Goal: Task Accomplishment & Management: Manage account settings

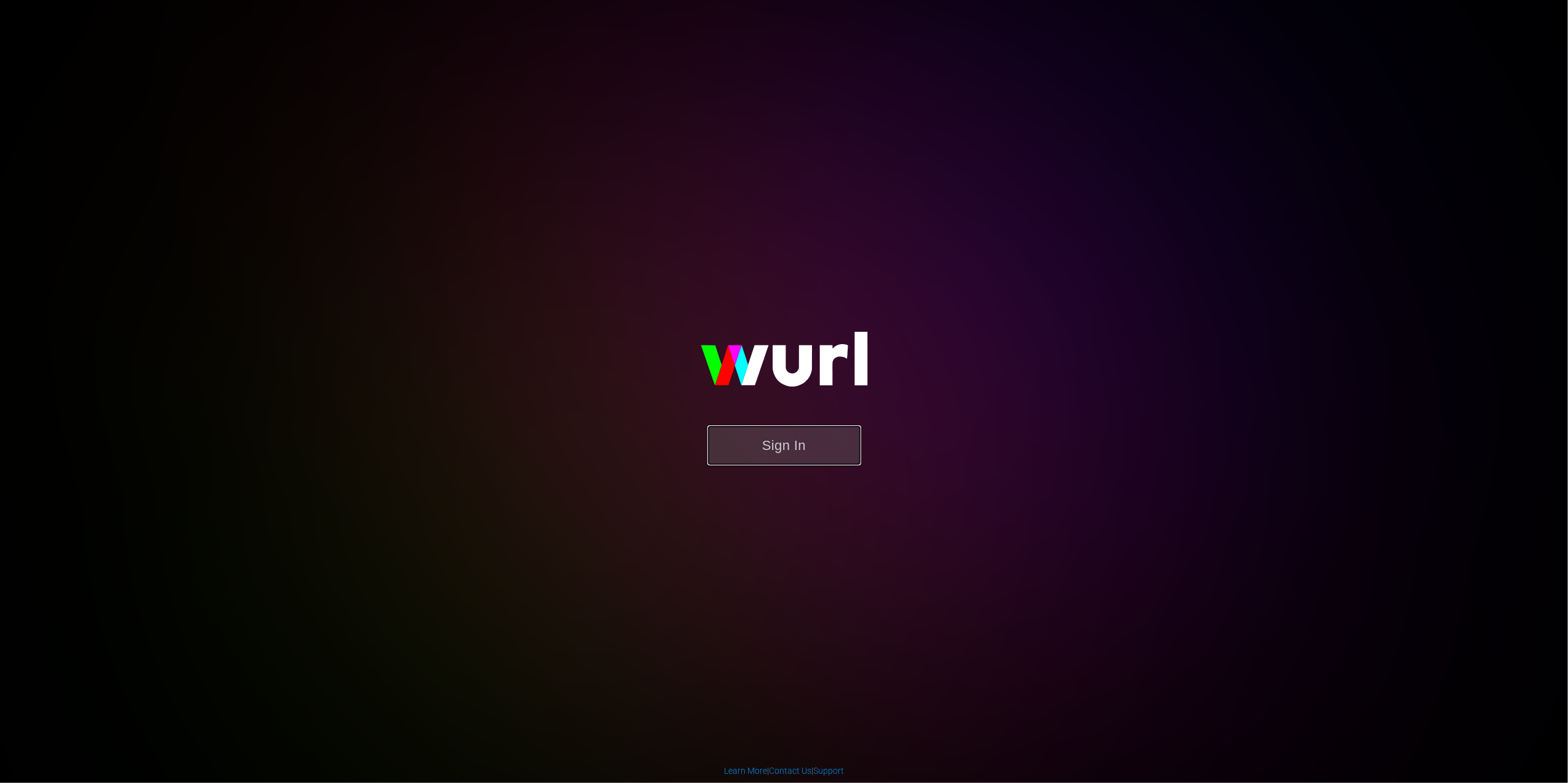
click at [803, 434] on button "Sign In" at bounding box center [784, 445] width 154 height 40
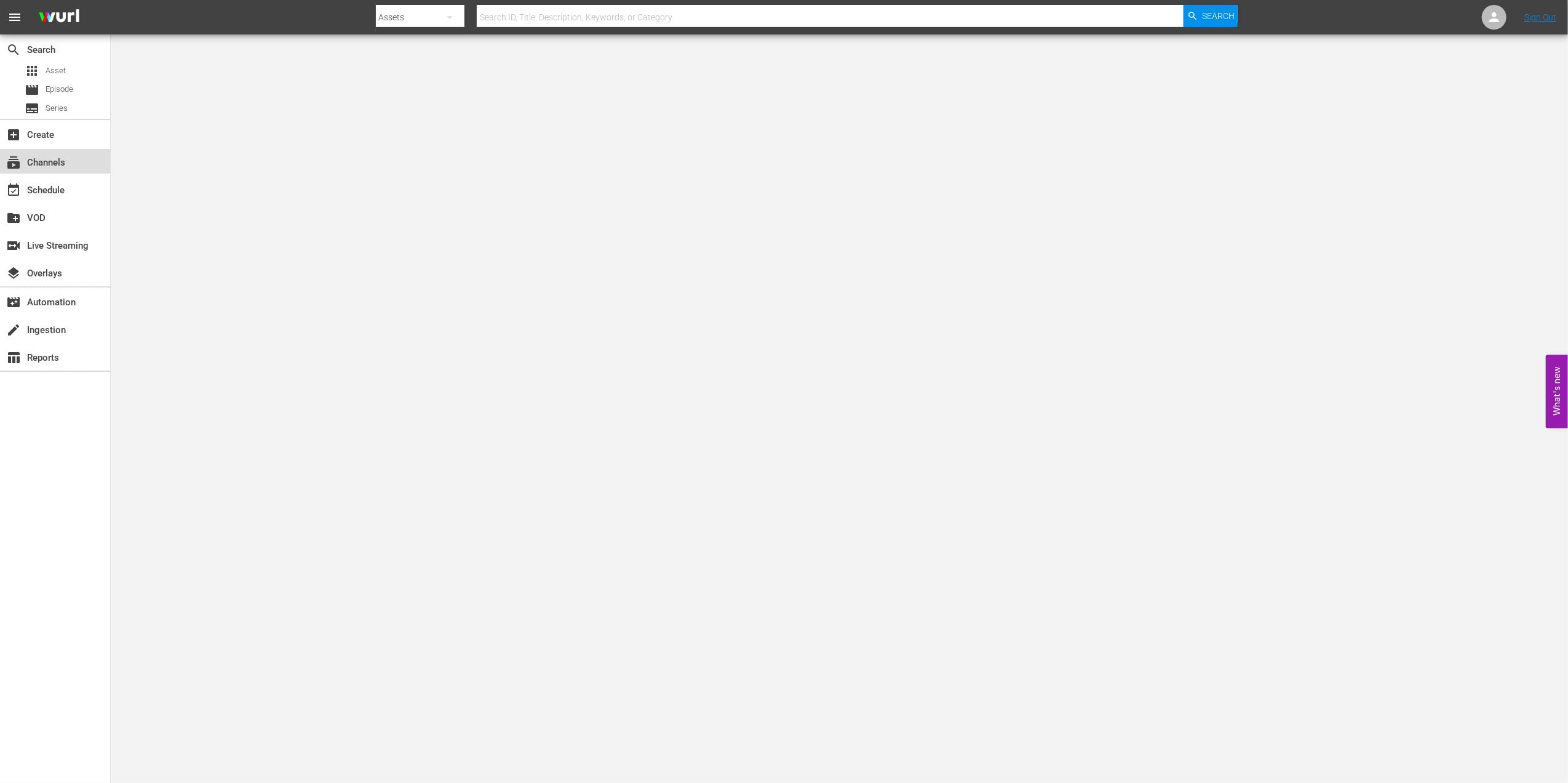
click at [47, 166] on div "subscriptions Channels" at bounding box center [34, 160] width 69 height 11
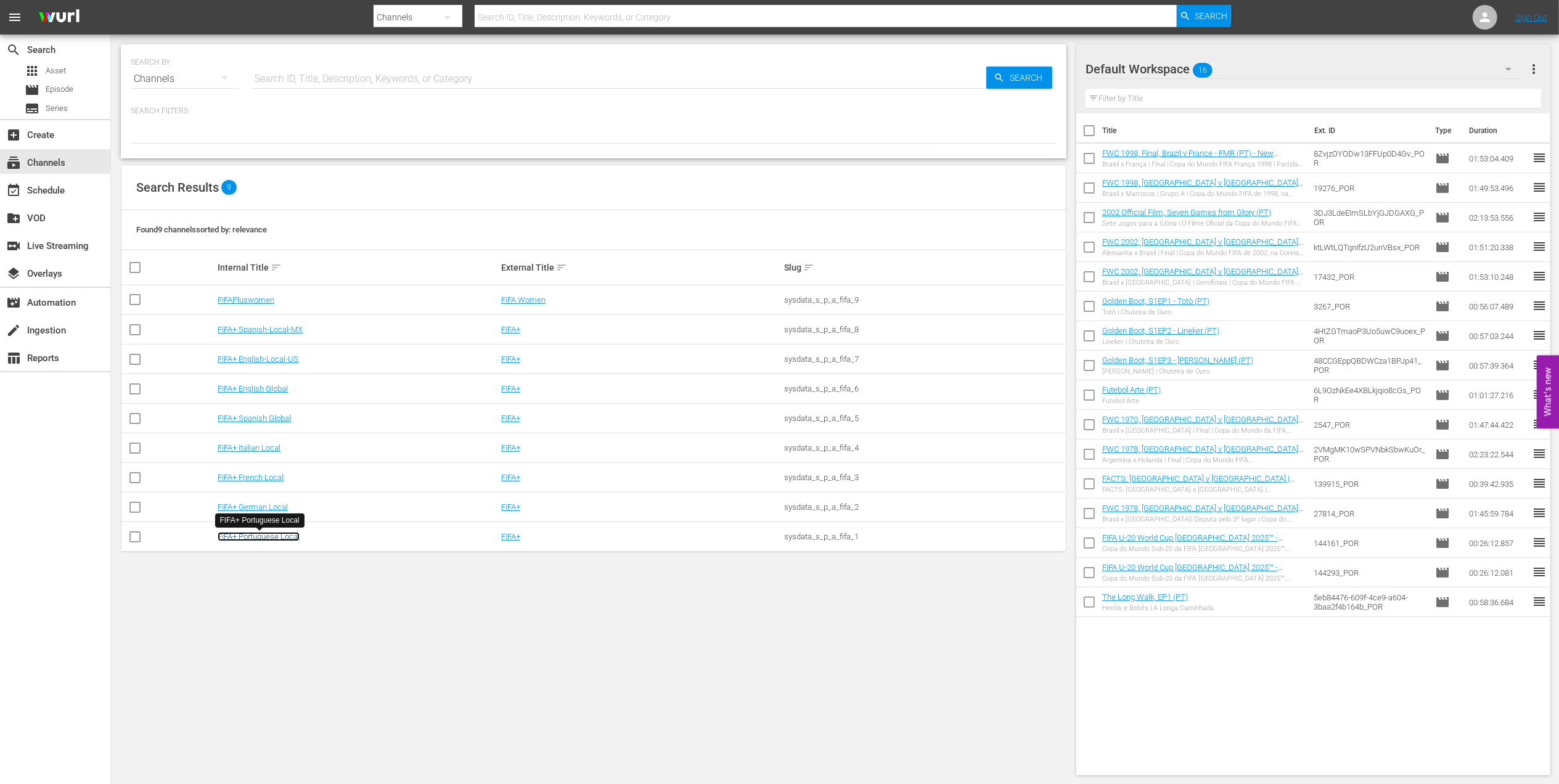
click at [268, 535] on link "FIFA+ Portuguese Local" at bounding box center [258, 537] width 82 height 9
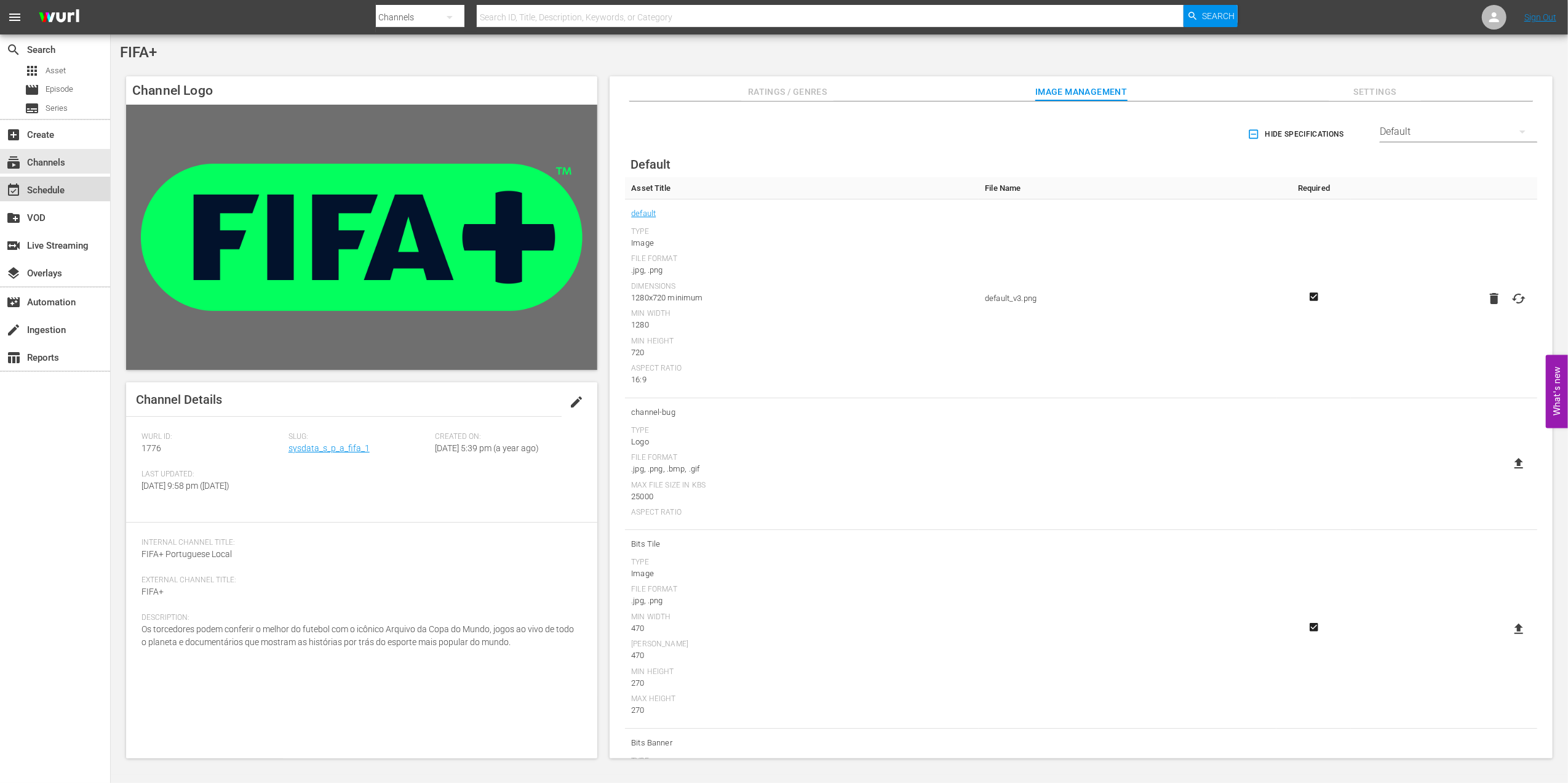
click at [55, 187] on div "event_available Schedule" at bounding box center [34, 188] width 69 height 11
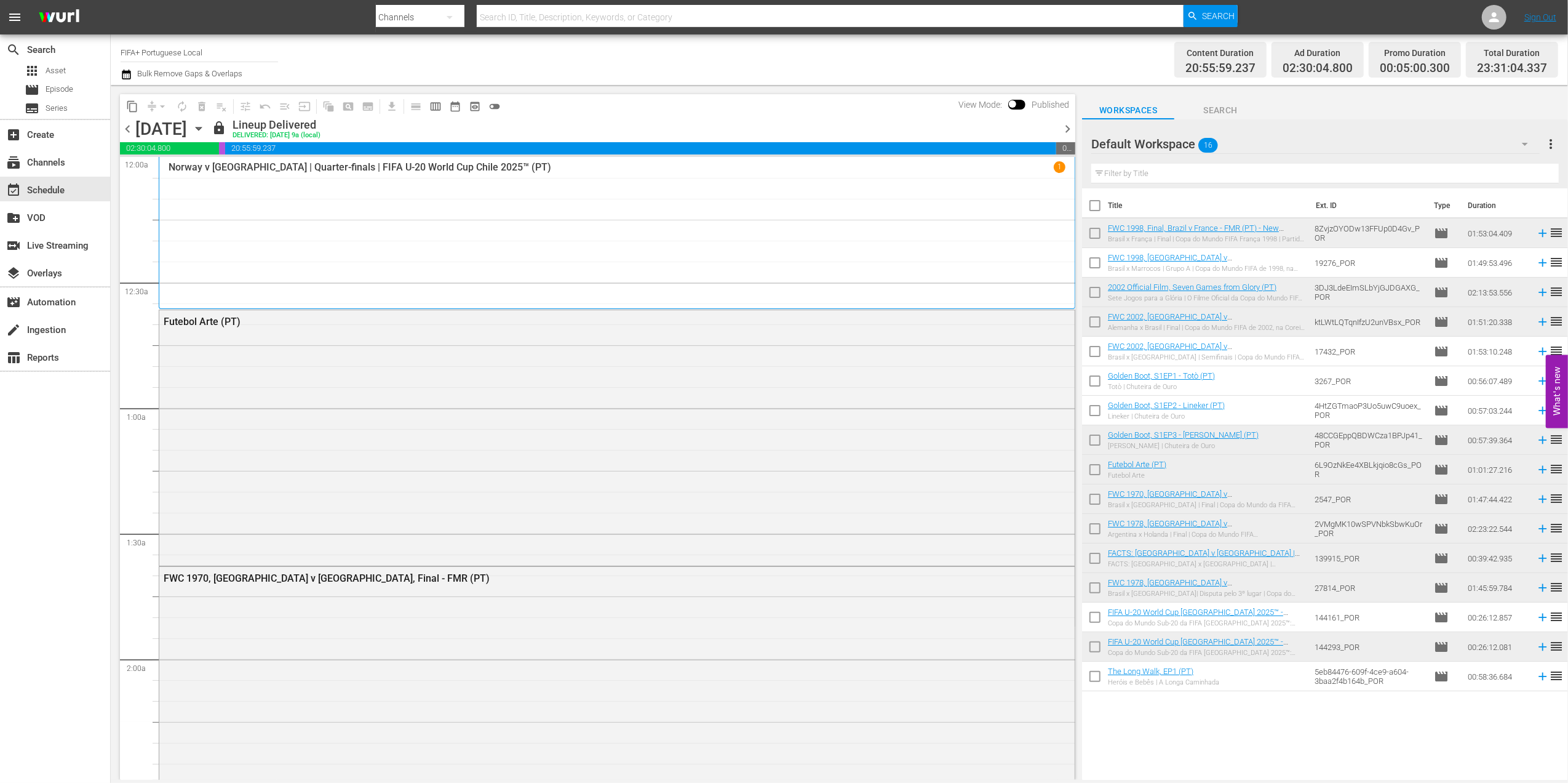
click at [1066, 125] on span "chevron_right" at bounding box center [1067, 129] width 16 height 16
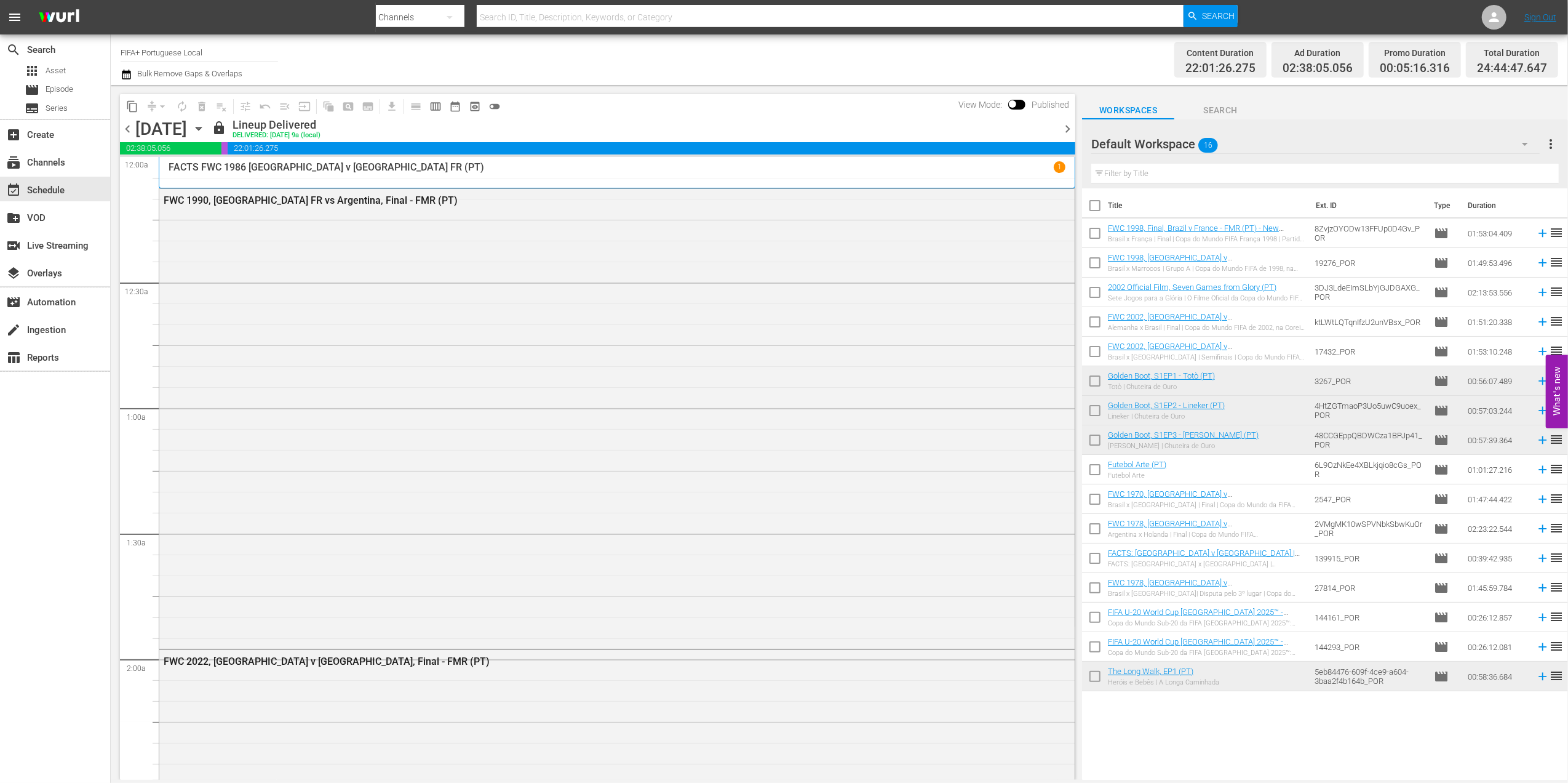
click at [1067, 126] on span "chevron_right" at bounding box center [1067, 129] width 16 height 16
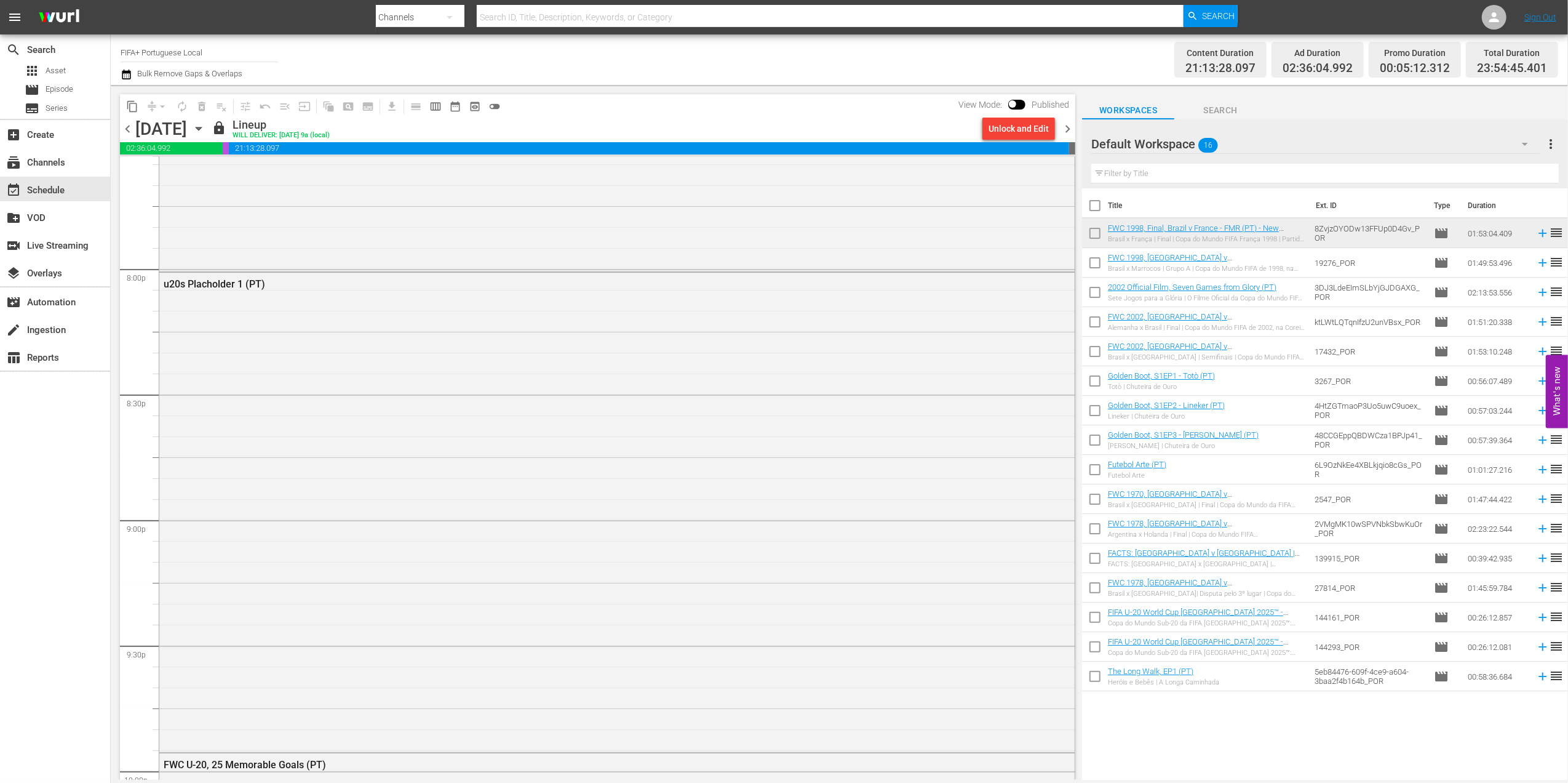
scroll to position [4923, 0]
click at [1007, 122] on div "Unlock and Edit" at bounding box center [1018, 129] width 60 height 22
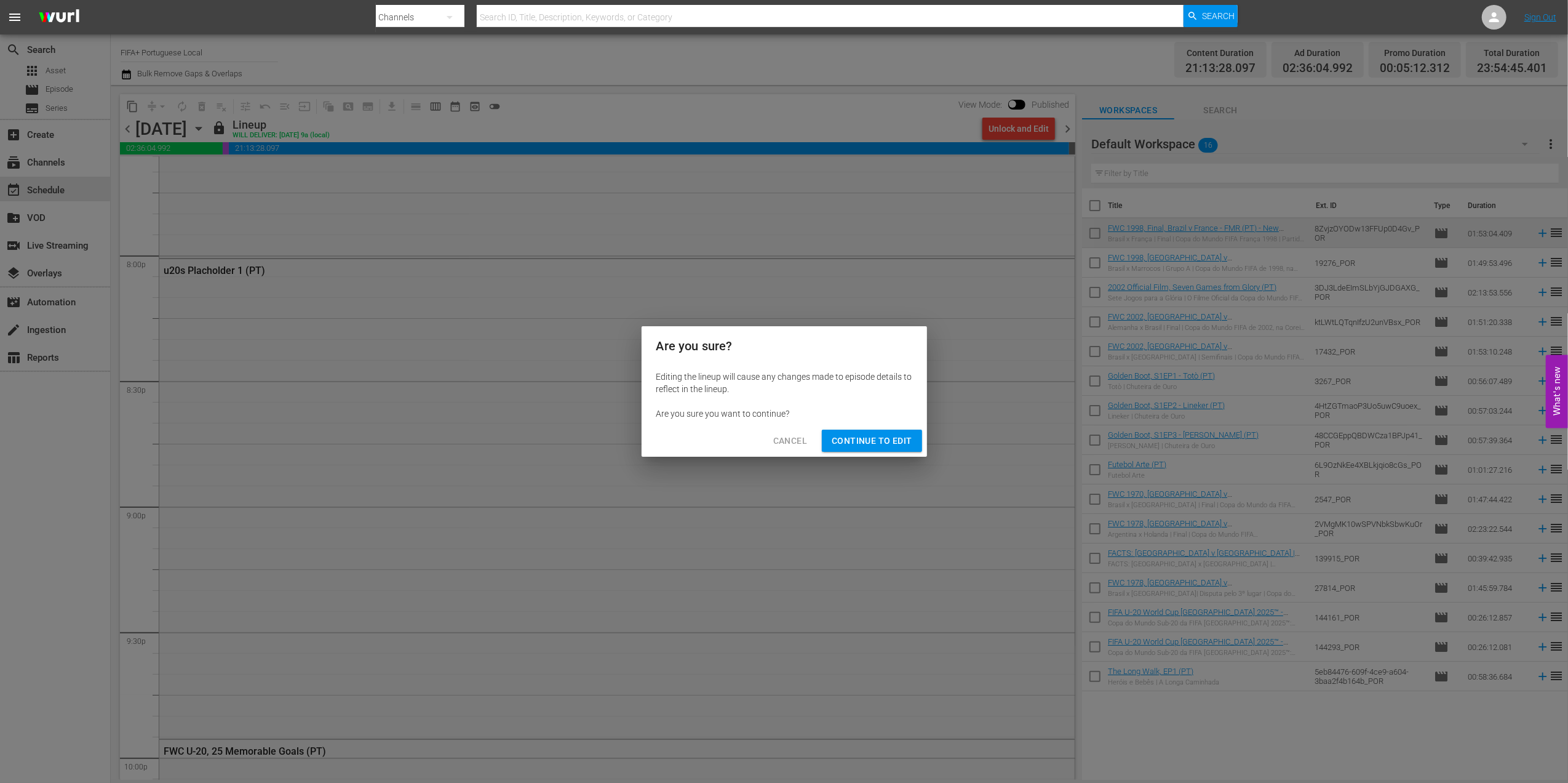
click at [872, 436] on span "Continue to Edit" at bounding box center [871, 441] width 80 height 16
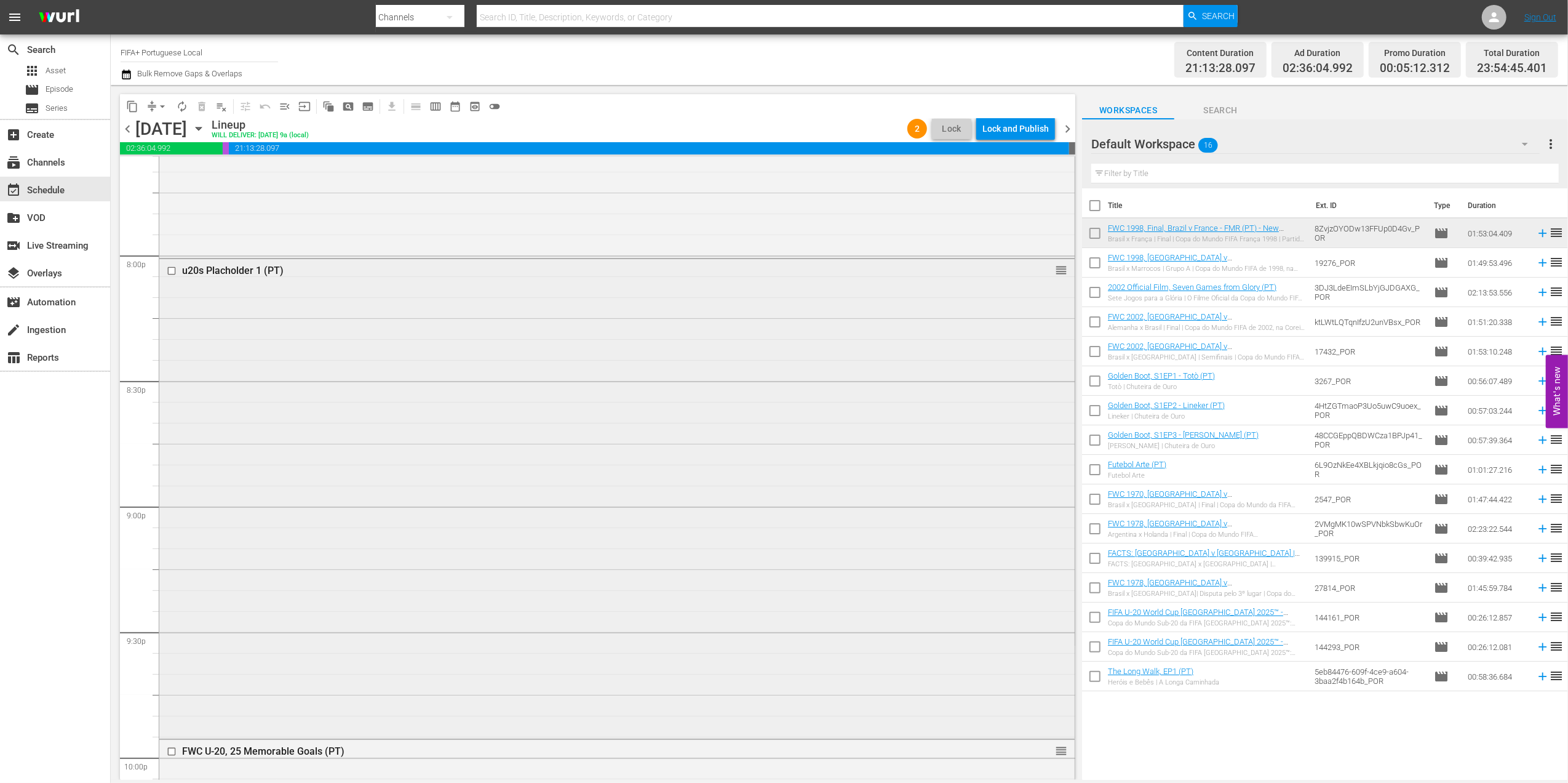
click at [225, 271] on div "u20s Placholder 1 (PT)" at bounding box center [593, 270] width 823 height 12
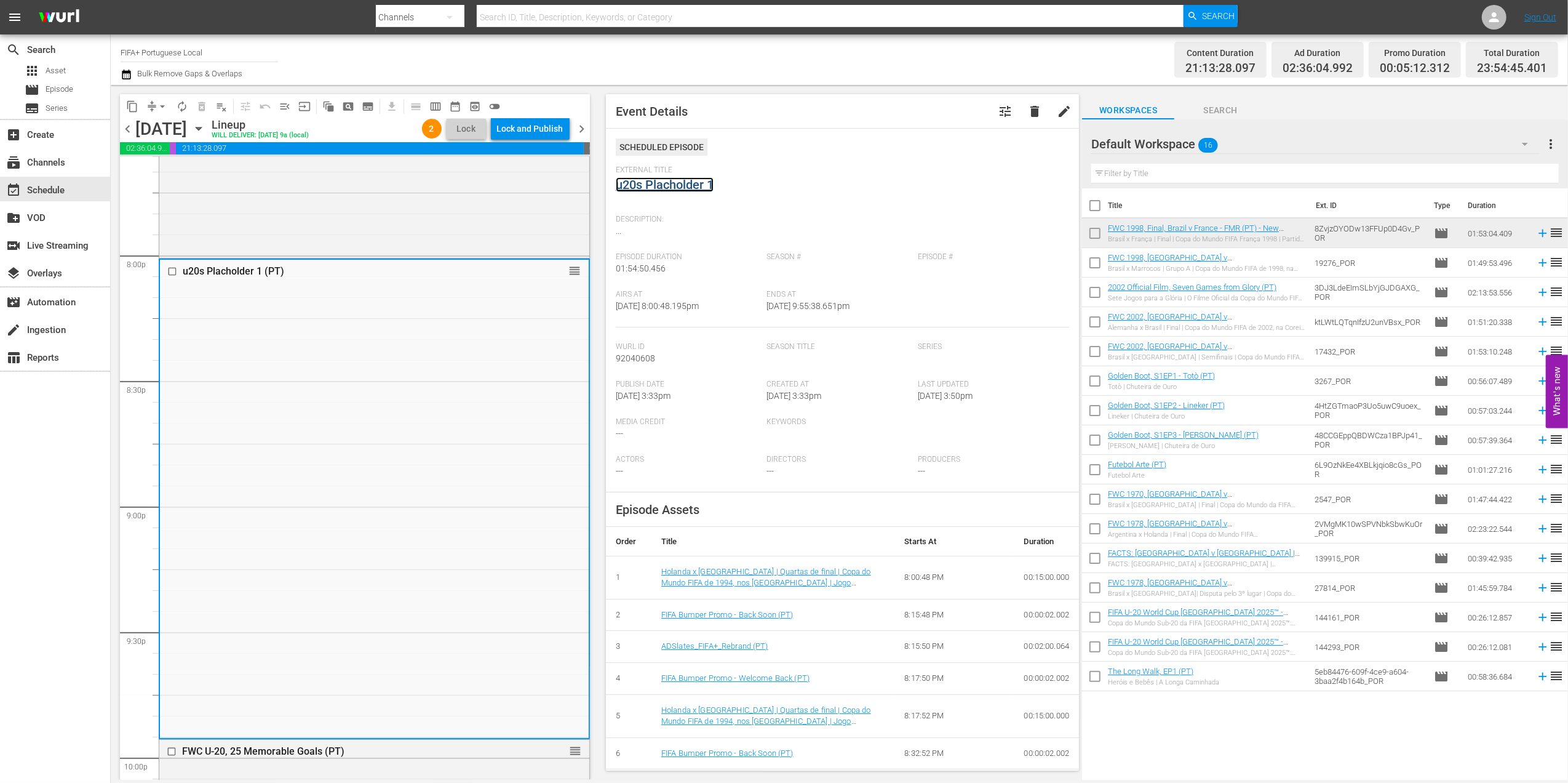
click at [666, 180] on link "u20s Placholder 1" at bounding box center [664, 185] width 98 height 15
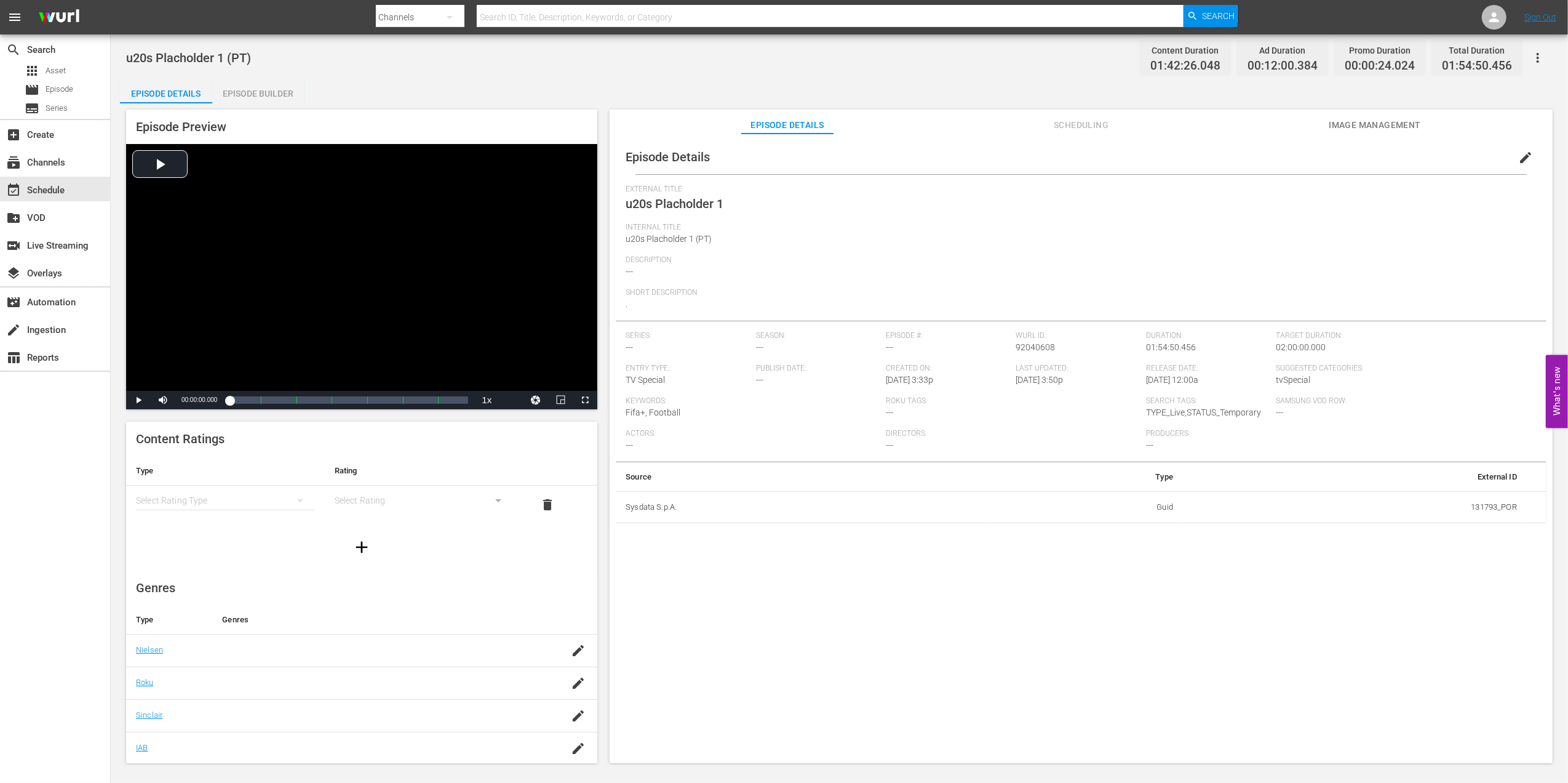
click at [1526, 153] on span "edit" at bounding box center [1525, 158] width 15 height 15
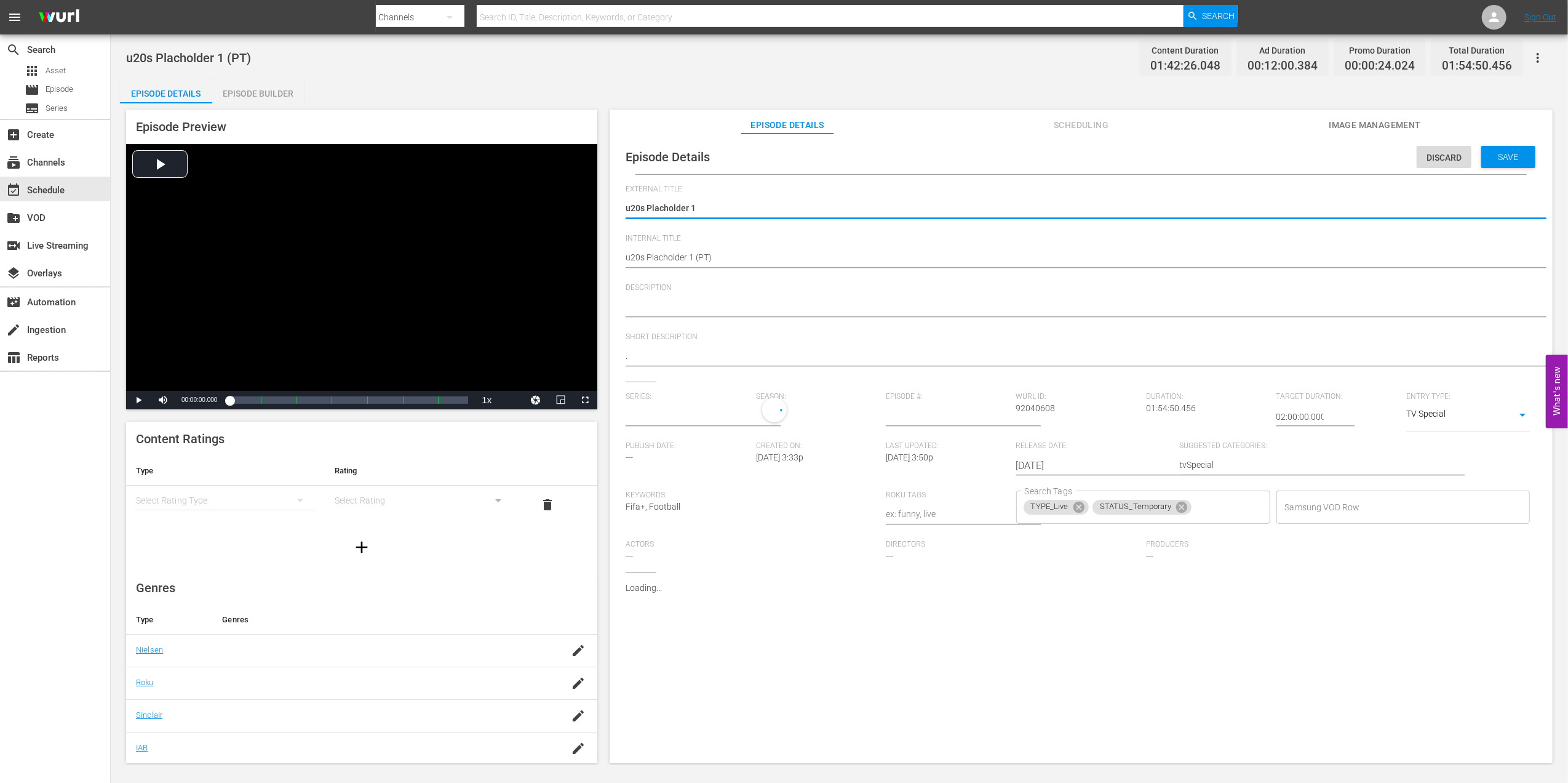
type input "No Series"
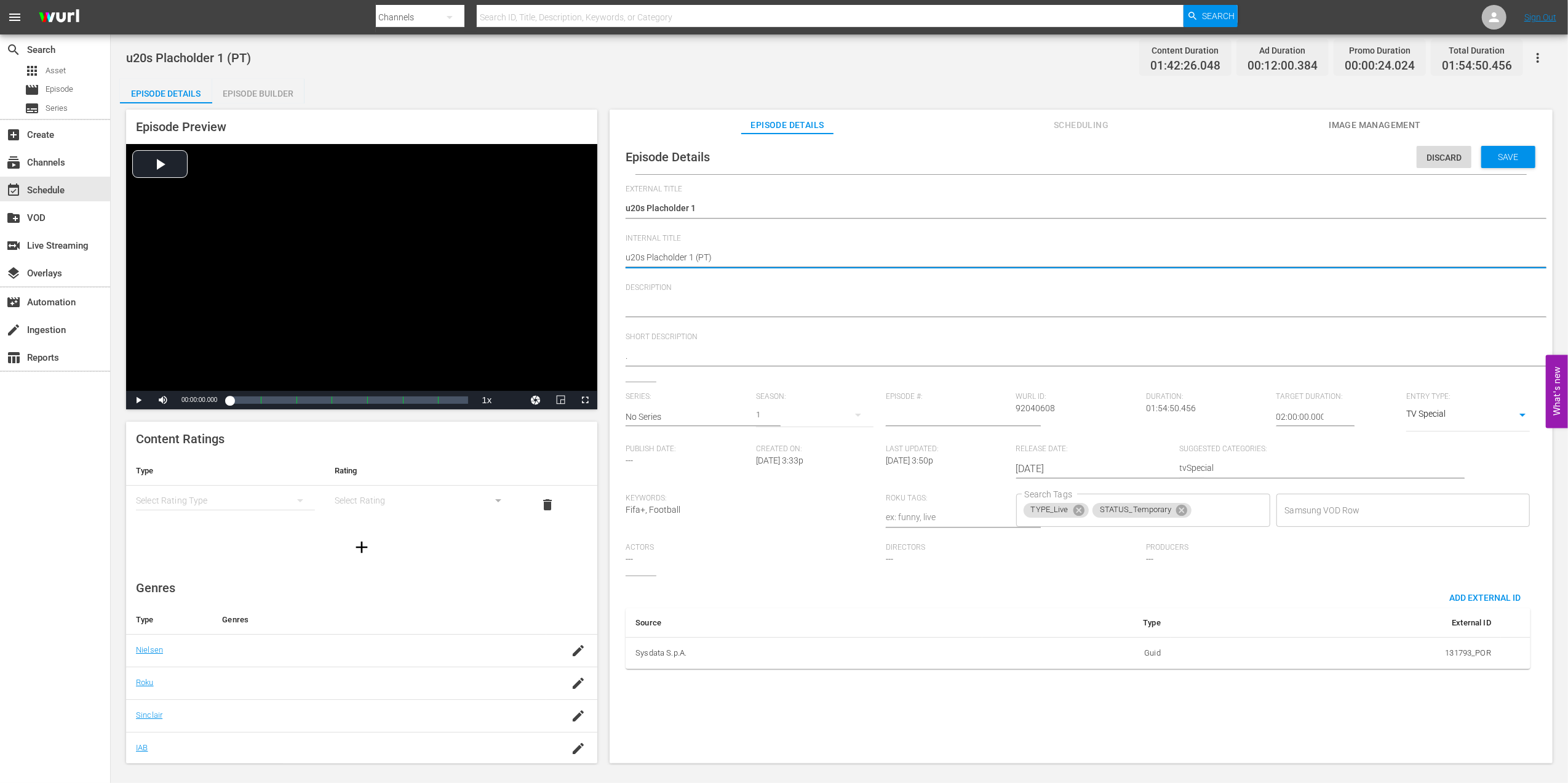
drag, startPoint x: 693, startPoint y: 254, endPoint x: 605, endPoint y: 256, distance: 88.0
paste textarea "Morocco v [GEOGRAPHIC_DATA] | Semi-finals | FIFA U-20 World Cup [GEOGRAPHIC_DAT…"
type textarea "Morocco v [GEOGRAPHIC_DATA] | Semi-finals | FIFA U-20 World Cup Chile 2025™ (PT)"
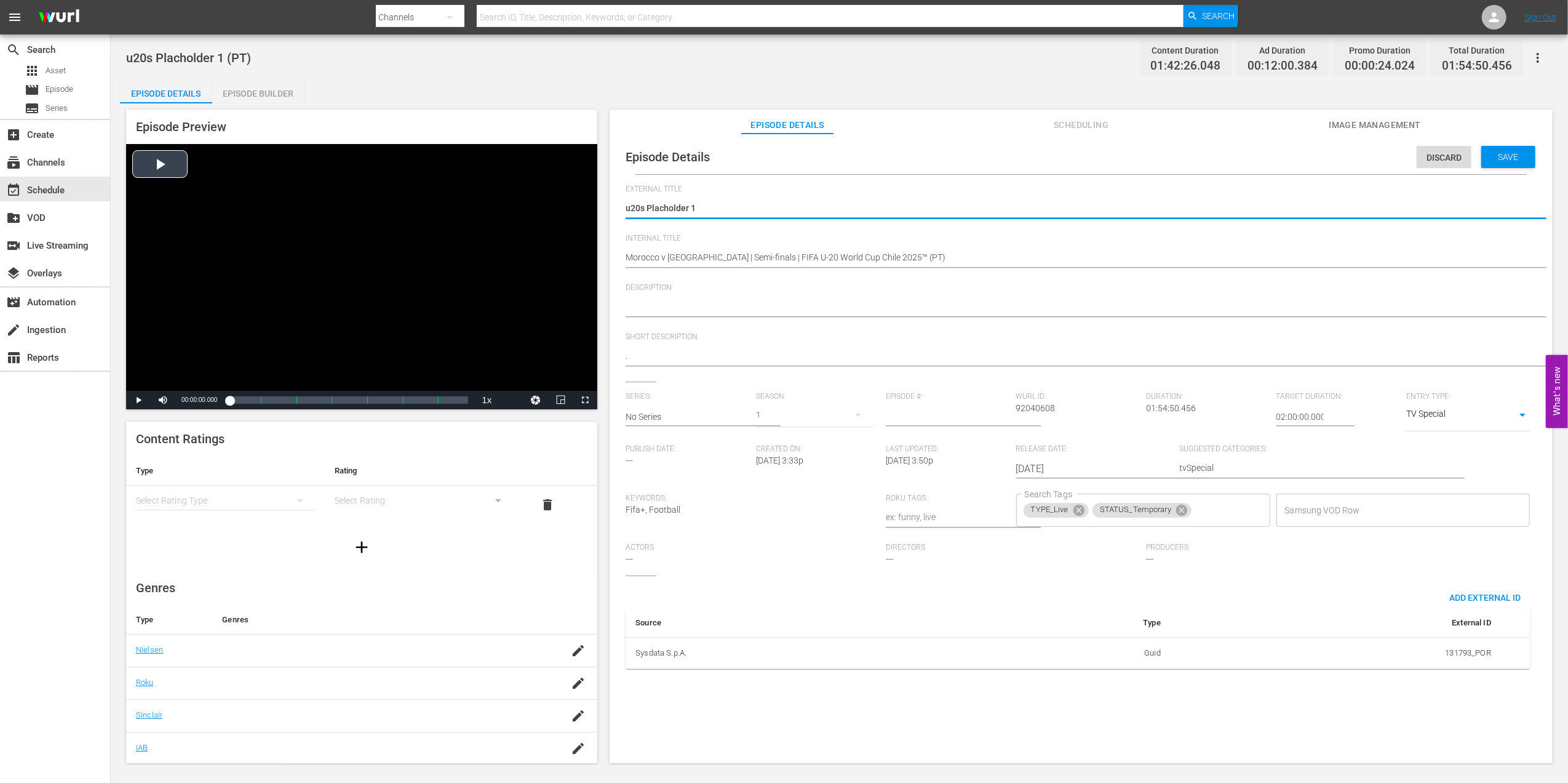
drag, startPoint x: 716, startPoint y: 205, endPoint x: 542, endPoint y: 210, distance: 174.1
paste textarea "Marrocos x [GEOGRAPHIC_DATA] | Semifinais | Copa do Mundo Sub-20 da FIFA [GEOGR…"
type textarea "Marrocos x [GEOGRAPHIC_DATA] | Semifinais | Copa do Mundo Sub-20 da FIFA [GEOGR…"
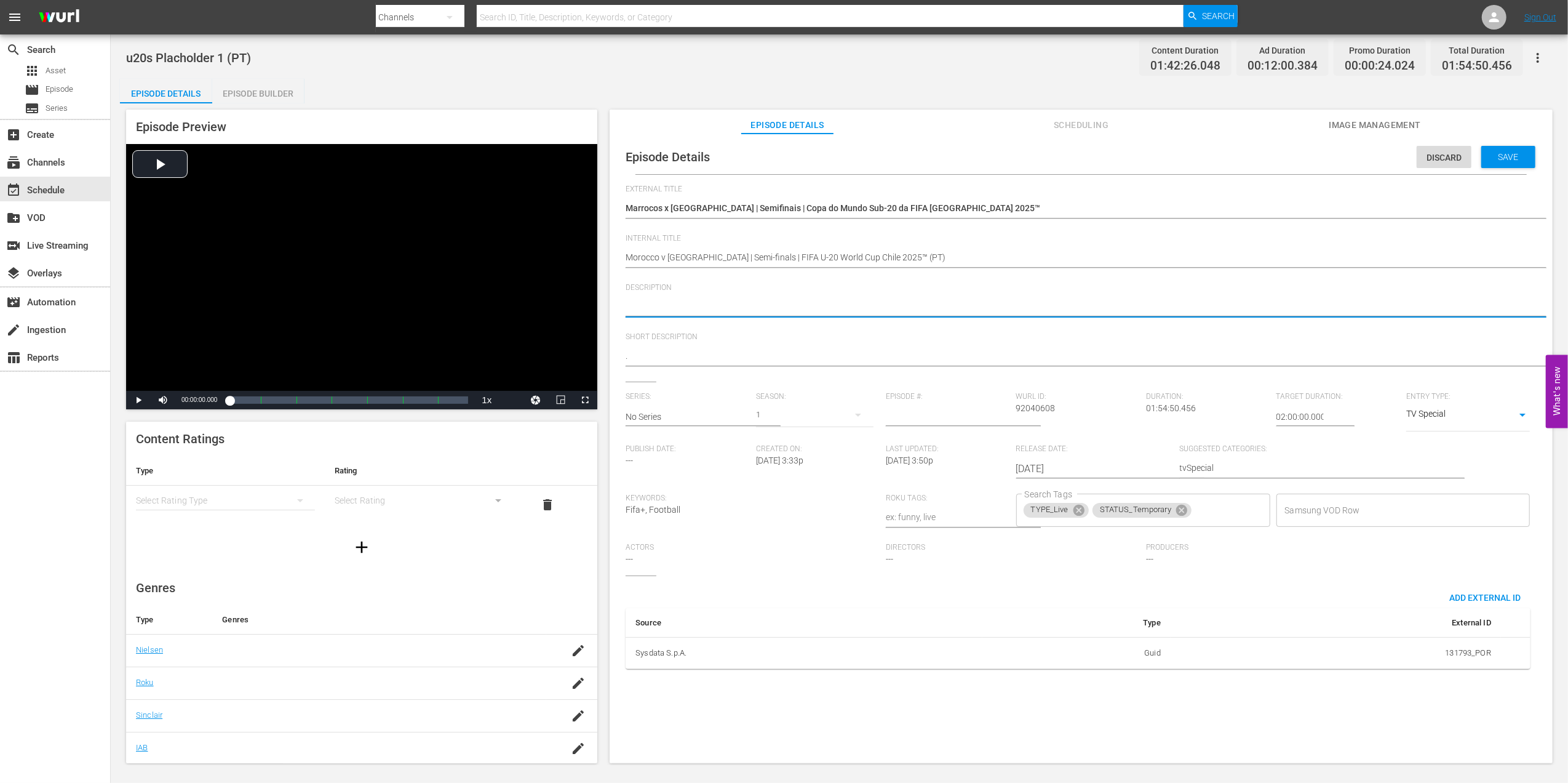
click at [768, 303] on textarea at bounding box center [1078, 308] width 905 height 15
paste textarea "Assista ao jogo entre [GEOGRAPHIC_DATA] e [GEOGRAPHIC_DATA] no [GEOGRAPHIC_DATA…"
type textarea "Assista ao jogo entre [GEOGRAPHIC_DATA] e [GEOGRAPHIC_DATA] no [GEOGRAPHIC_DATA…"
click at [801, 338] on span "Short Description" at bounding box center [1078, 337] width 905 height 10
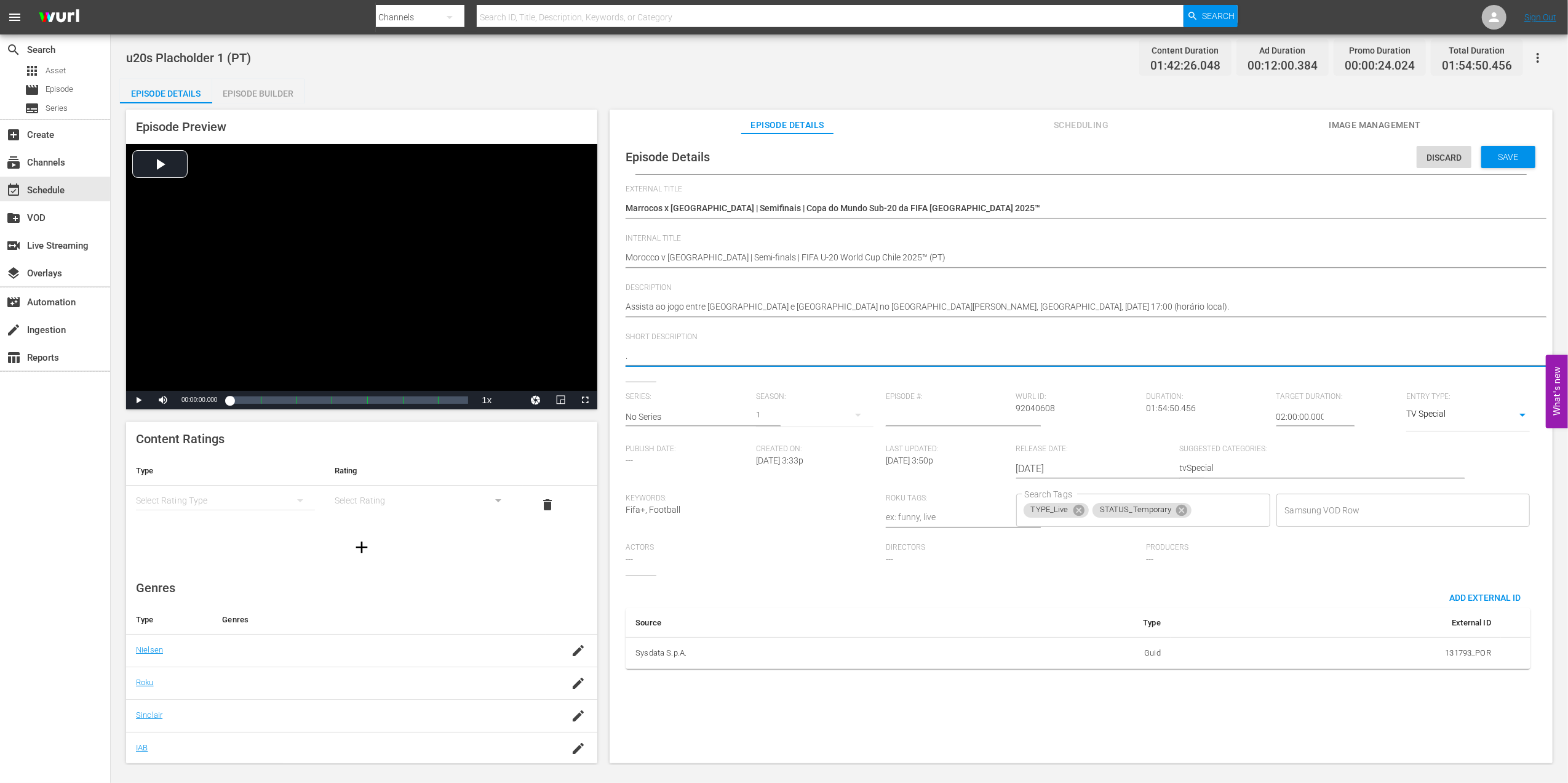
paste textarea "Assista ao jogo entre [GEOGRAPHIC_DATA] e [GEOGRAPHIC_DATA] no [GEOGRAPHIC_DATA…"
type textarea ".Assista ao jogo entre [GEOGRAPHIC_DATA] e [GEOGRAPHIC_DATA] no [GEOGRAPHIC_DAT…"
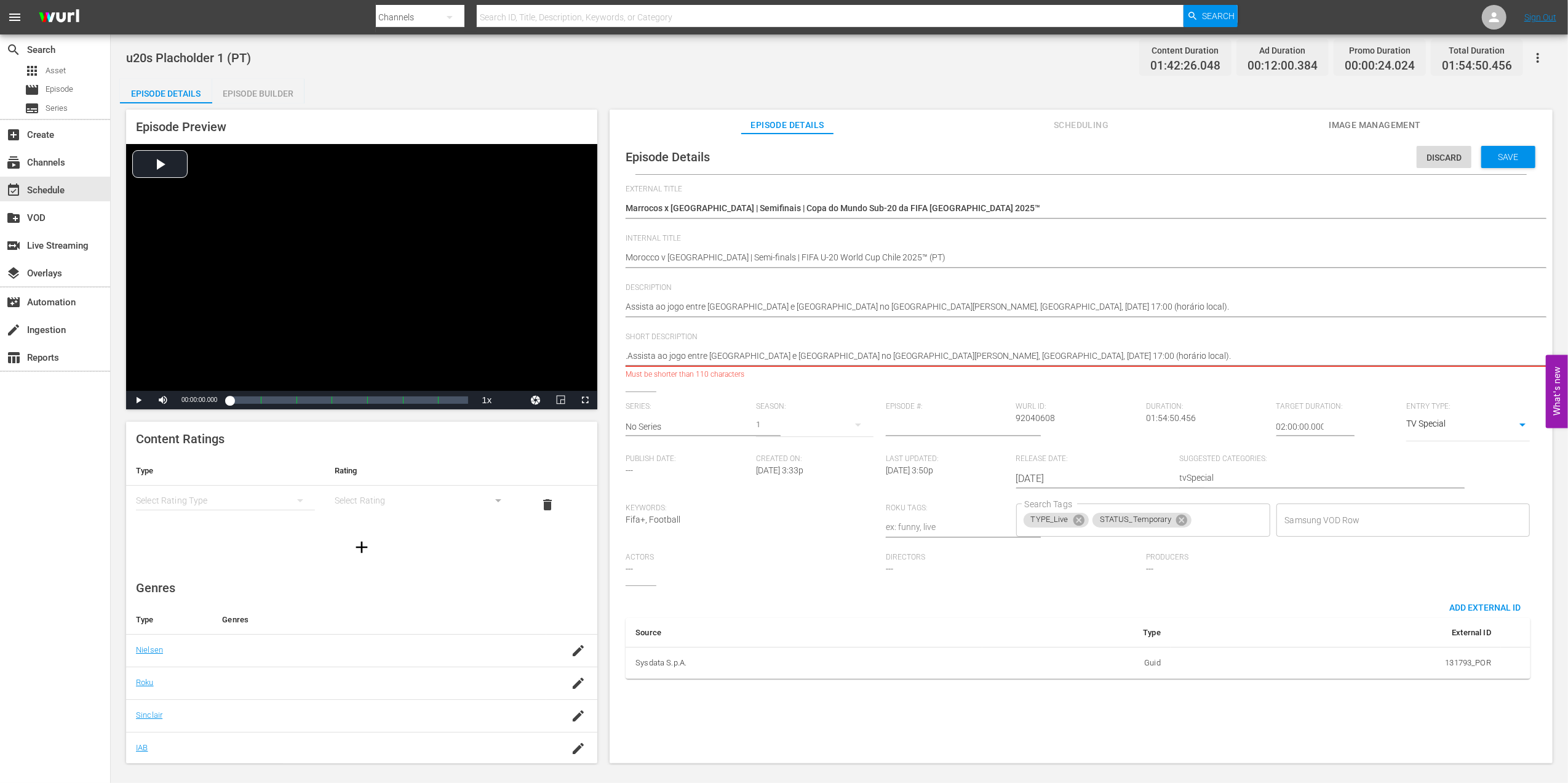
drag, startPoint x: 1209, startPoint y: 350, endPoint x: 783, endPoint y: 352, distance: 426.0
click at [783, 352] on textarea "." at bounding box center [1078, 357] width 905 height 15
type textarea ".Assista ao jogo entre [GEOGRAPHIC_DATA] e [GEOGRAPHIC_DATA]"
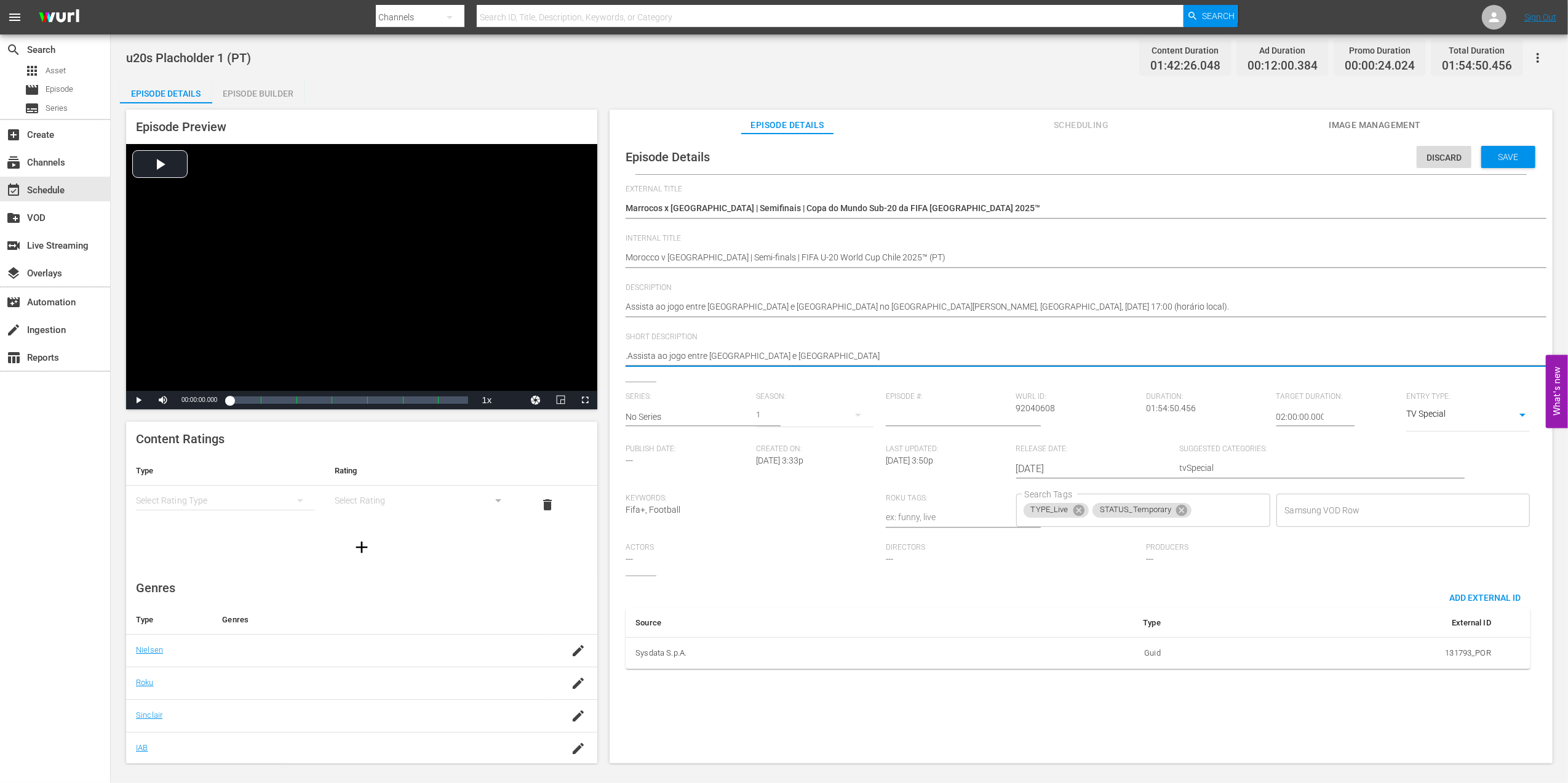
type textarea ".Assista ao jogo entre [GEOGRAPHIC_DATA] e [GEOGRAPHIC_DATA]"
type textarea ".Assista ao jogo entre [GEOGRAPHIC_DATA] e [GEOGRAPHIC_DATA]."
click at [1496, 158] on span "Save" at bounding box center [1508, 157] width 40 height 10
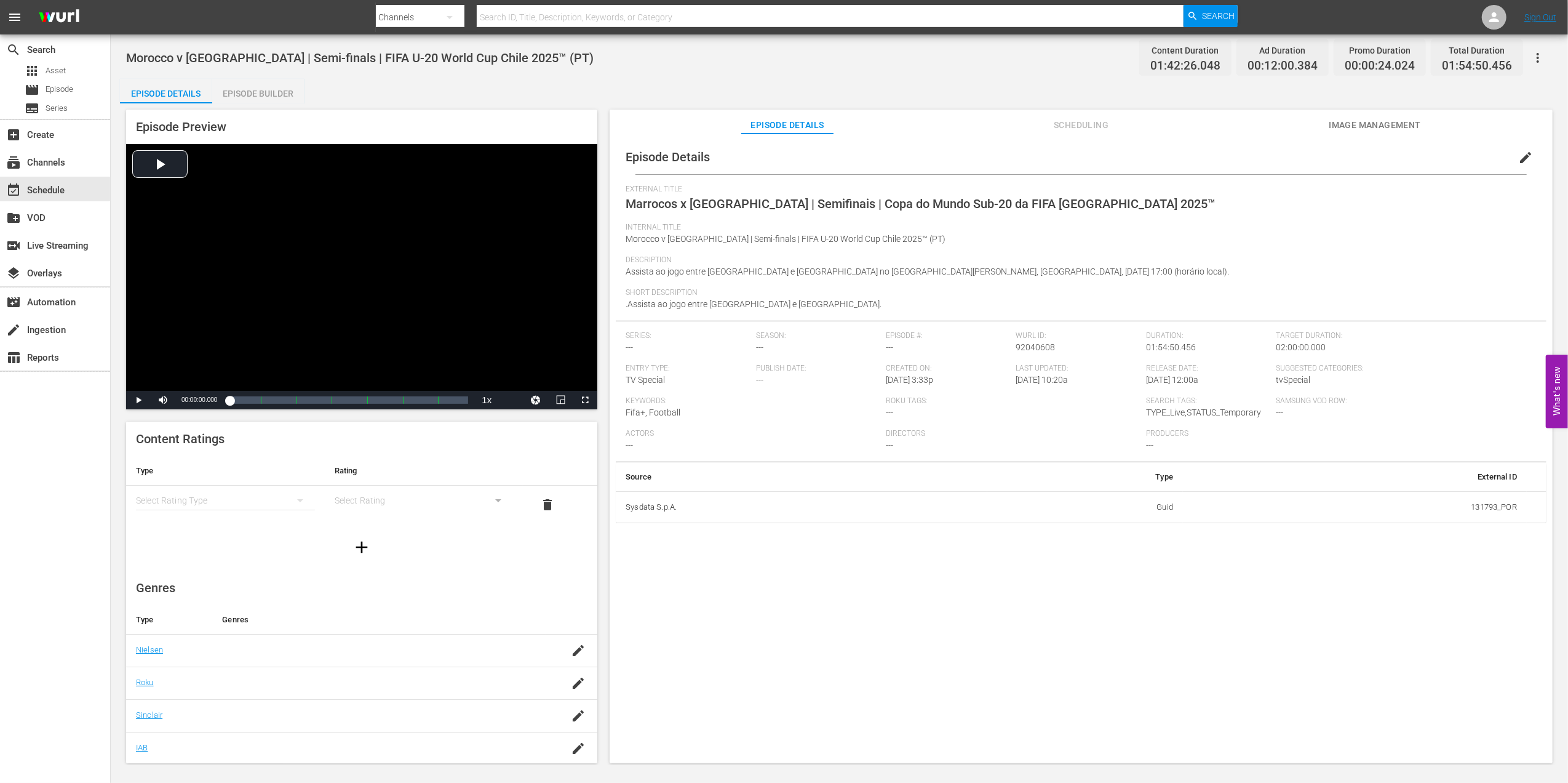
click at [1400, 118] on span "Image Management" at bounding box center [1375, 125] width 92 height 16
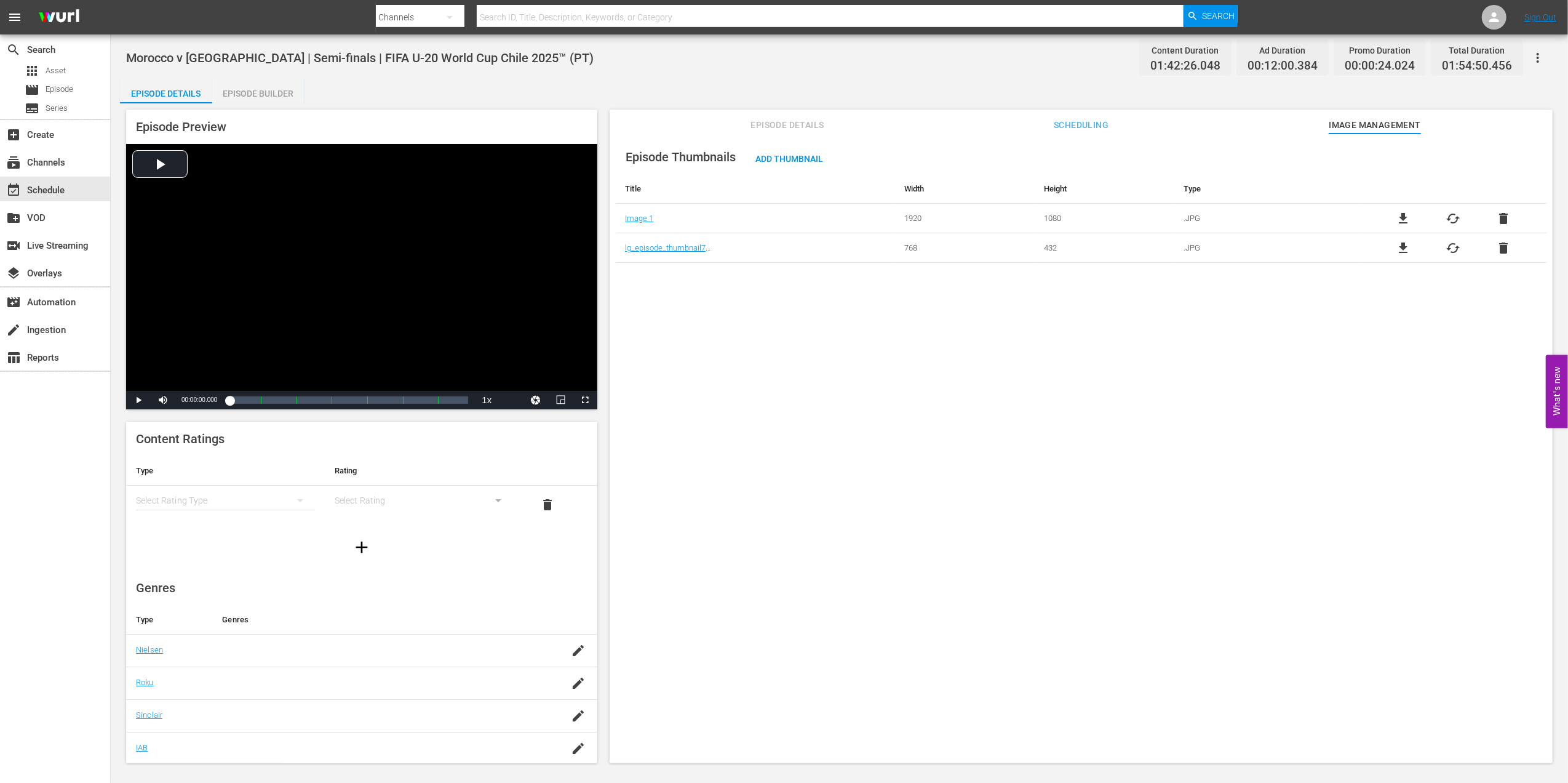
click at [1501, 224] on span "delete" at bounding box center [1503, 219] width 15 height 15
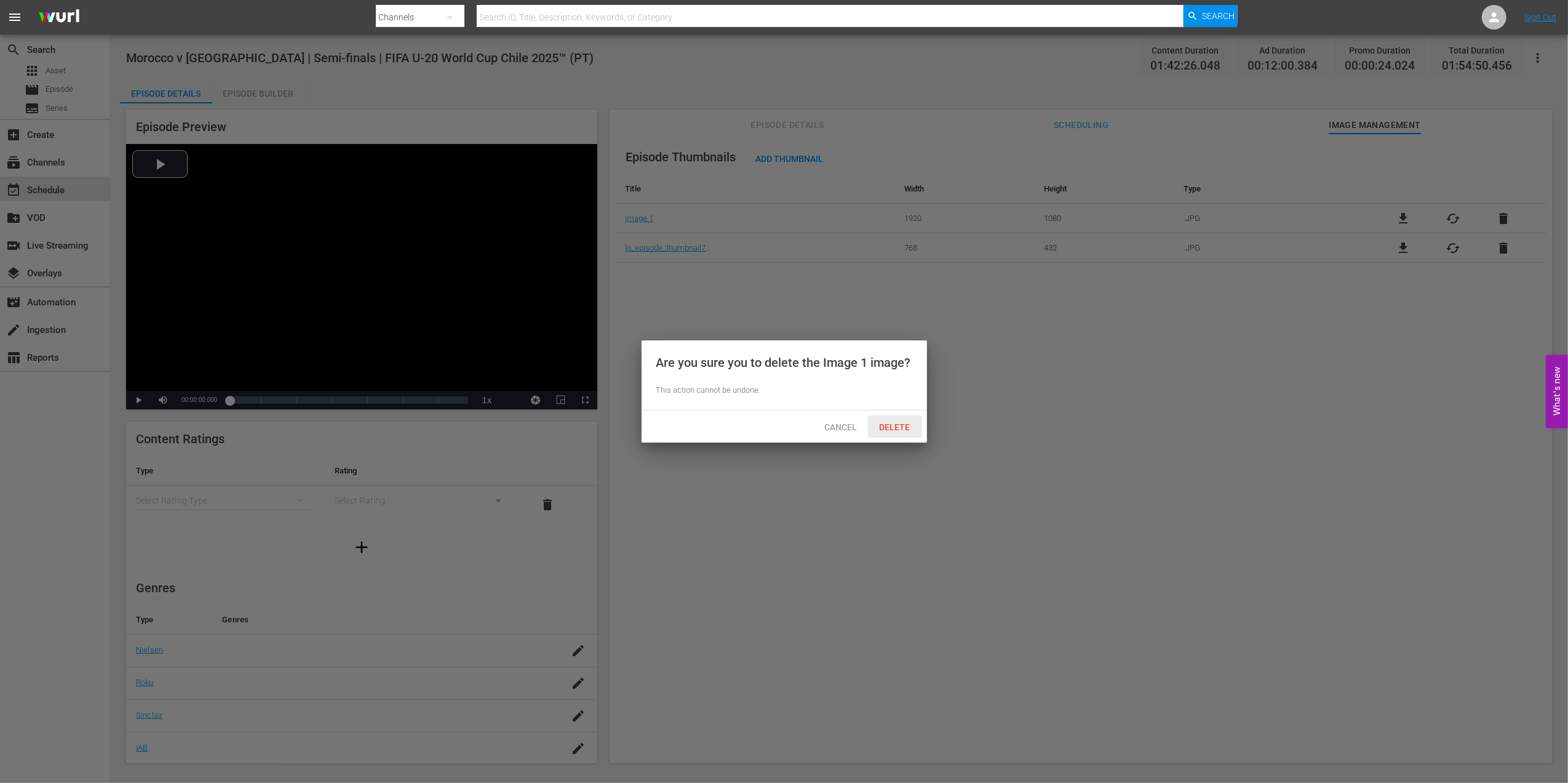
drag, startPoint x: 899, startPoint y: 424, endPoint x: 1184, endPoint y: 341, distance: 296.8
click at [899, 424] on span "Delete" at bounding box center [895, 427] width 51 height 10
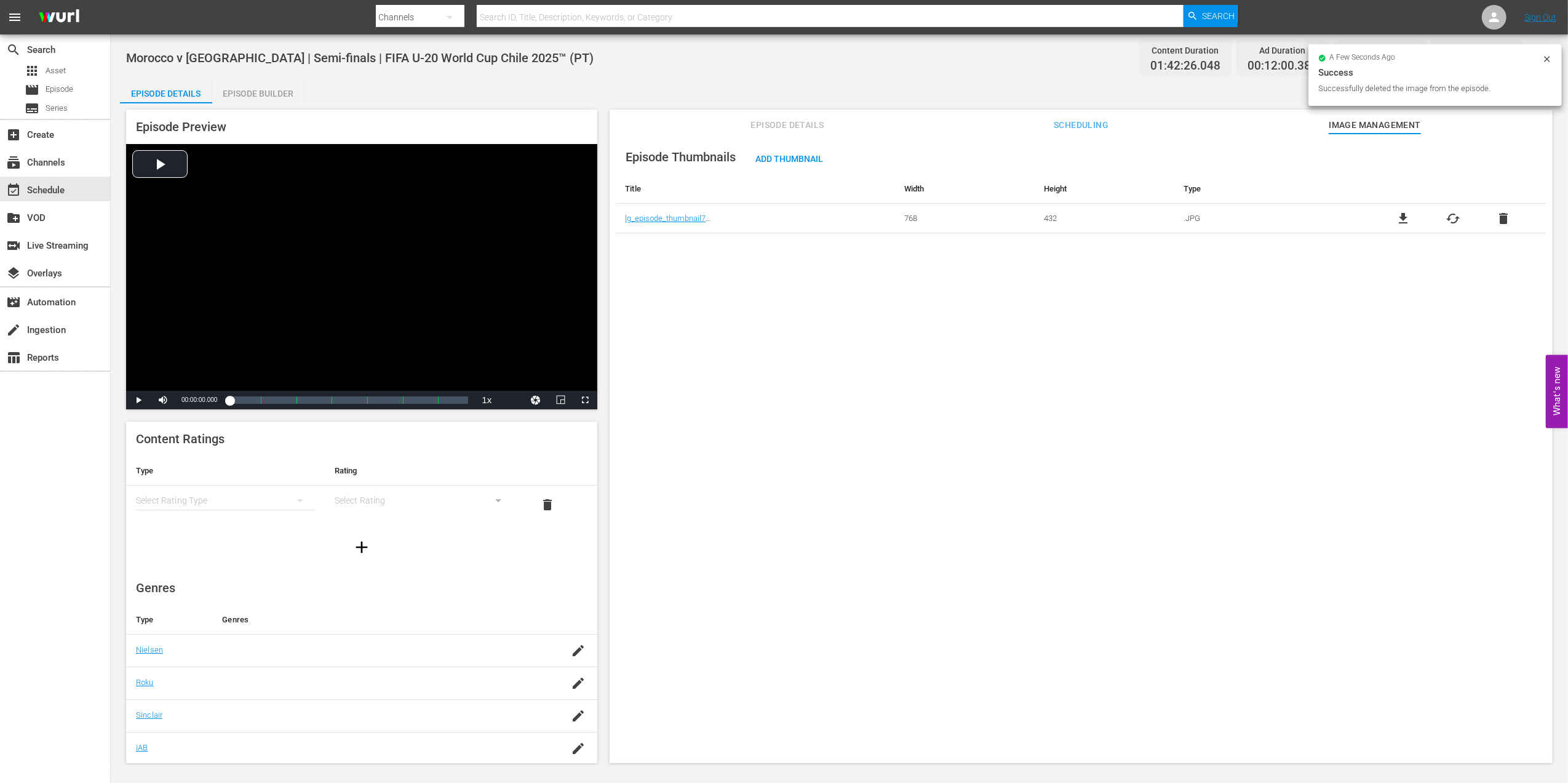
click at [1502, 217] on span "delete" at bounding box center [1503, 219] width 15 height 15
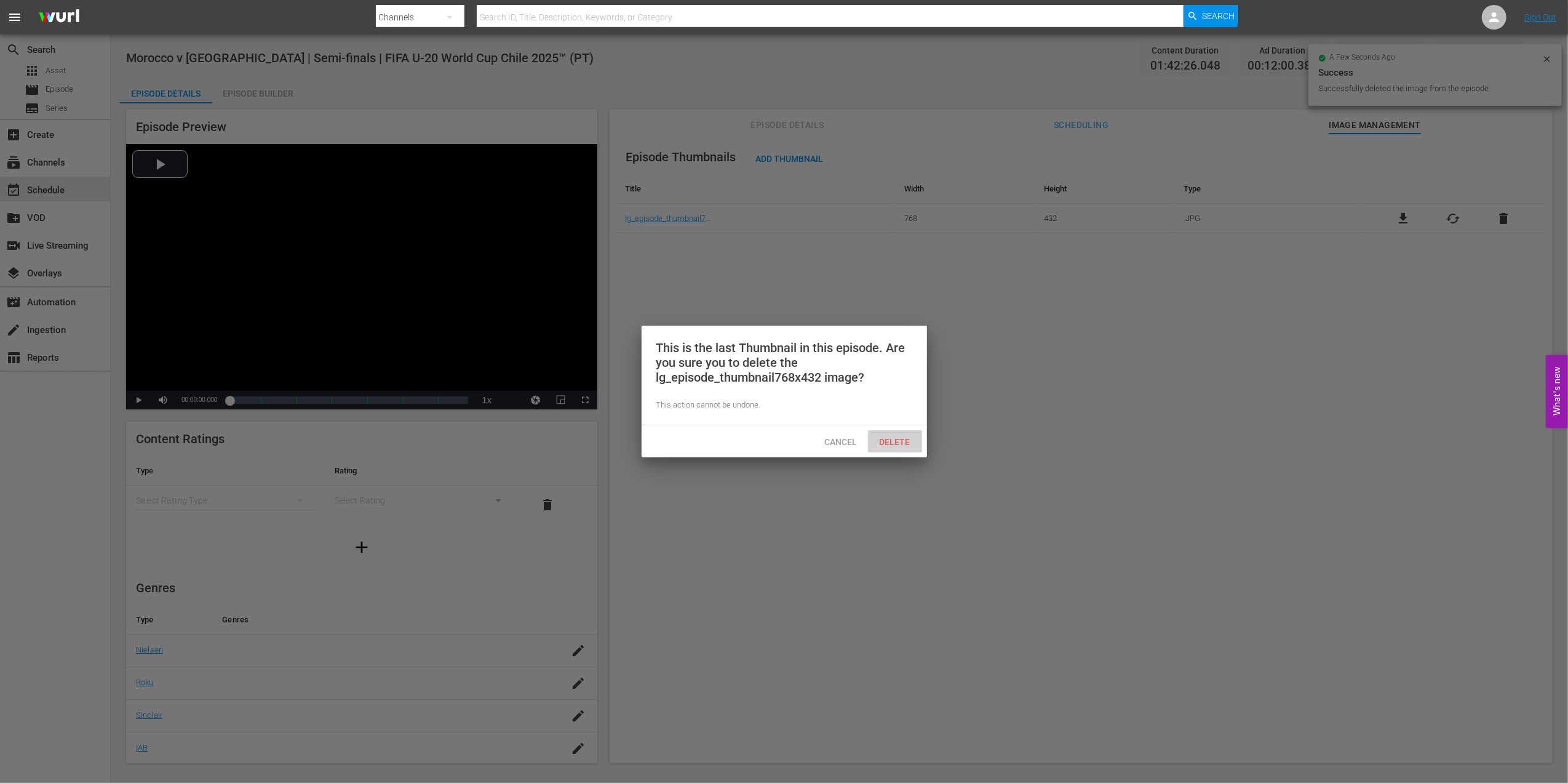
drag, startPoint x: 894, startPoint y: 438, endPoint x: 924, endPoint y: 430, distance: 31.0
click at [918, 434] on div "Delete" at bounding box center [895, 442] width 54 height 23
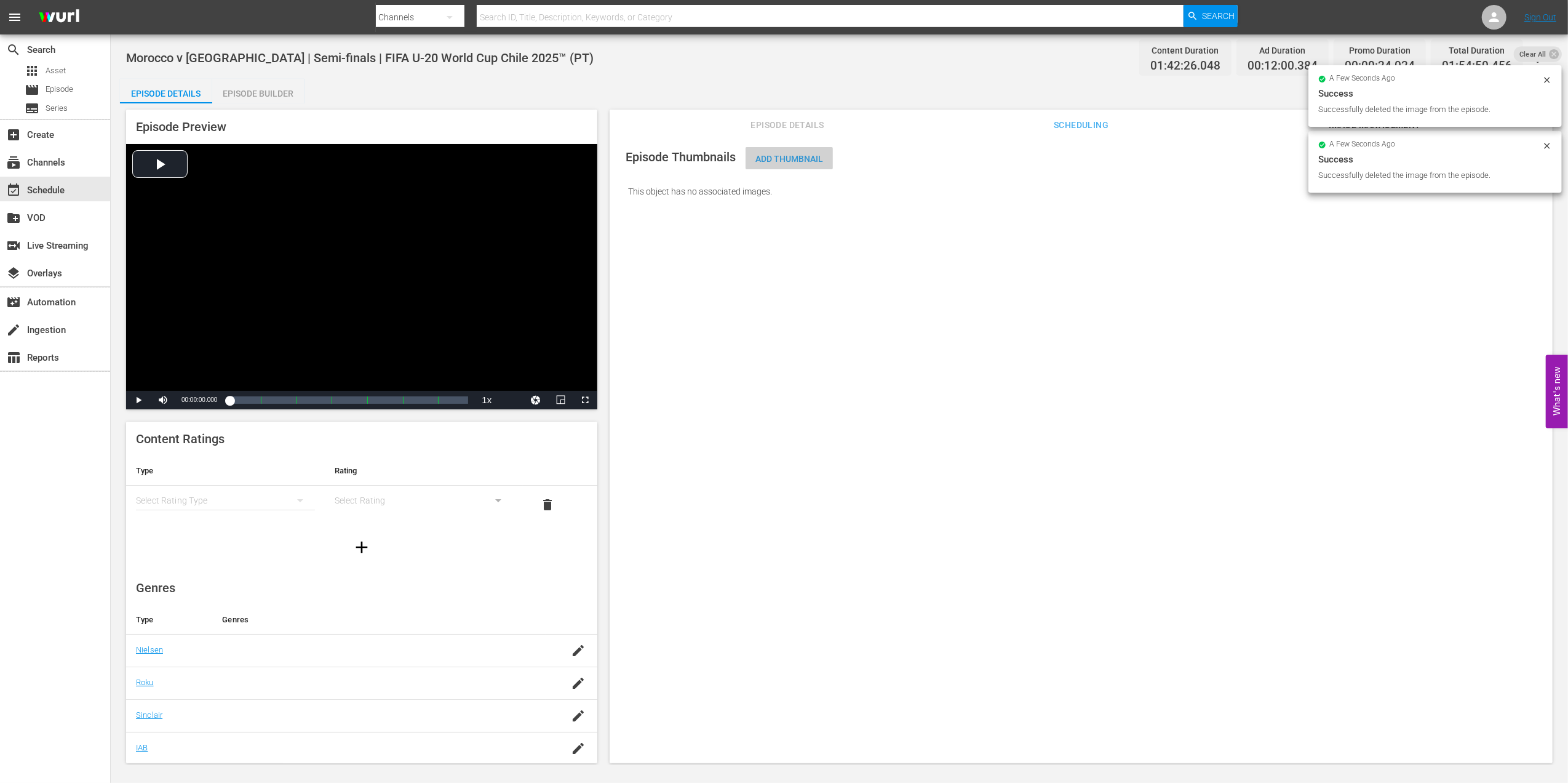
click at [810, 155] on span "Add Thumbnail" at bounding box center [789, 158] width 87 height 10
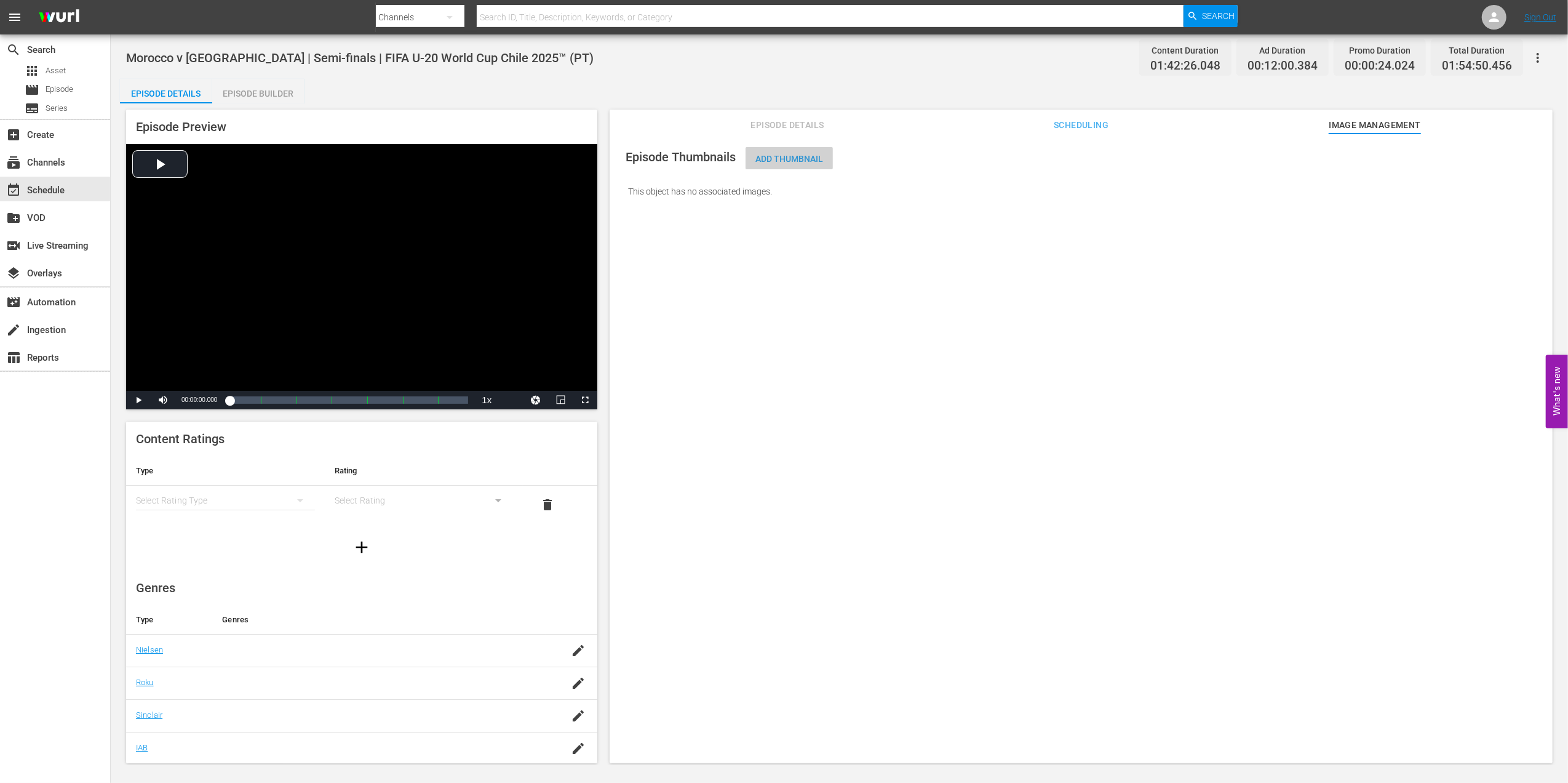
click at [807, 161] on span "Add Thumbnail" at bounding box center [789, 158] width 87 height 10
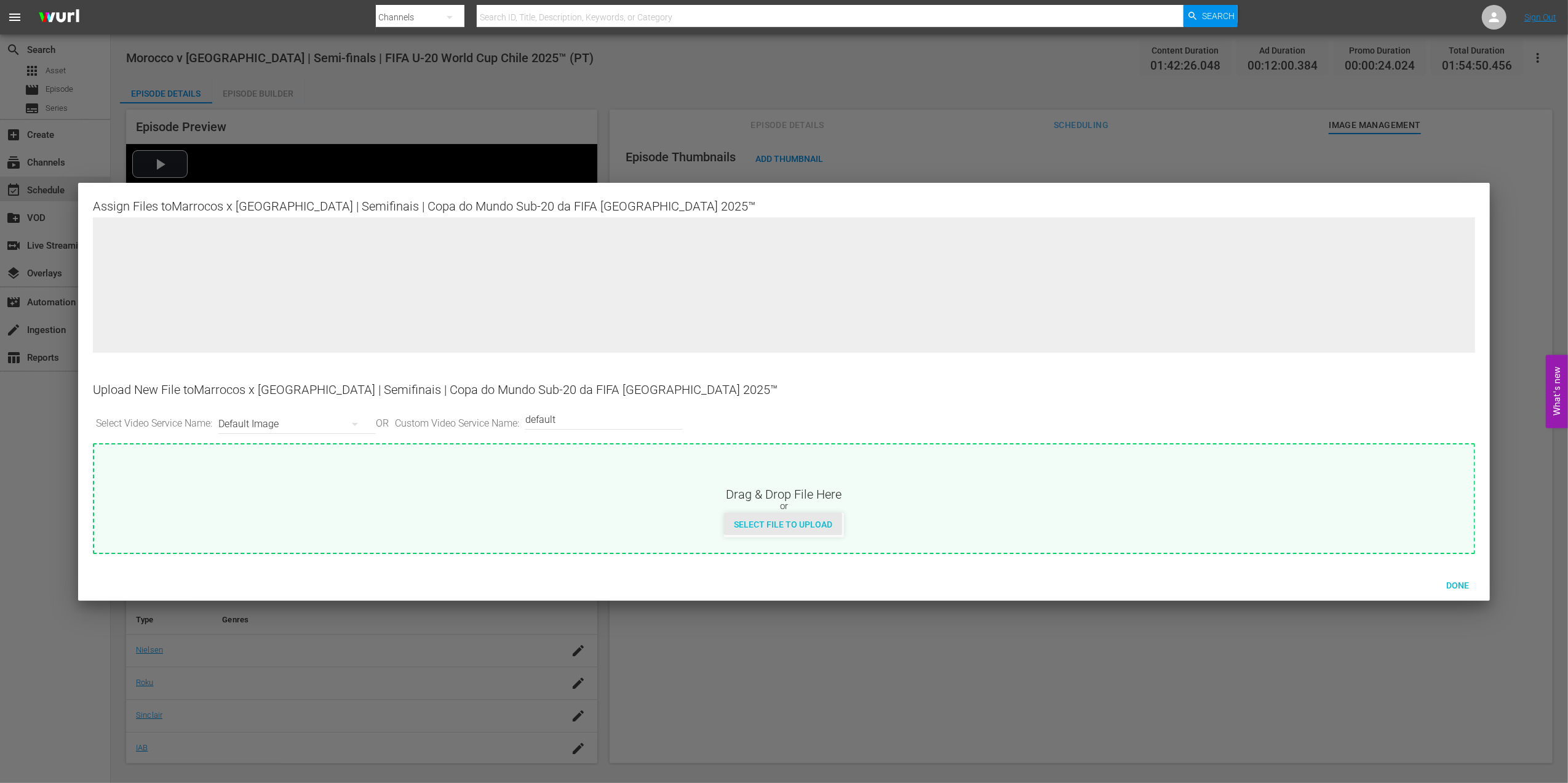
click at [758, 523] on span "Select File to Upload" at bounding box center [783, 524] width 118 height 10
type input "C:\fakepath\a.jpg"
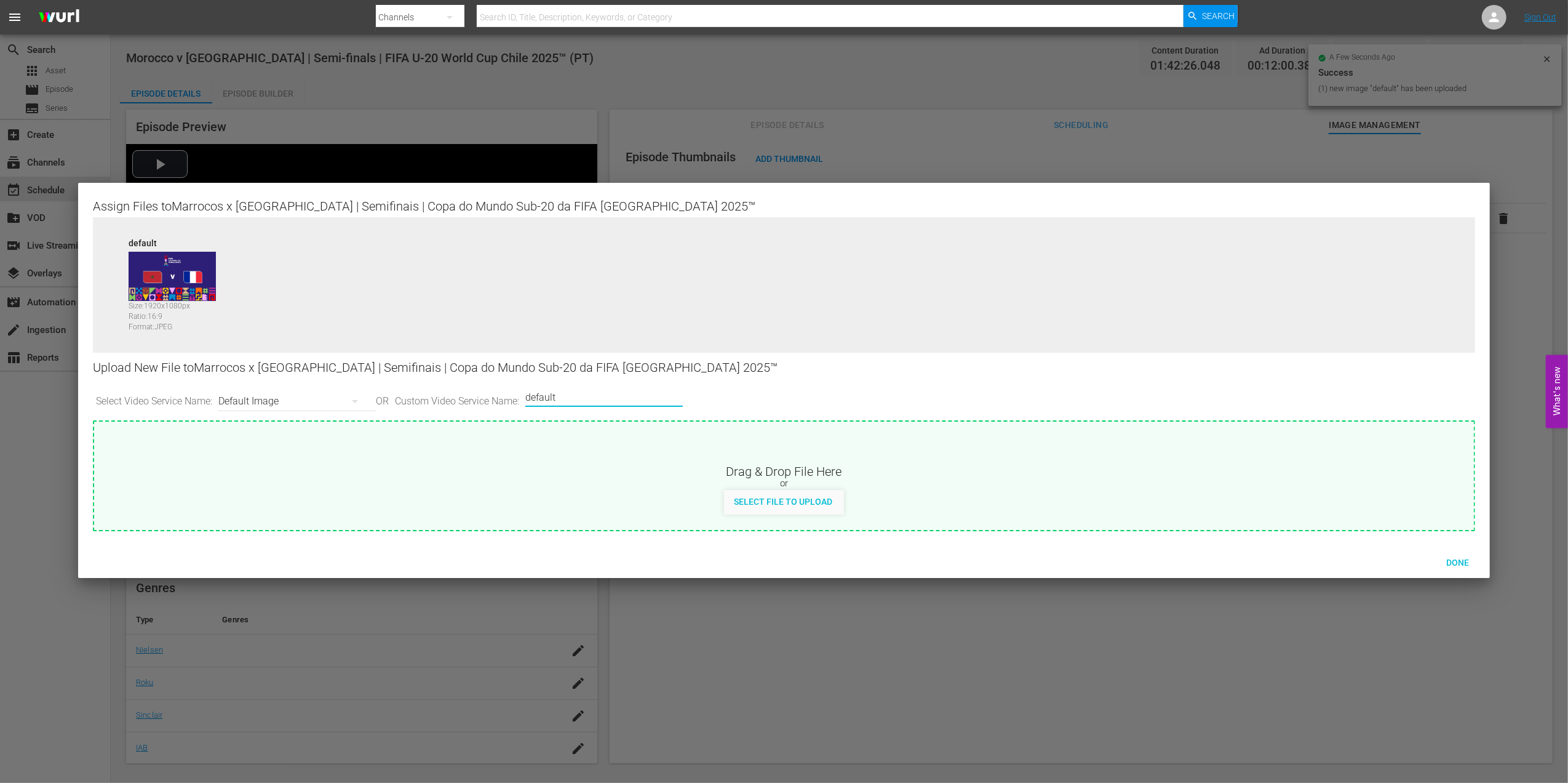
click at [607, 397] on input "default" at bounding box center [601, 397] width 152 height 30
type input "default 1"
click at [774, 499] on span "Select File to Upload" at bounding box center [783, 501] width 118 height 10
type input "C:\fakepath\b.jpg"
click at [1448, 566] on span "Done" at bounding box center [1457, 562] width 43 height 10
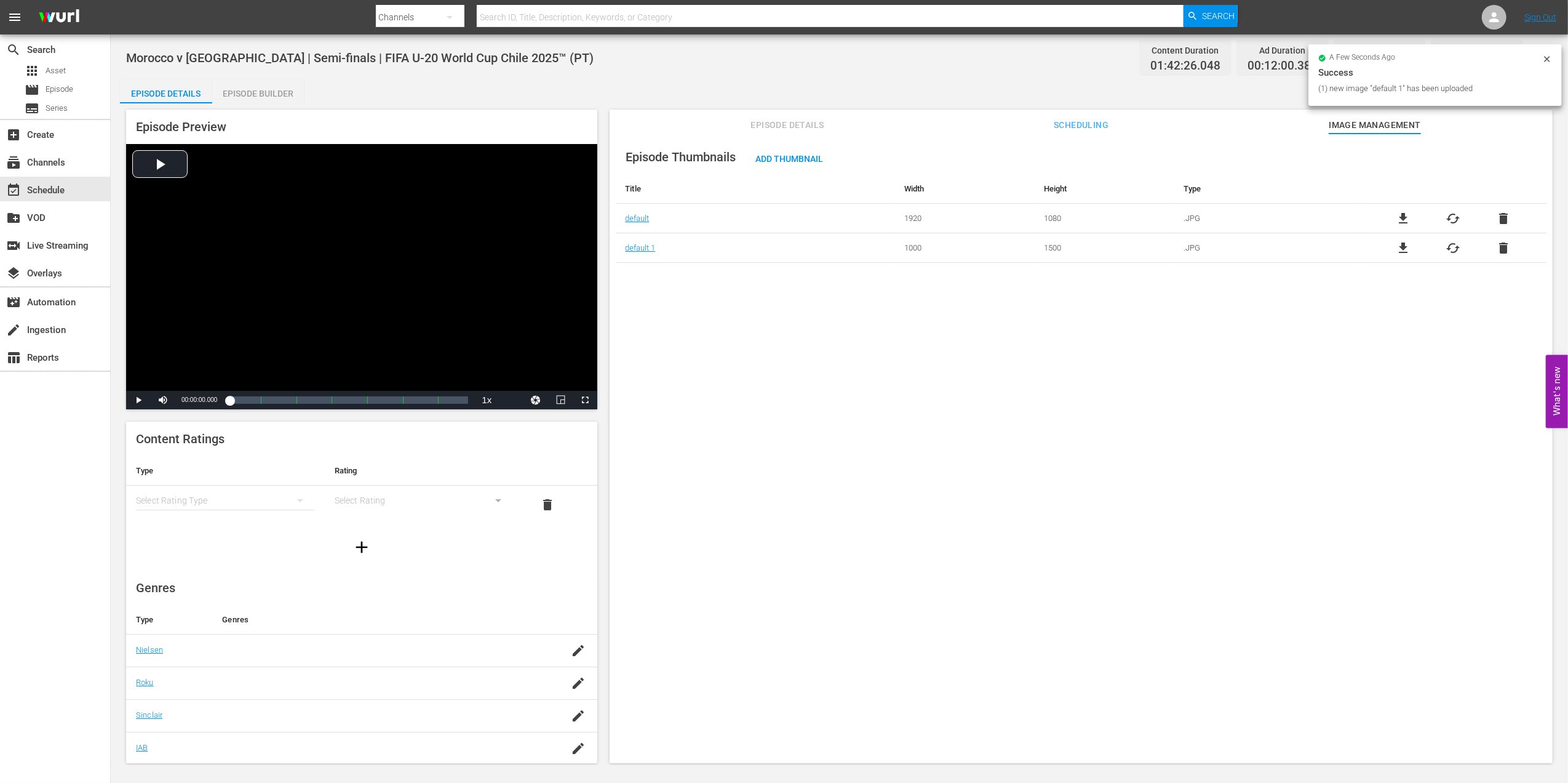
click at [805, 125] on span "Episode Details" at bounding box center [787, 125] width 92 height 16
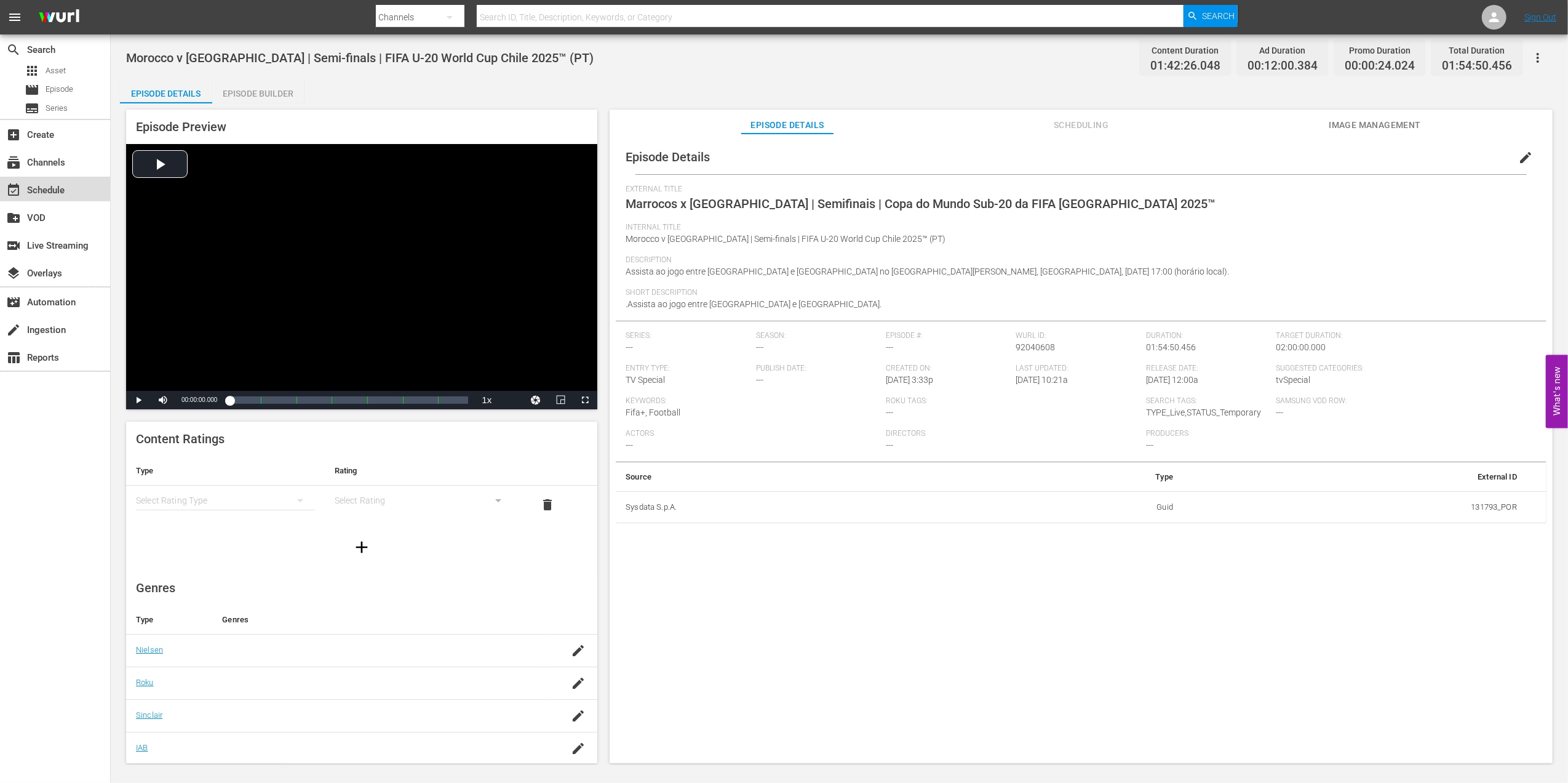
click at [65, 185] on div "event_available Schedule" at bounding box center [34, 188] width 69 height 11
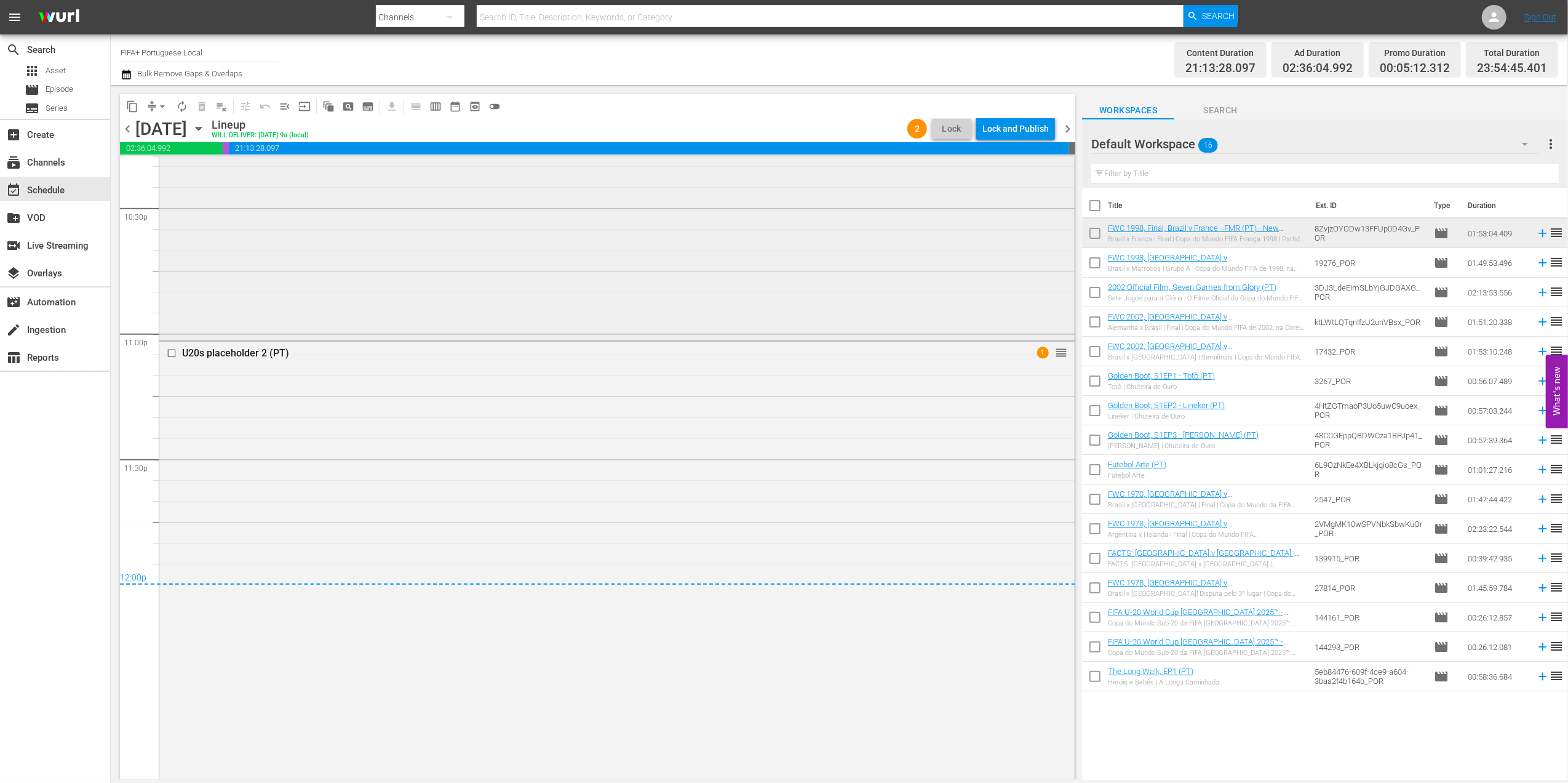
scroll to position [5599, 0]
click at [262, 348] on div "U20s placeholder 2 (PT)" at bounding box center [593, 351] width 823 height 12
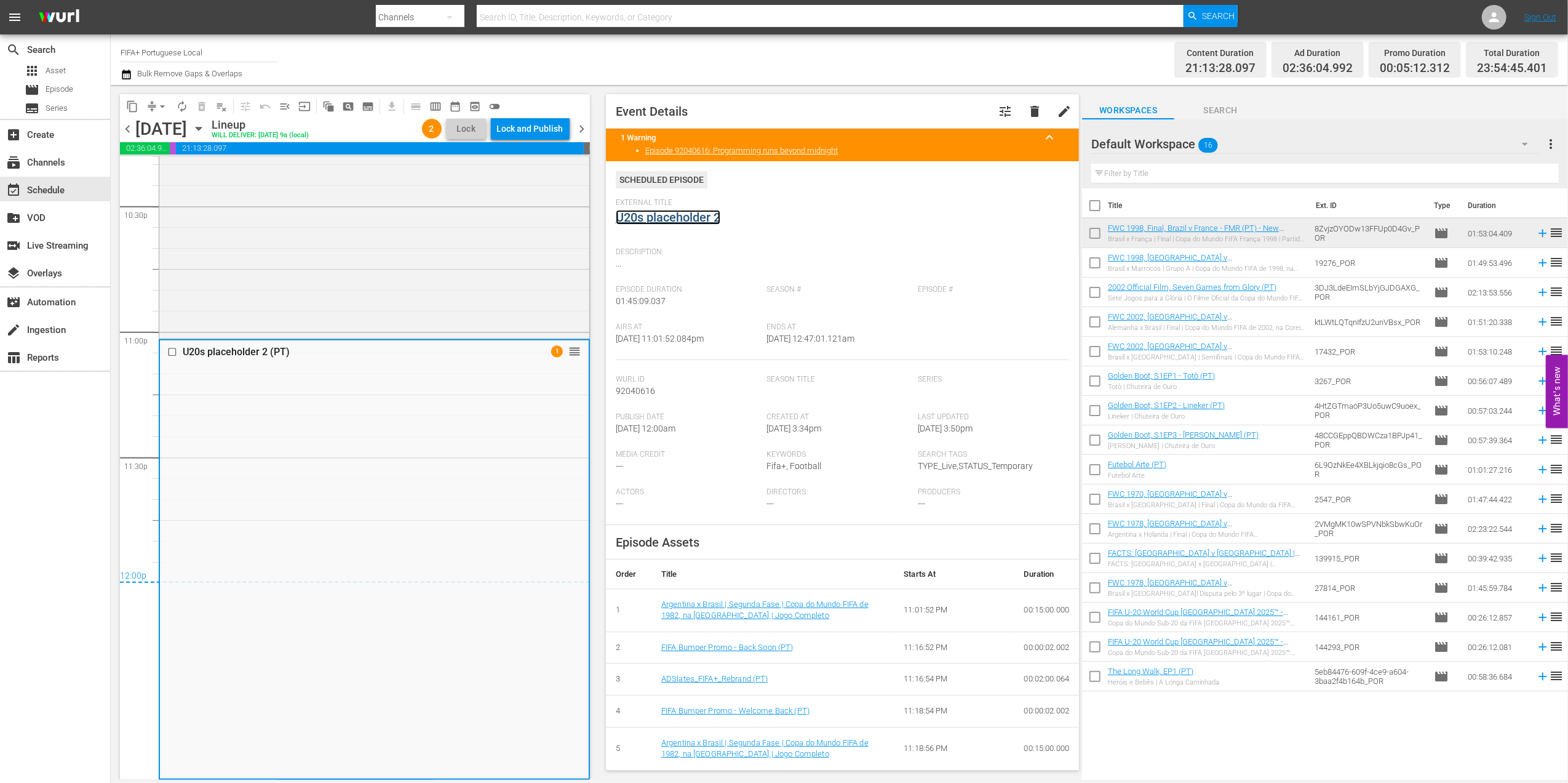
click at [658, 215] on link "U20s placeholder 2" at bounding box center [668, 217] width 105 height 15
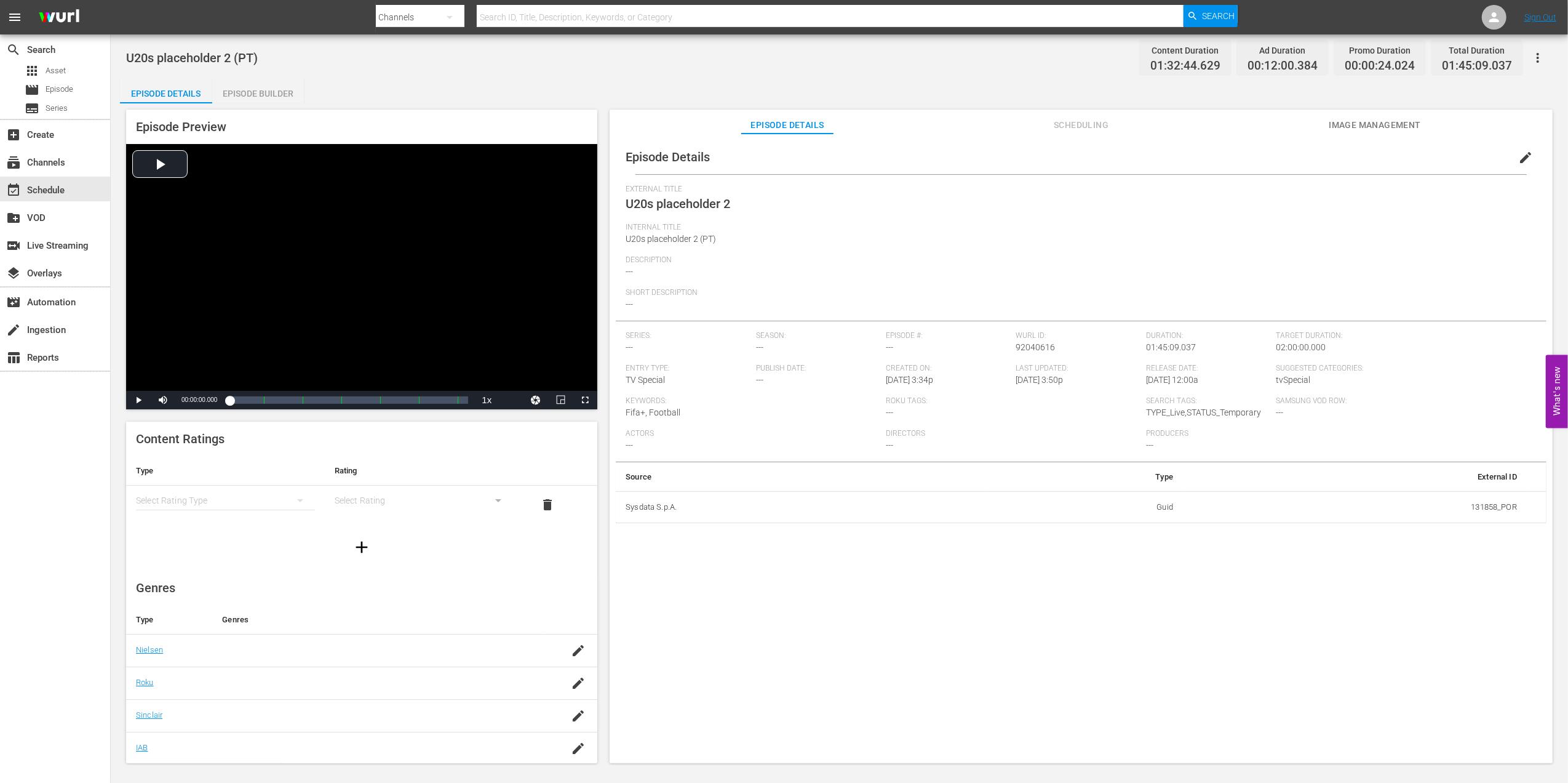
click at [1518, 155] on span "edit" at bounding box center [1525, 158] width 15 height 15
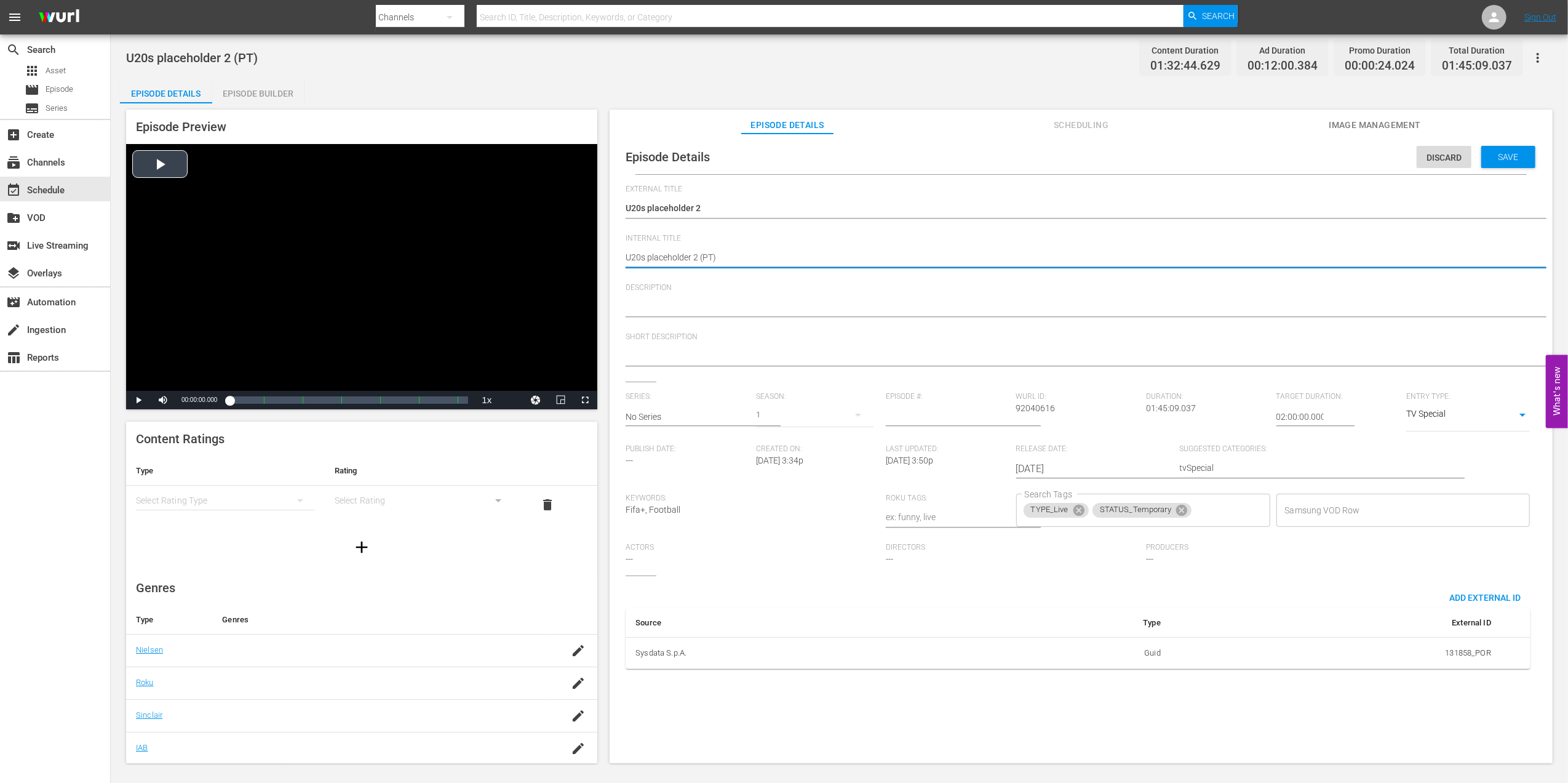
drag, startPoint x: 696, startPoint y: 254, endPoint x: 563, endPoint y: 259, distance: 133.1
paste textarea "Argentina v [GEOGRAPHIC_DATA] | Semi-finals | FIFA U-20 World Cup [GEOGRAPHIC_D…"
type textarea "Argentina v [GEOGRAPHIC_DATA] | Semi-finals | FIFA U-20 World Cup Chile 2025™ (…"
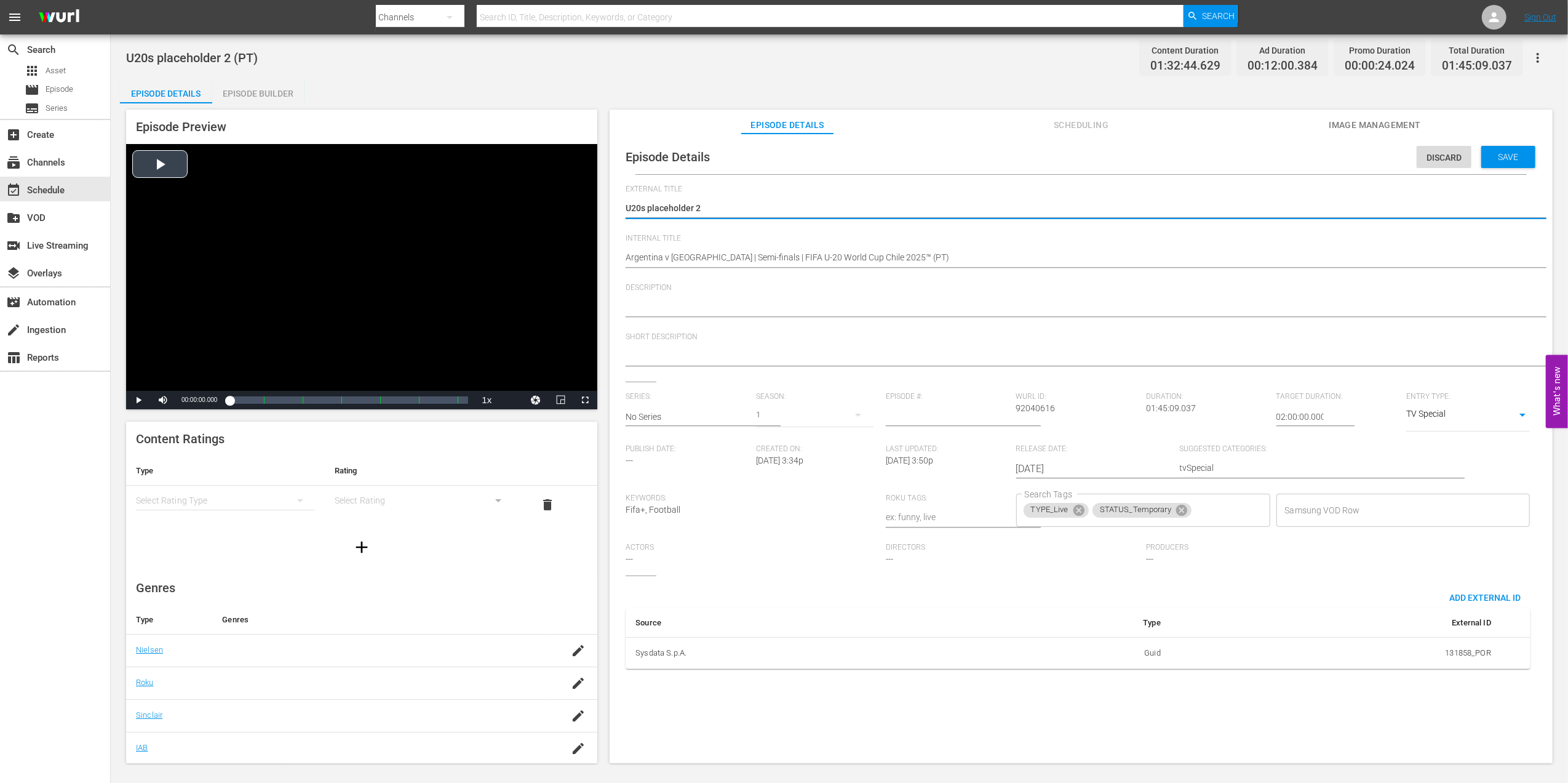
drag, startPoint x: 727, startPoint y: 210, endPoint x: 547, endPoint y: 212, distance: 180.0
paste textarea "Argentina x [GEOGRAPHIC_DATA] | Semifinais | Copa do Mundo Sub-20 da FIFA [GEOG…"
type textarea "Argentina x [GEOGRAPHIC_DATA] | Semifinais | Copa do Mundo Sub-20 da FIFA [GEOG…"
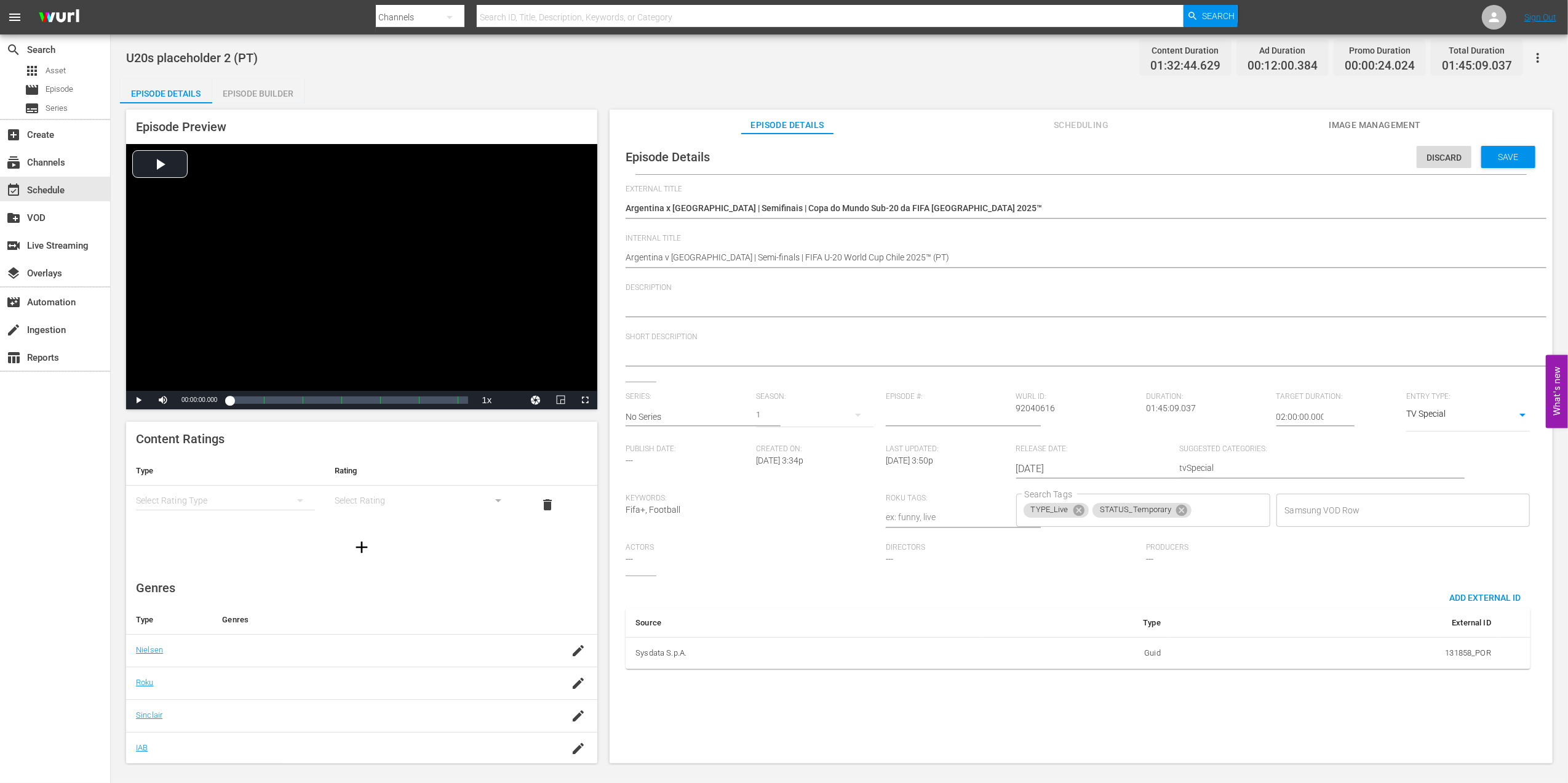
click at [685, 304] on textarea at bounding box center [1078, 308] width 905 height 15
paste textarea "Assista ao jogo entre Argentina e Colômbia no [GEOGRAPHIC_DATA][PERSON_NAME], […"
type textarea "Assista ao jogo entre Argentina e Colômbia no [GEOGRAPHIC_DATA][PERSON_NAME], […"
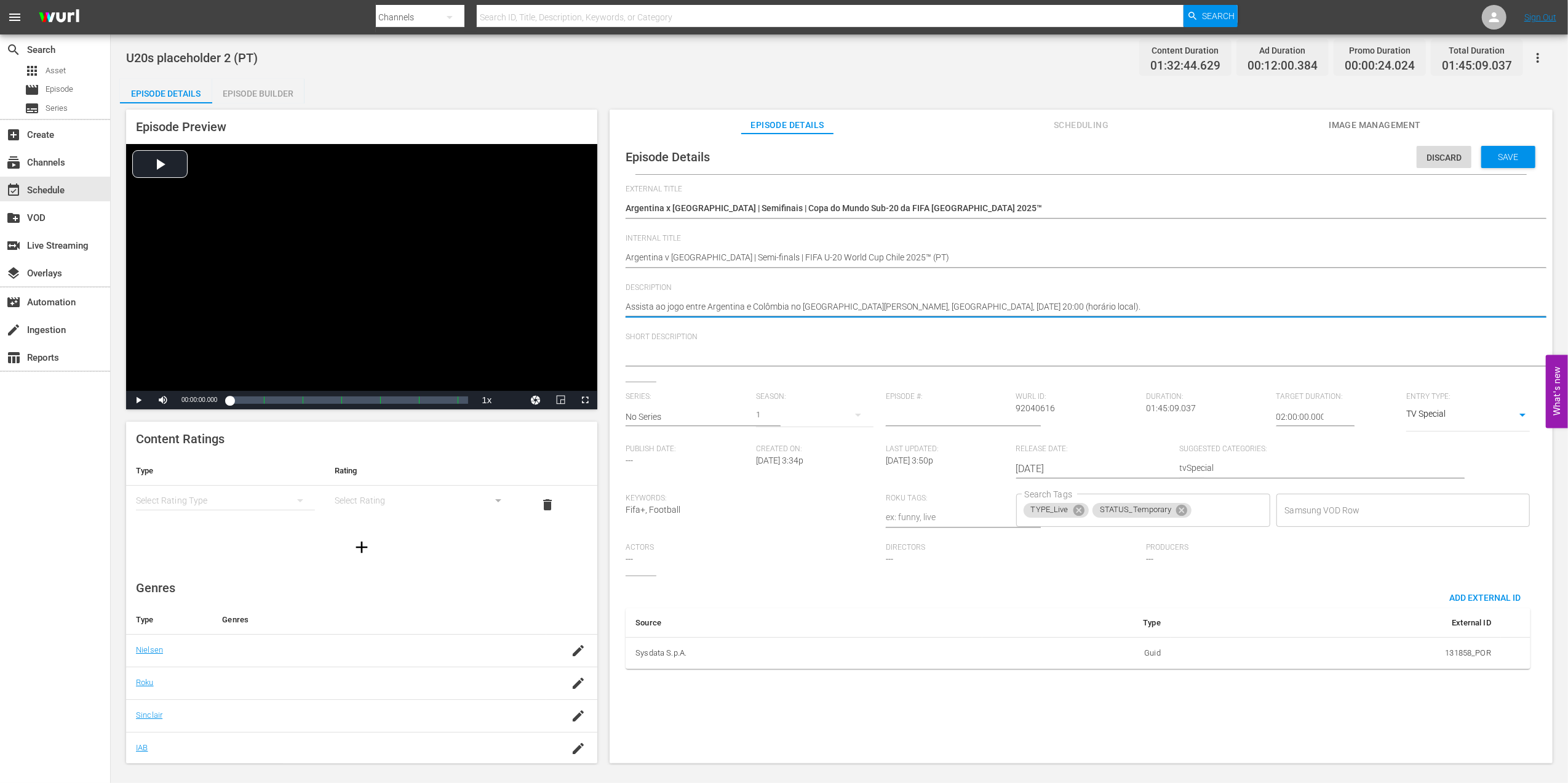
type textarea "Assista ao jogo entre Argentina e Colômbia no [GEOGRAPHIC_DATA][PERSON_NAME], […"
click at [1230, 348] on div at bounding box center [1078, 357] width 905 height 30
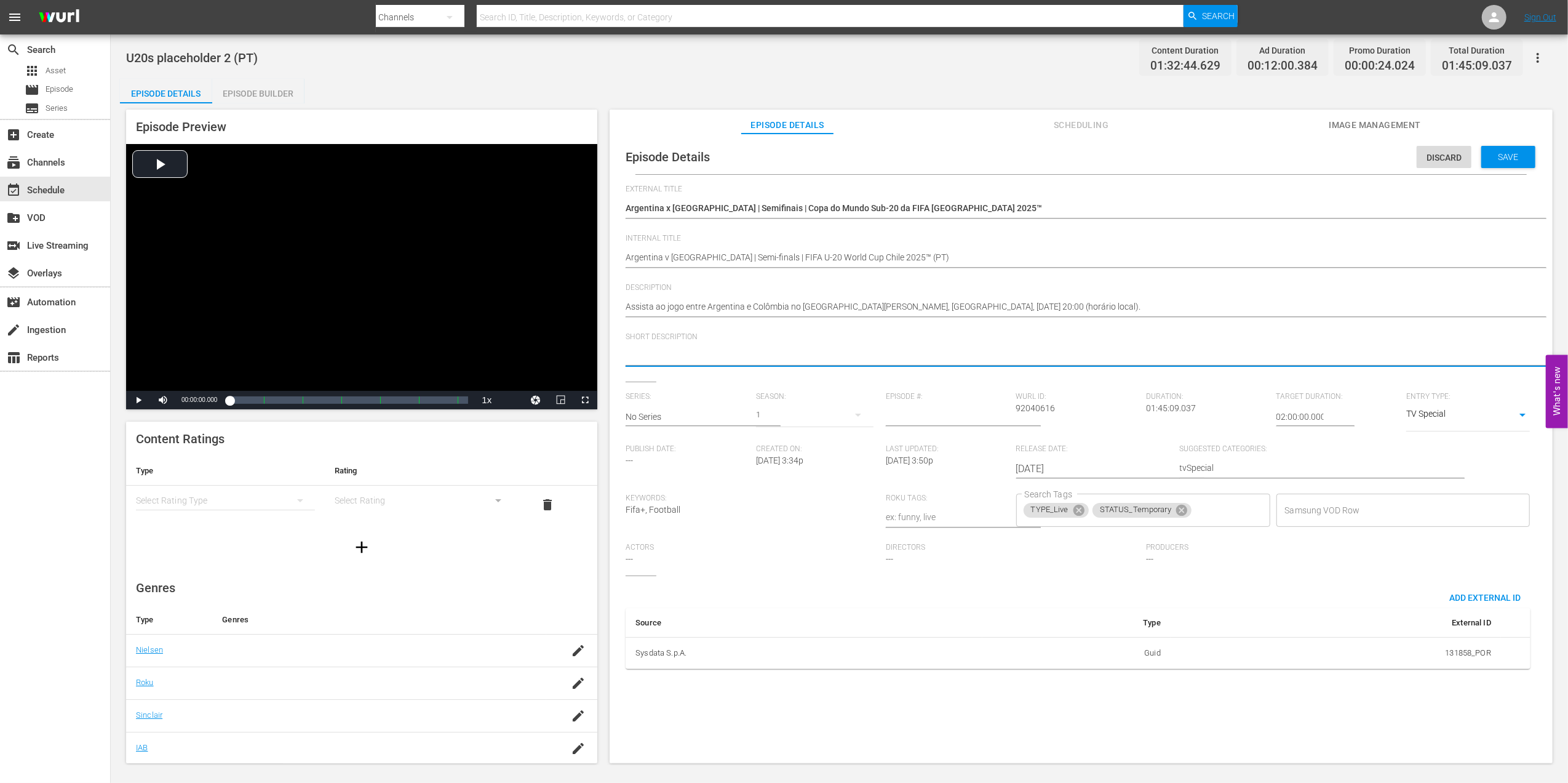
click at [1130, 350] on textarea at bounding box center [1078, 357] width 905 height 15
paste textarea "Assista ao jogo entre Argentina e Colômbia no [GEOGRAPHIC_DATA][PERSON_NAME], […"
type textarea "Assista ao jogo entre Argentina e Colômbia no [GEOGRAPHIC_DATA][PERSON_NAME], […"
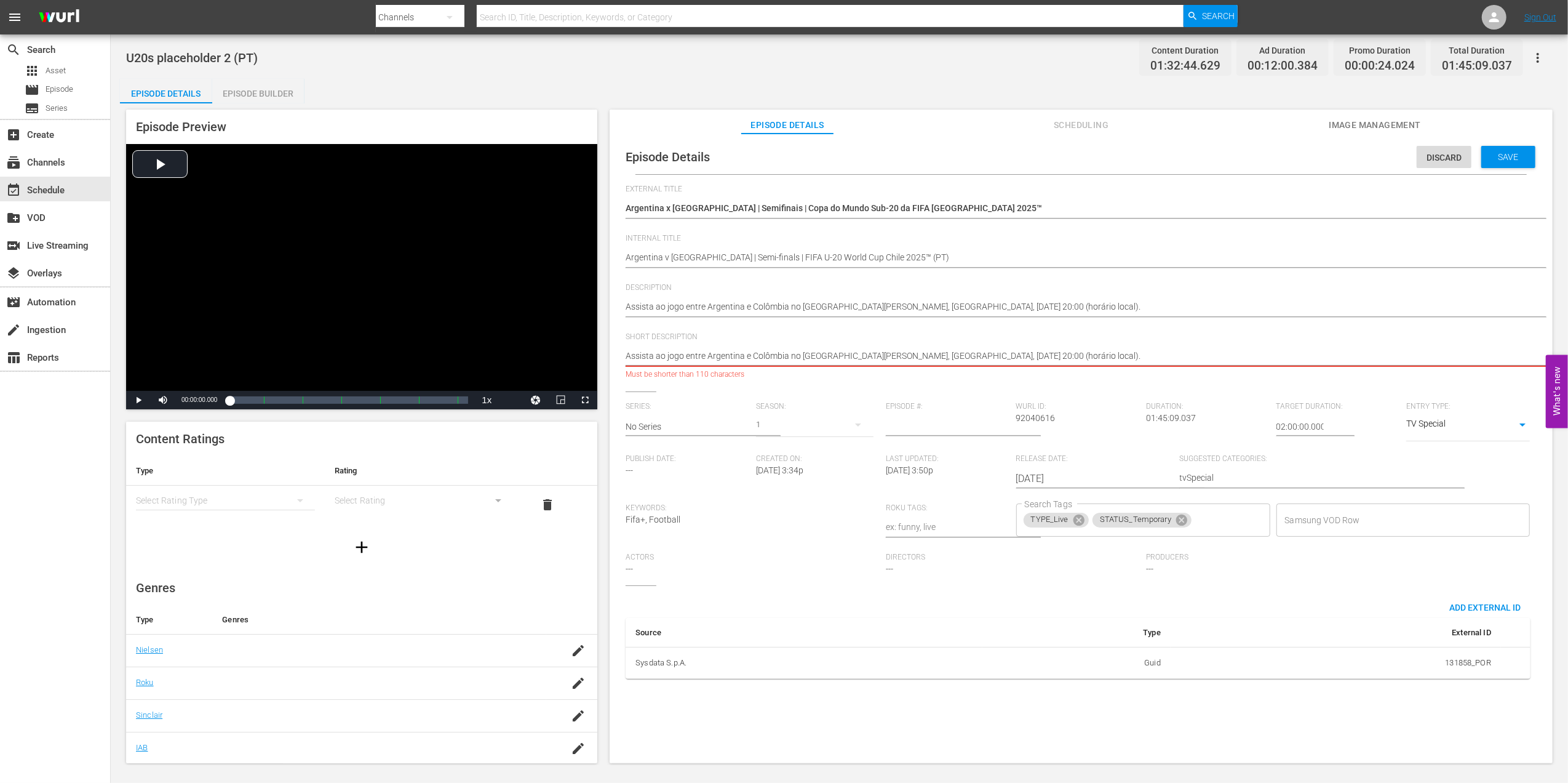
drag, startPoint x: 1240, startPoint y: 352, endPoint x: 795, endPoint y: 353, distance: 445.0
click at [795, 353] on textarea "Assista ao jogo entre Argentina e Colômbia no [GEOGRAPHIC_DATA][PERSON_NAME], […" at bounding box center [1078, 357] width 905 height 15
type textarea "Assista ao jogo entre Argentina e [GEOGRAPHIC_DATA] n"
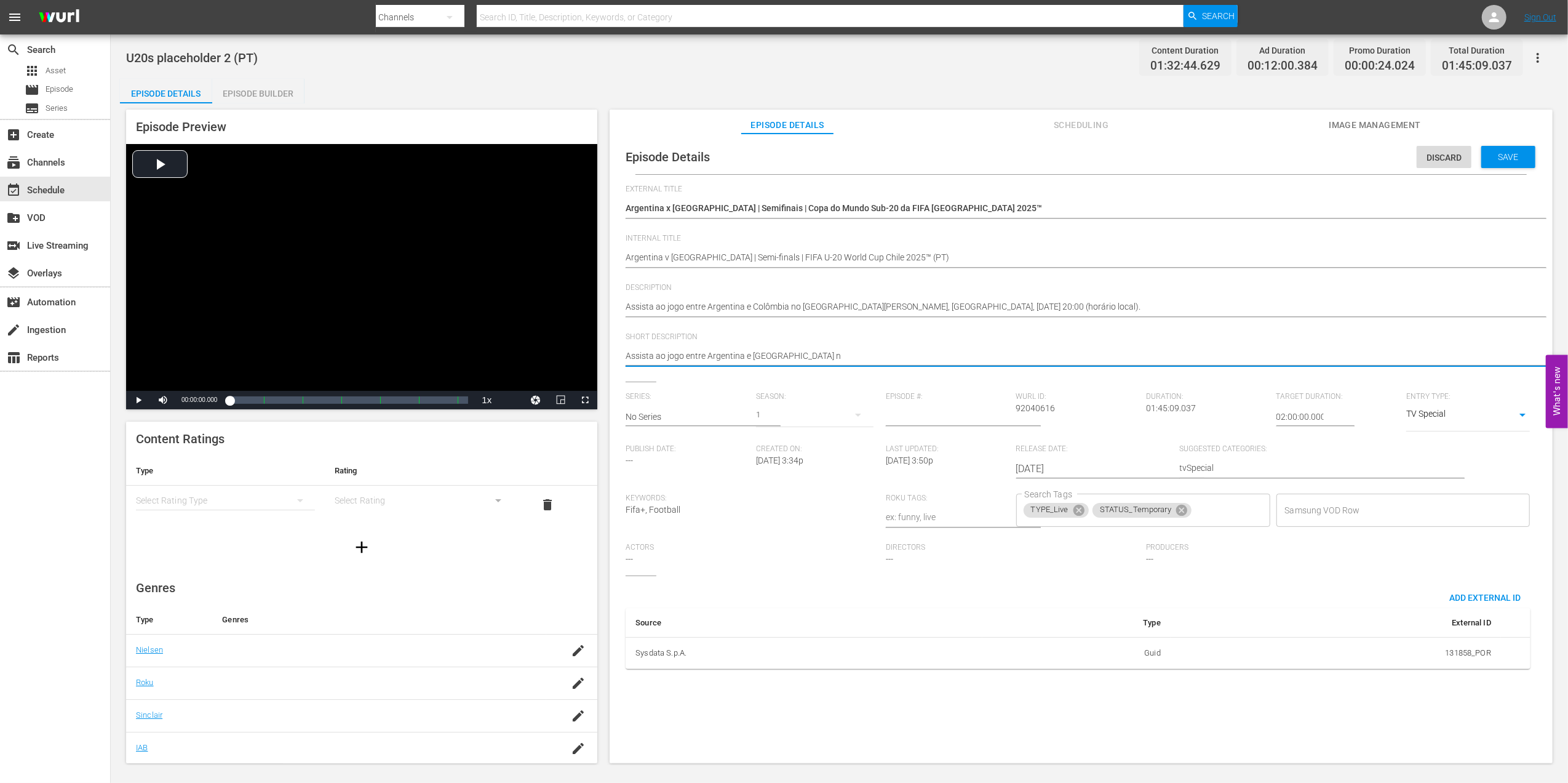
type textarea "Assista ao jogo entre Argentina e [GEOGRAPHIC_DATA]"
type textarea "Assista ao jogo entre Argentina e [GEOGRAPHIC_DATA]."
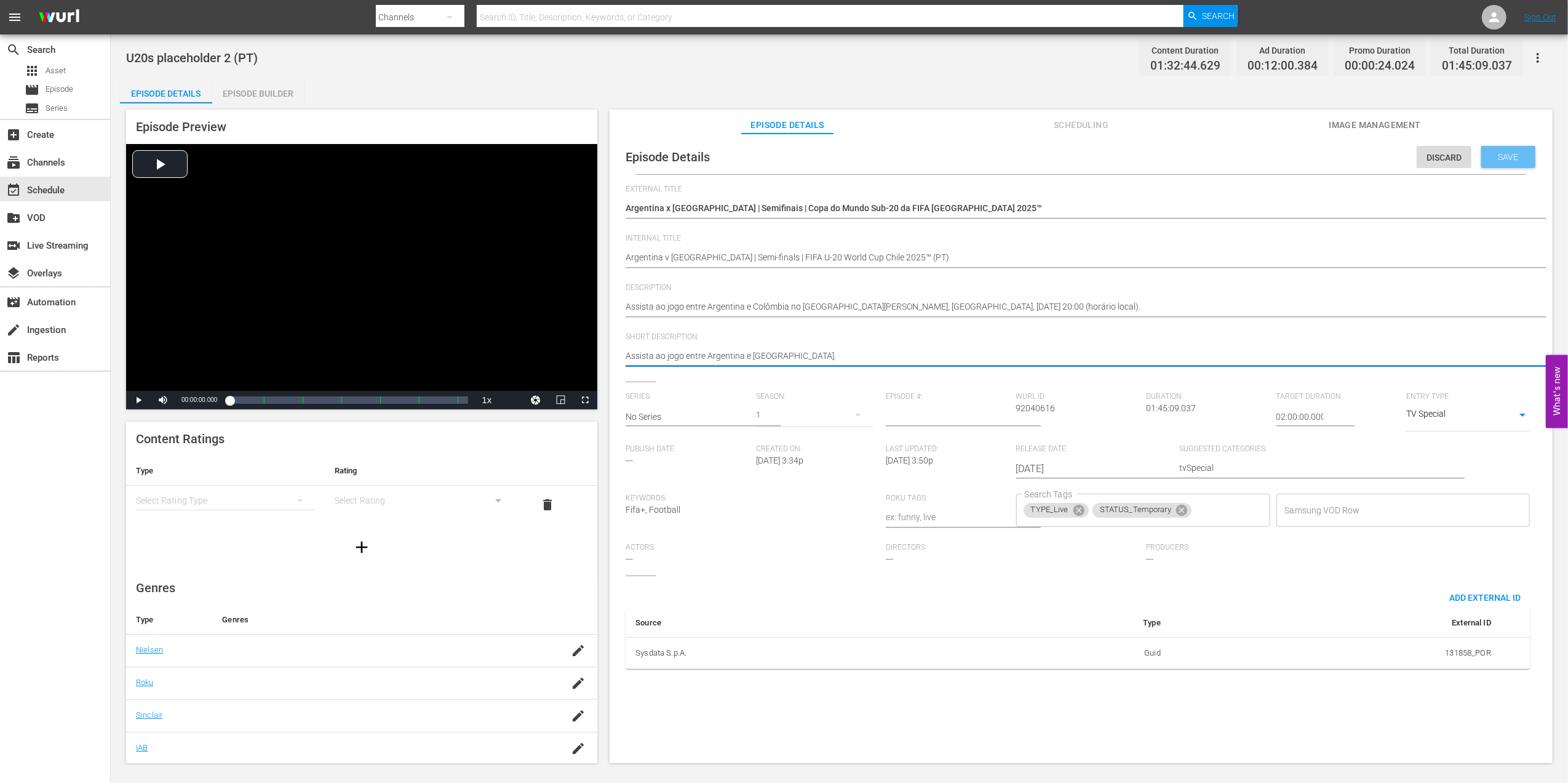
type textarea "Assista ao jogo entre Argentina e [GEOGRAPHIC_DATA]."
click at [1519, 144] on div "Discard Save" at bounding box center [1478, 154] width 124 height 28
click at [1503, 152] on span "Save" at bounding box center [1508, 157] width 40 height 10
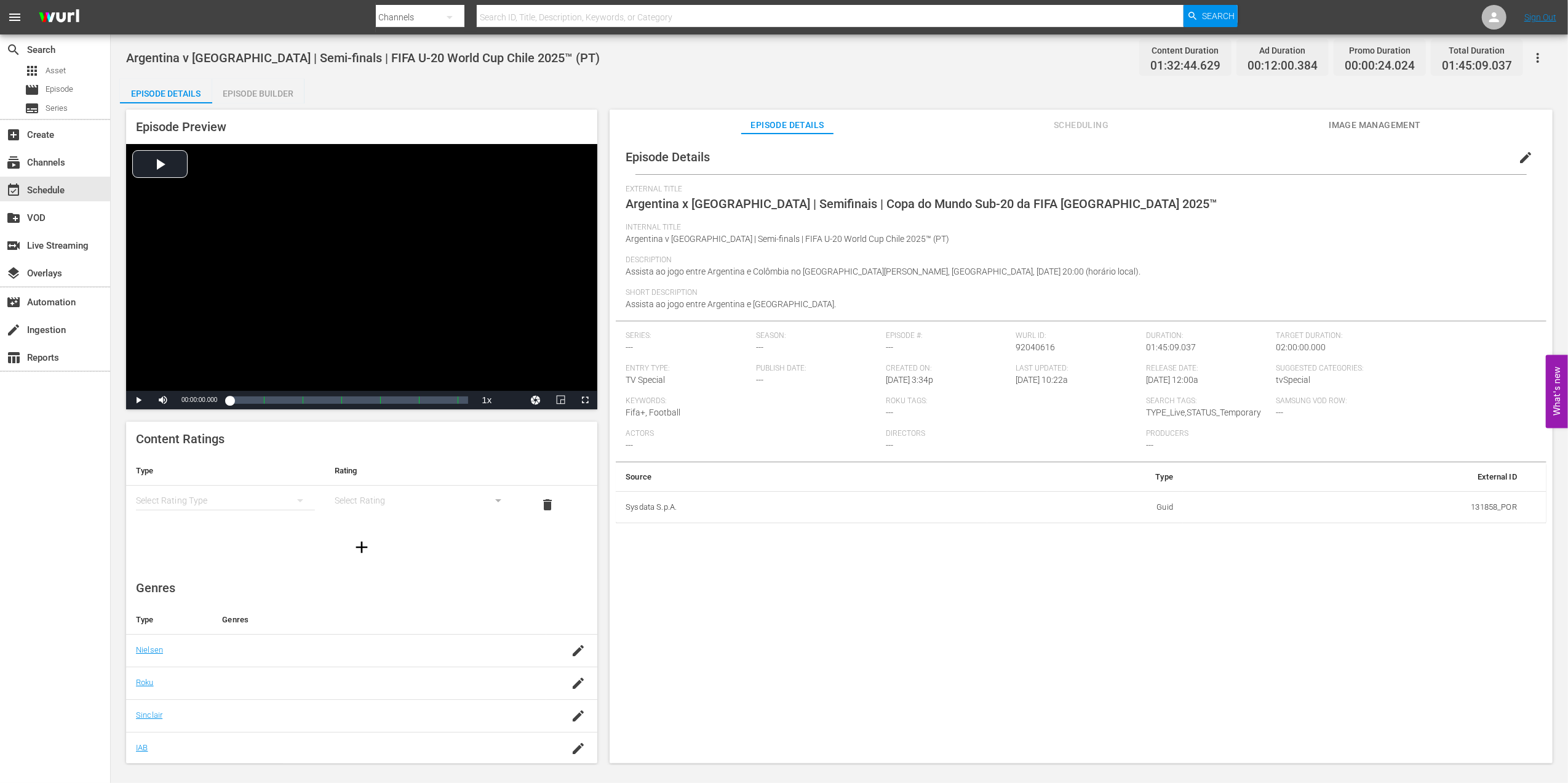
click at [1374, 118] on span "Image Management" at bounding box center [1375, 125] width 92 height 16
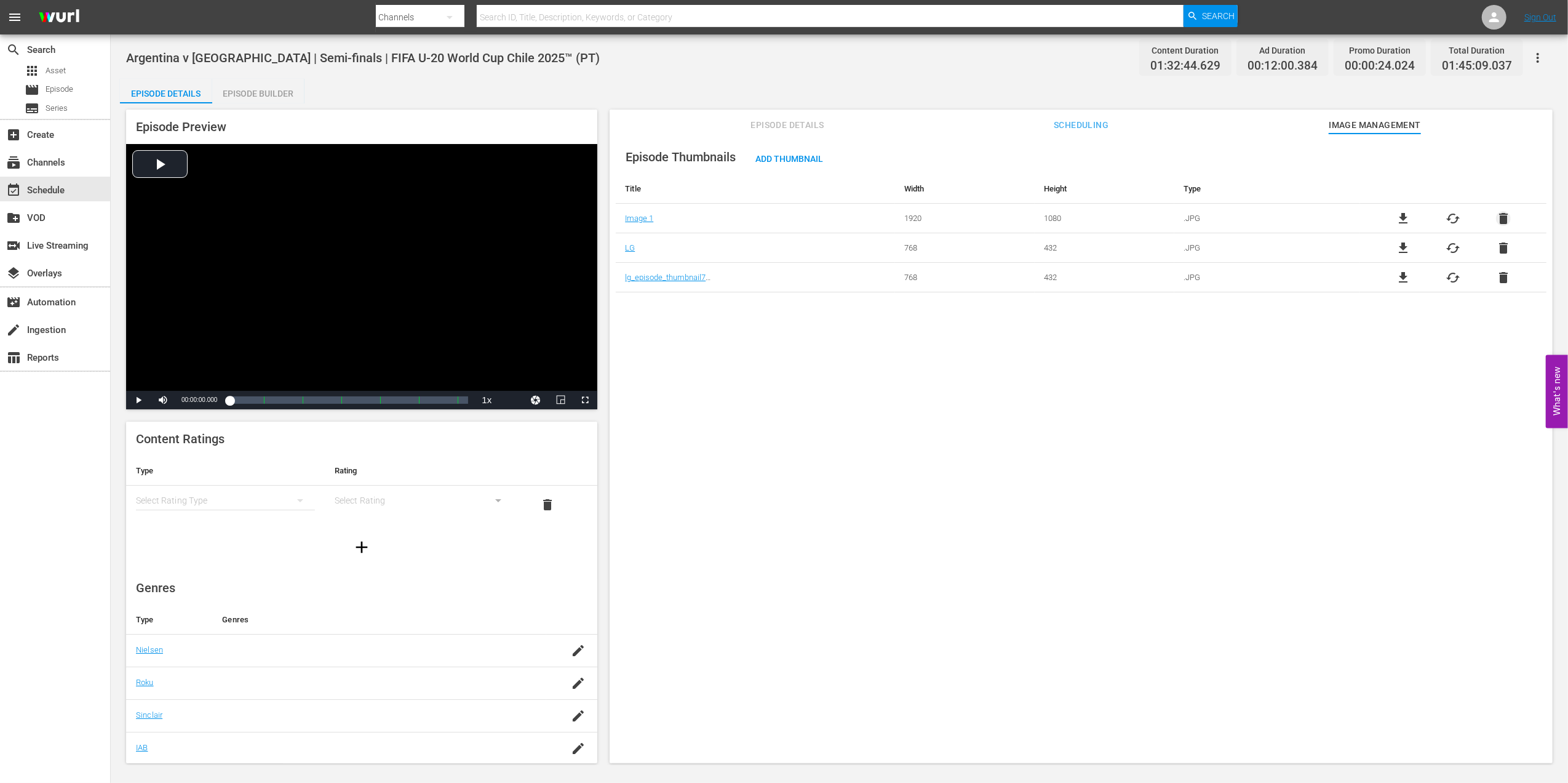
click at [1496, 215] on span "delete" at bounding box center [1503, 219] width 15 height 15
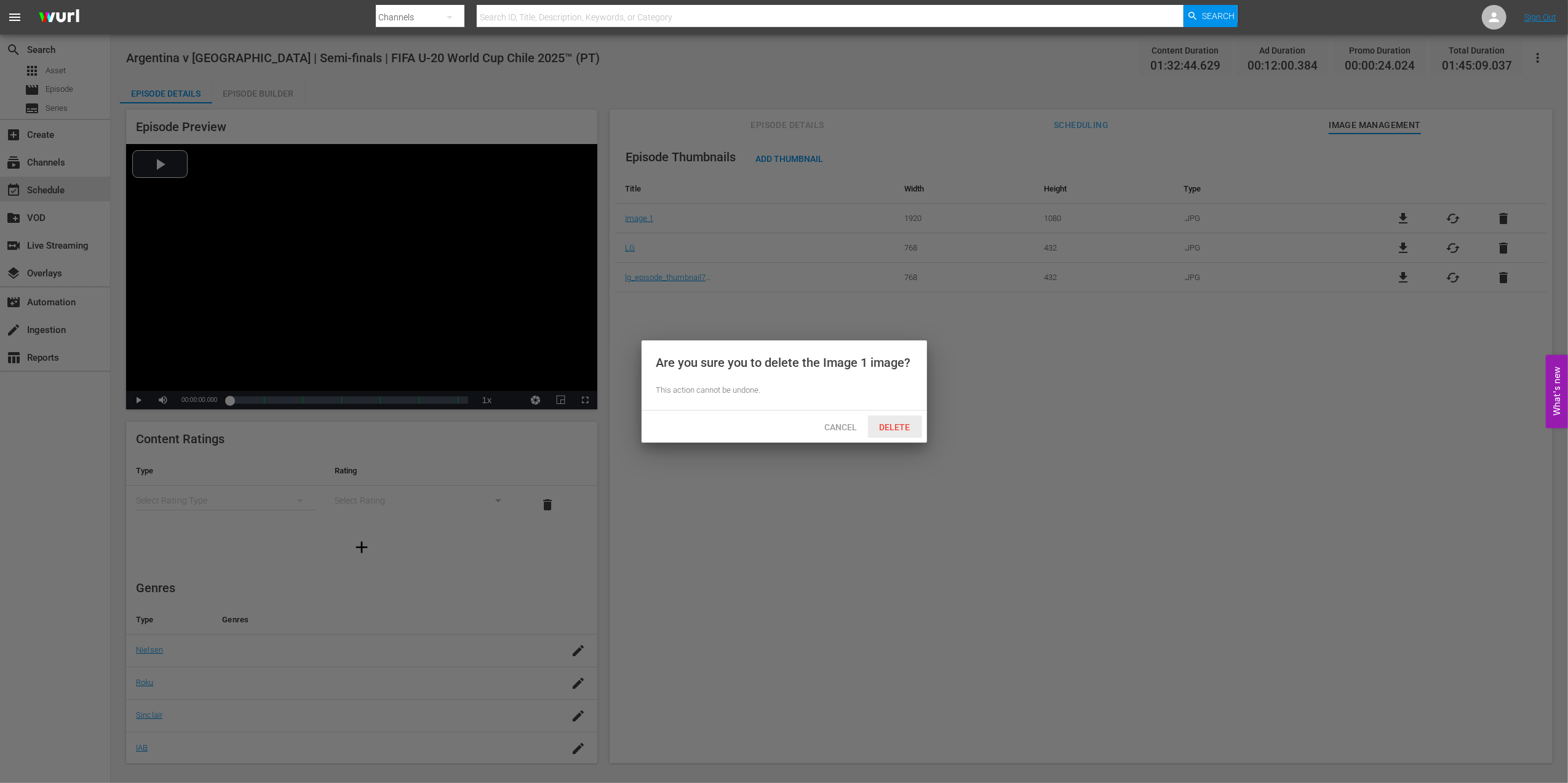
click at [912, 430] on span "Delete" at bounding box center [895, 427] width 51 height 10
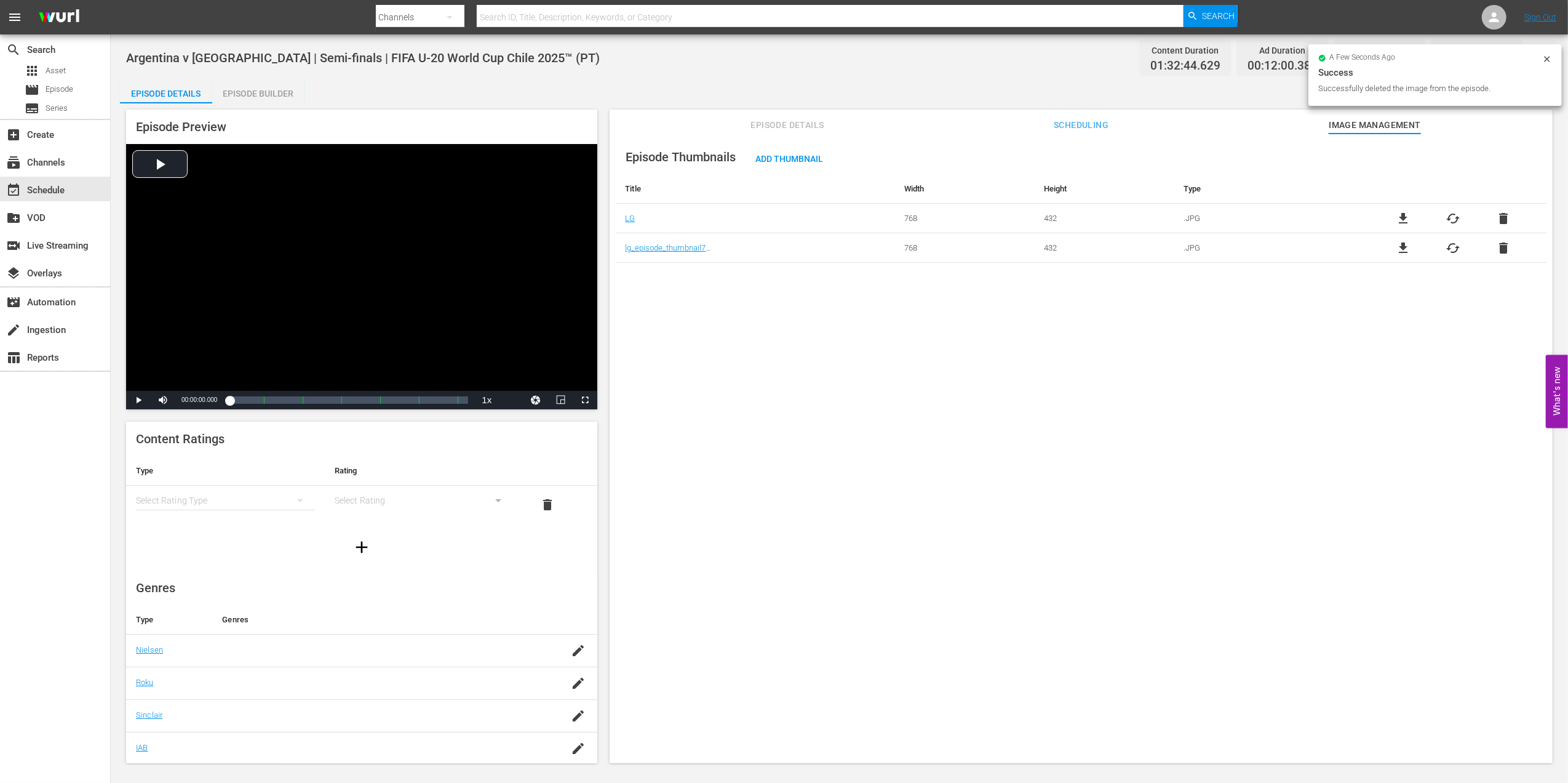
click at [1497, 217] on span "delete" at bounding box center [1503, 219] width 15 height 15
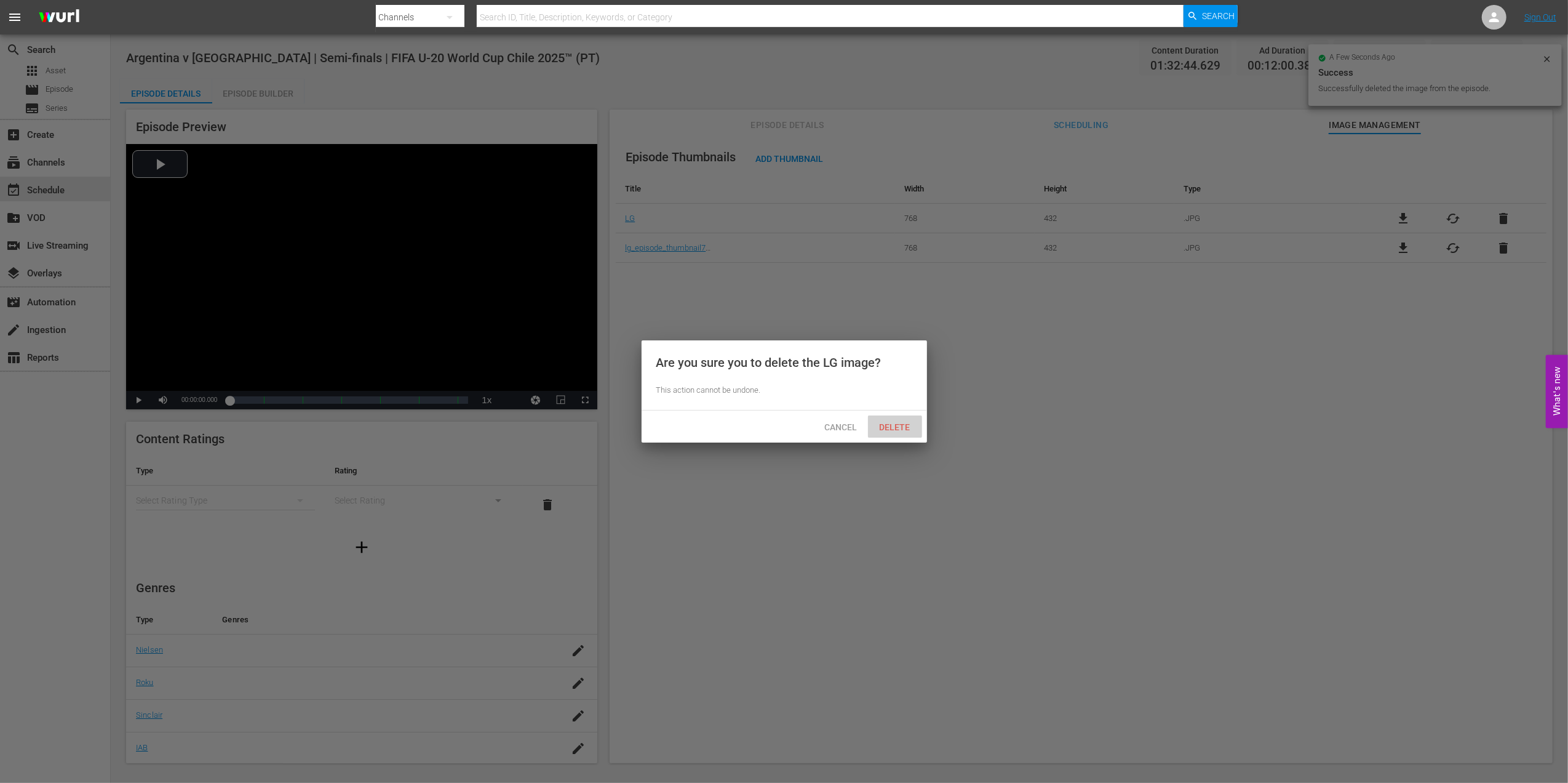
click at [908, 426] on span "Delete" at bounding box center [895, 427] width 51 height 10
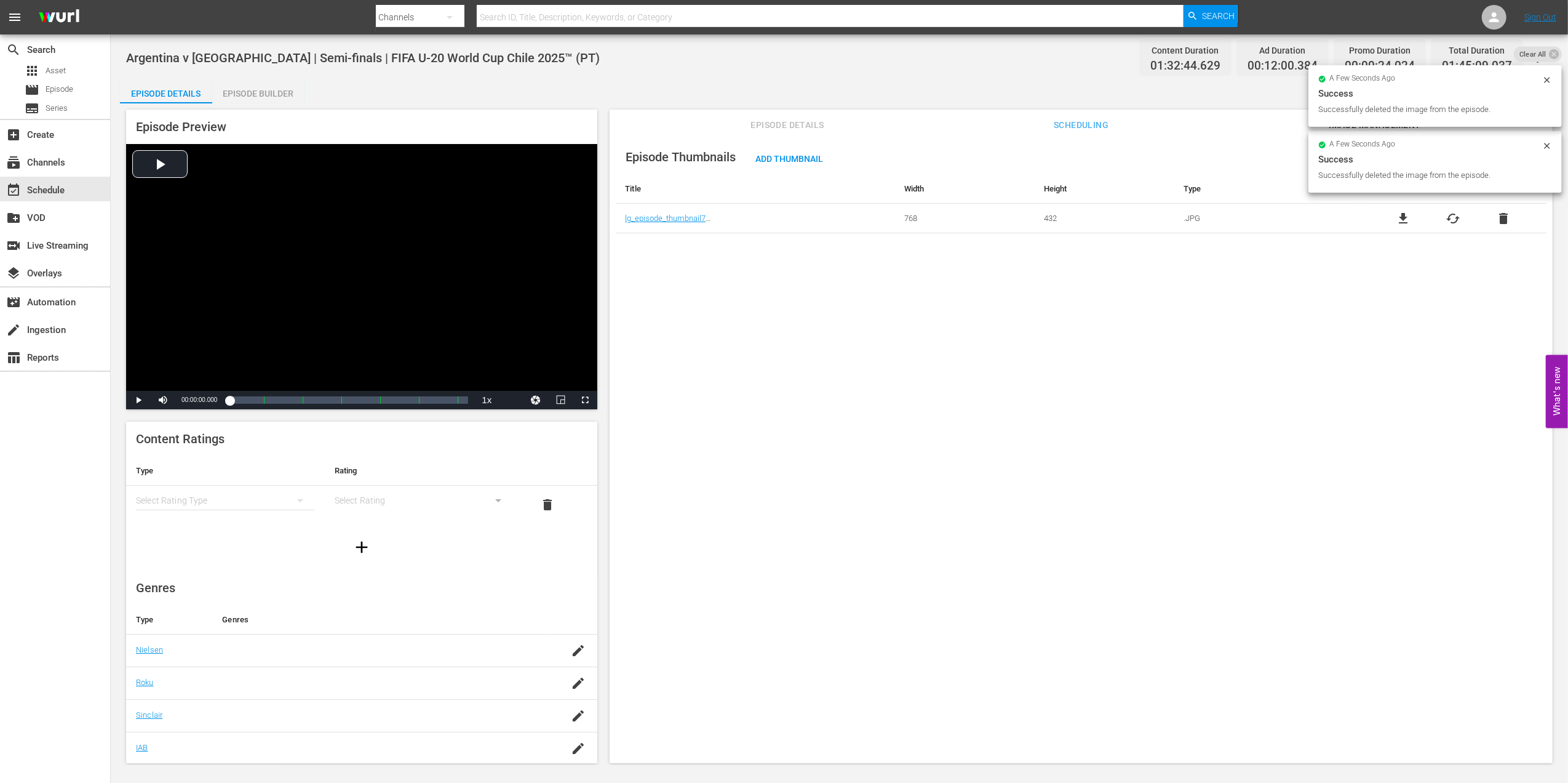
drag, startPoint x: 1496, startPoint y: 212, endPoint x: 1477, endPoint y: 229, distance: 25.5
click at [1496, 215] on span "delete" at bounding box center [1503, 219] width 15 height 15
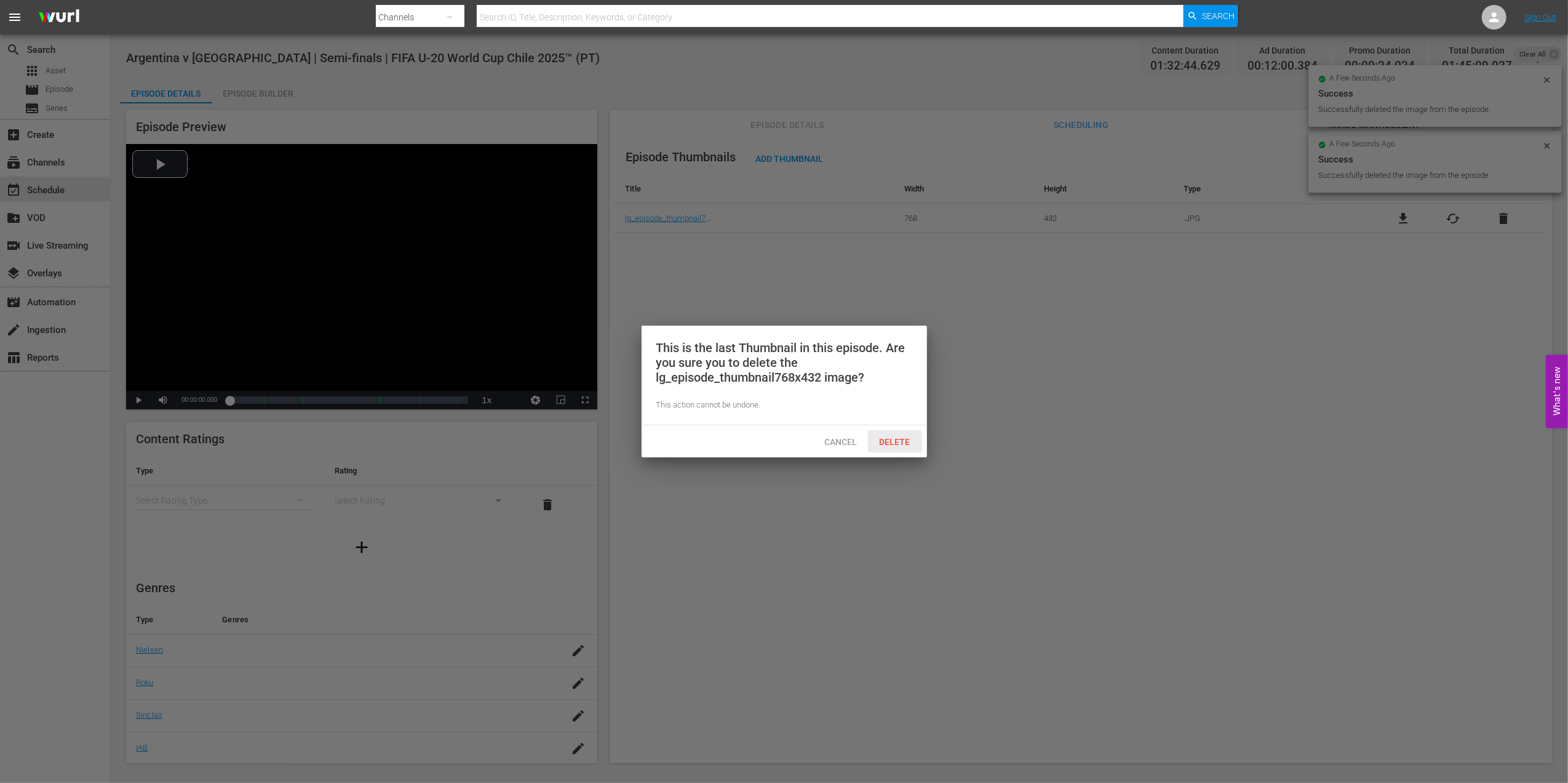
drag, startPoint x: 885, startPoint y: 438, endPoint x: 980, endPoint y: 424, distance: 96.0
click at [890, 437] on span "Delete" at bounding box center [895, 442] width 51 height 10
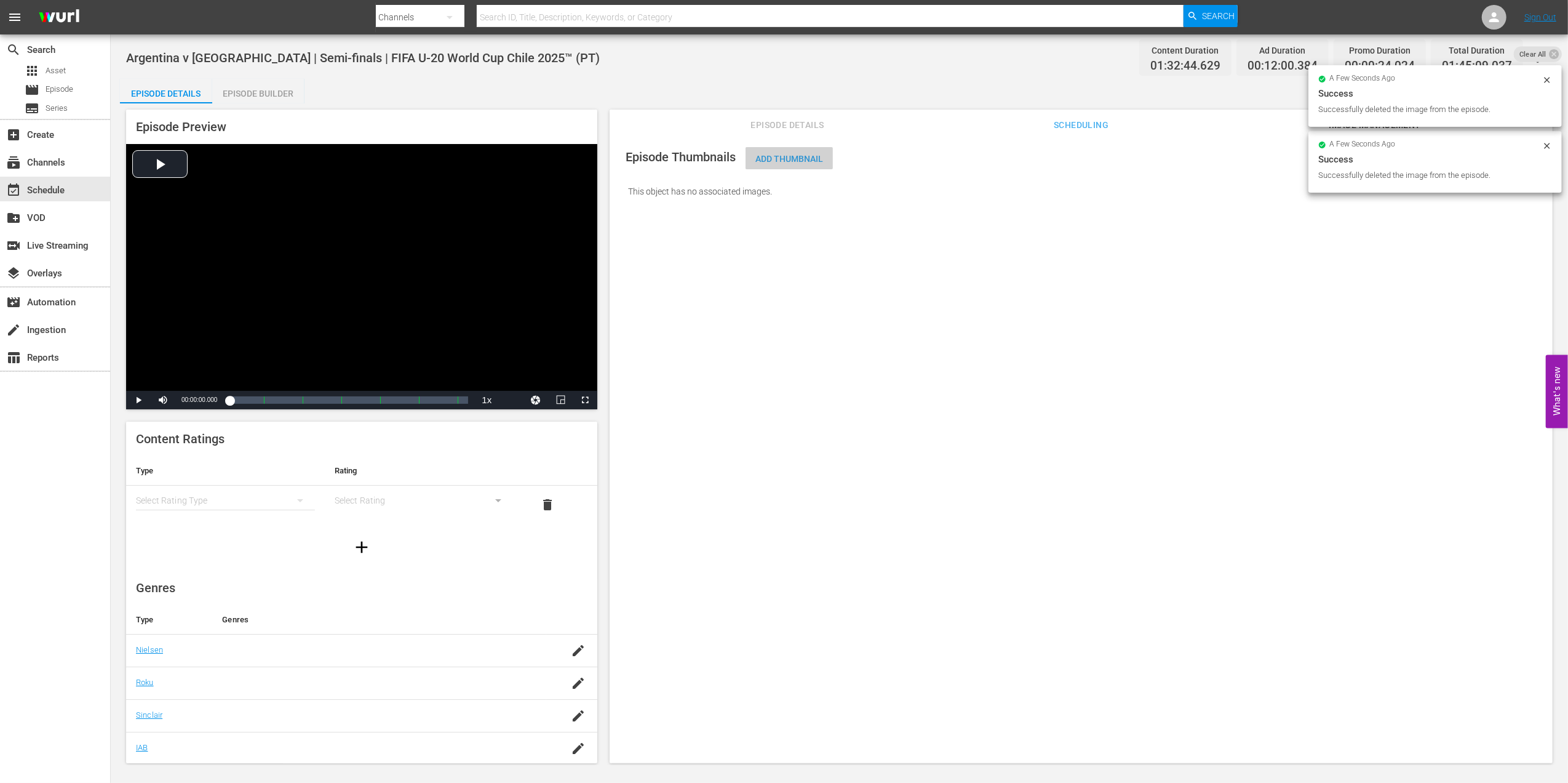
click at [777, 159] on span "Add Thumbnail" at bounding box center [789, 158] width 87 height 10
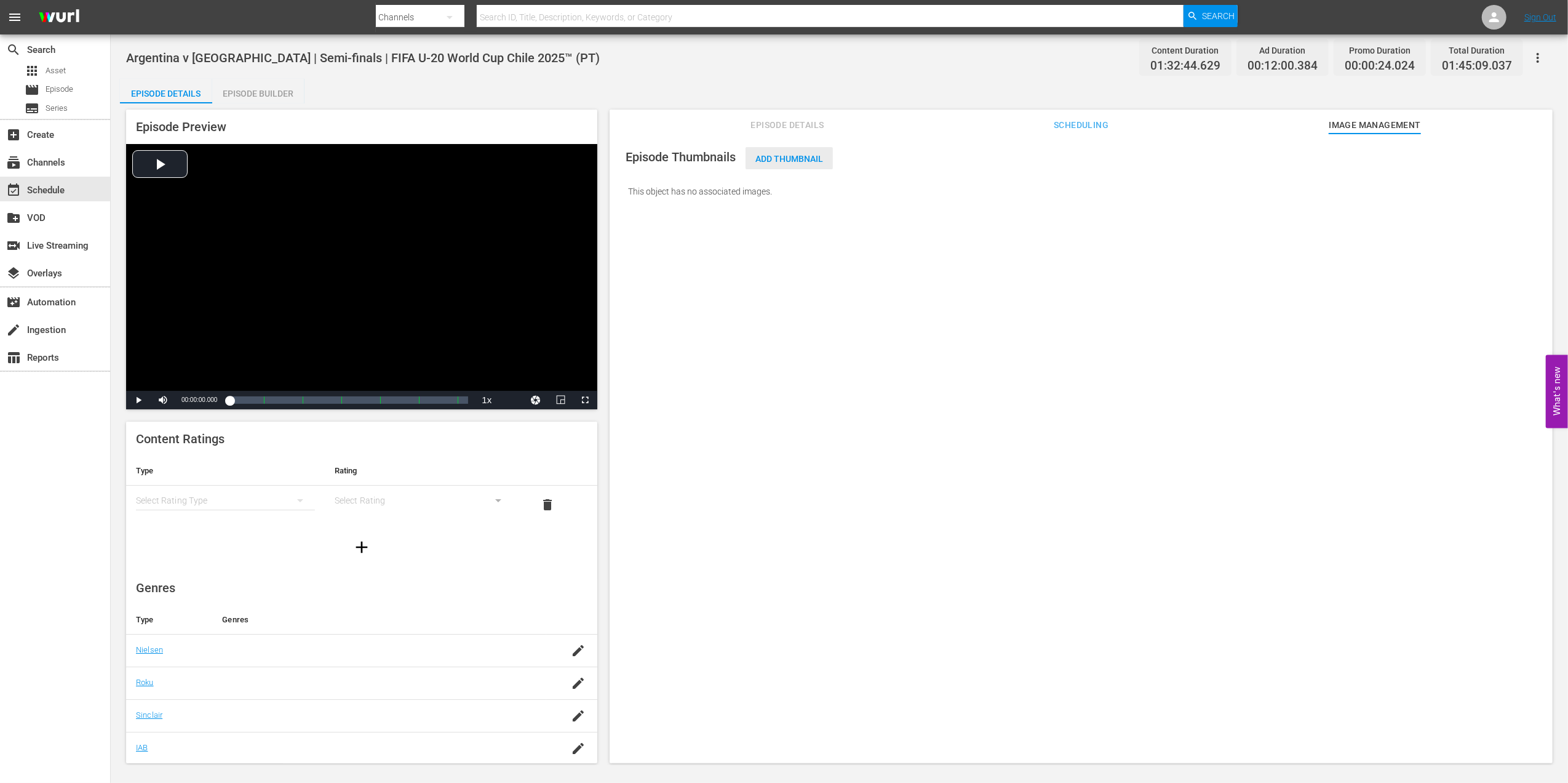
click at [796, 154] on span "Add Thumbnail" at bounding box center [789, 158] width 87 height 10
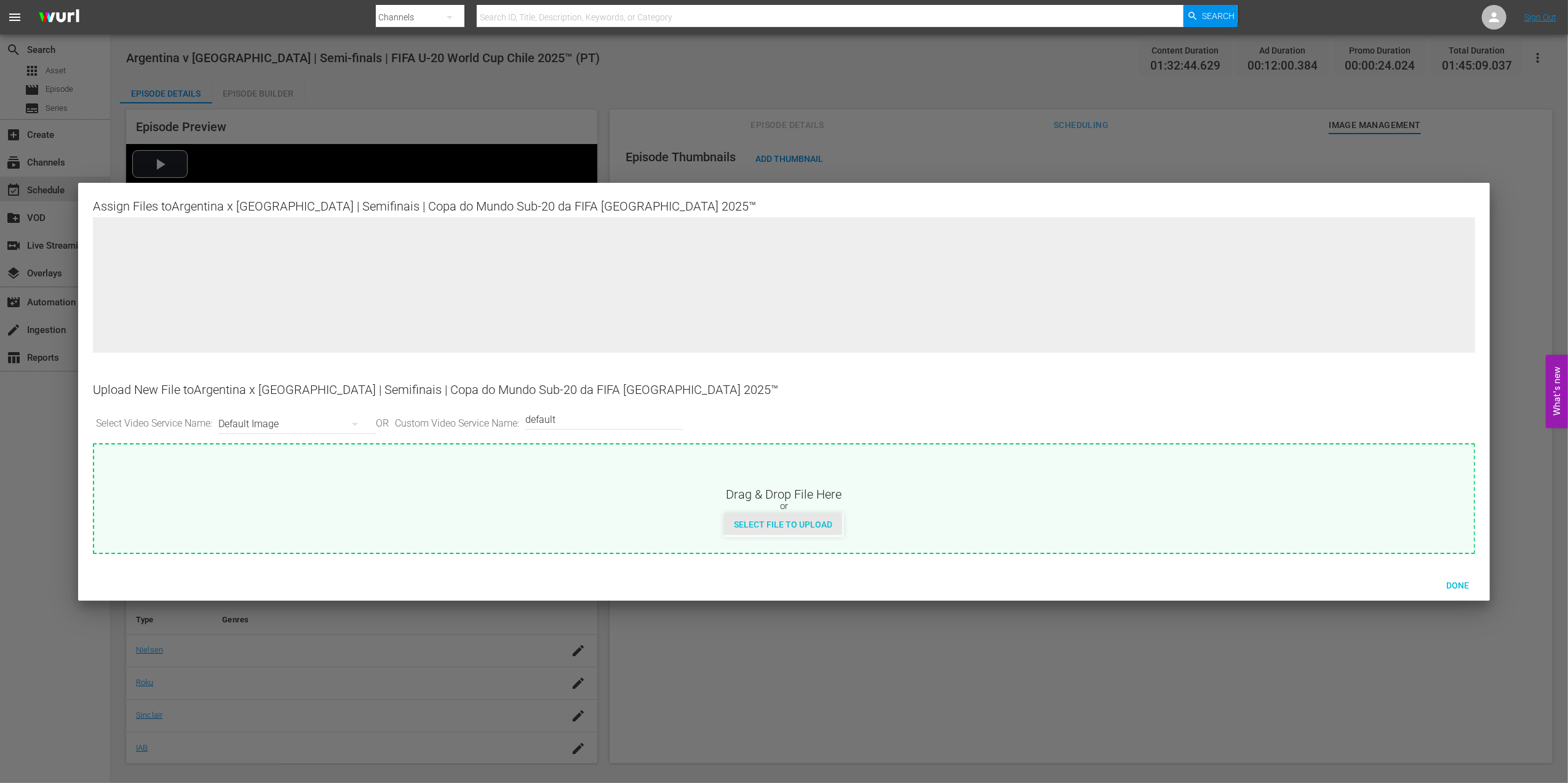
click at [804, 529] on div "Select File to Upload" at bounding box center [783, 524] width 118 height 23
type input "C:\fakepath\c.jpg"
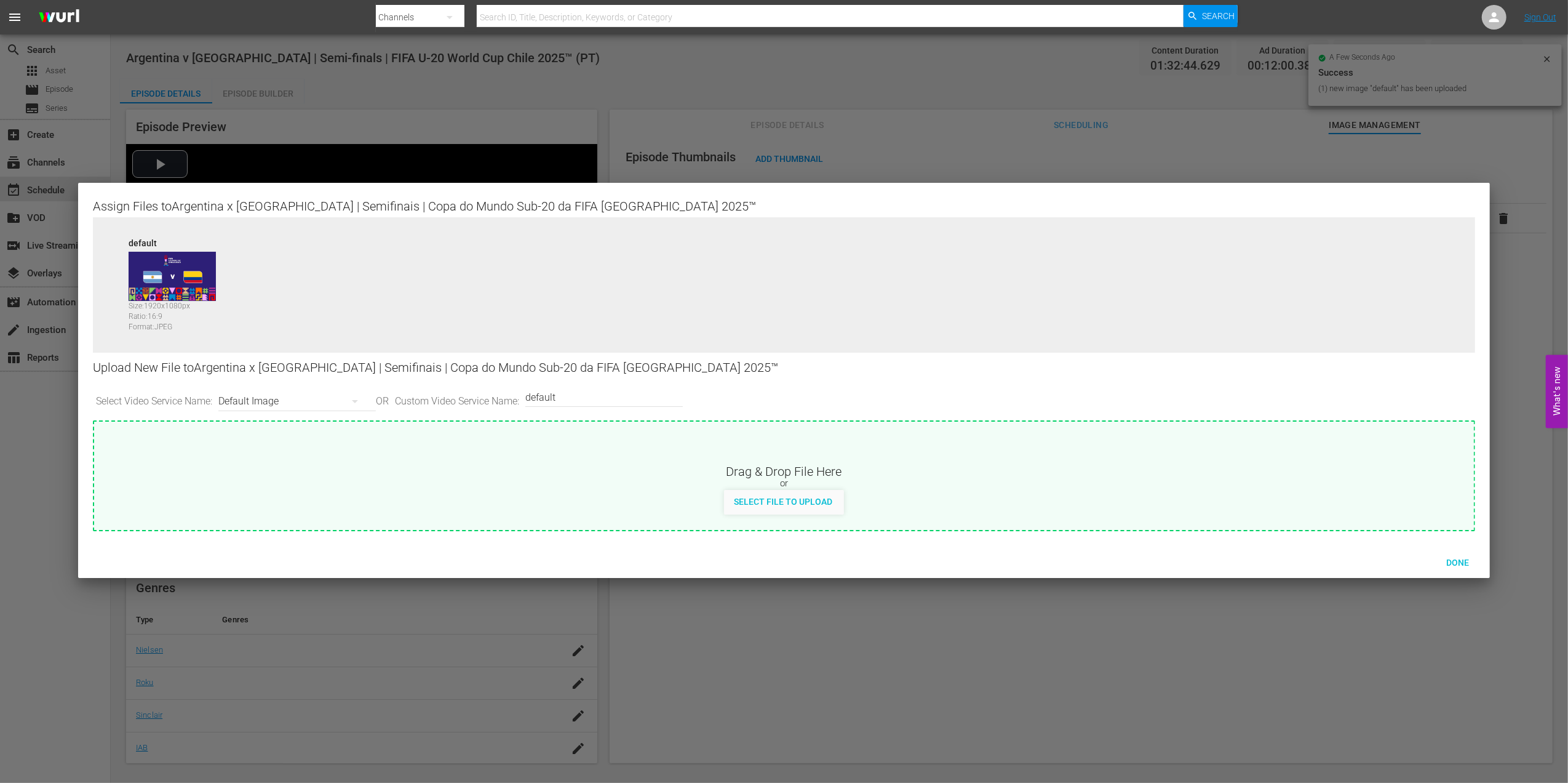
click at [593, 395] on input "default" at bounding box center [601, 397] width 152 height 30
type input "default 1"
click at [768, 499] on span "Select File to Upload" at bounding box center [783, 501] width 118 height 10
type input "C:\fakepath\d.jpg"
click at [1456, 560] on span "Done" at bounding box center [1457, 562] width 43 height 10
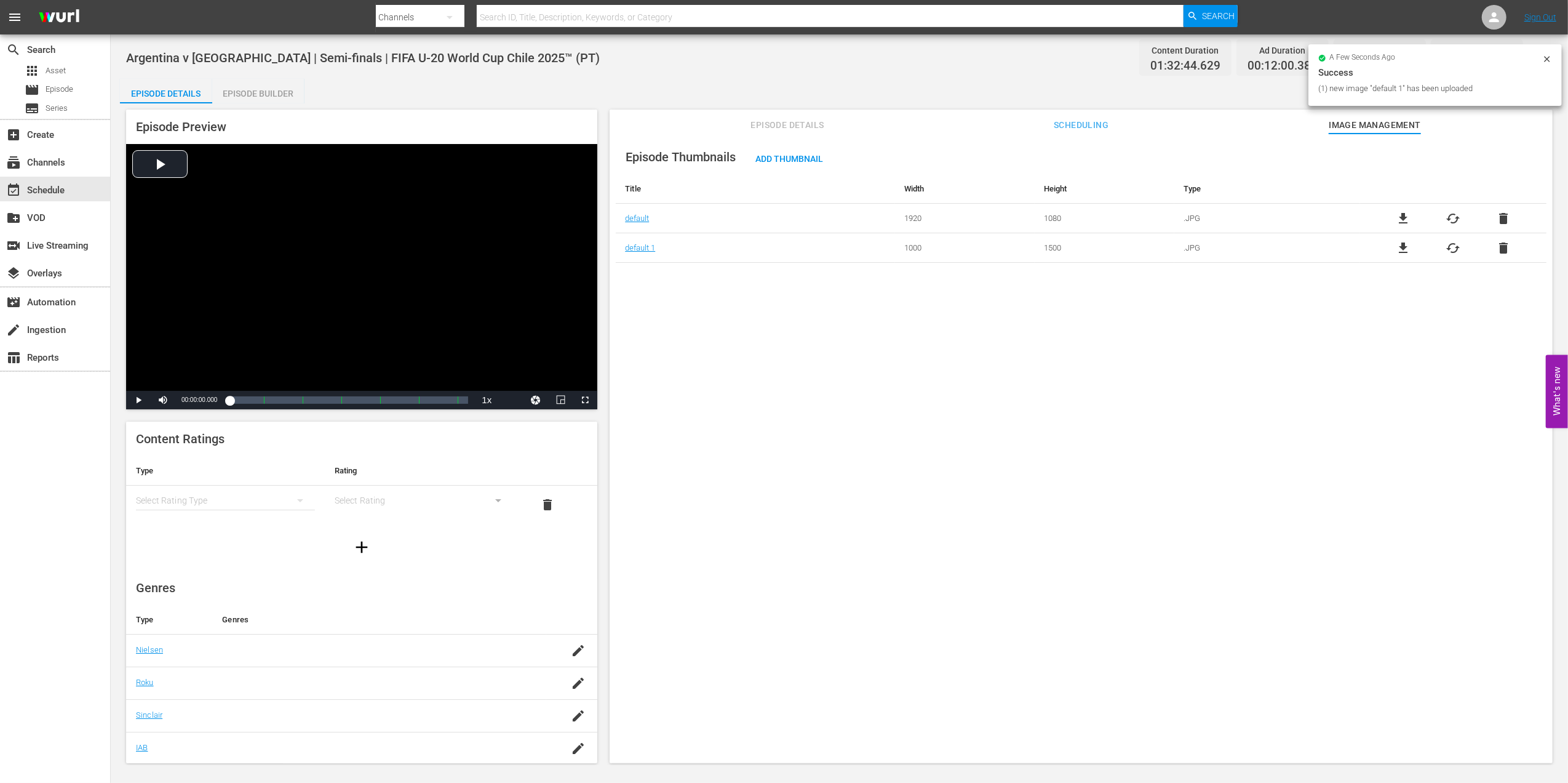
drag, startPoint x: 1108, startPoint y: 125, endPoint x: 910, endPoint y: 133, distance: 198.2
click at [1103, 125] on span "Scheduling" at bounding box center [1081, 125] width 92 height 16
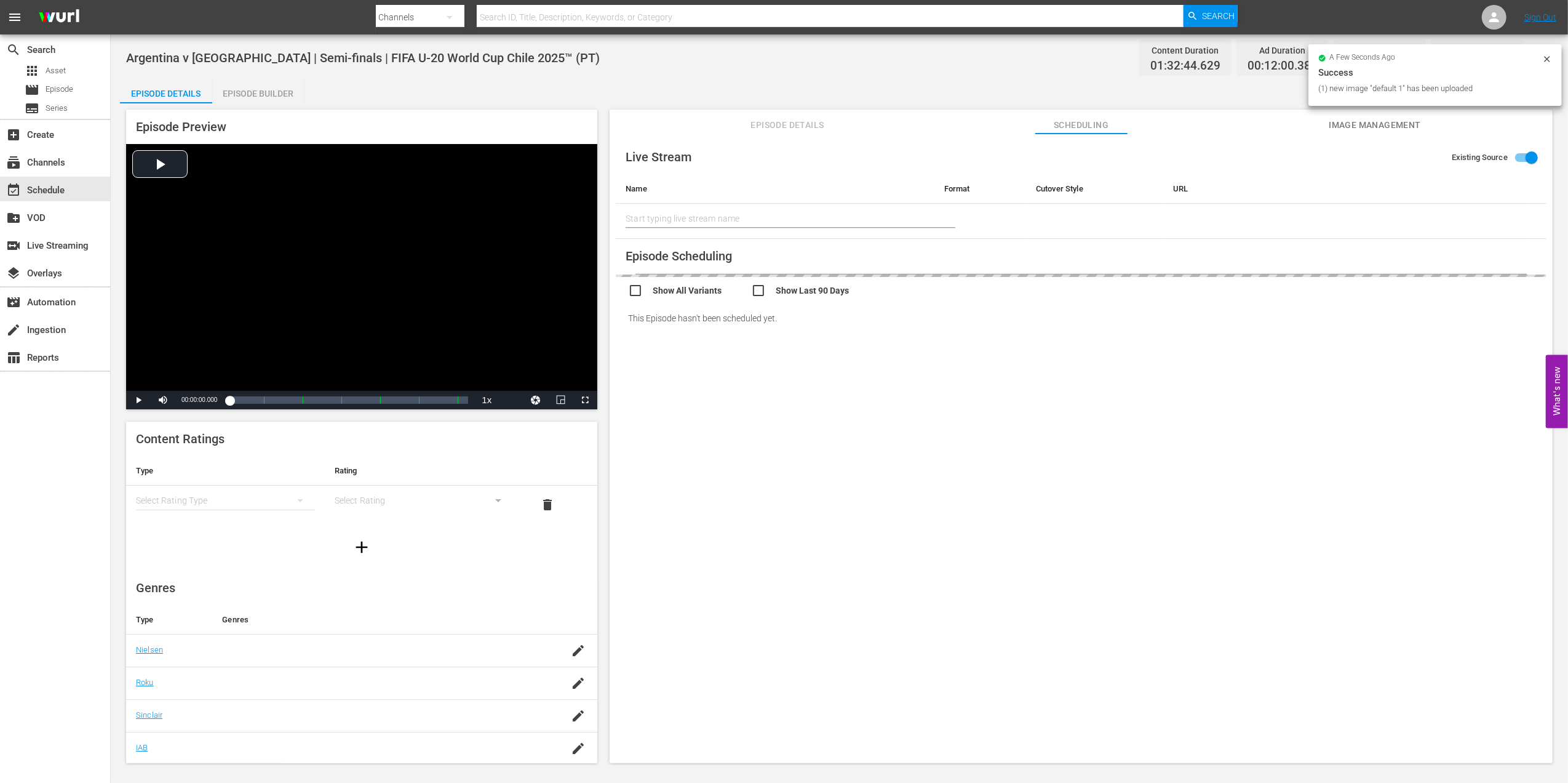
click at [785, 118] on span "Episode Details" at bounding box center [787, 125] width 92 height 16
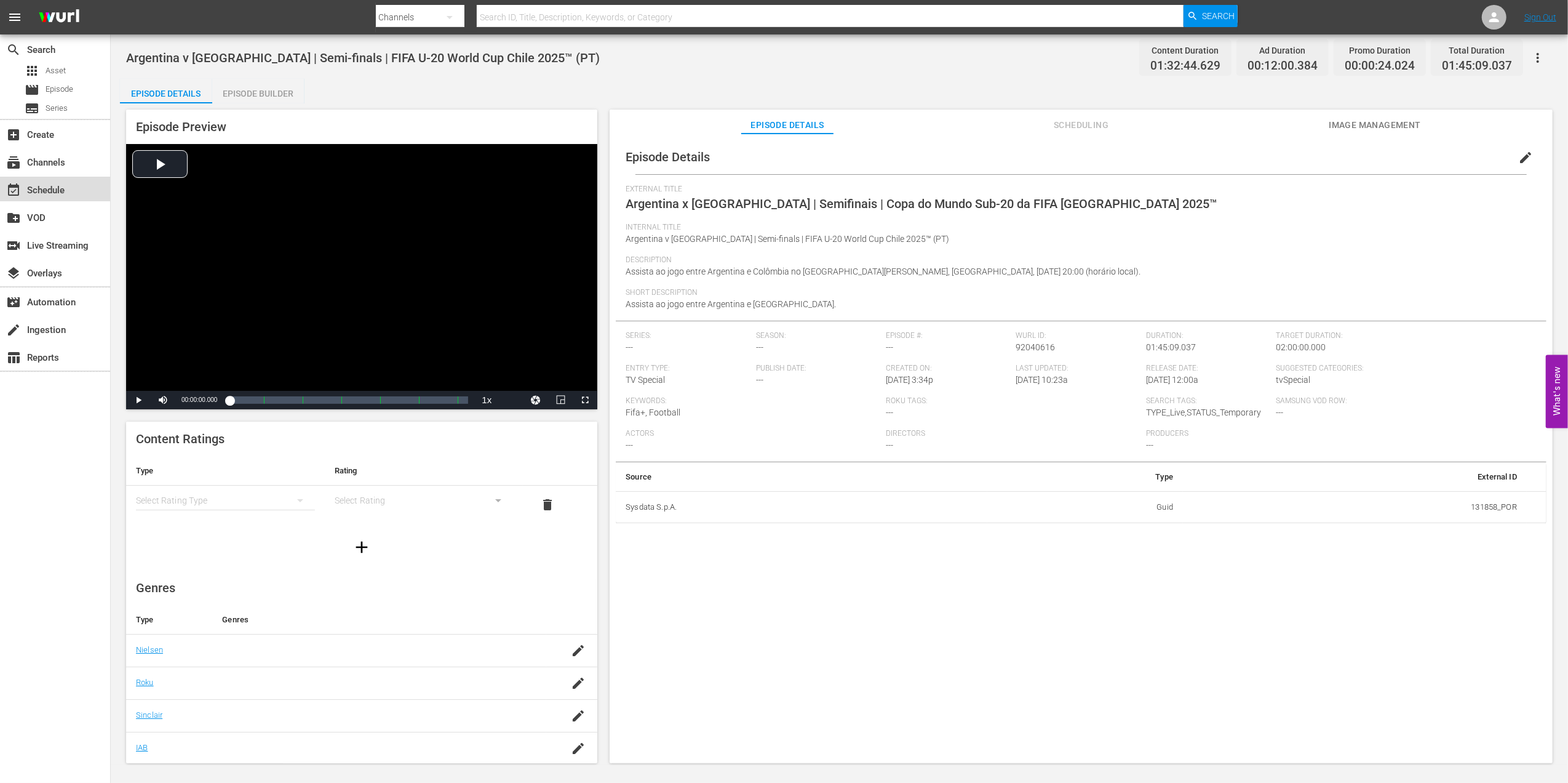
click at [78, 190] on div "event_available Schedule" at bounding box center [55, 189] width 110 height 24
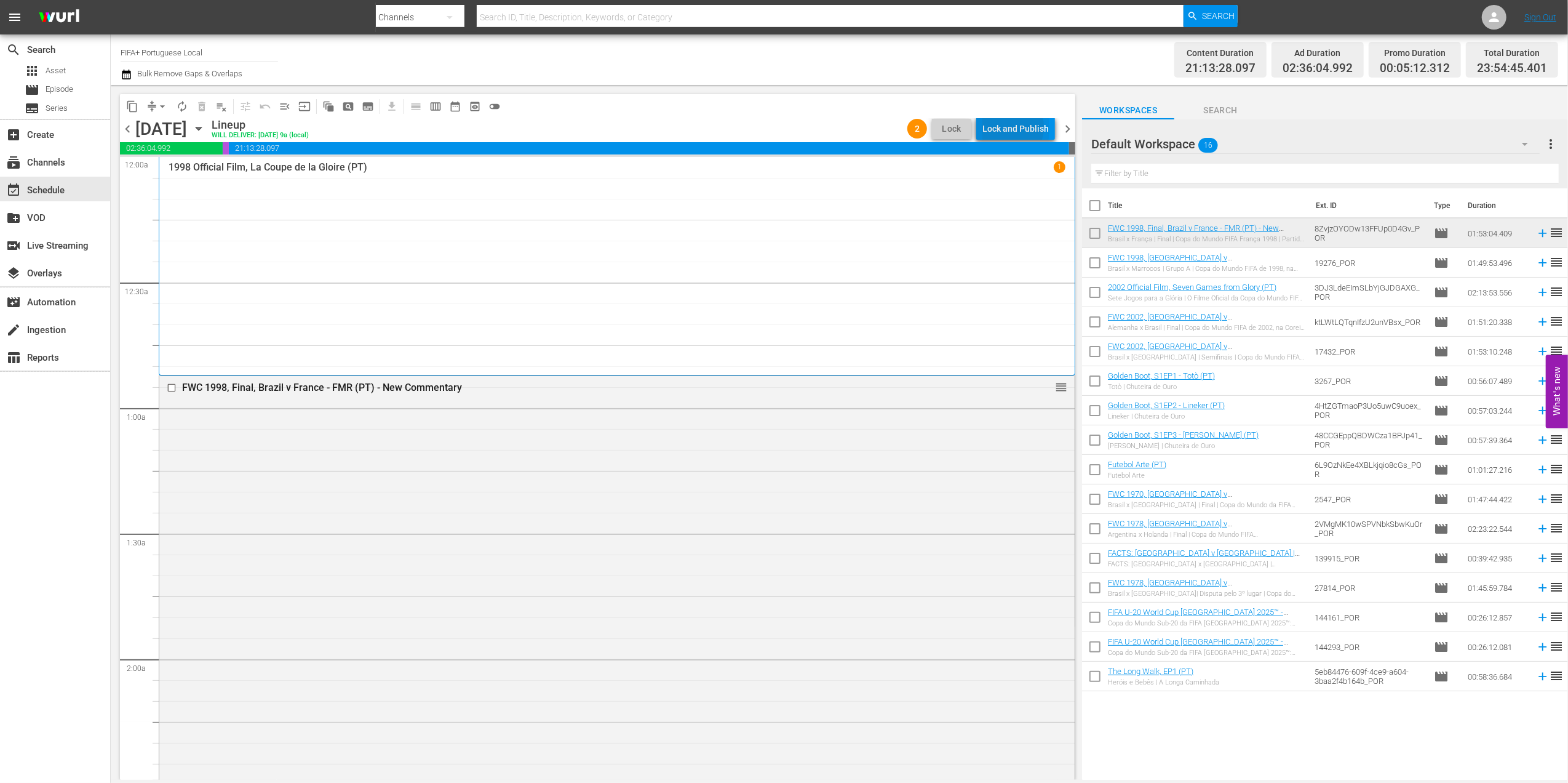
click at [1007, 127] on div "Lock and Publish" at bounding box center [1015, 129] width 66 height 22
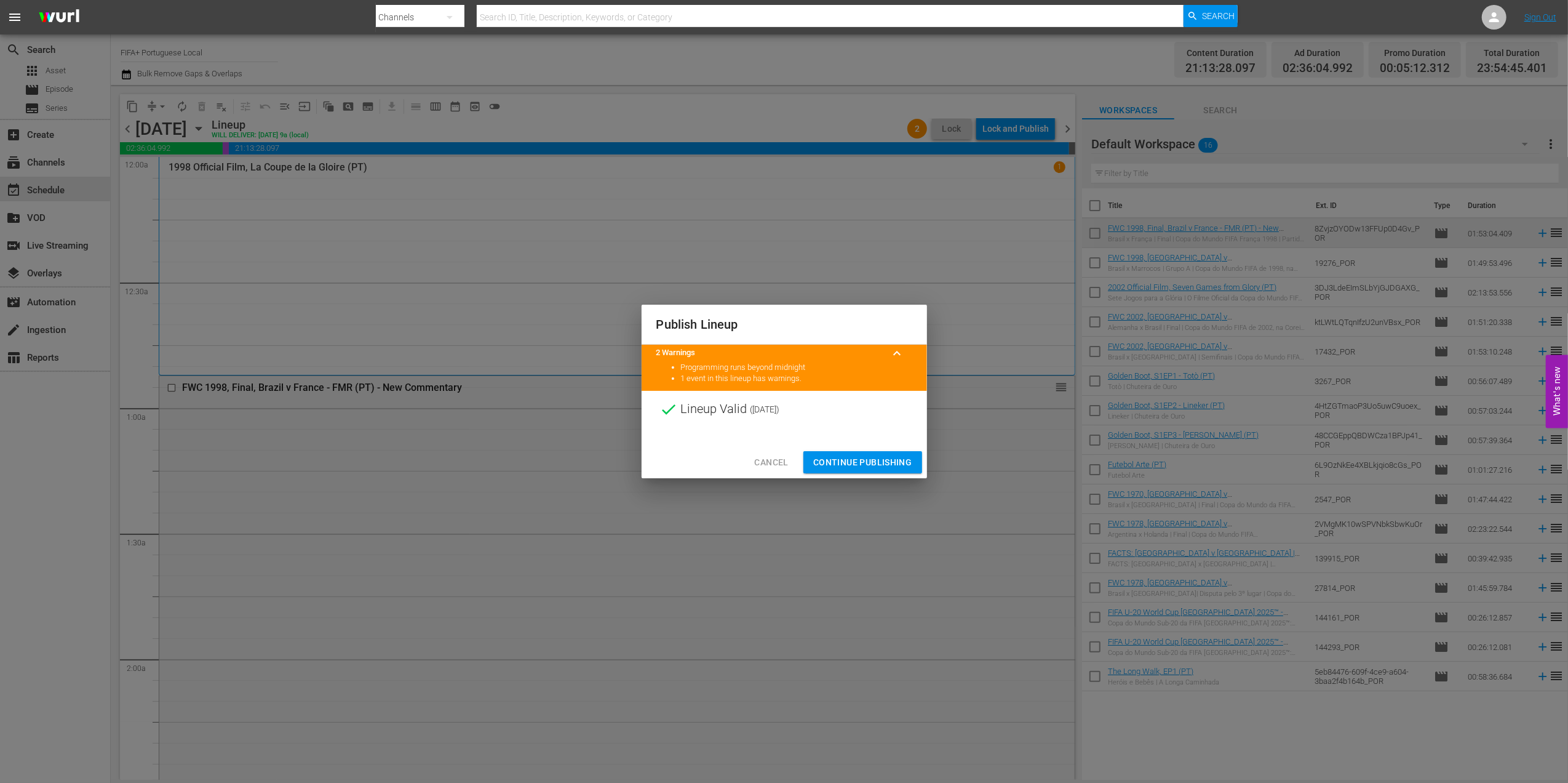
click at [877, 457] on span "Continue Publishing" at bounding box center [862, 462] width 99 height 16
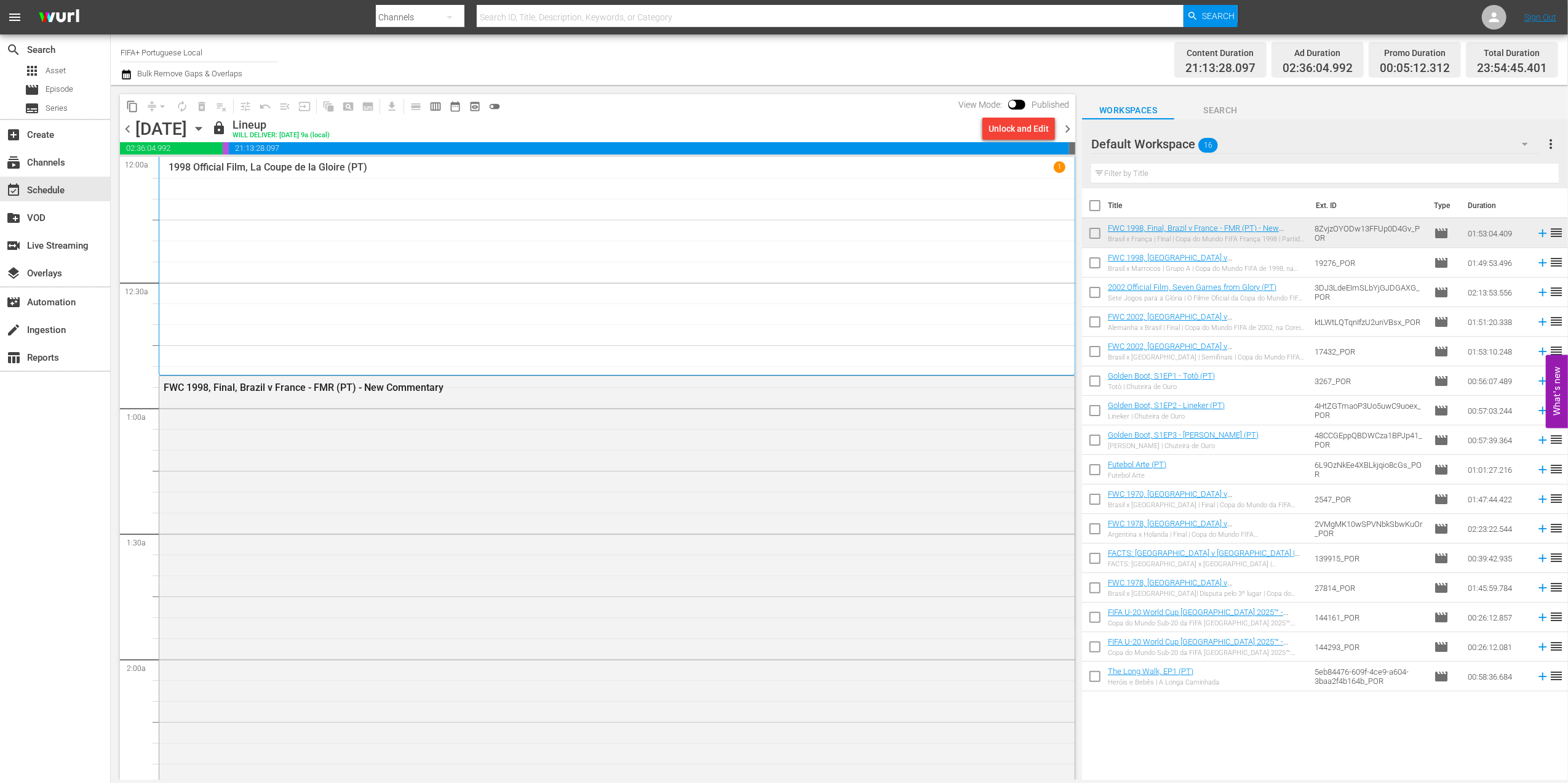
click at [1067, 124] on span "chevron_right" at bounding box center [1067, 129] width 16 height 16
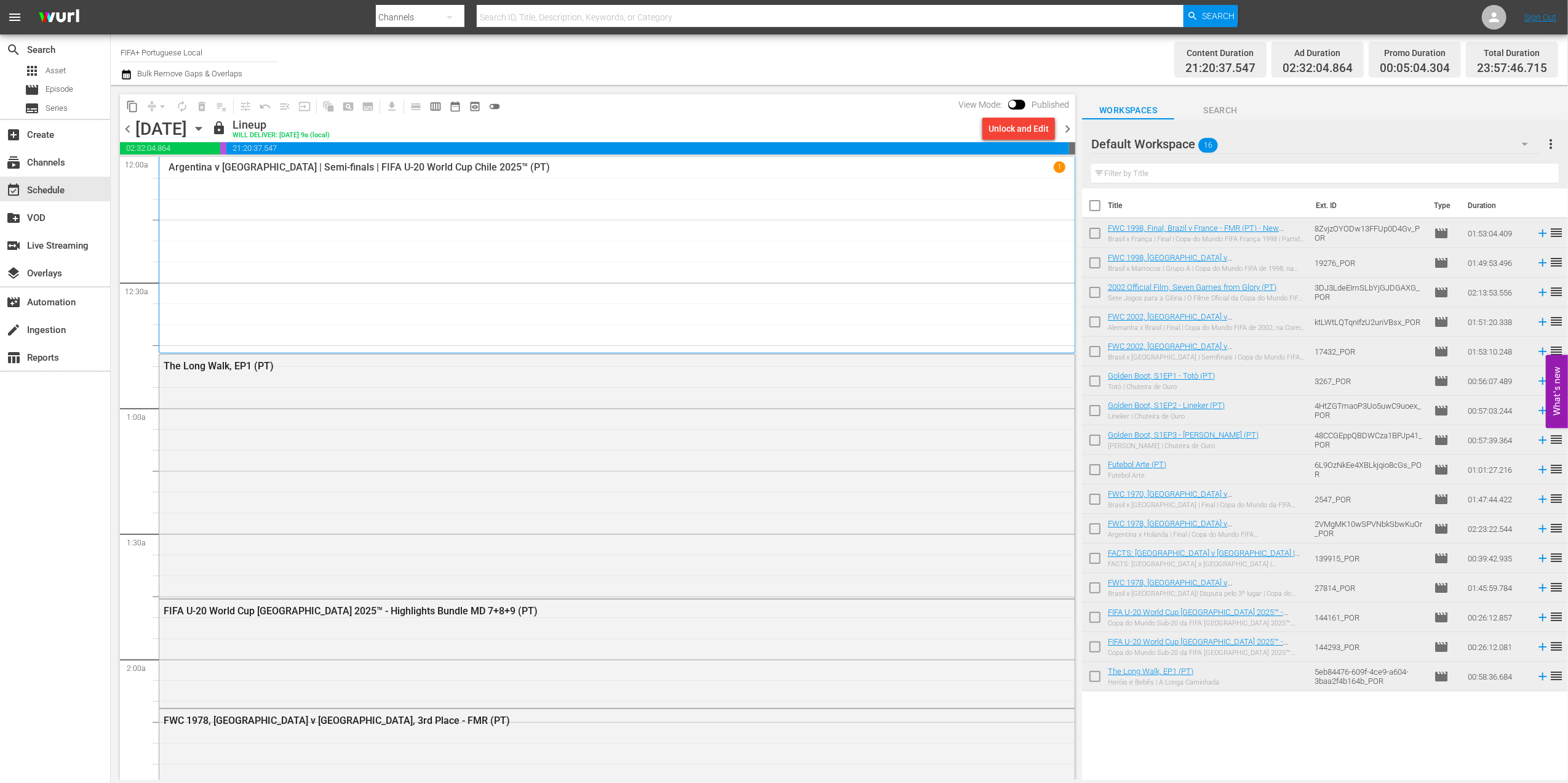
click at [1063, 131] on span "chevron_right" at bounding box center [1067, 129] width 16 height 16
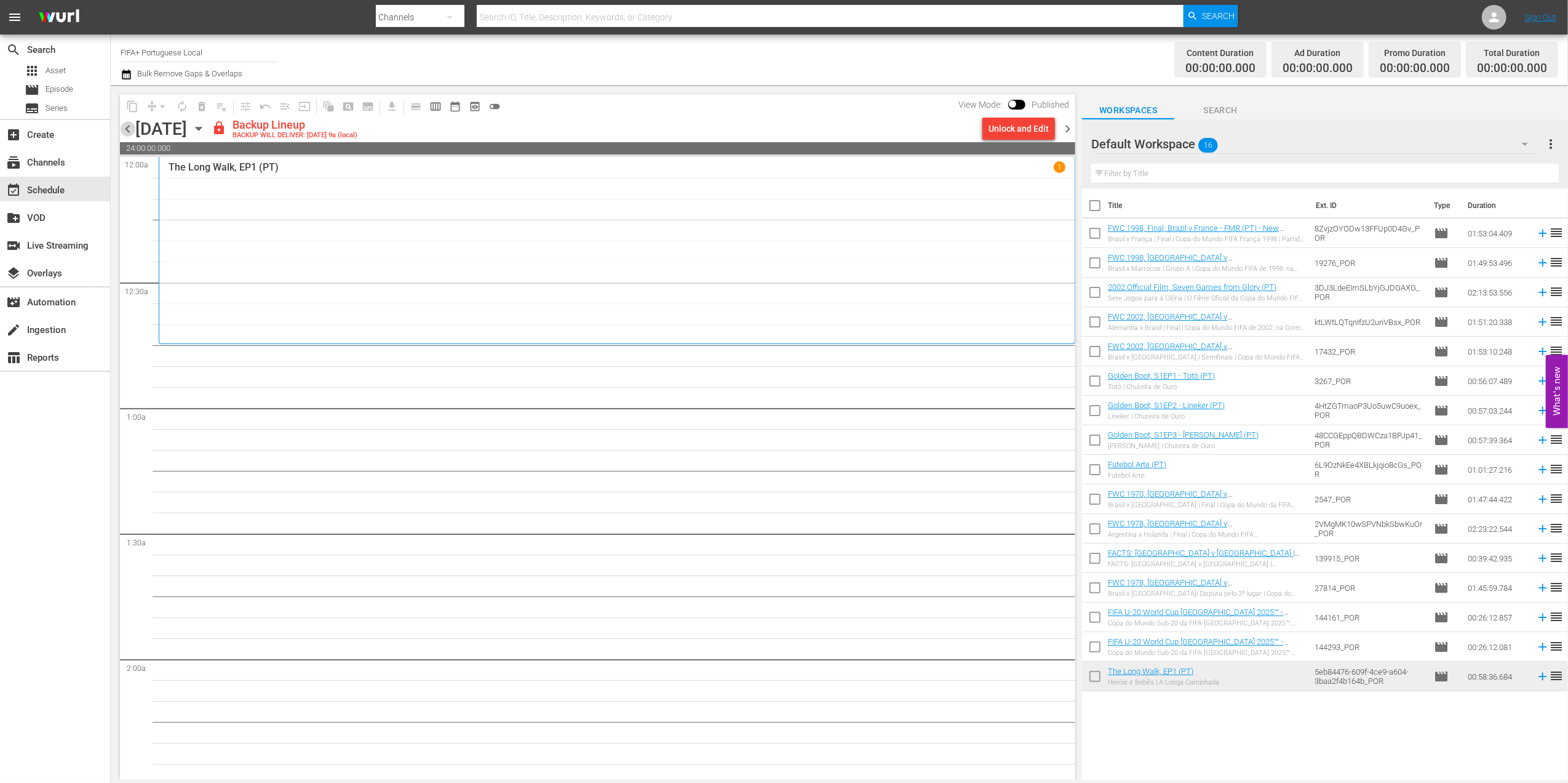
click at [131, 129] on span "chevron_left" at bounding box center [127, 129] width 16 height 16
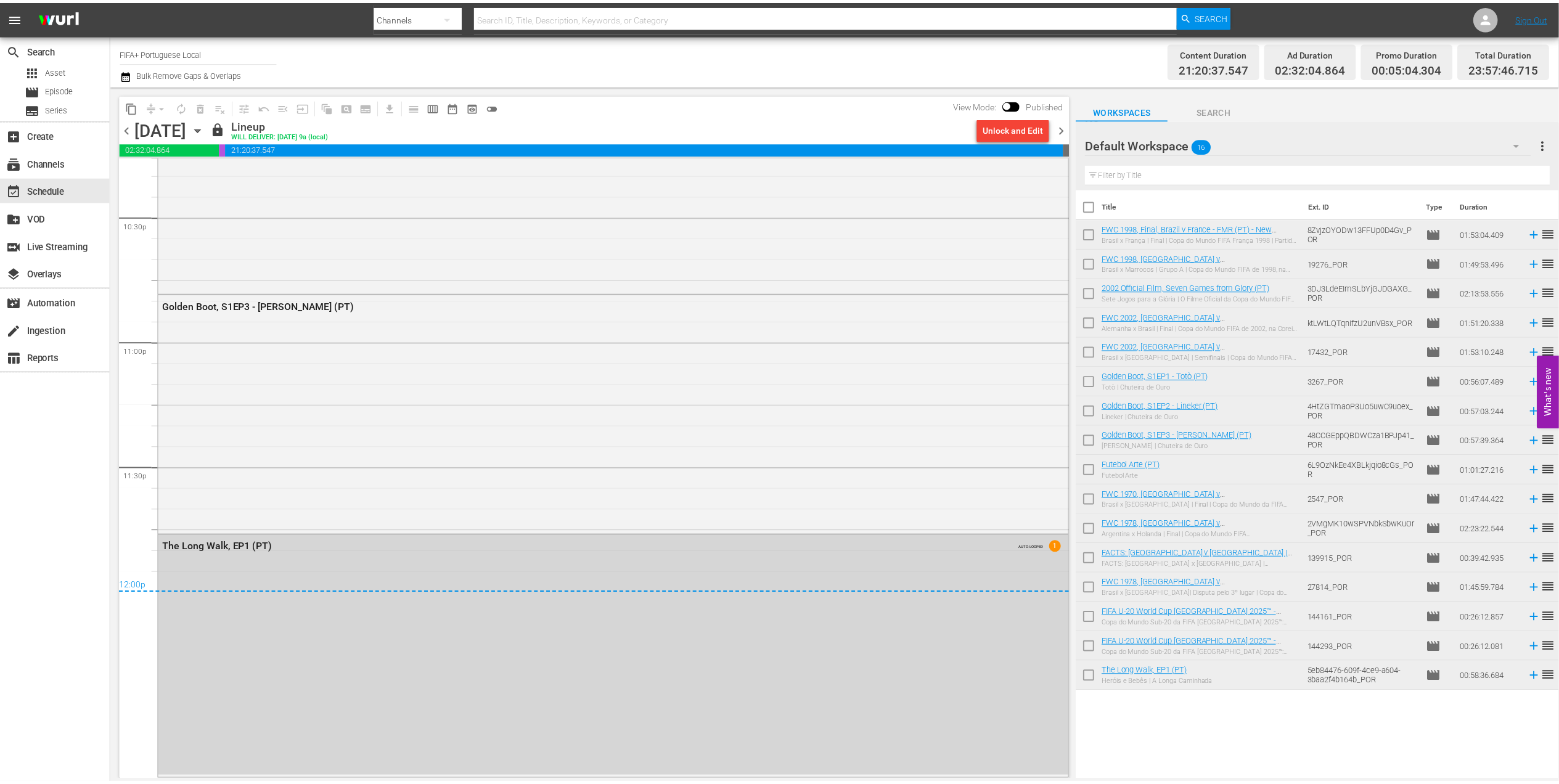
scroll to position [5597, 0]
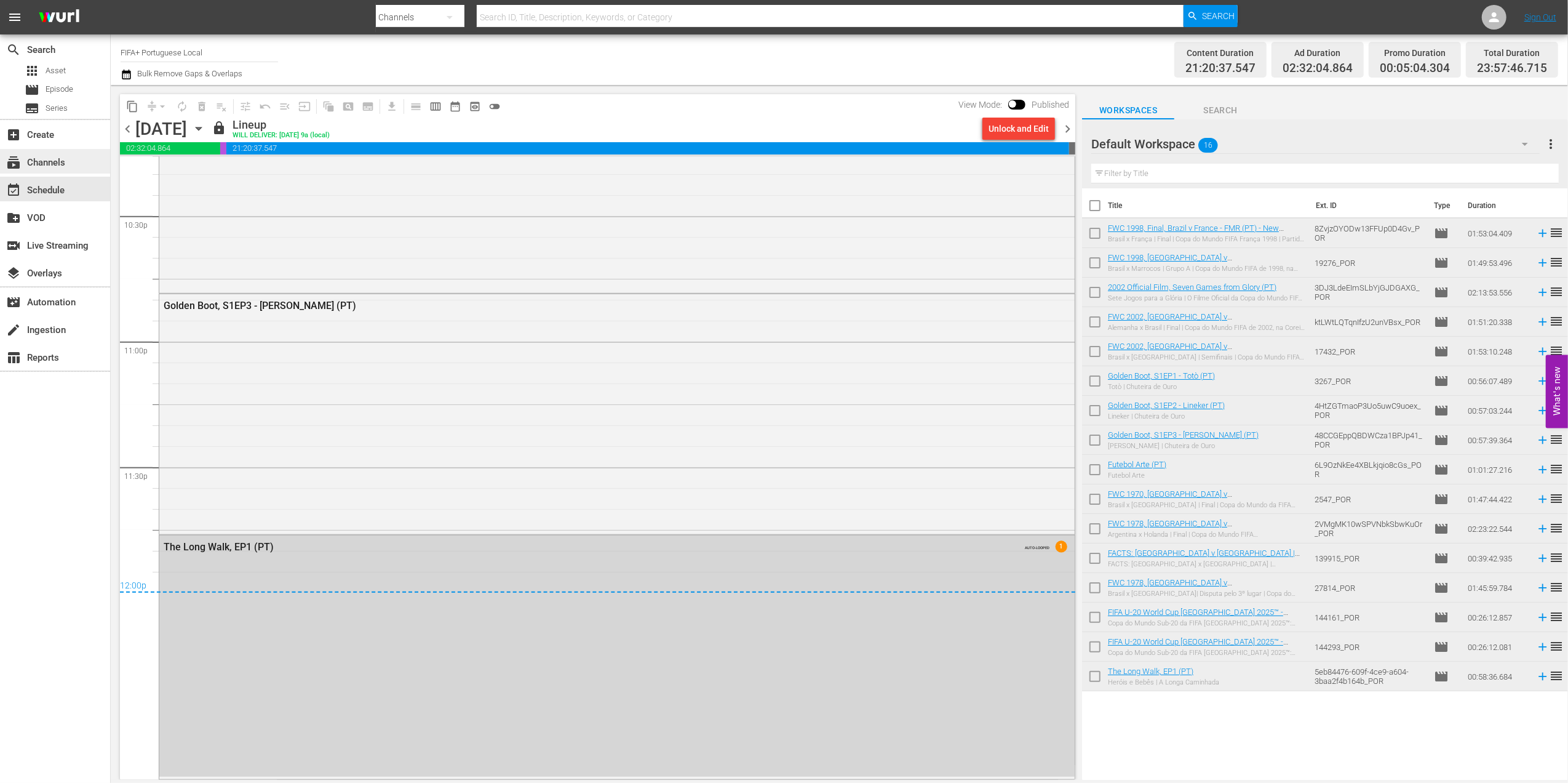
click at [66, 158] on div "subscriptions Channels" at bounding box center [34, 160] width 69 height 11
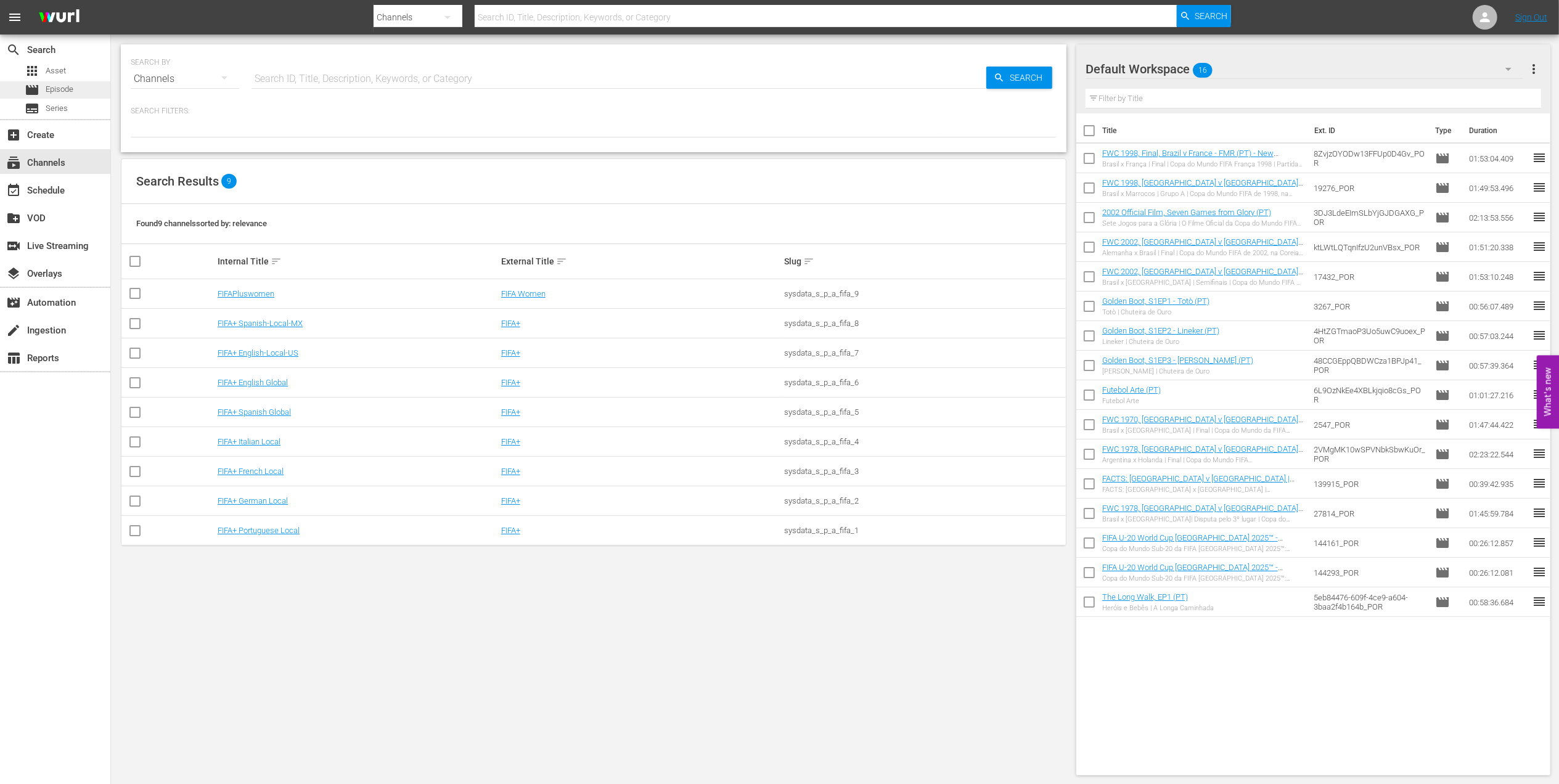
click at [66, 91] on span "Episode" at bounding box center [59, 89] width 28 height 12
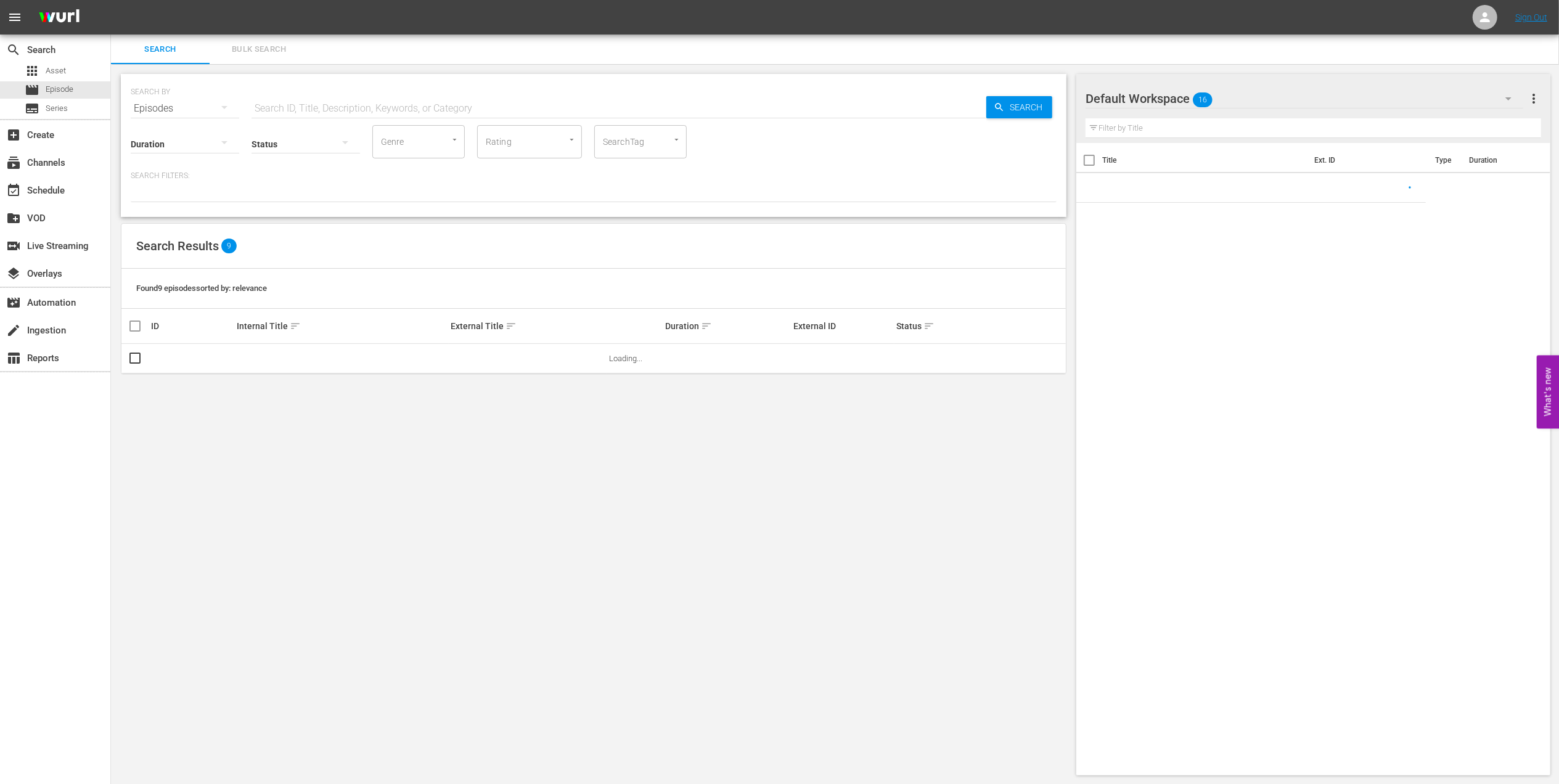
click at [315, 109] on input "text" at bounding box center [619, 108] width 735 height 30
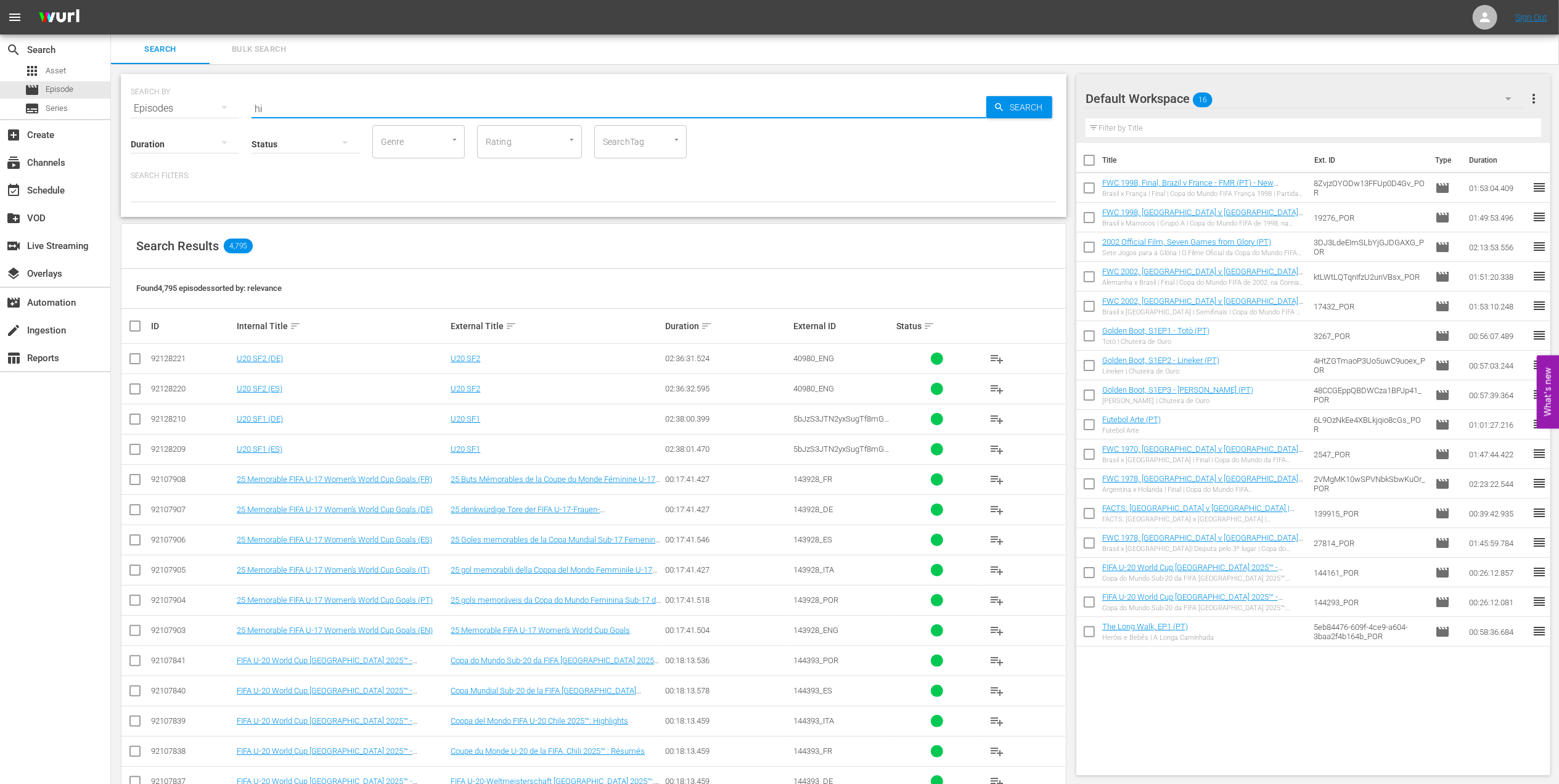
type input "h"
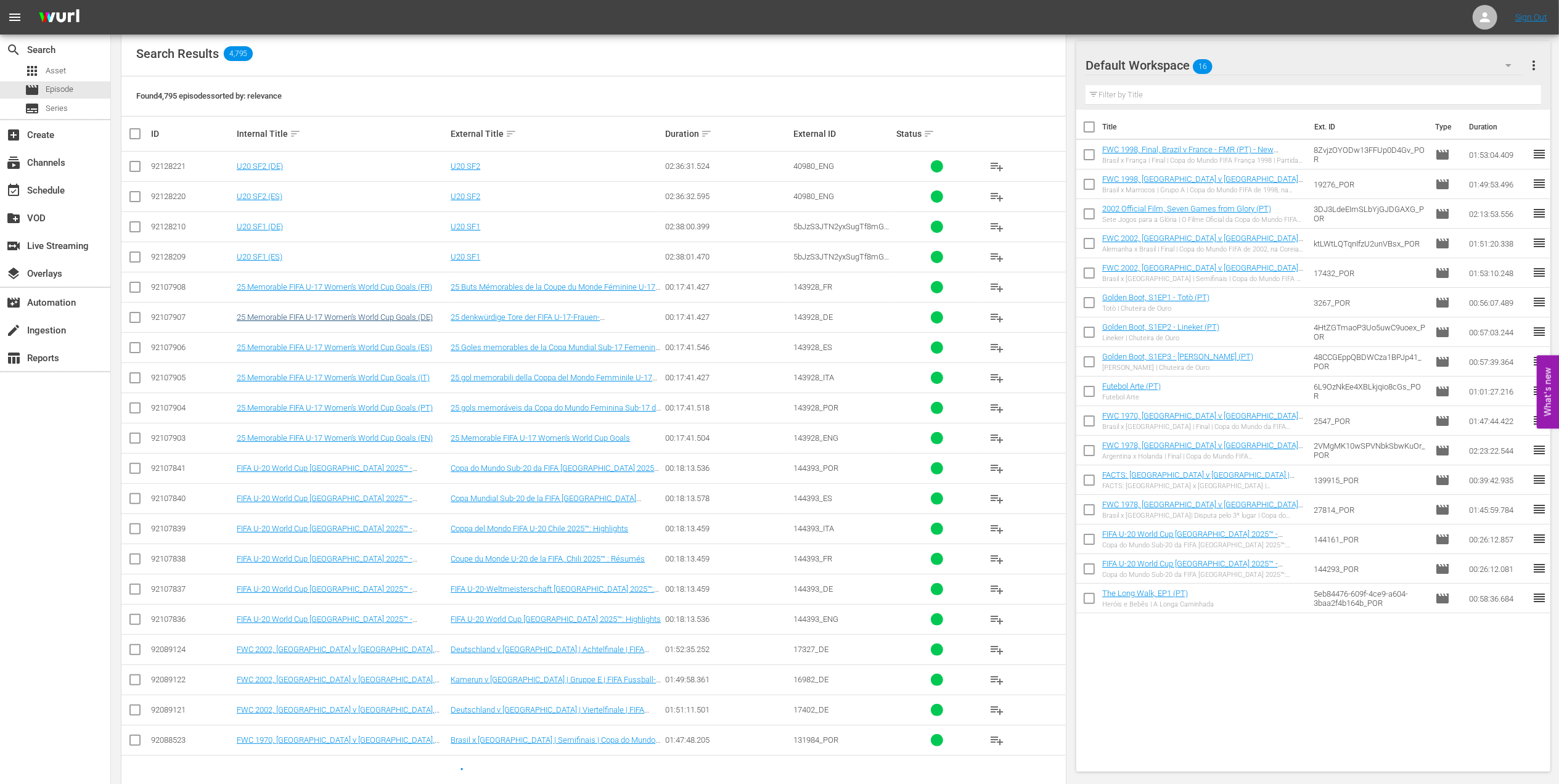
scroll to position [200, 0]
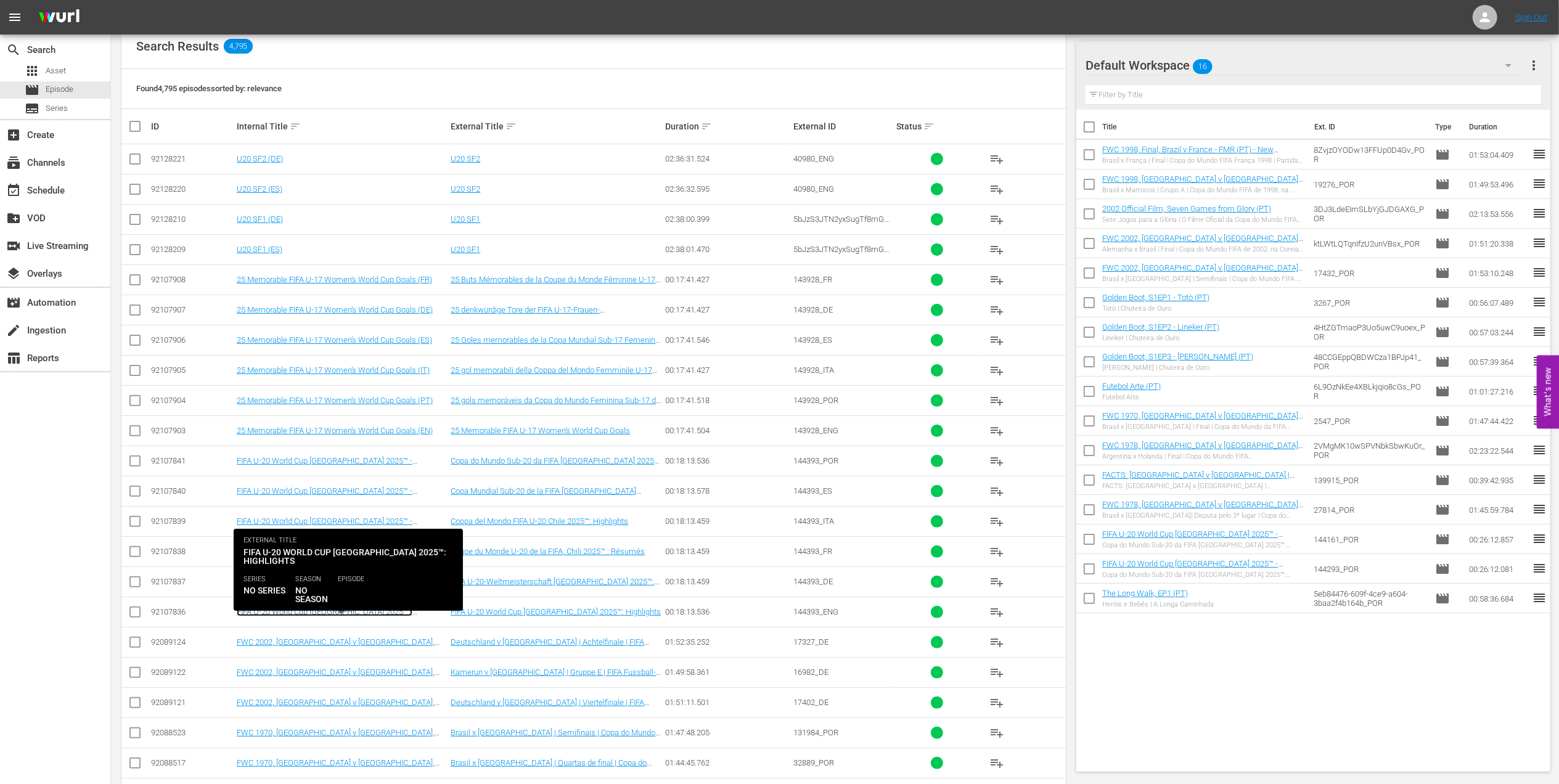
click at [387, 616] on link "FIFA U-20 World Cup [GEOGRAPHIC_DATA] 2025™ - Highlights Bundle Round of 16 (EN)" at bounding box center [324, 616] width 176 height 18
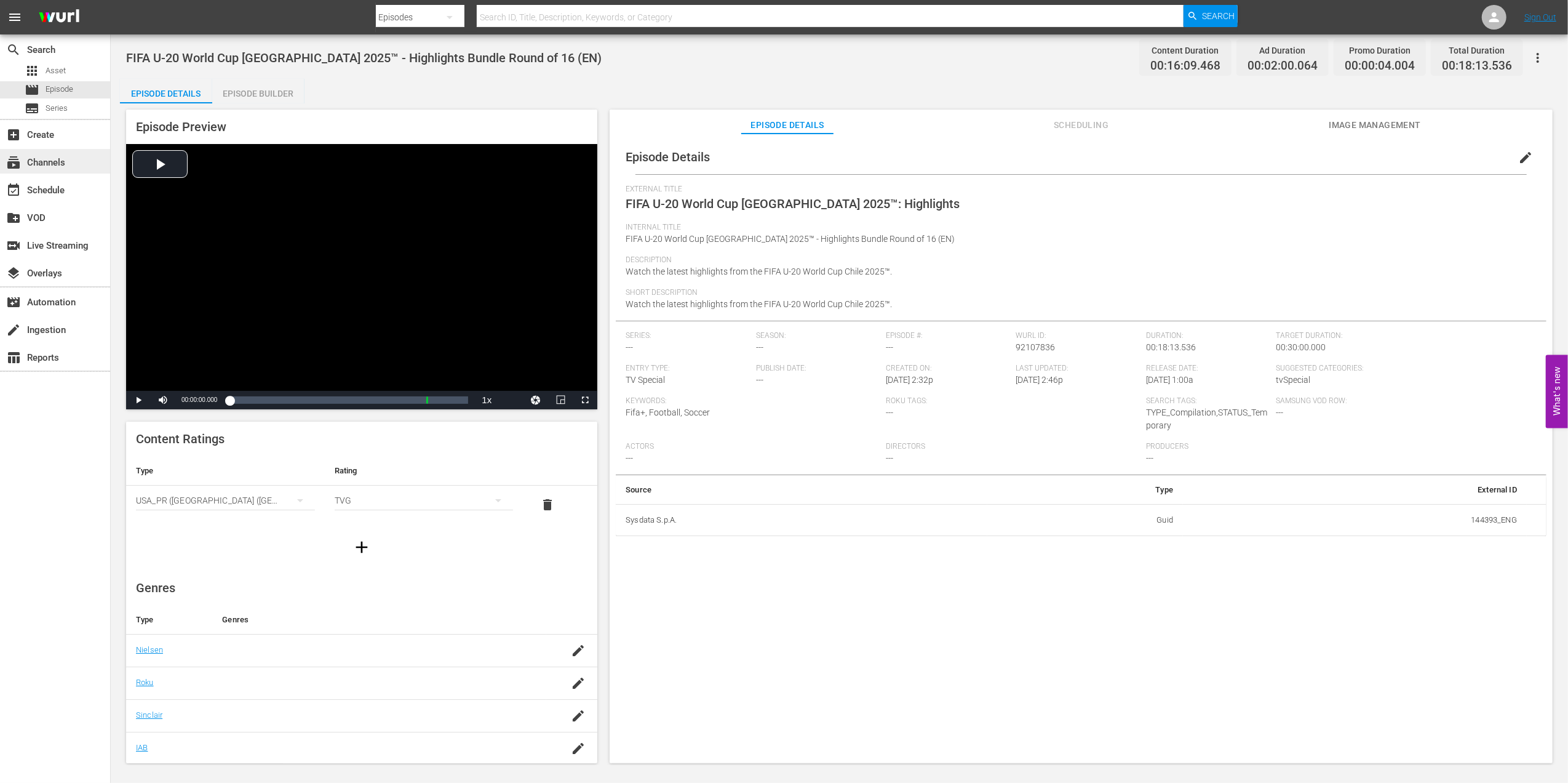
click at [53, 166] on div "subscriptions Channels" at bounding box center [34, 160] width 69 height 11
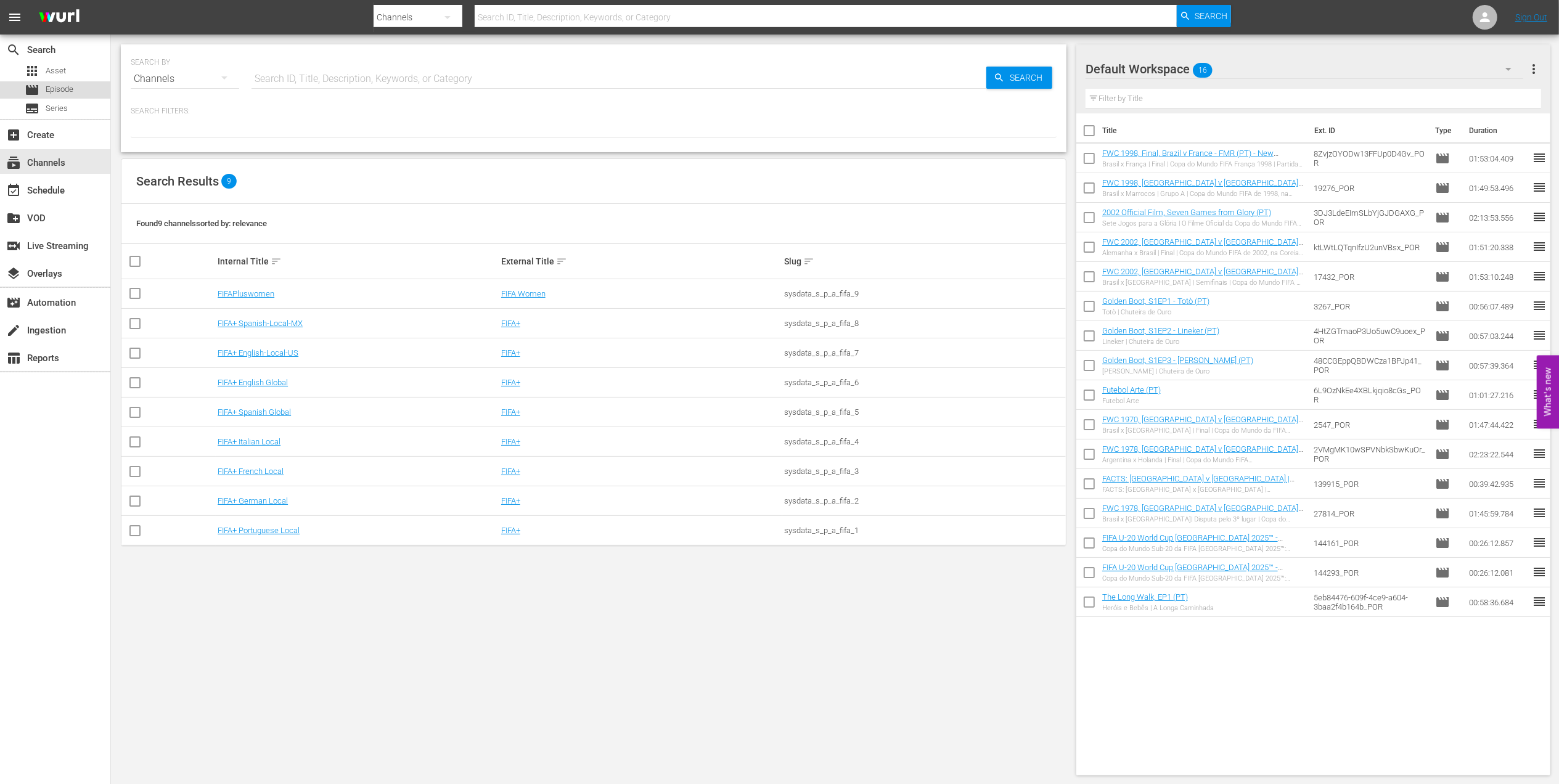
click at [86, 91] on div "movie Episode" at bounding box center [55, 89] width 110 height 17
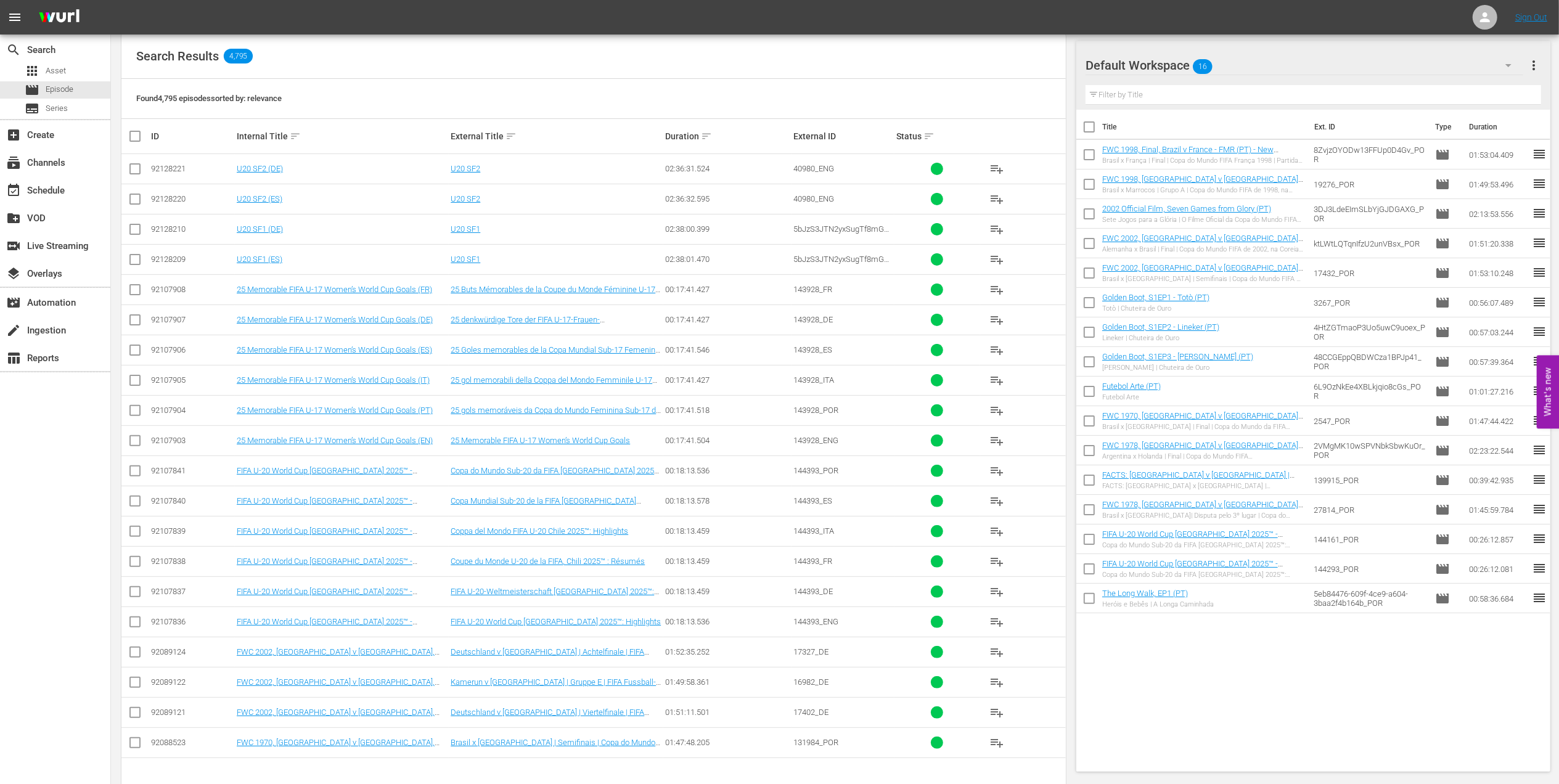
scroll to position [221, 0]
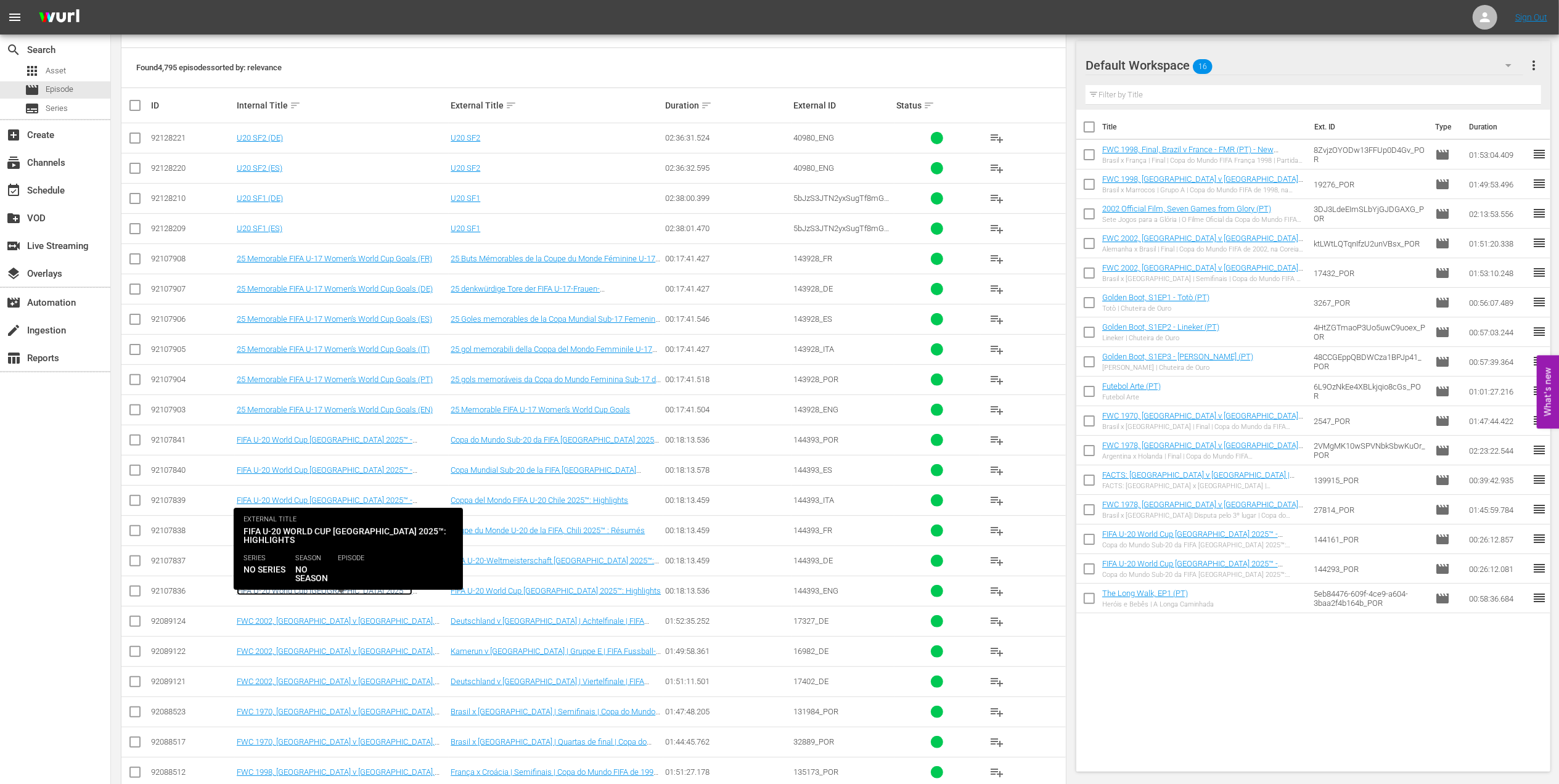
click at [395, 592] on link "FIFA U-20 World Cup [GEOGRAPHIC_DATA] 2025™ - Highlights Bundle Round of 16 (EN)" at bounding box center [324, 595] width 176 height 18
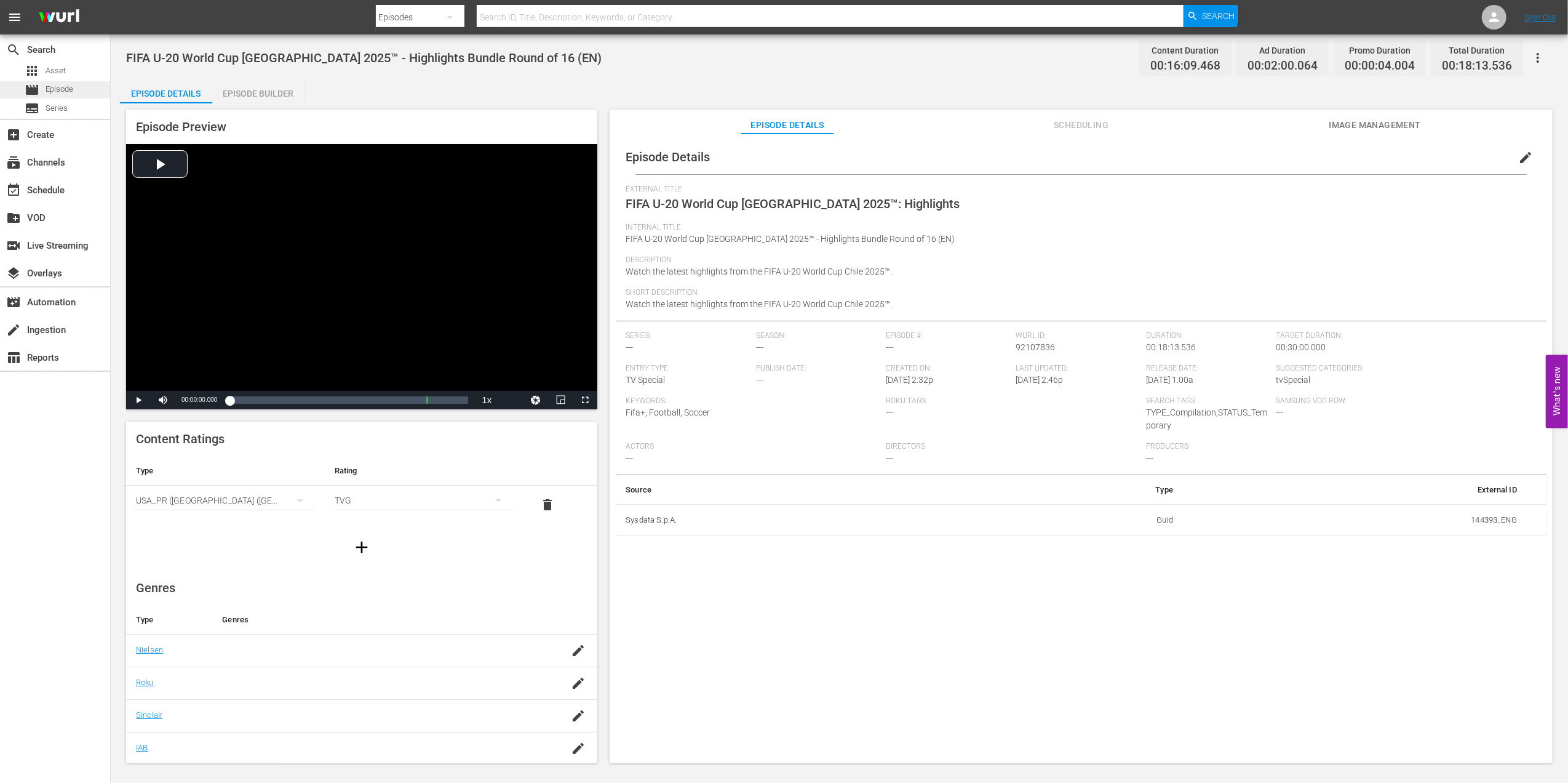
click at [78, 91] on div "movie Episode" at bounding box center [55, 89] width 110 height 17
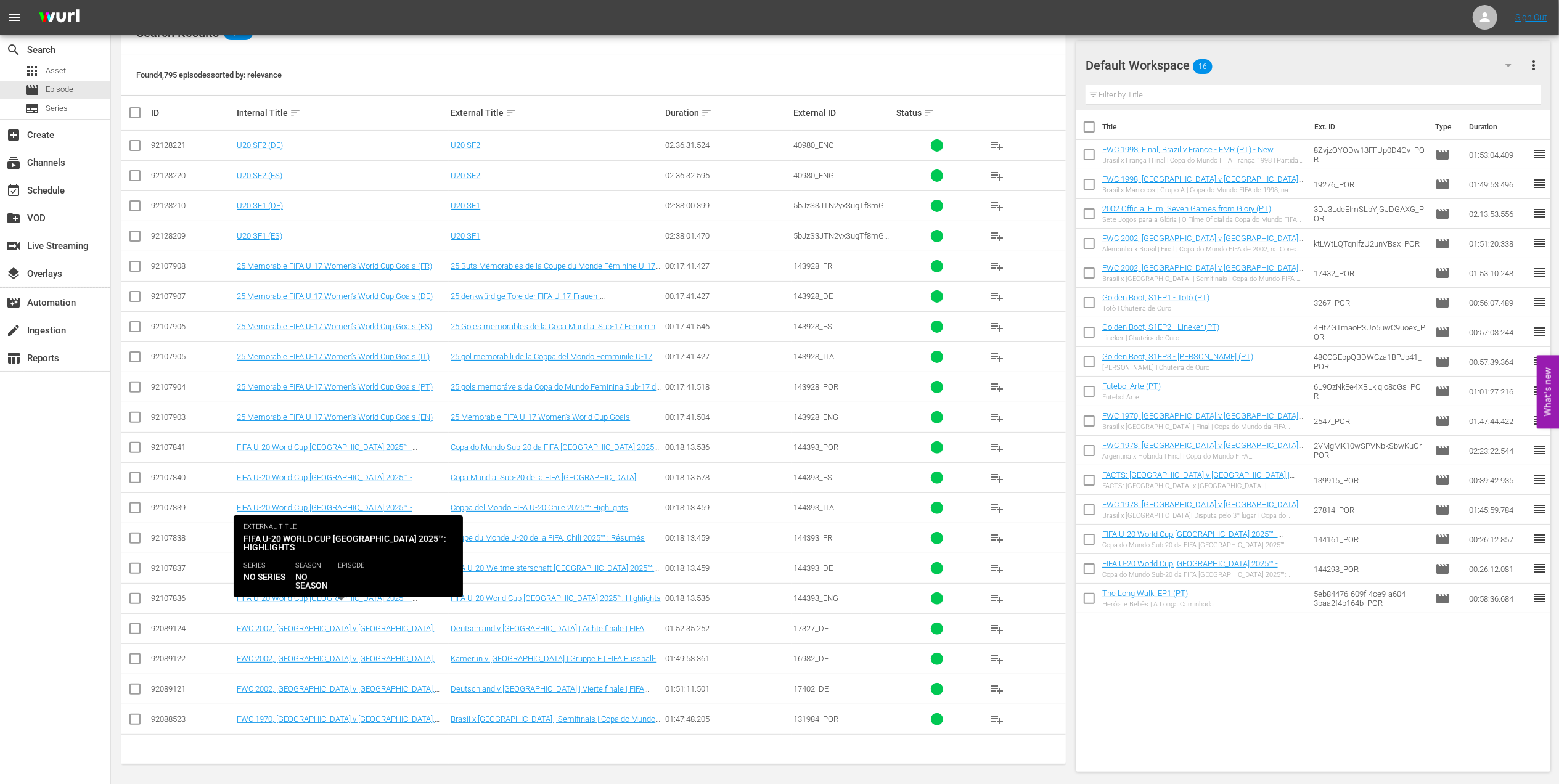
scroll to position [221, 0]
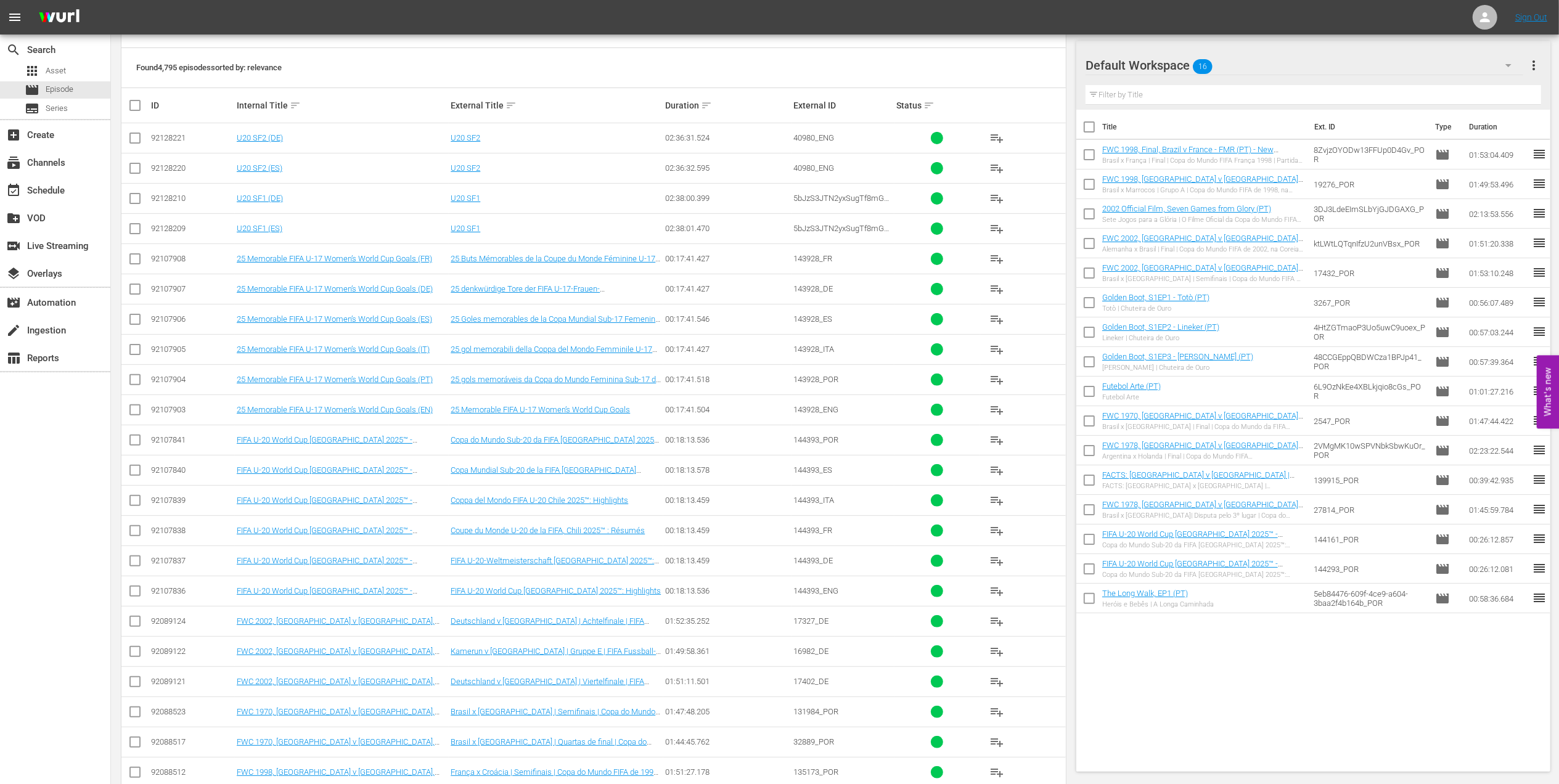
click at [133, 592] on input "checkbox" at bounding box center [135, 594] width 15 height 15
checkbox input "true"
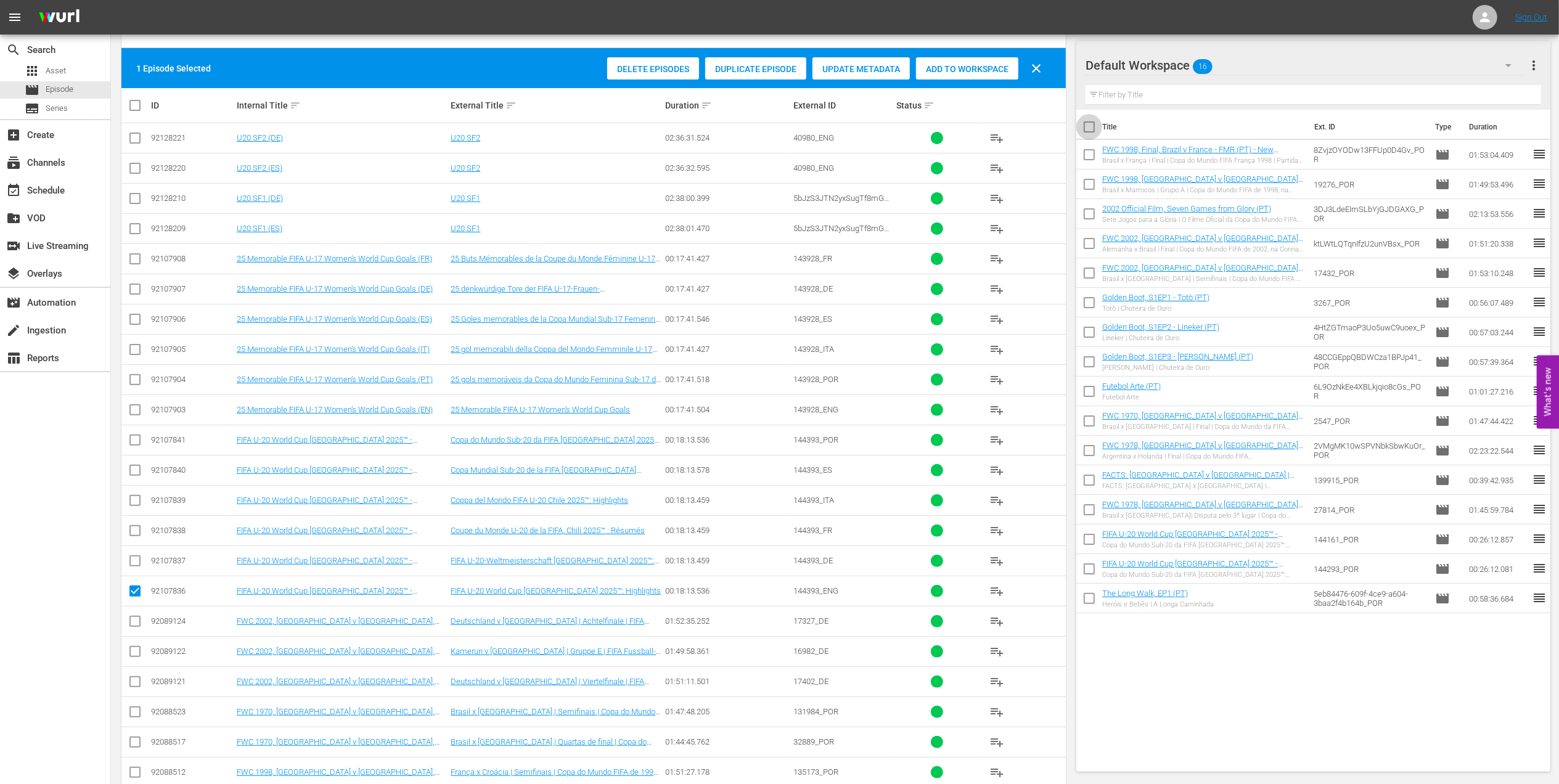
click at [1092, 128] on input "checkbox" at bounding box center [1089, 129] width 26 height 26
checkbox input "true"
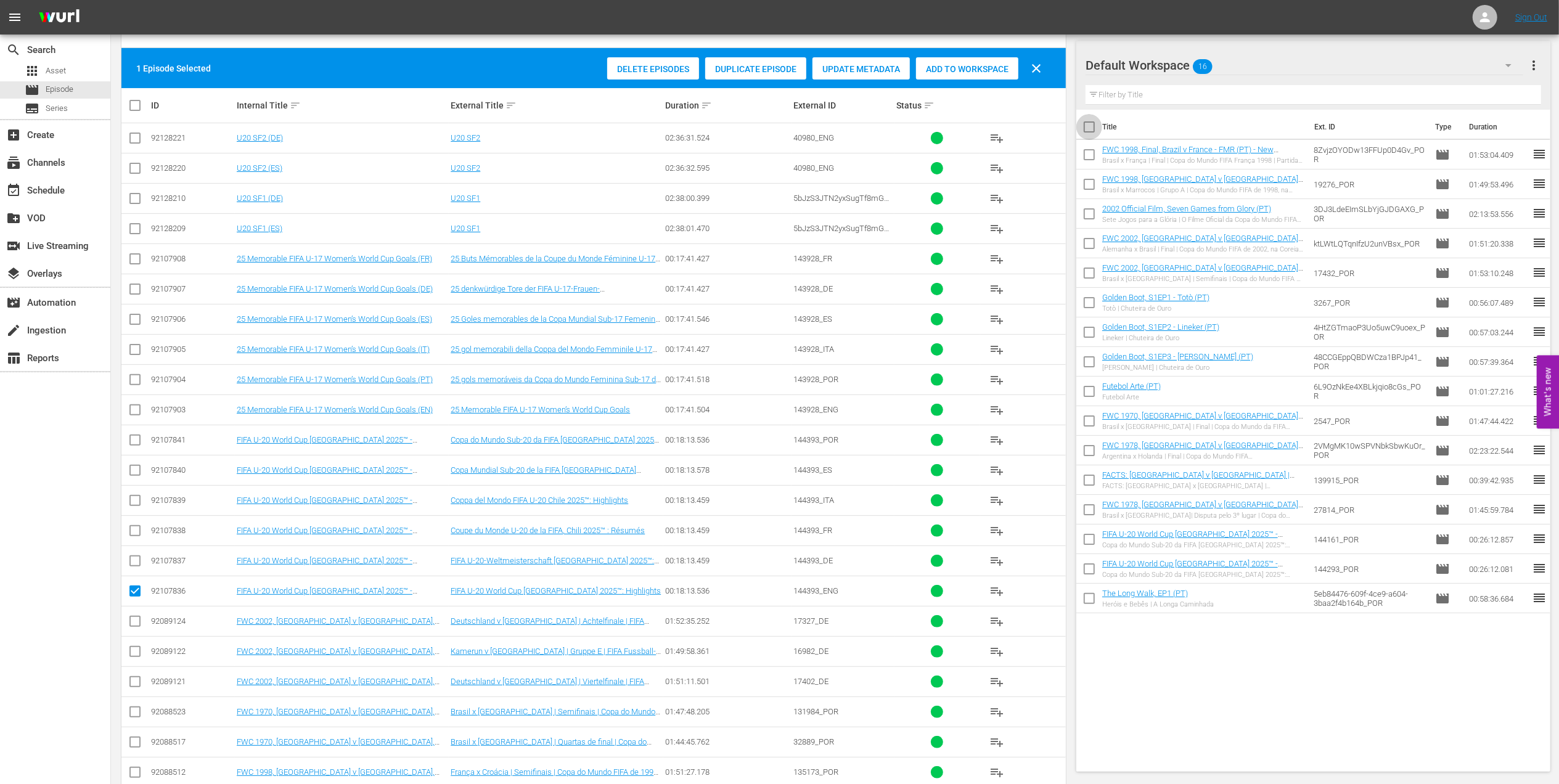
checkbox input "true"
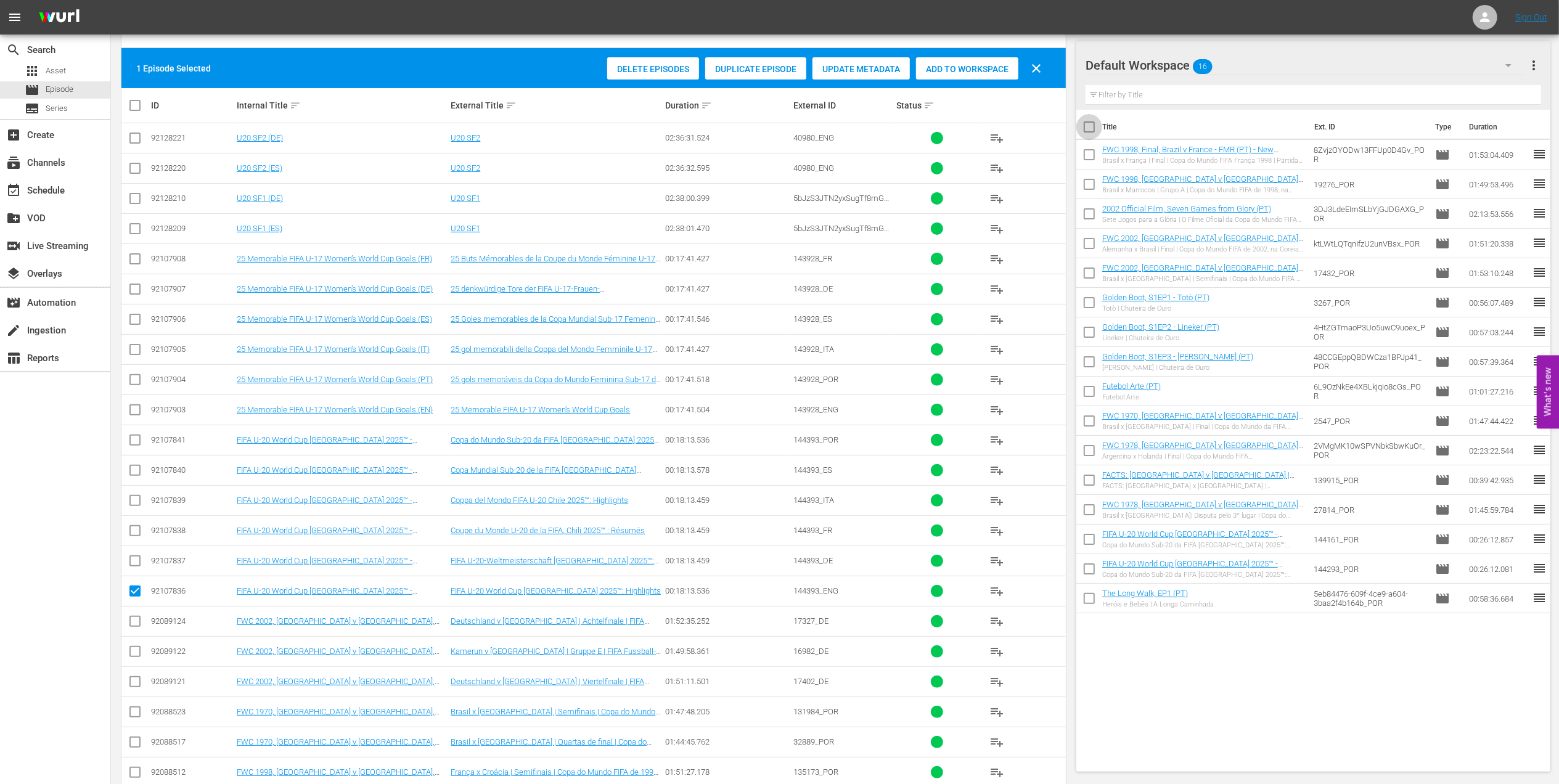
checkbox input "true"
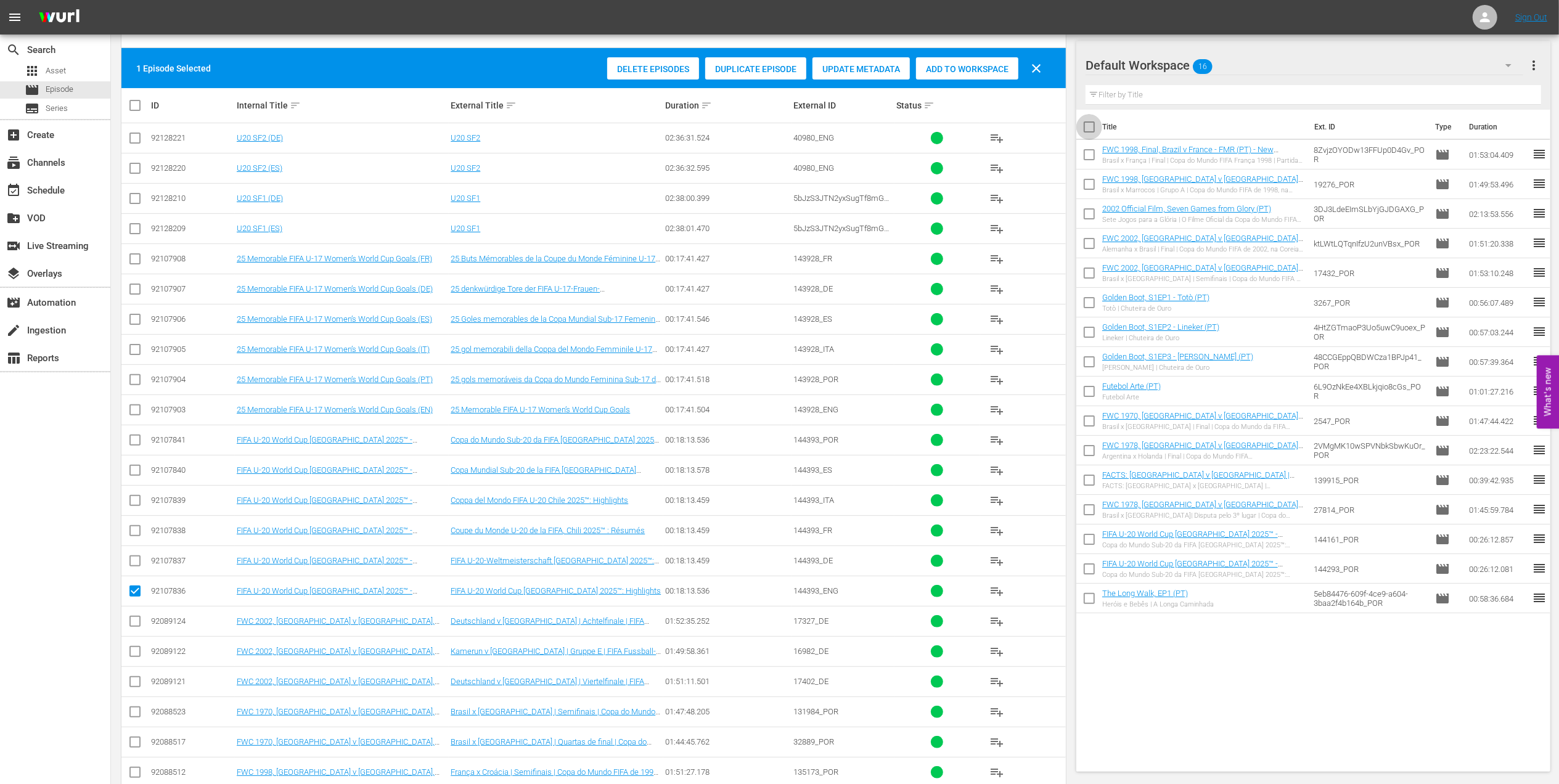
checkbox input "true"
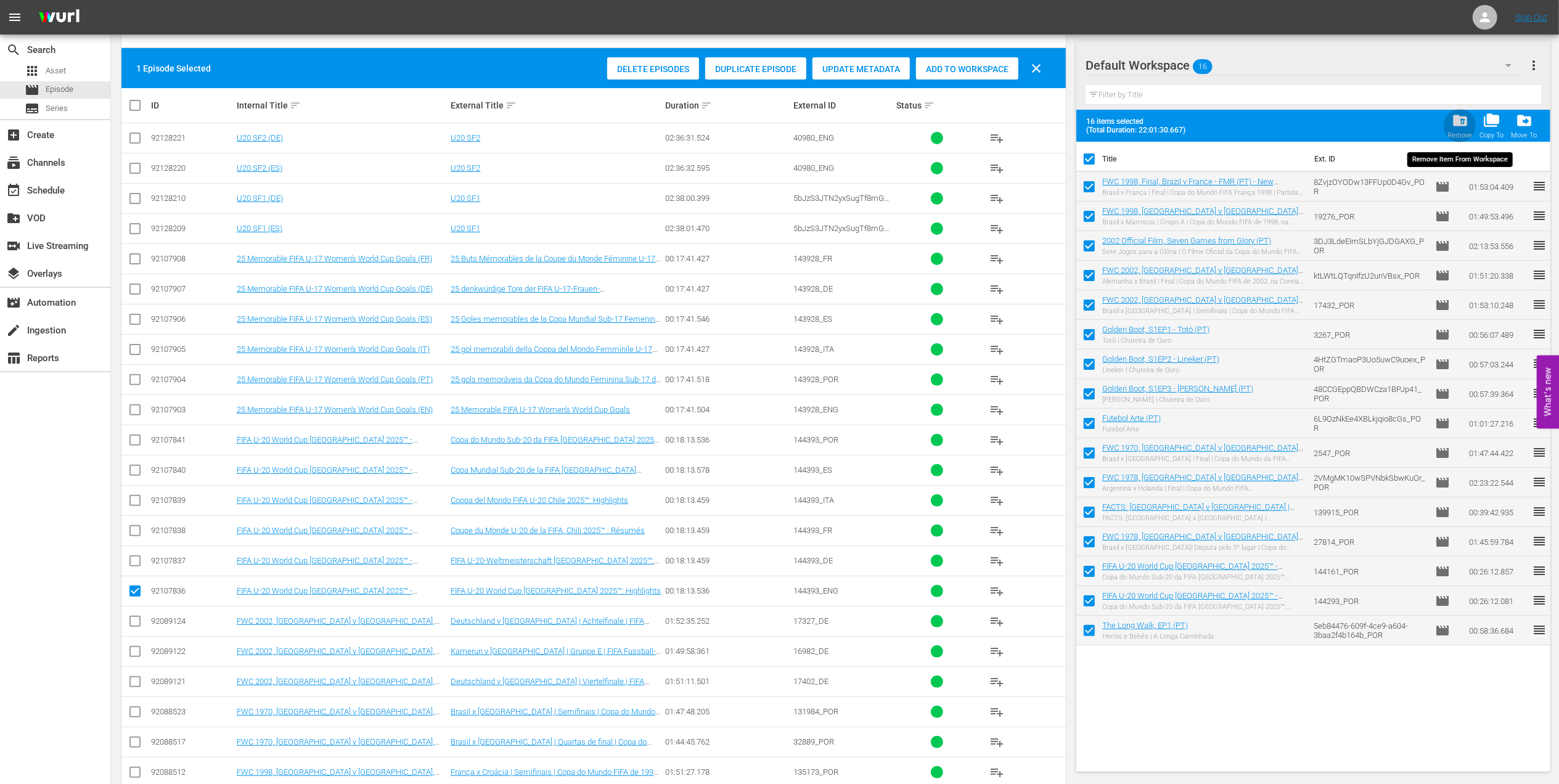
click at [1465, 125] on span "folder_delete" at bounding box center [1459, 120] width 17 height 17
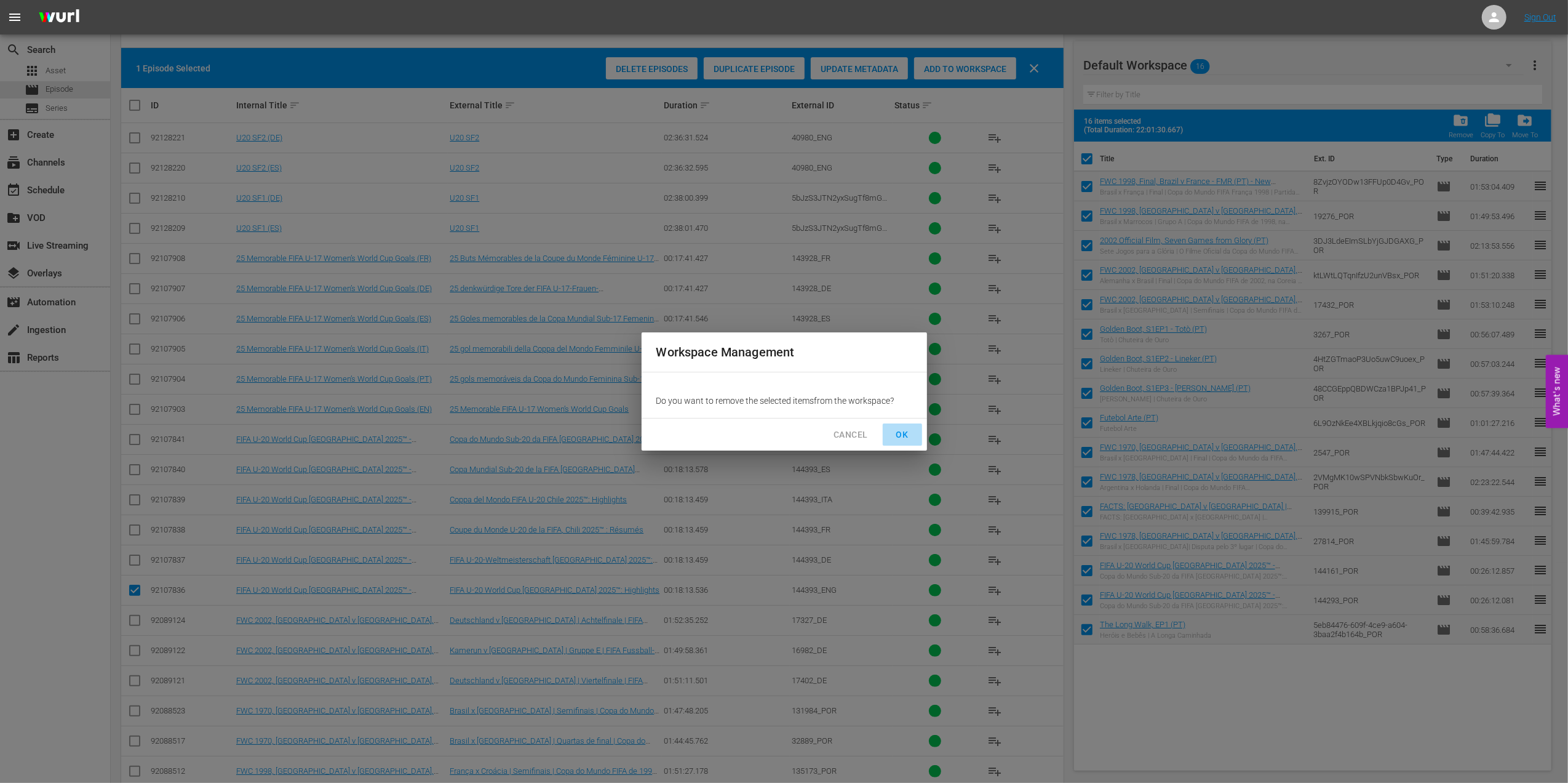
click at [901, 430] on span "OK" at bounding box center [902, 434] width 20 height 16
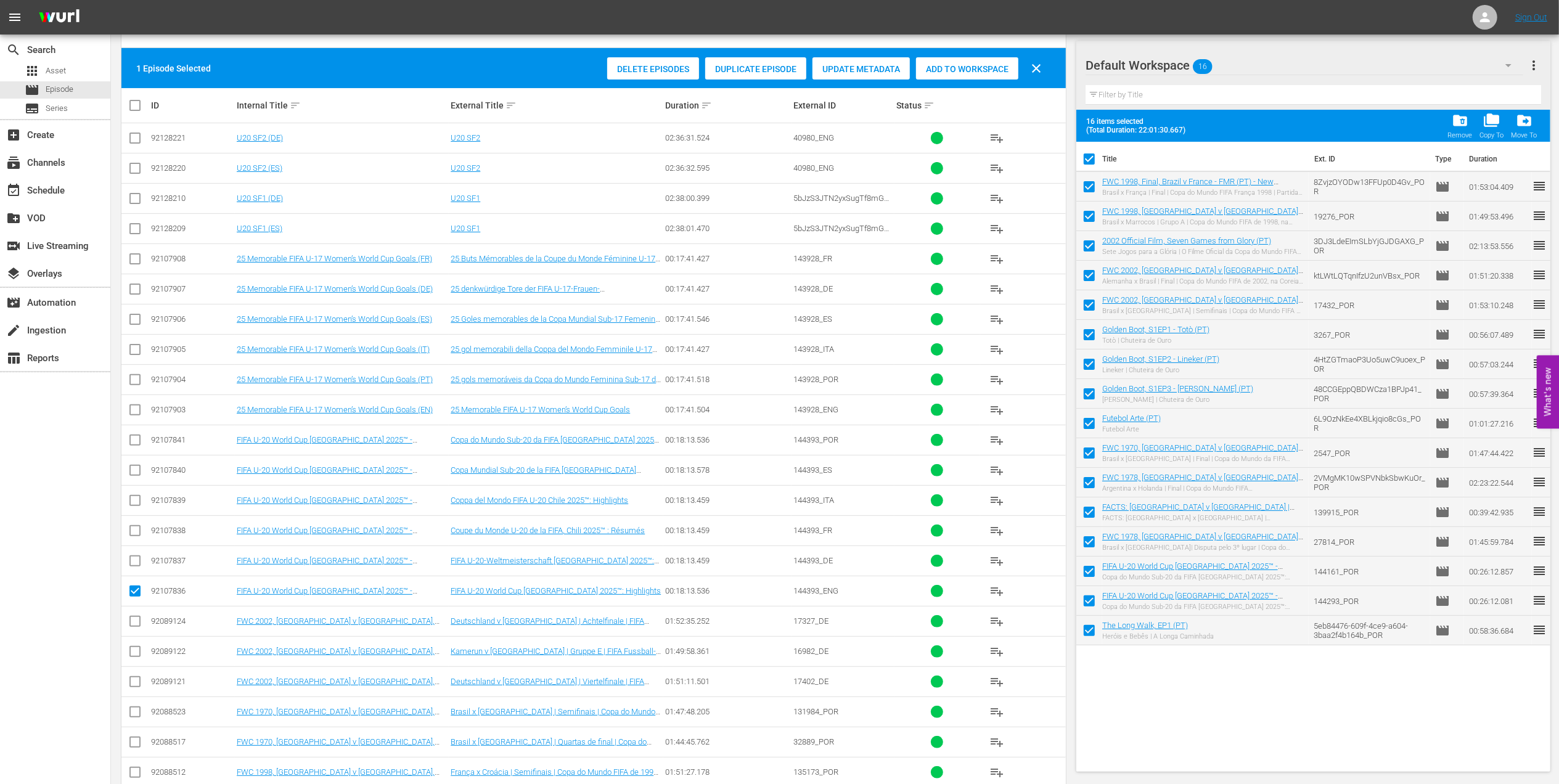
checkbox input "false"
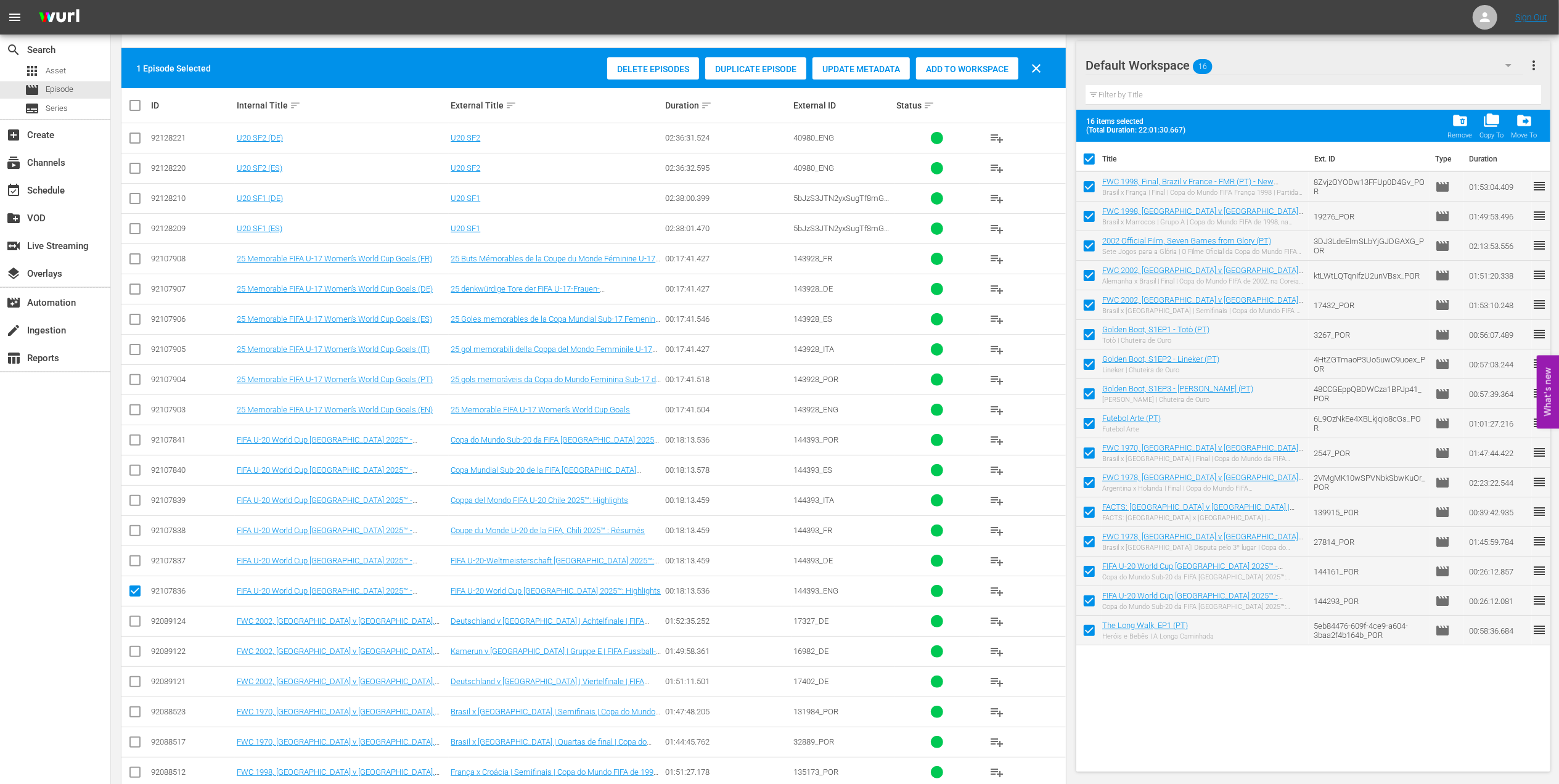
checkbox input "false"
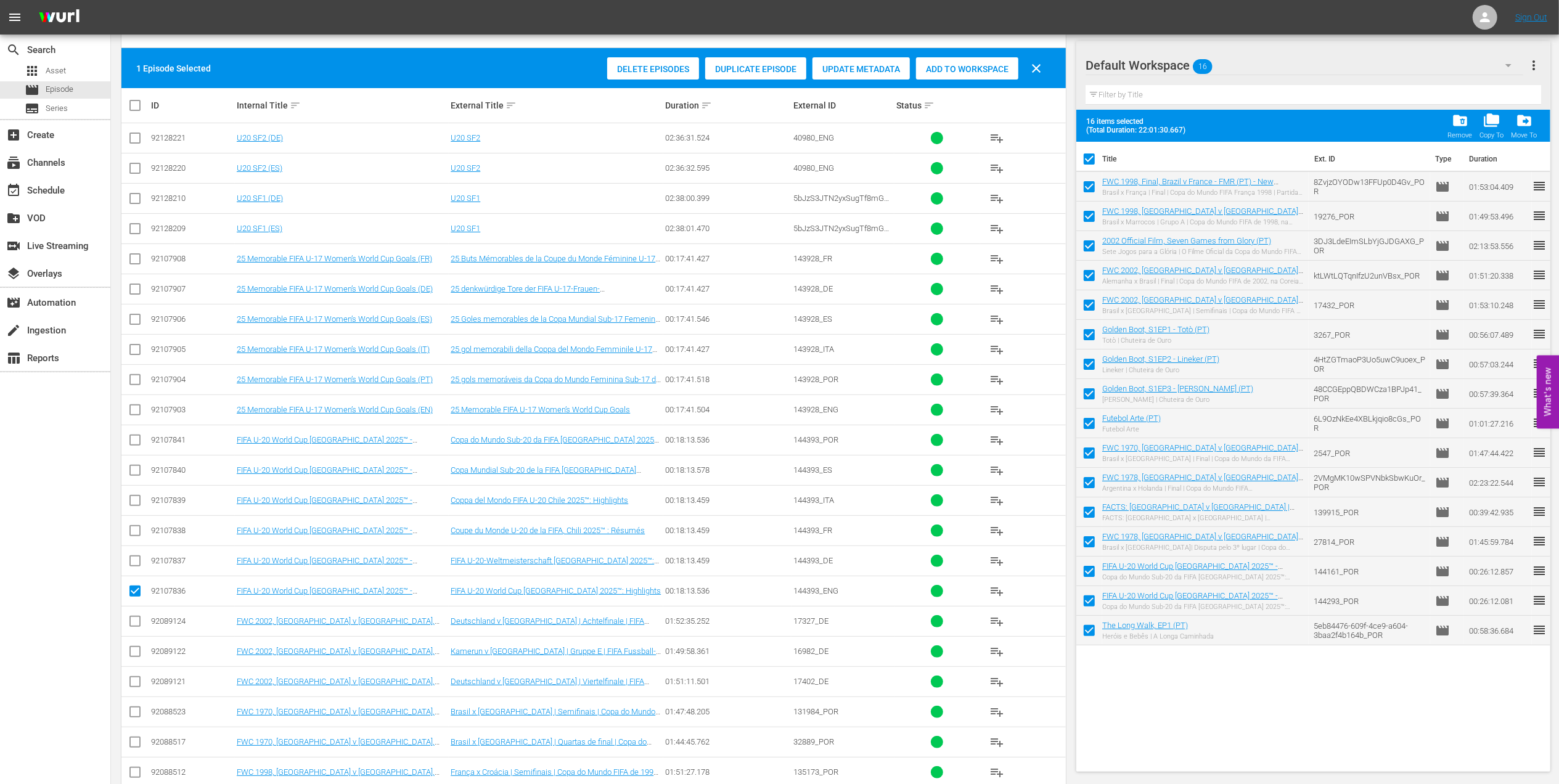
checkbox input "false"
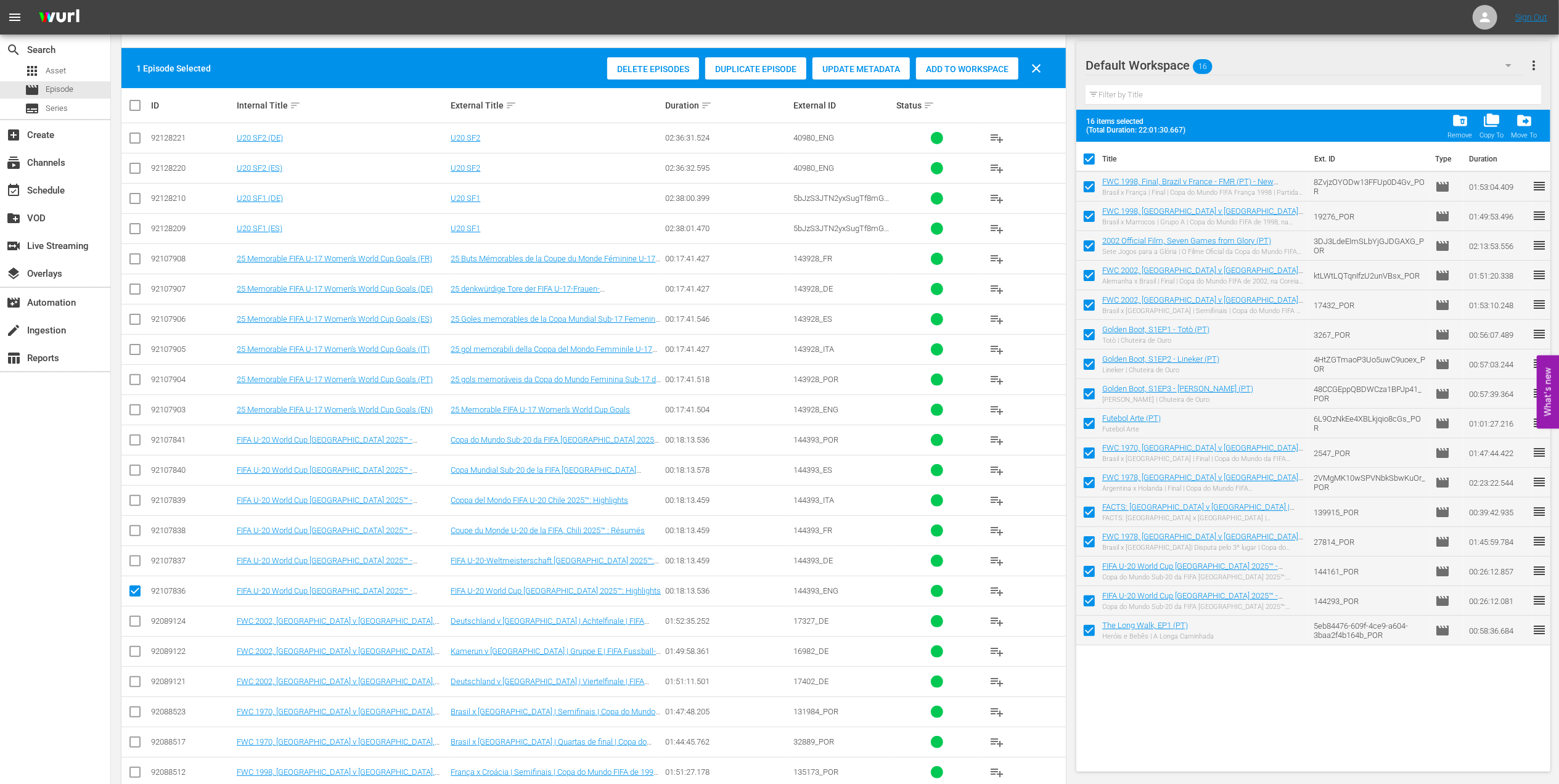
checkbox input "false"
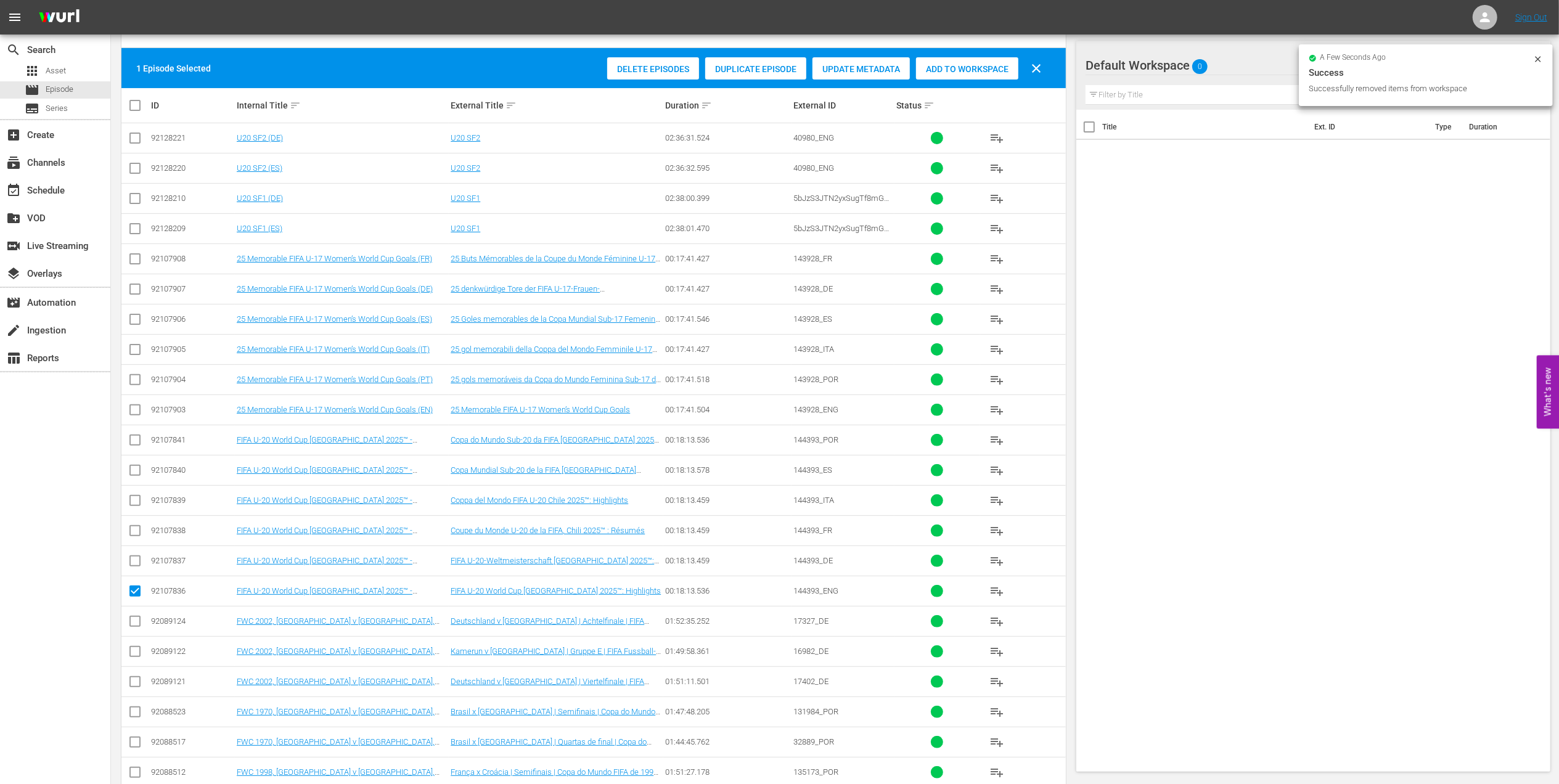
click at [947, 70] on span "Add to Workspace" at bounding box center [967, 69] width 102 height 10
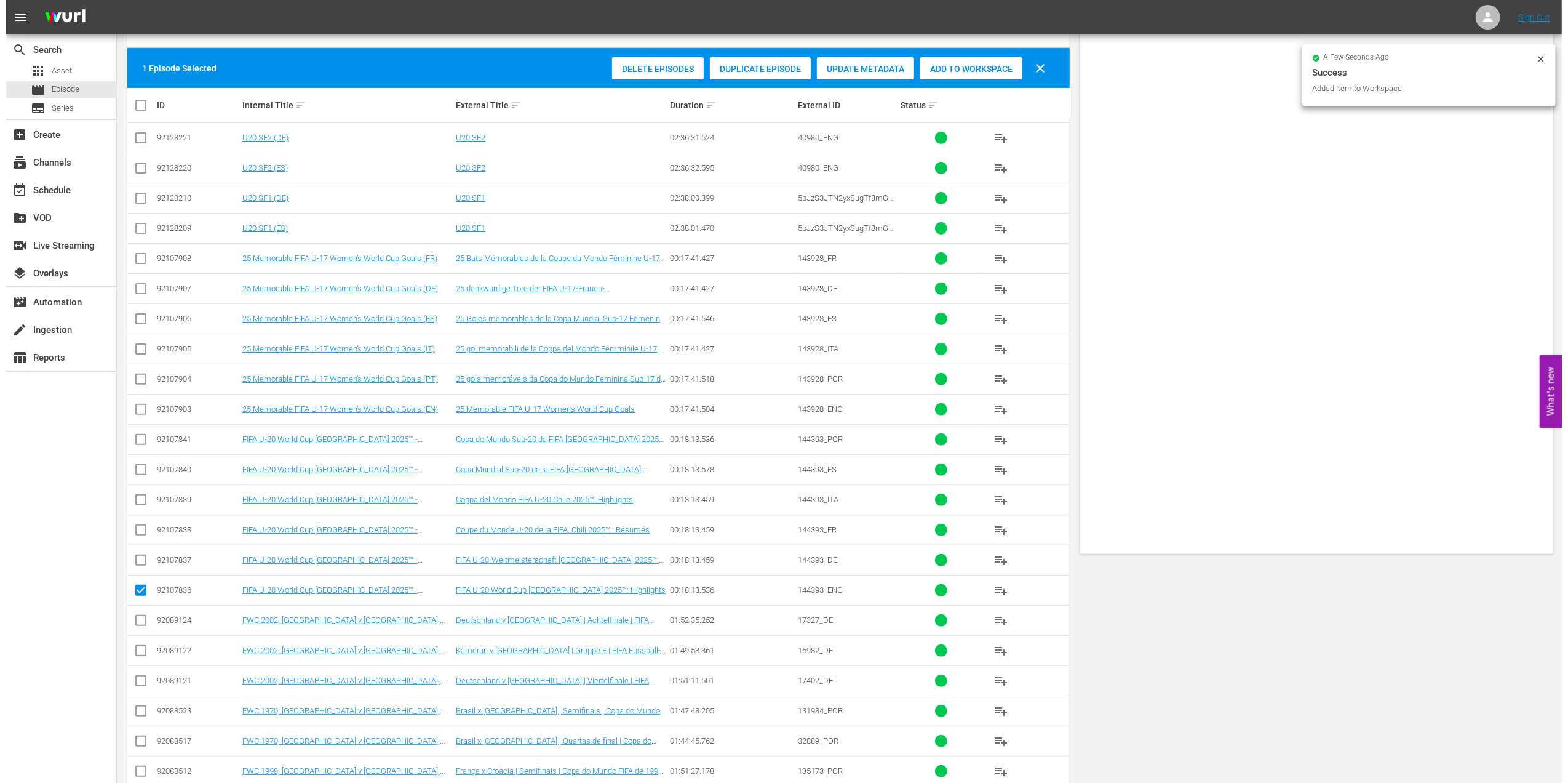
scroll to position [0, 0]
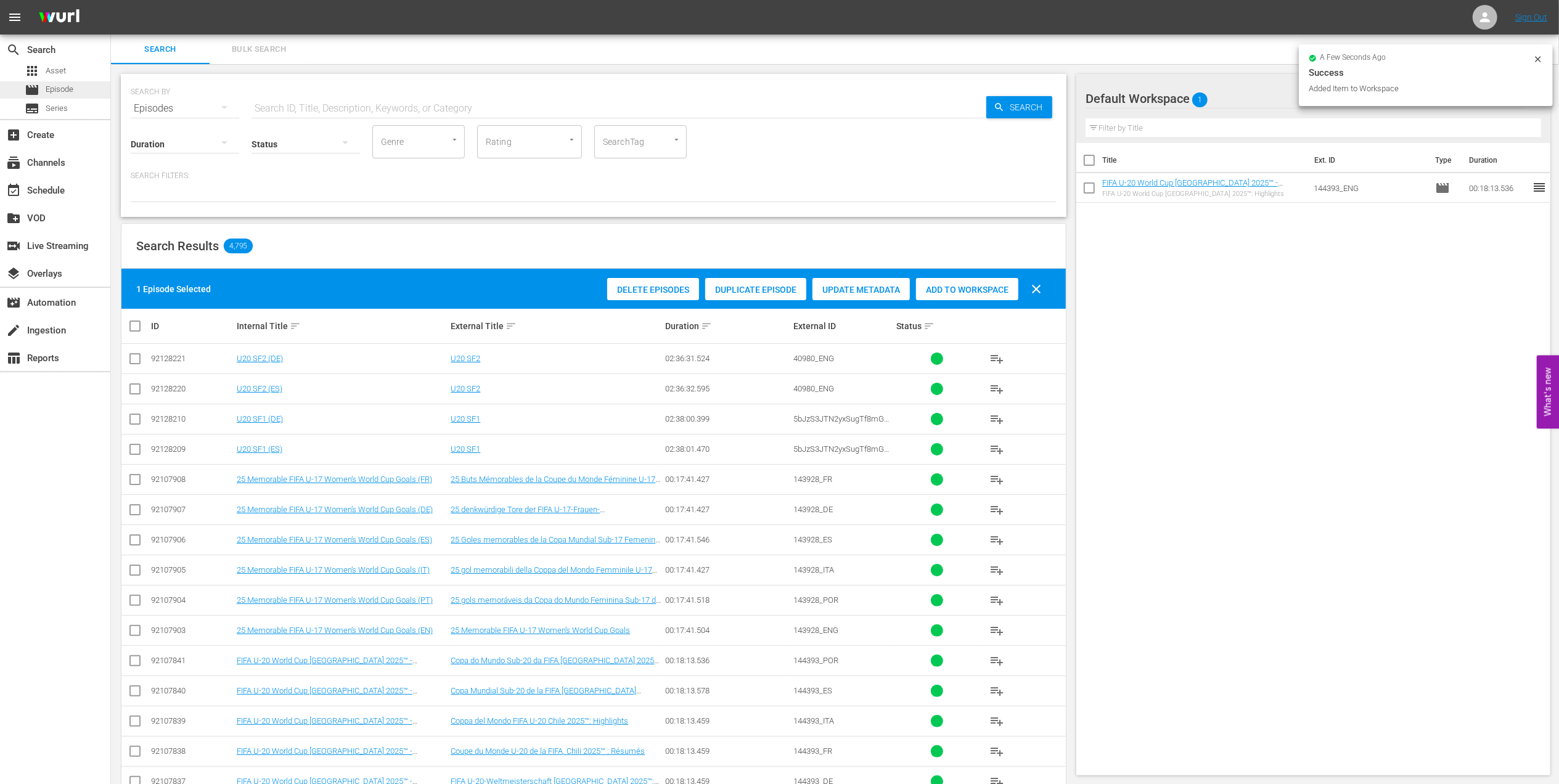
click at [74, 91] on div "movie Episode" at bounding box center [55, 89] width 110 height 17
click at [64, 194] on div "event_available Schedule" at bounding box center [35, 188] width 69 height 11
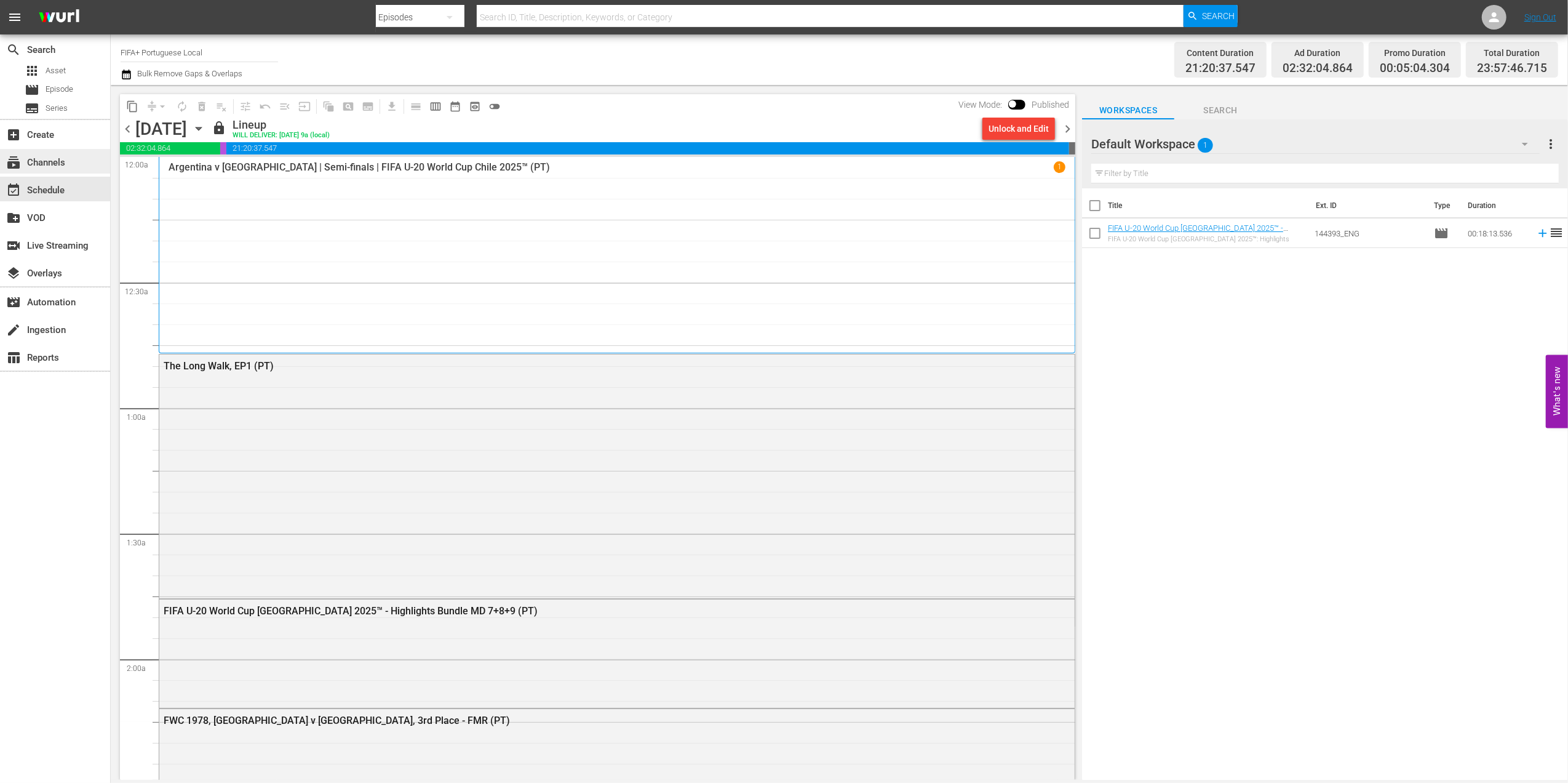
click at [47, 166] on div "subscriptions Channels" at bounding box center [34, 160] width 69 height 11
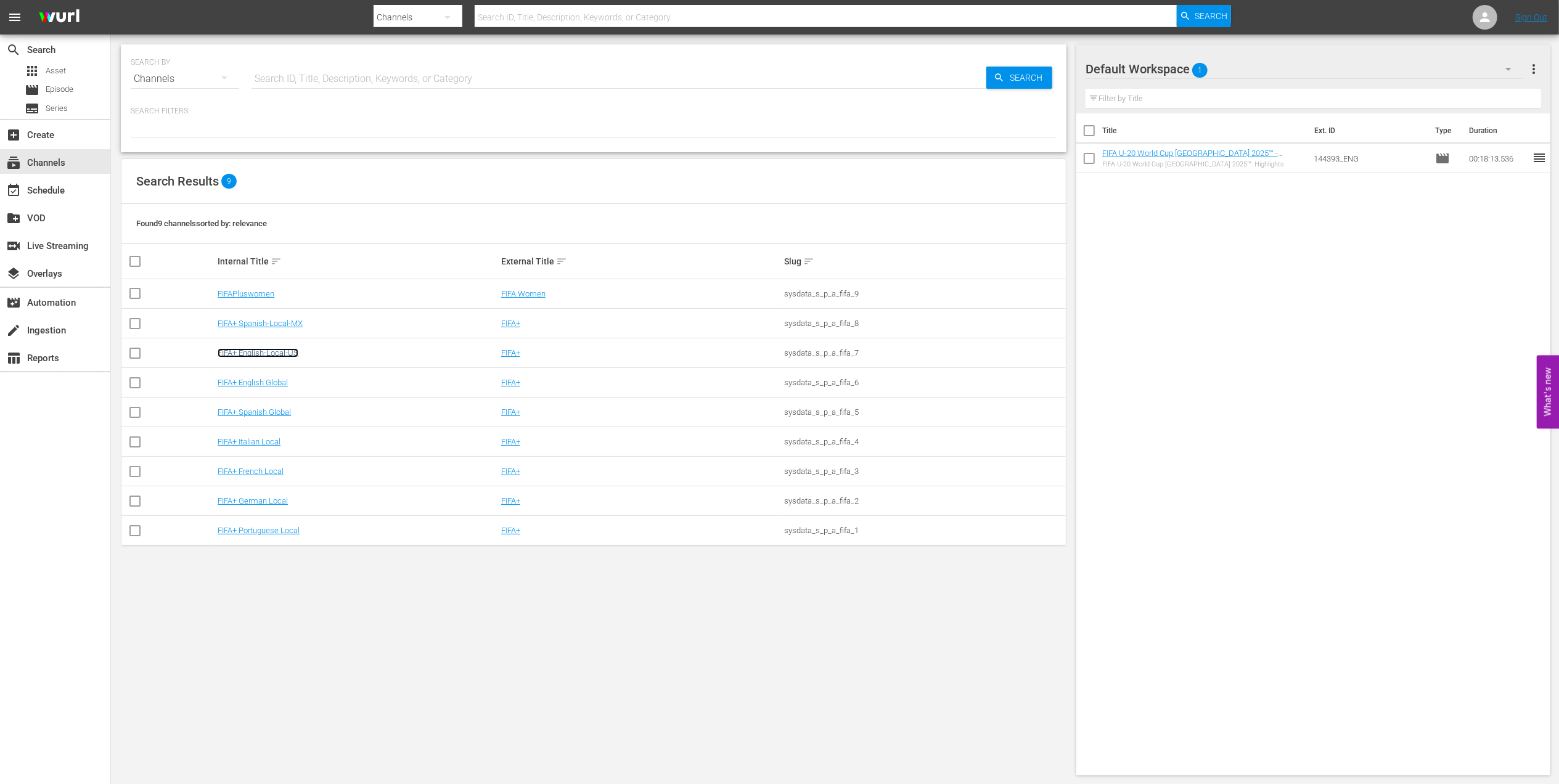
click at [283, 356] on link "FIFA+ English-Local-US" at bounding box center [258, 353] width 81 height 9
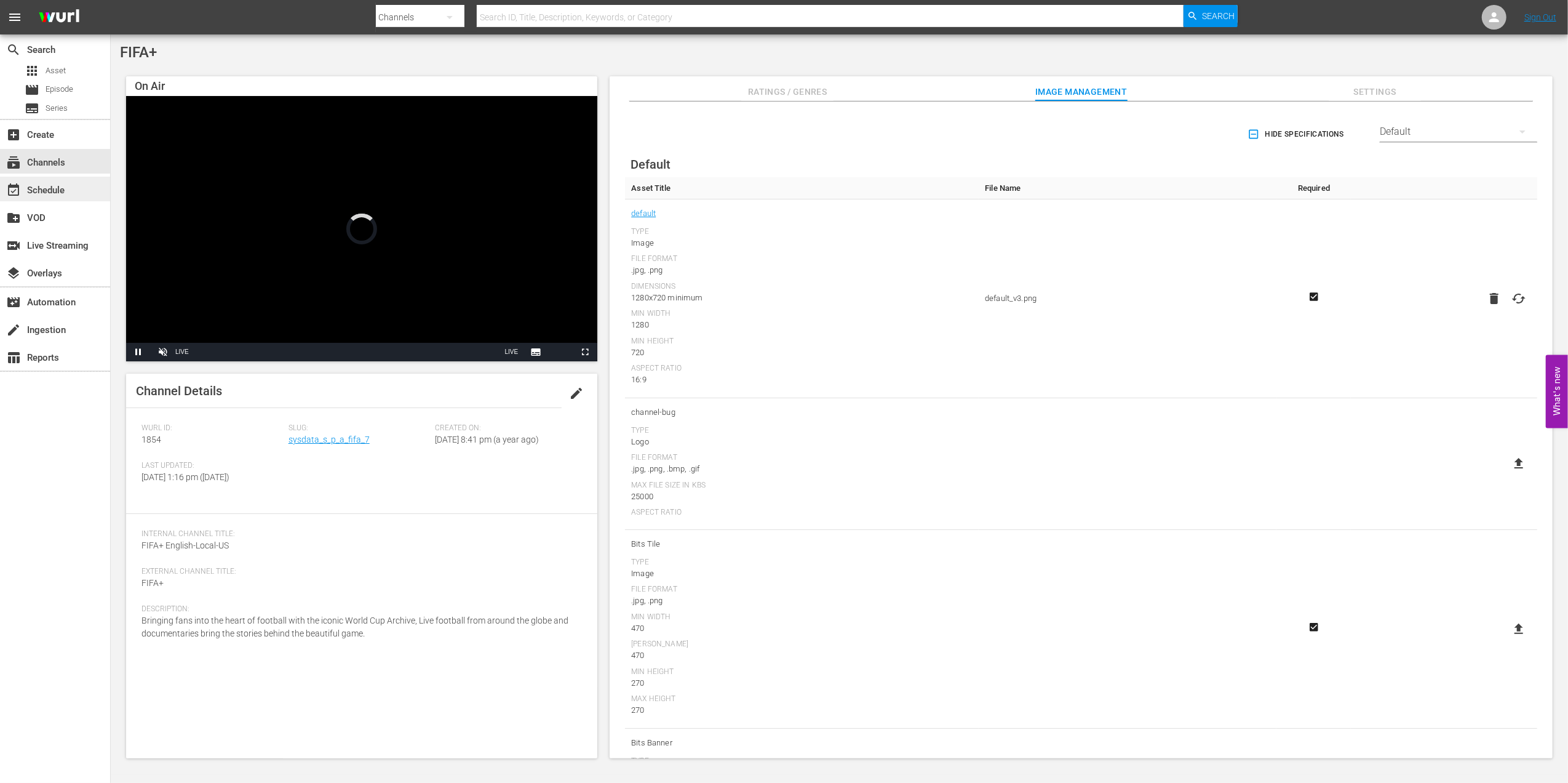
click at [45, 181] on div "event_available Schedule" at bounding box center [55, 189] width 110 height 24
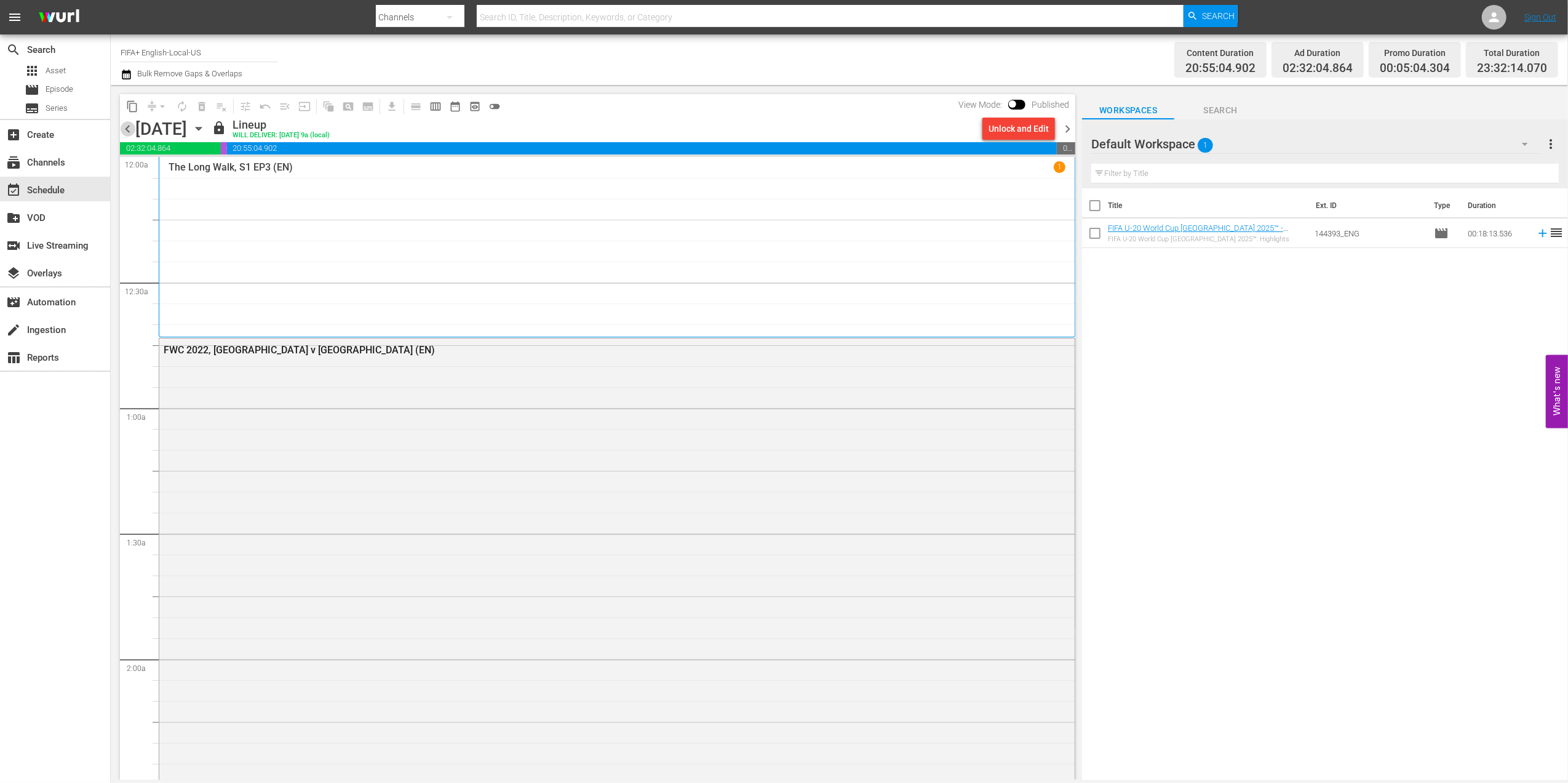
click at [129, 129] on span "chevron_left" at bounding box center [127, 129] width 16 height 16
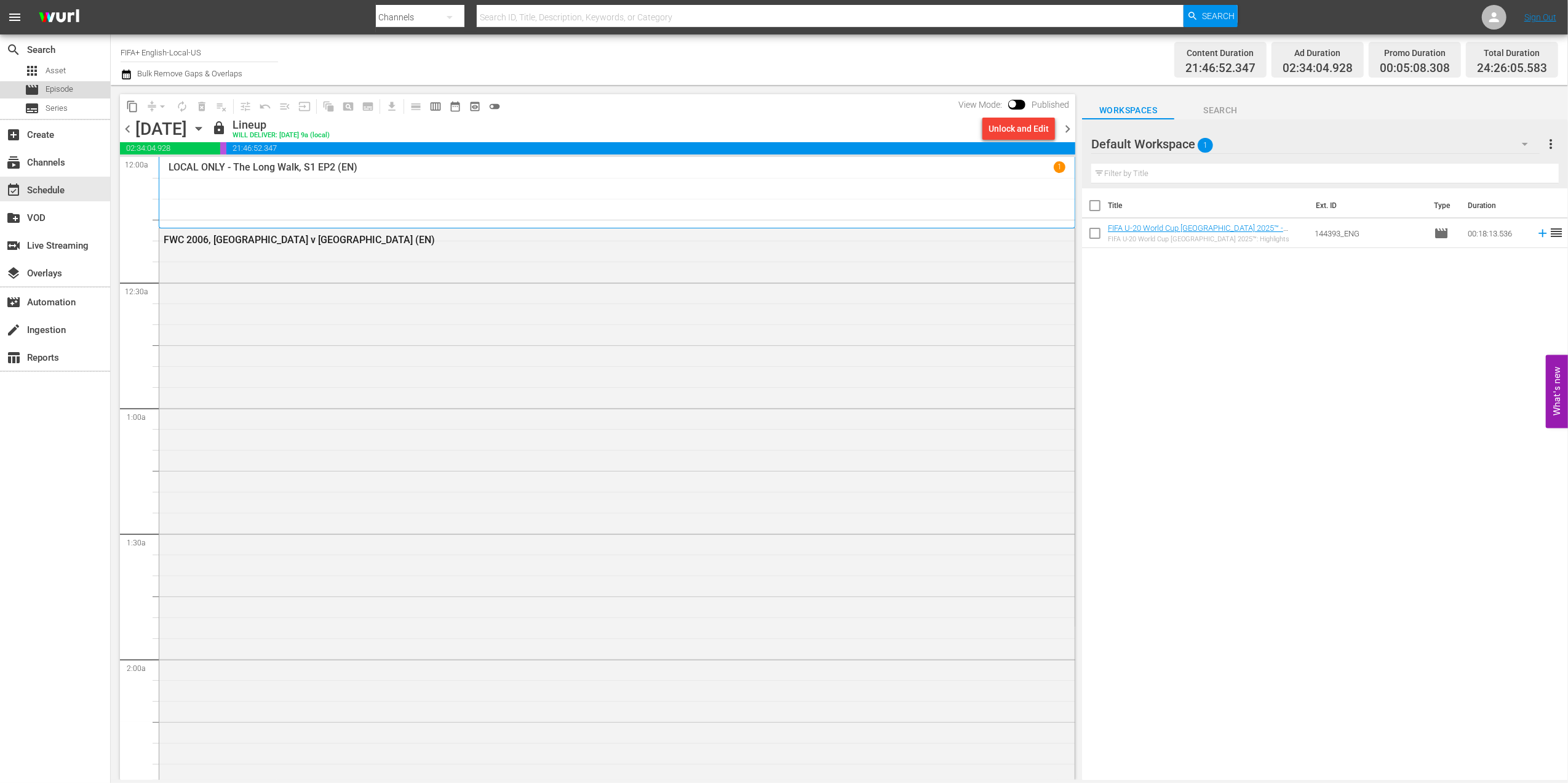
click at [69, 91] on span "Episode" at bounding box center [59, 89] width 28 height 12
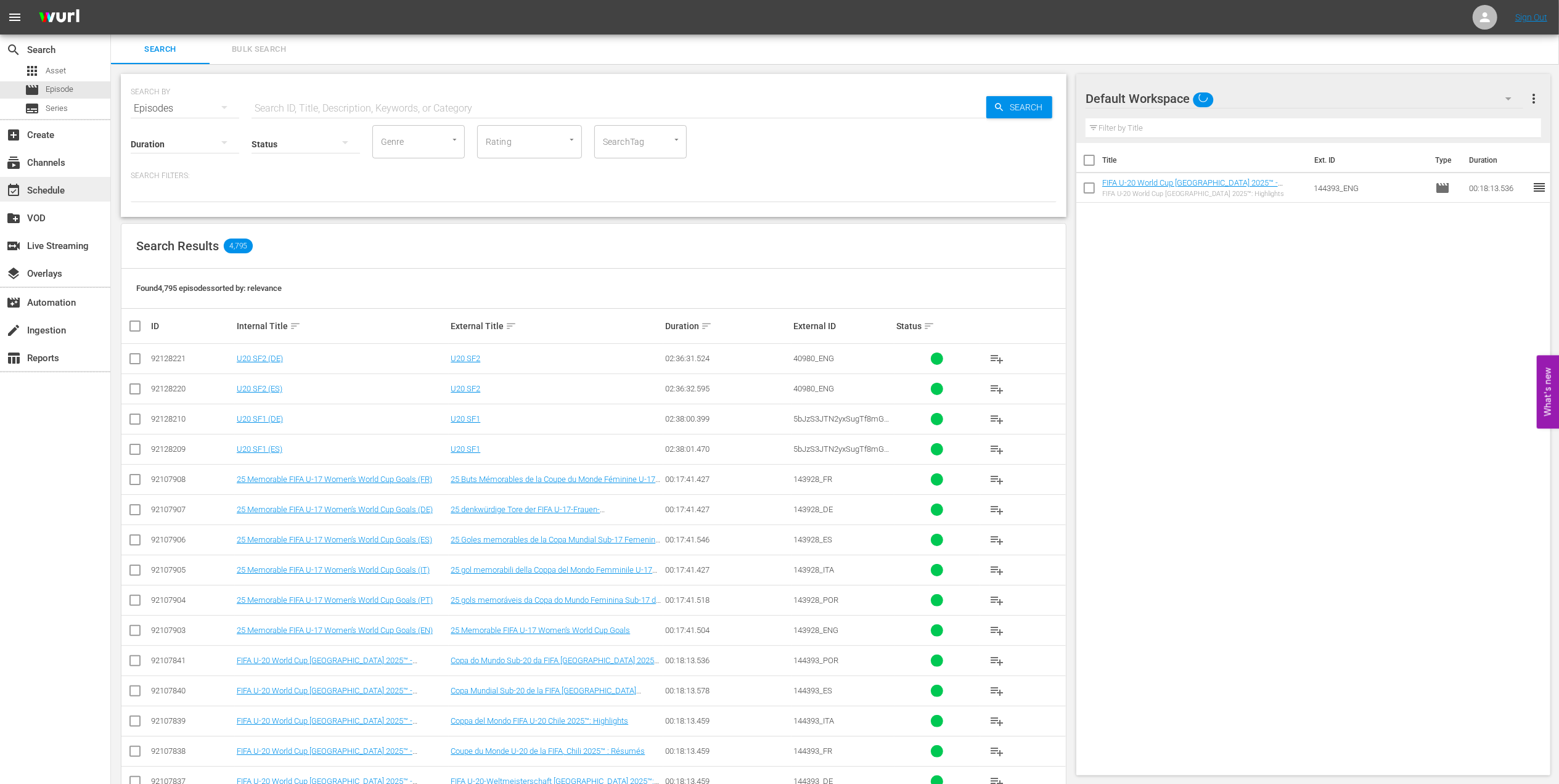
click at [82, 194] on div "event_available Schedule" at bounding box center [55, 189] width 110 height 24
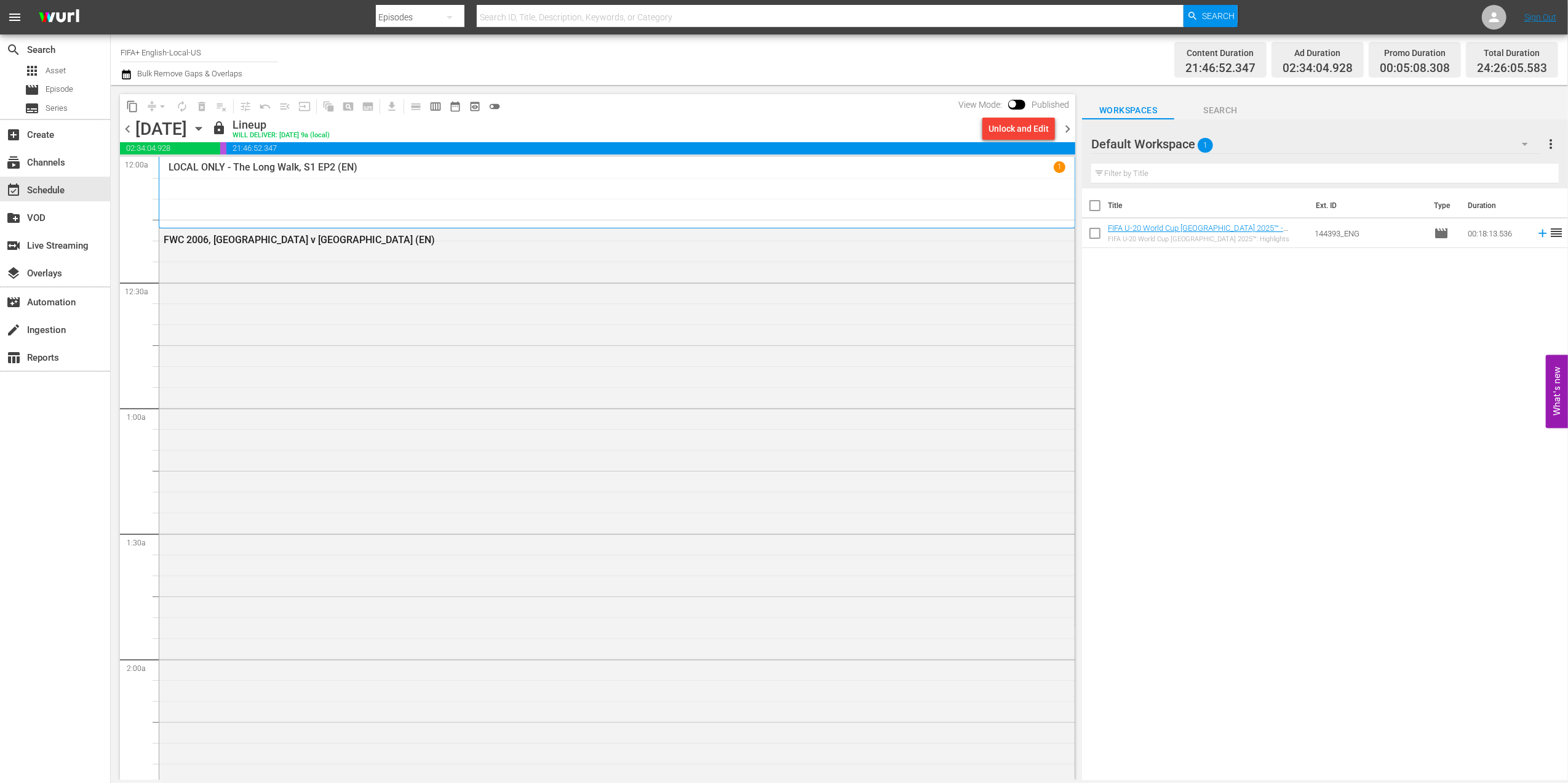
click at [128, 127] on span "chevron_left" at bounding box center [127, 129] width 16 height 16
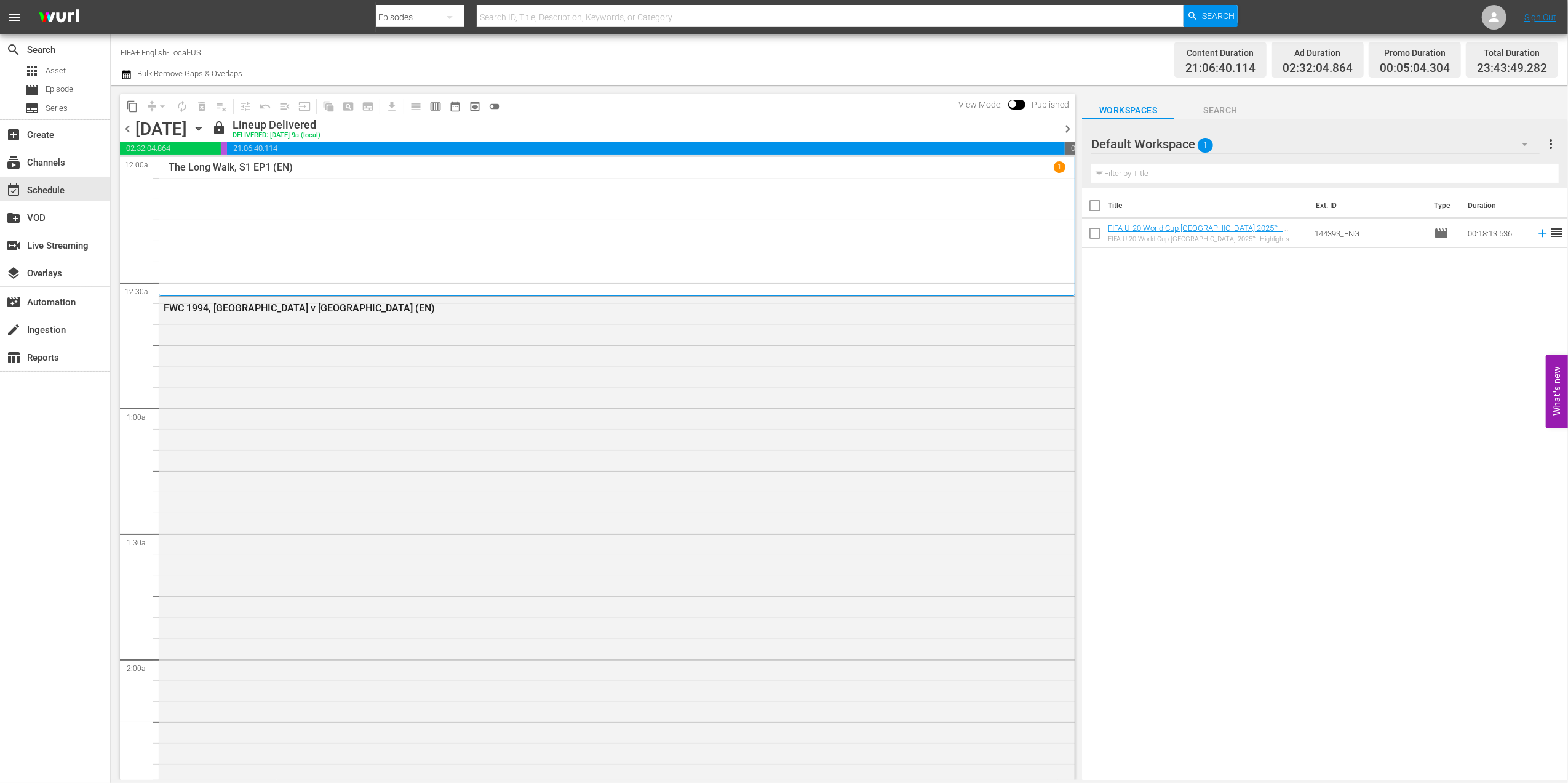
click at [1067, 128] on span "chevron_right" at bounding box center [1067, 129] width 16 height 16
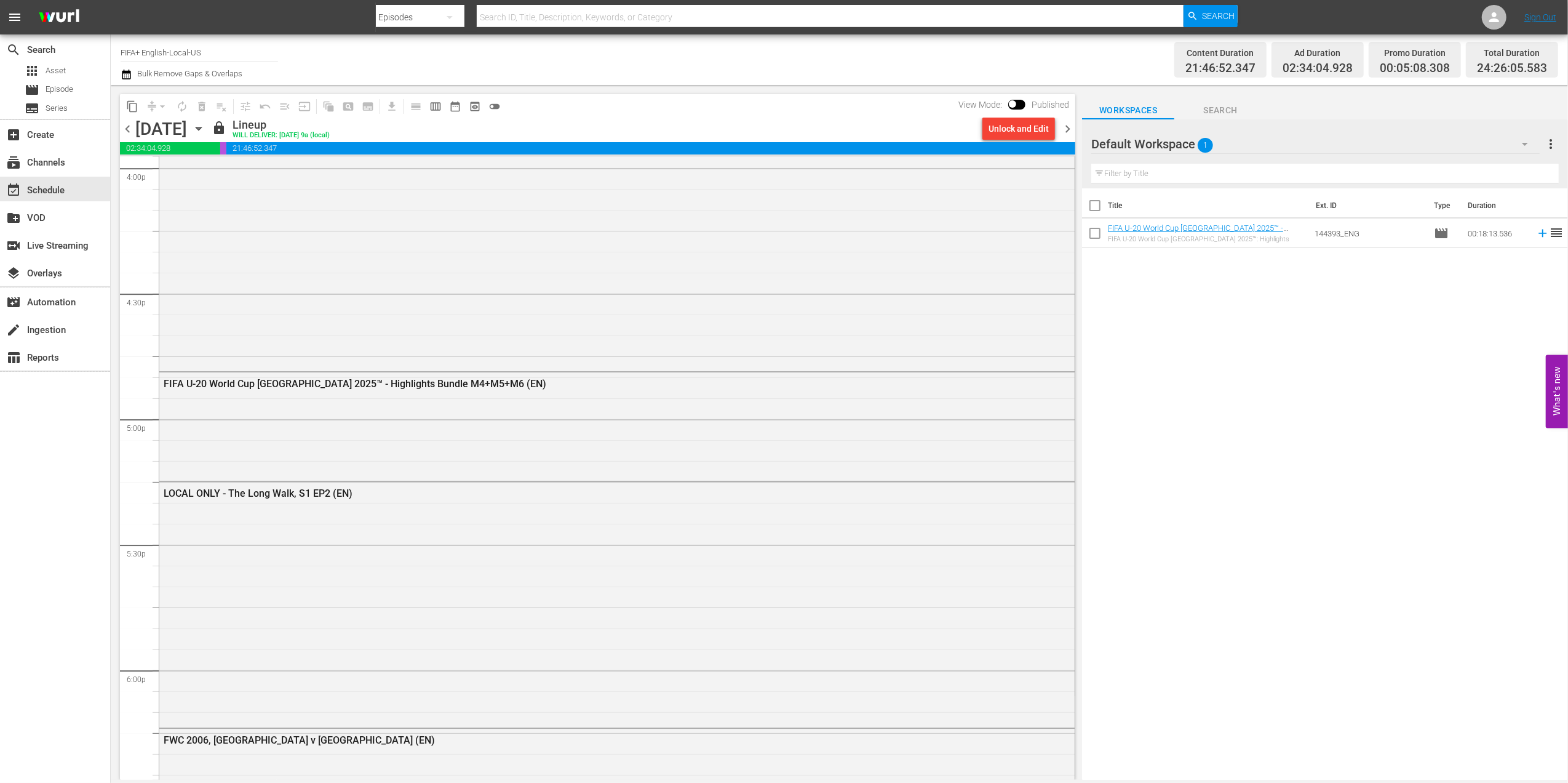
scroll to position [3954, 0]
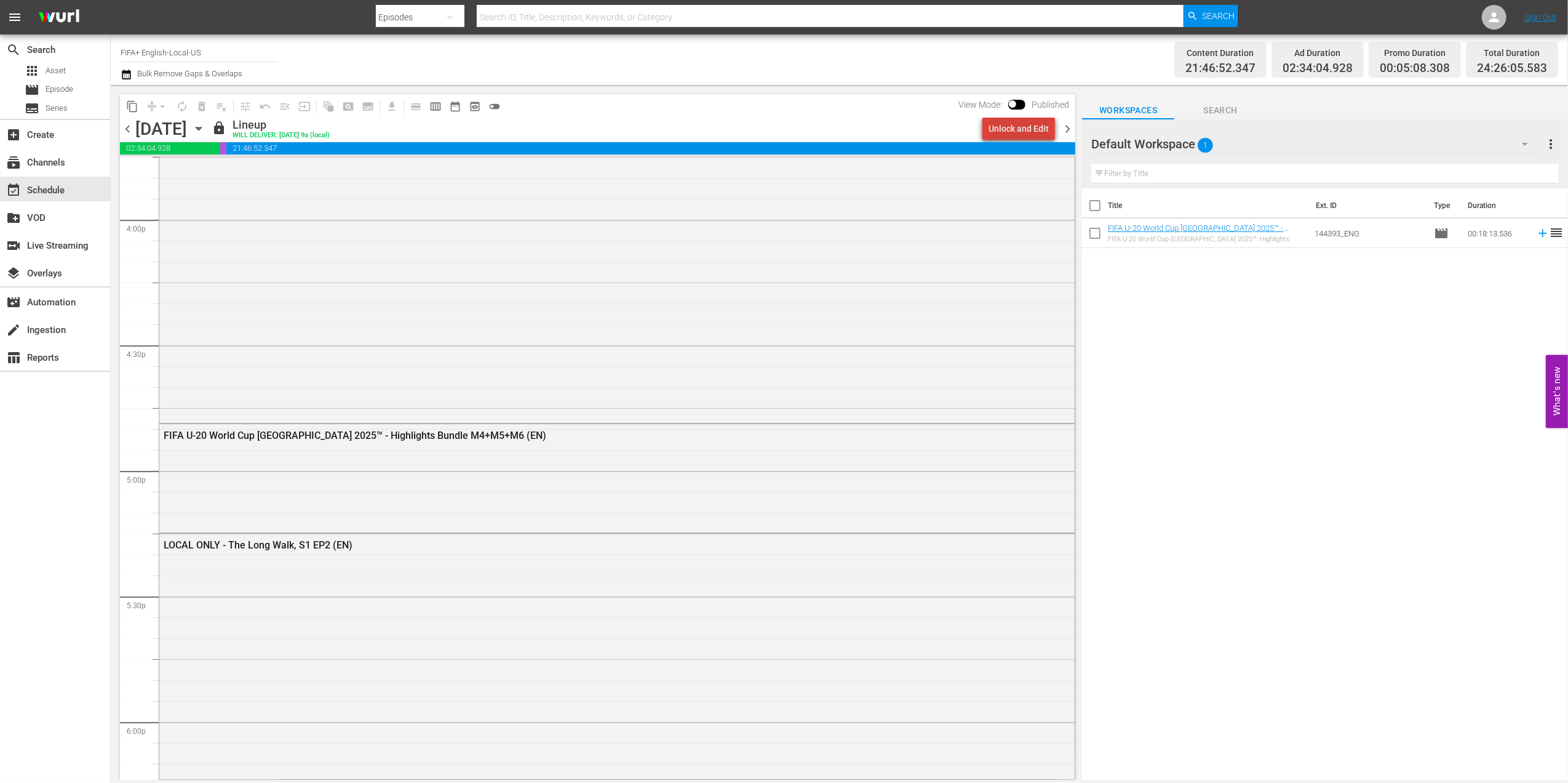
click at [1025, 123] on div "Unlock and Edit" at bounding box center [1018, 129] width 60 height 22
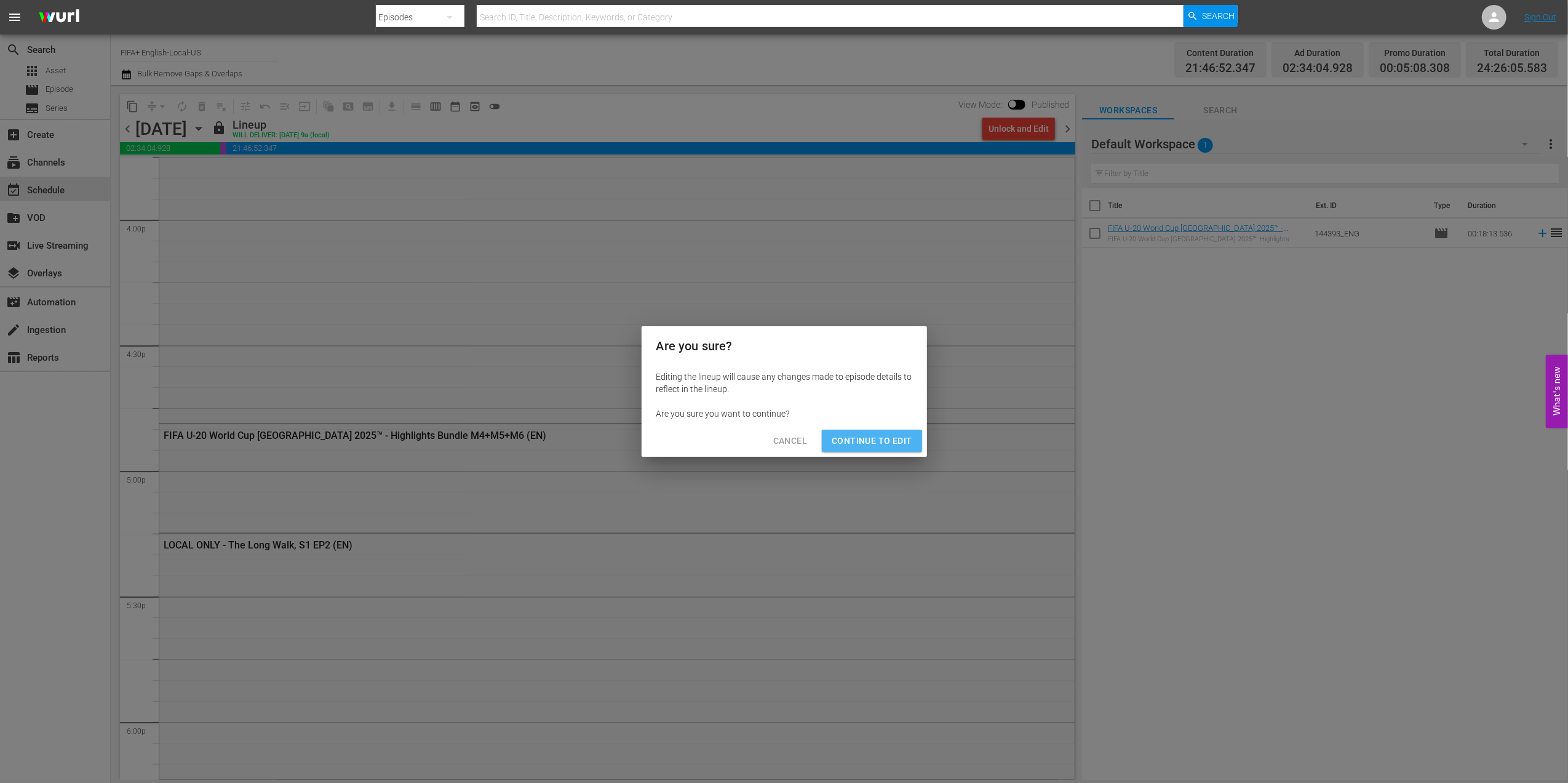
click at [896, 437] on span "Continue to Edit" at bounding box center [871, 441] width 80 height 16
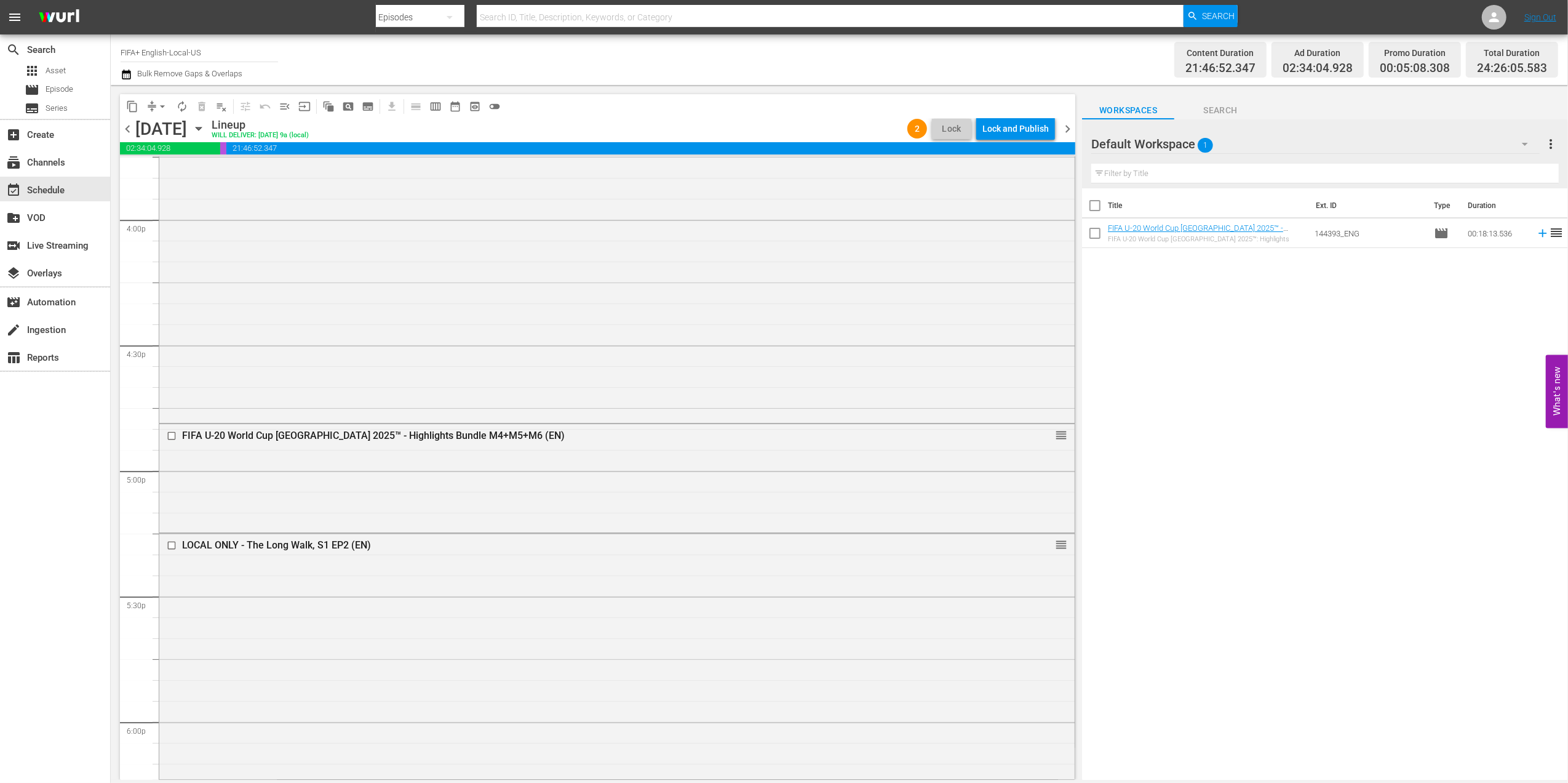
click at [1067, 125] on span "chevron_right" at bounding box center [1067, 129] width 16 height 16
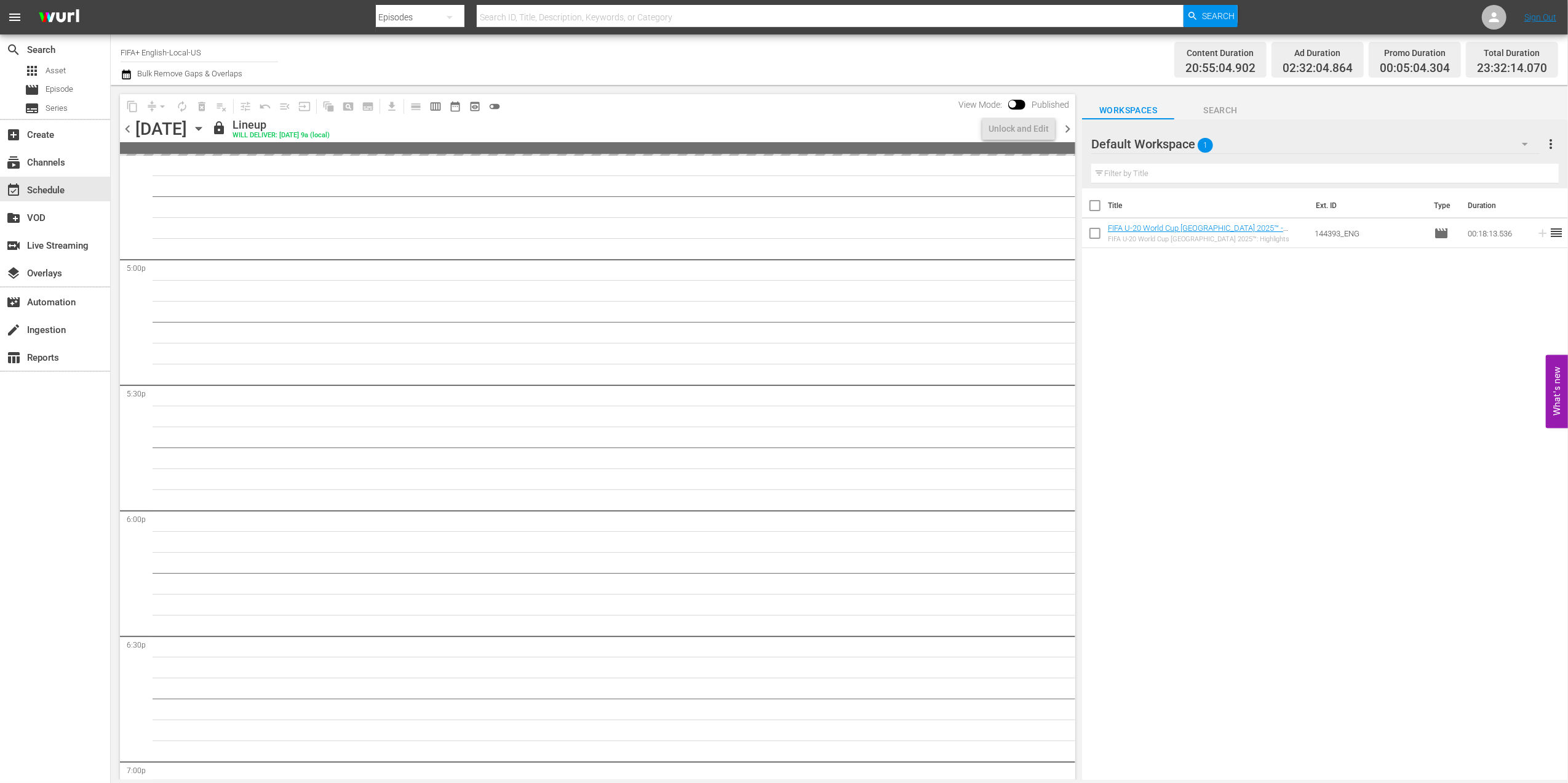
scroll to position [4059, 0]
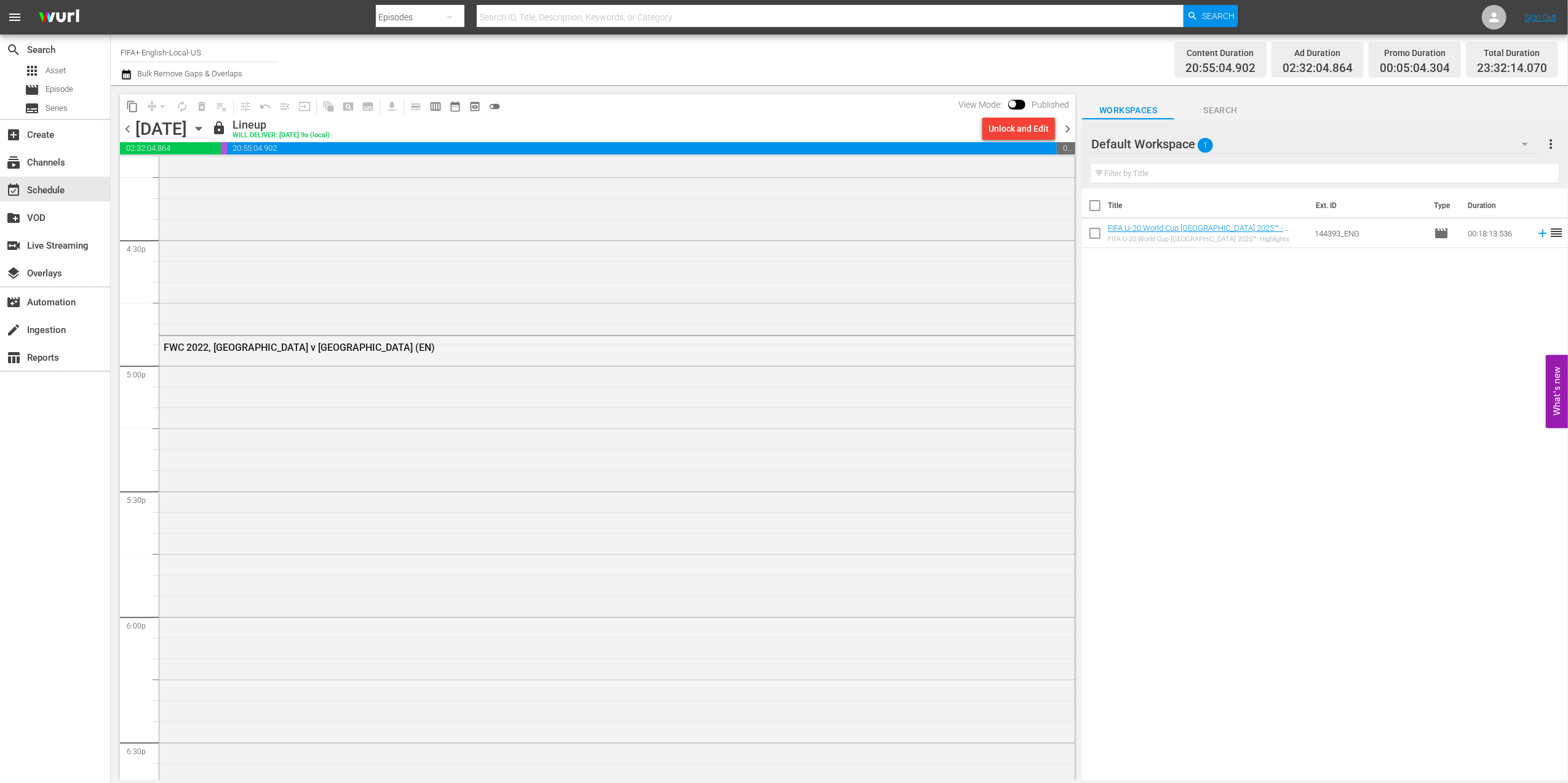
click at [1020, 126] on div "Unlock and Edit" at bounding box center [1018, 129] width 60 height 22
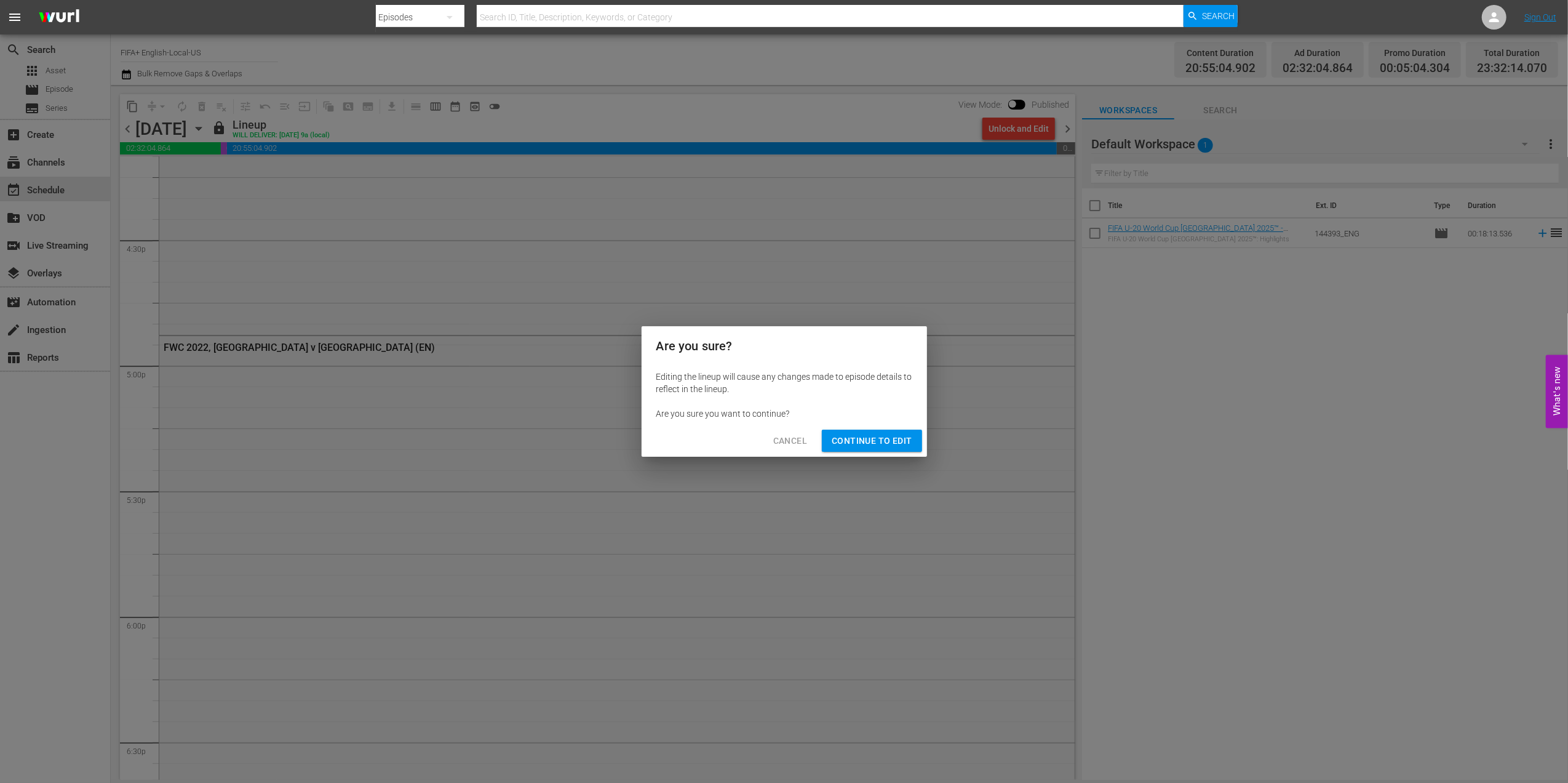
click at [867, 438] on span "Continue to Edit" at bounding box center [871, 441] width 80 height 16
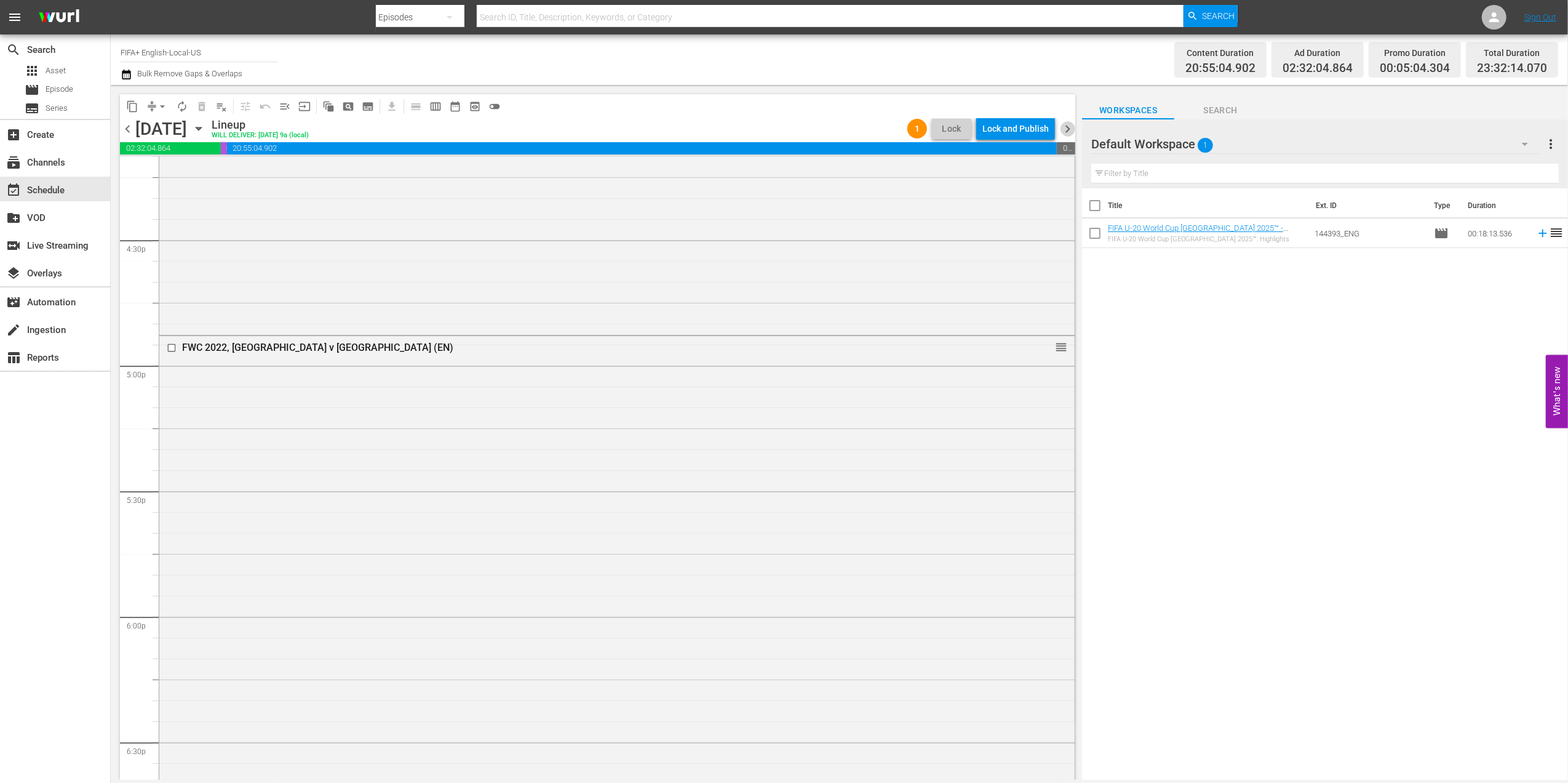
click at [1065, 127] on span "chevron_right" at bounding box center [1067, 129] width 16 height 16
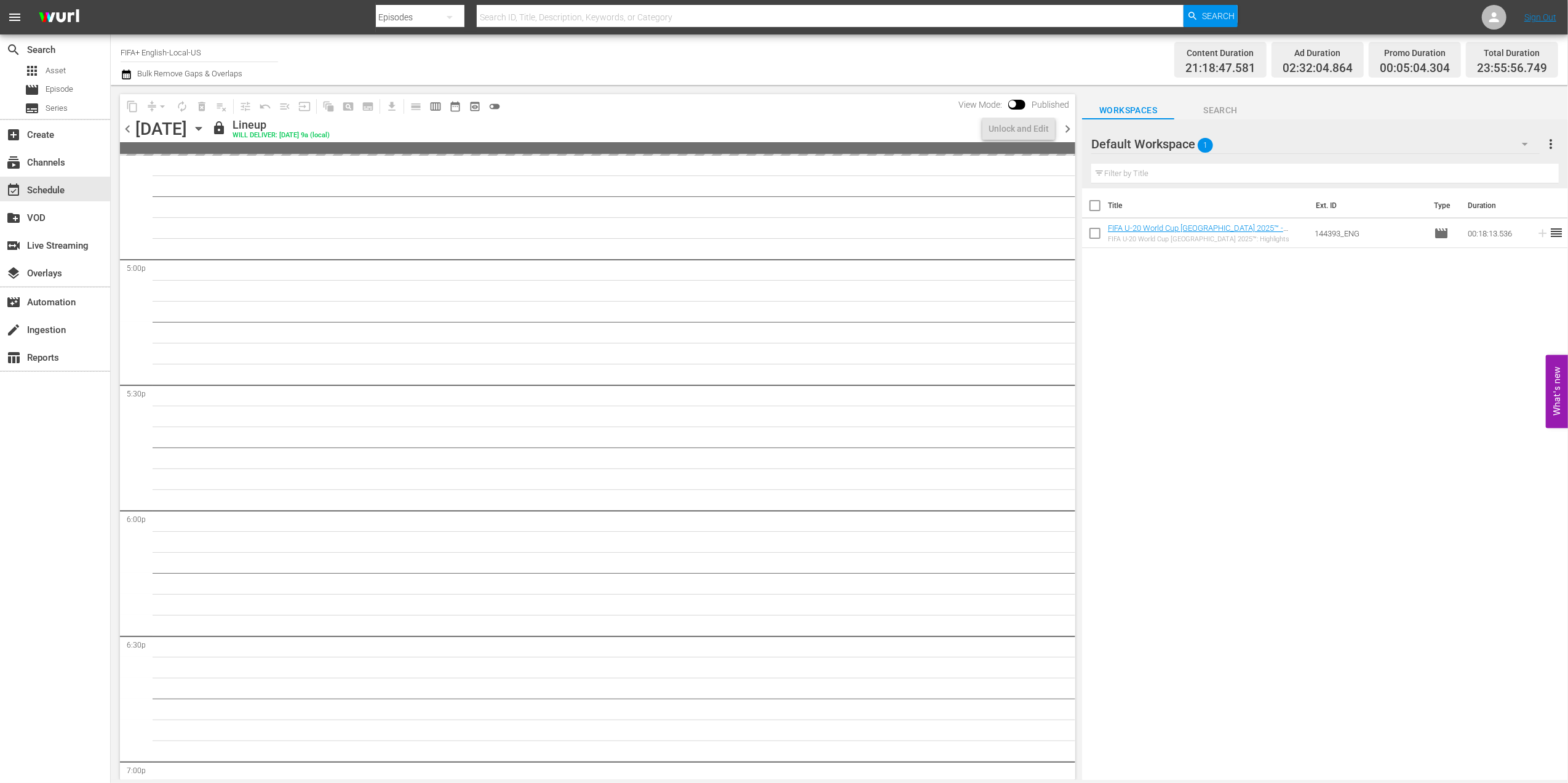
scroll to position [3976, 0]
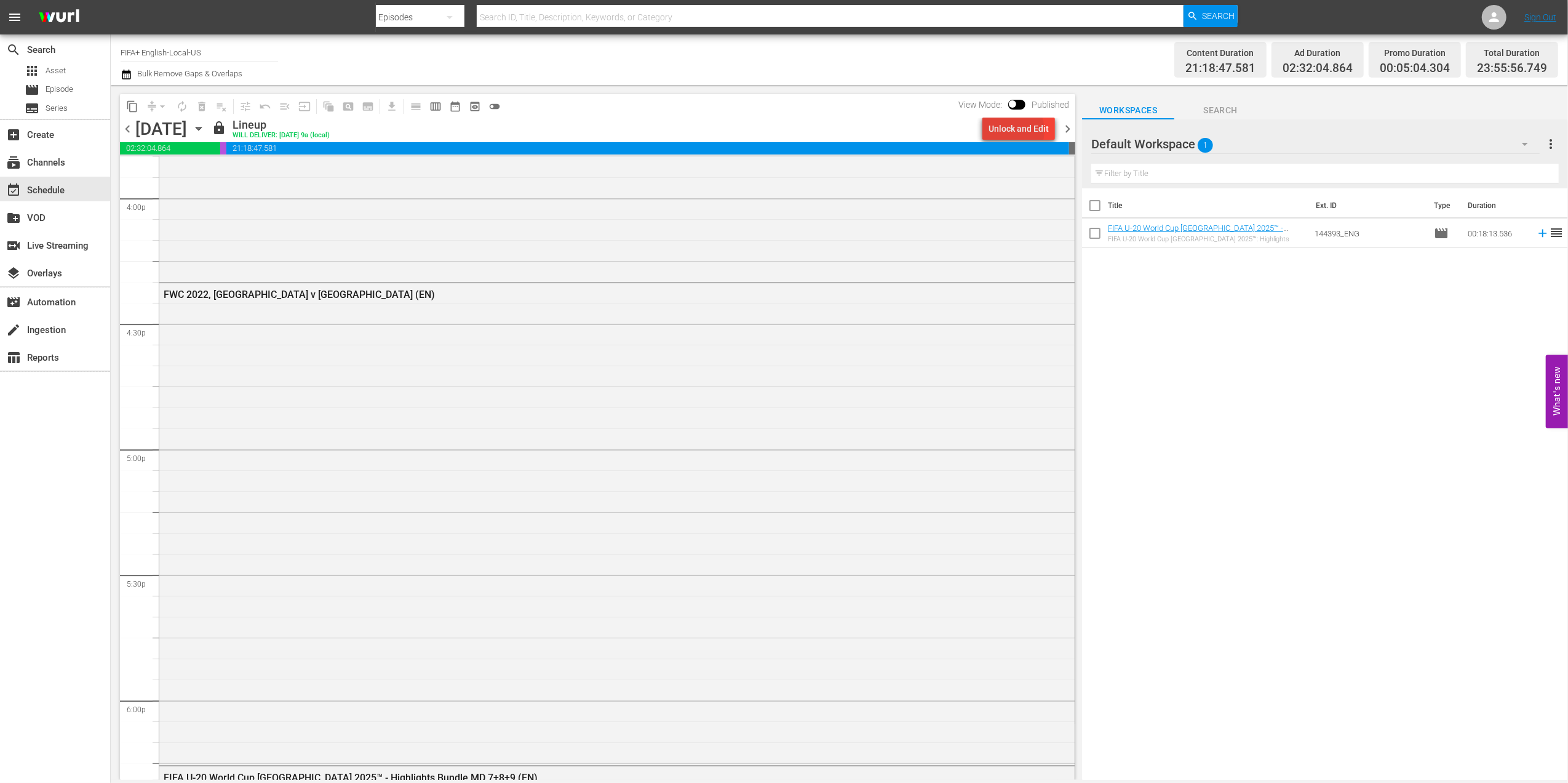
click at [1012, 131] on div "Unlock and Edit" at bounding box center [1018, 129] width 60 height 22
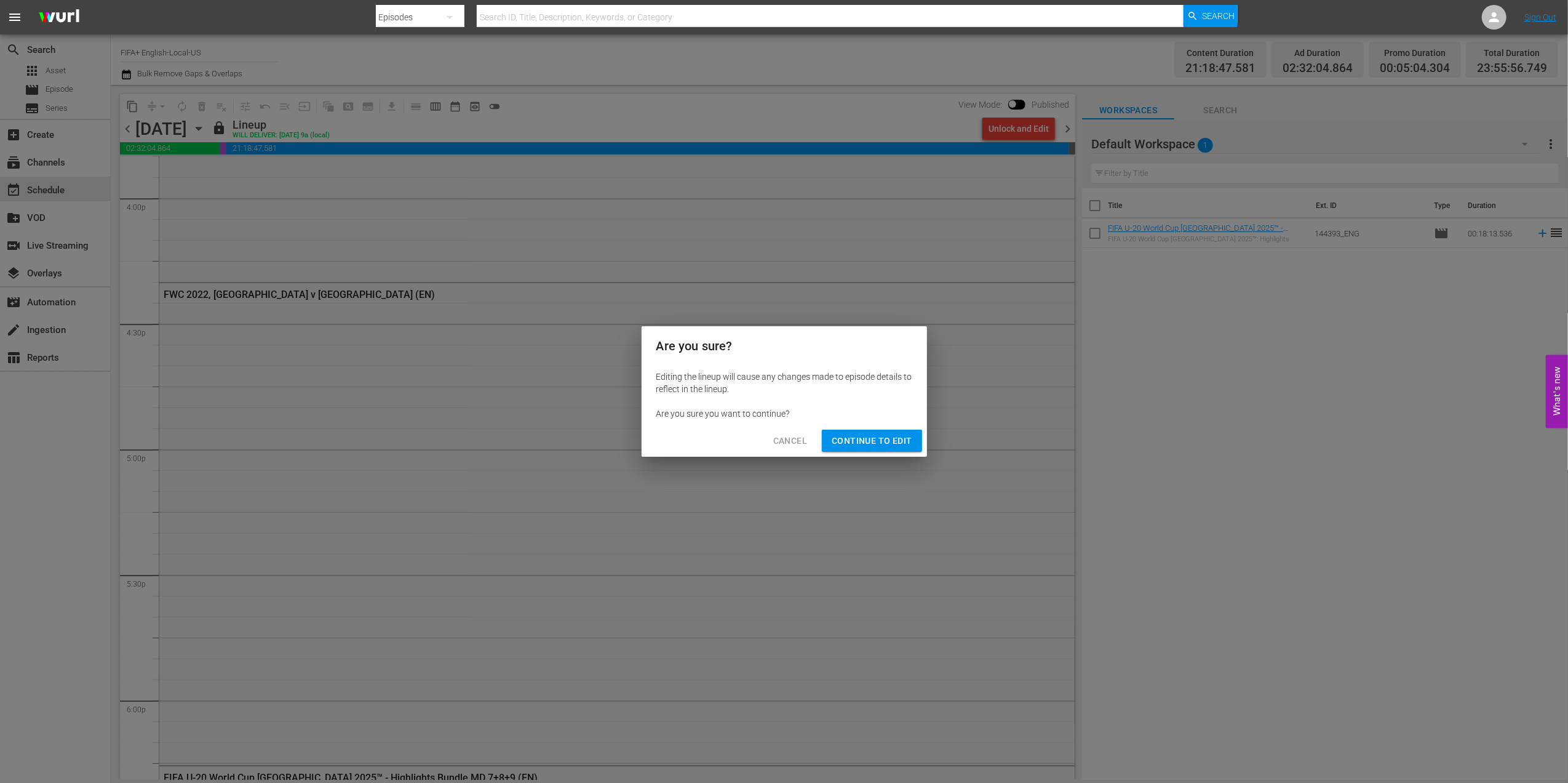
click at [866, 437] on span "Continue to Edit" at bounding box center [871, 441] width 80 height 16
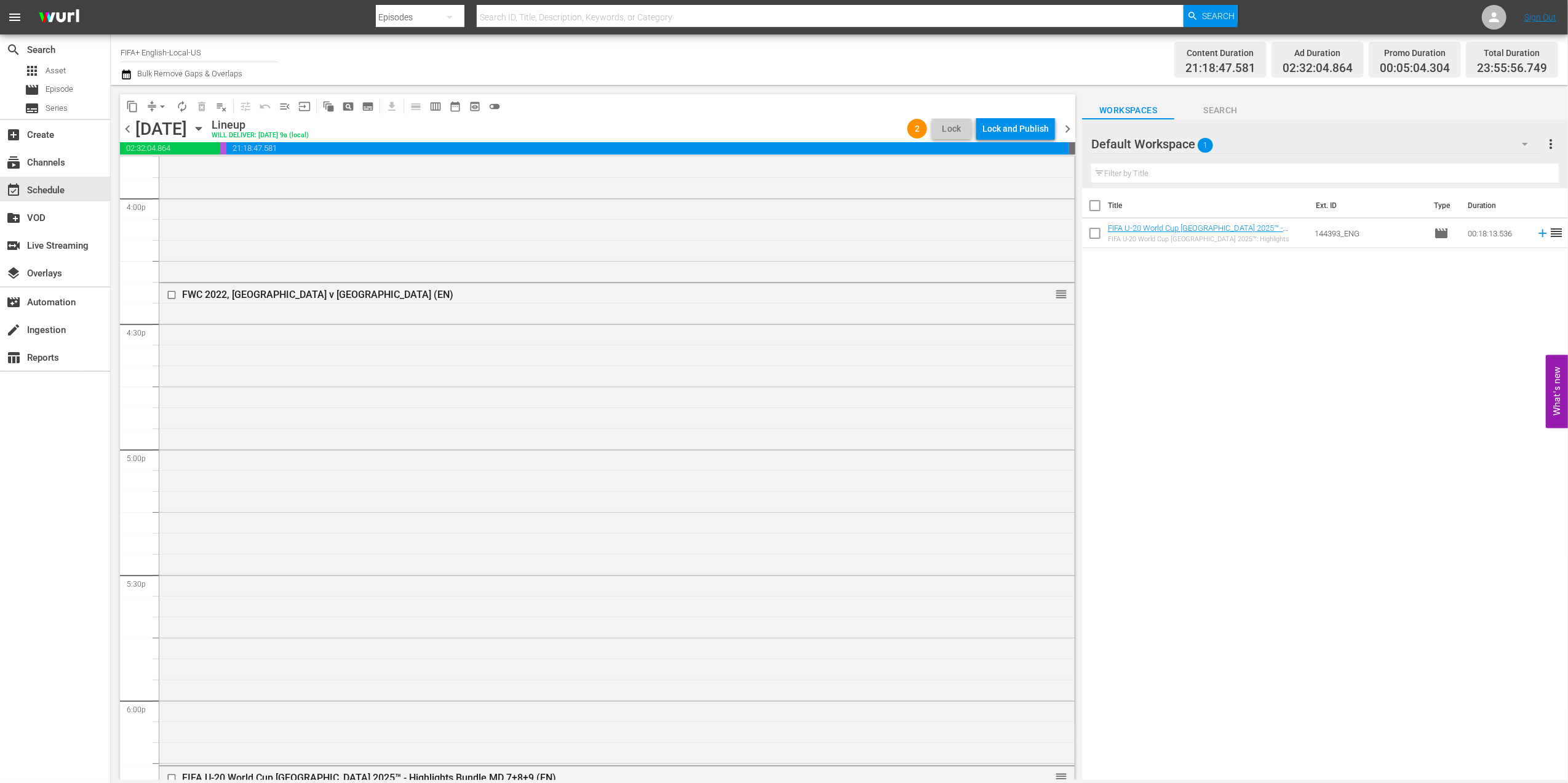
click at [1069, 125] on span "chevron_right" at bounding box center [1067, 129] width 16 height 16
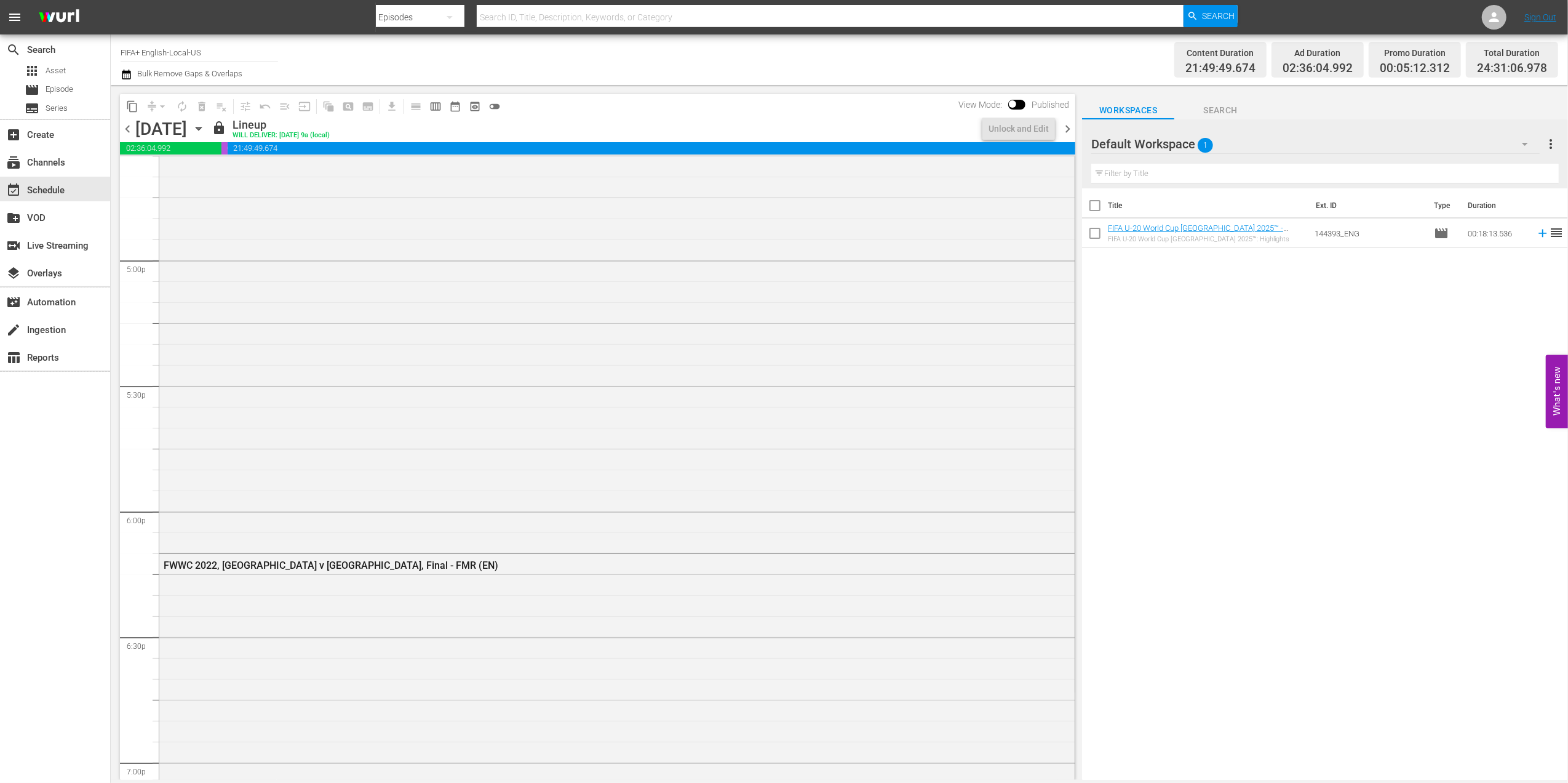
scroll to position [4059, 0]
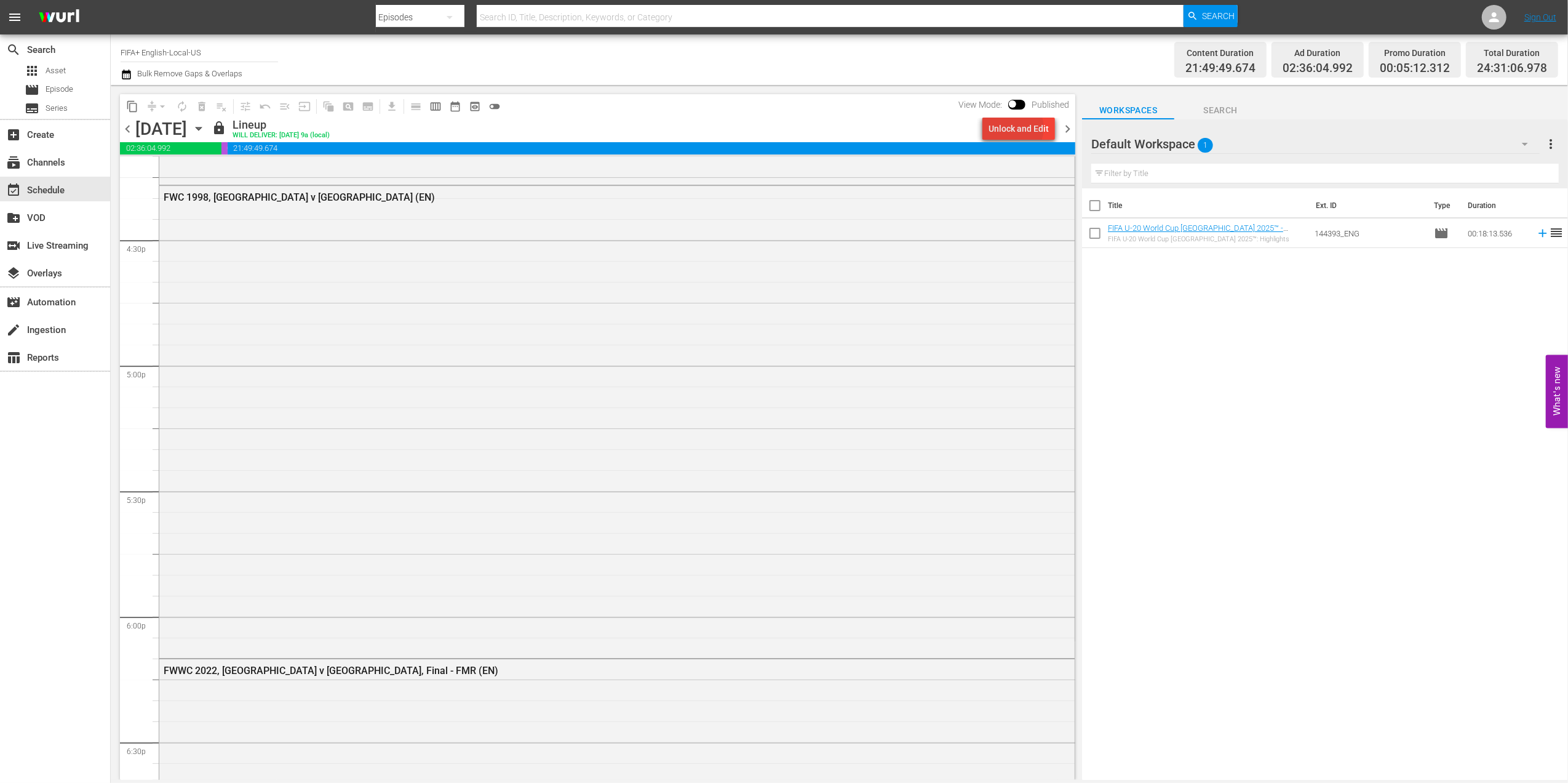
click at [1014, 128] on div "Unlock and Edit" at bounding box center [1018, 129] width 60 height 22
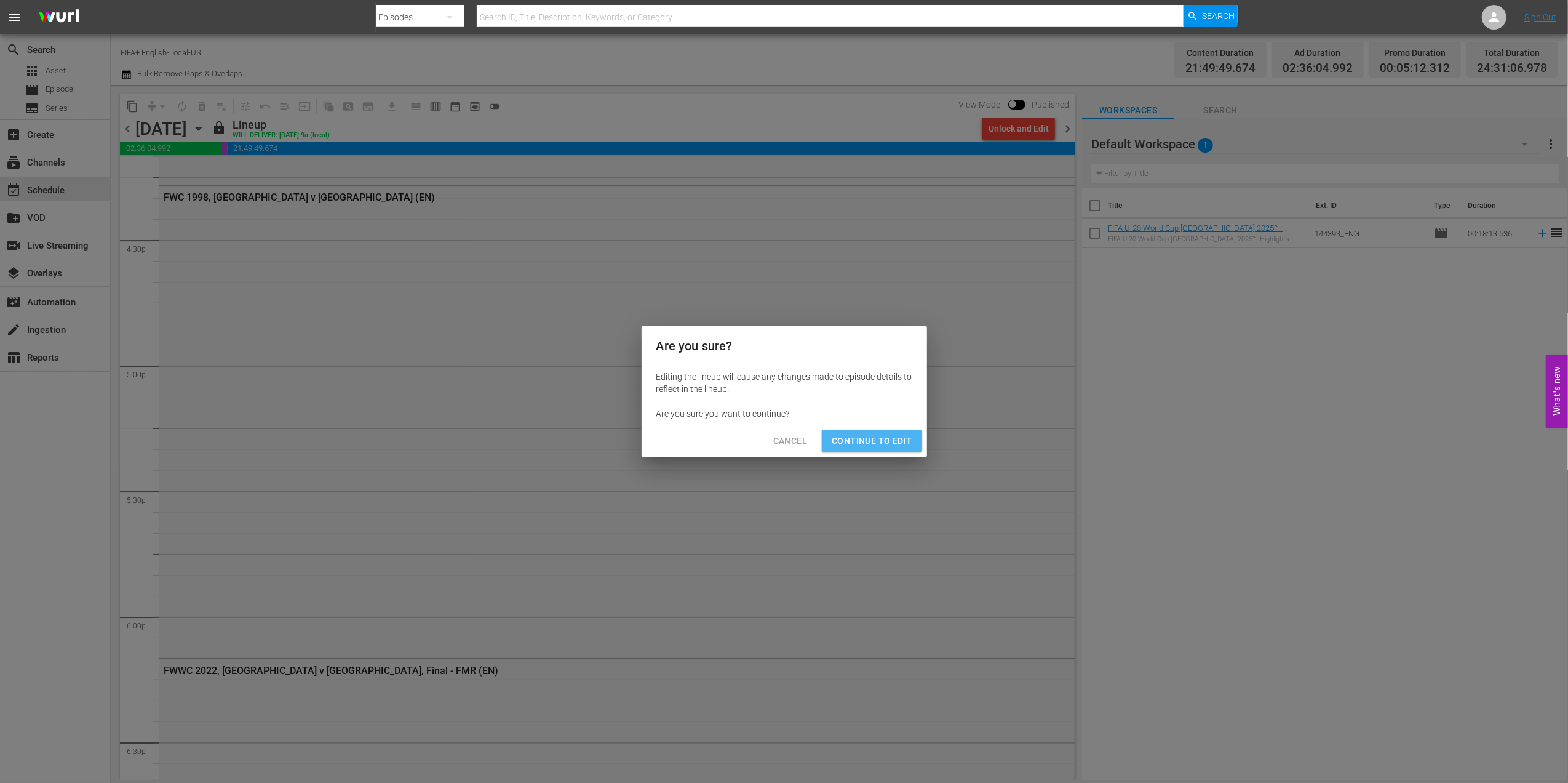
click at [862, 451] on button "Continue to Edit" at bounding box center [871, 441] width 99 height 23
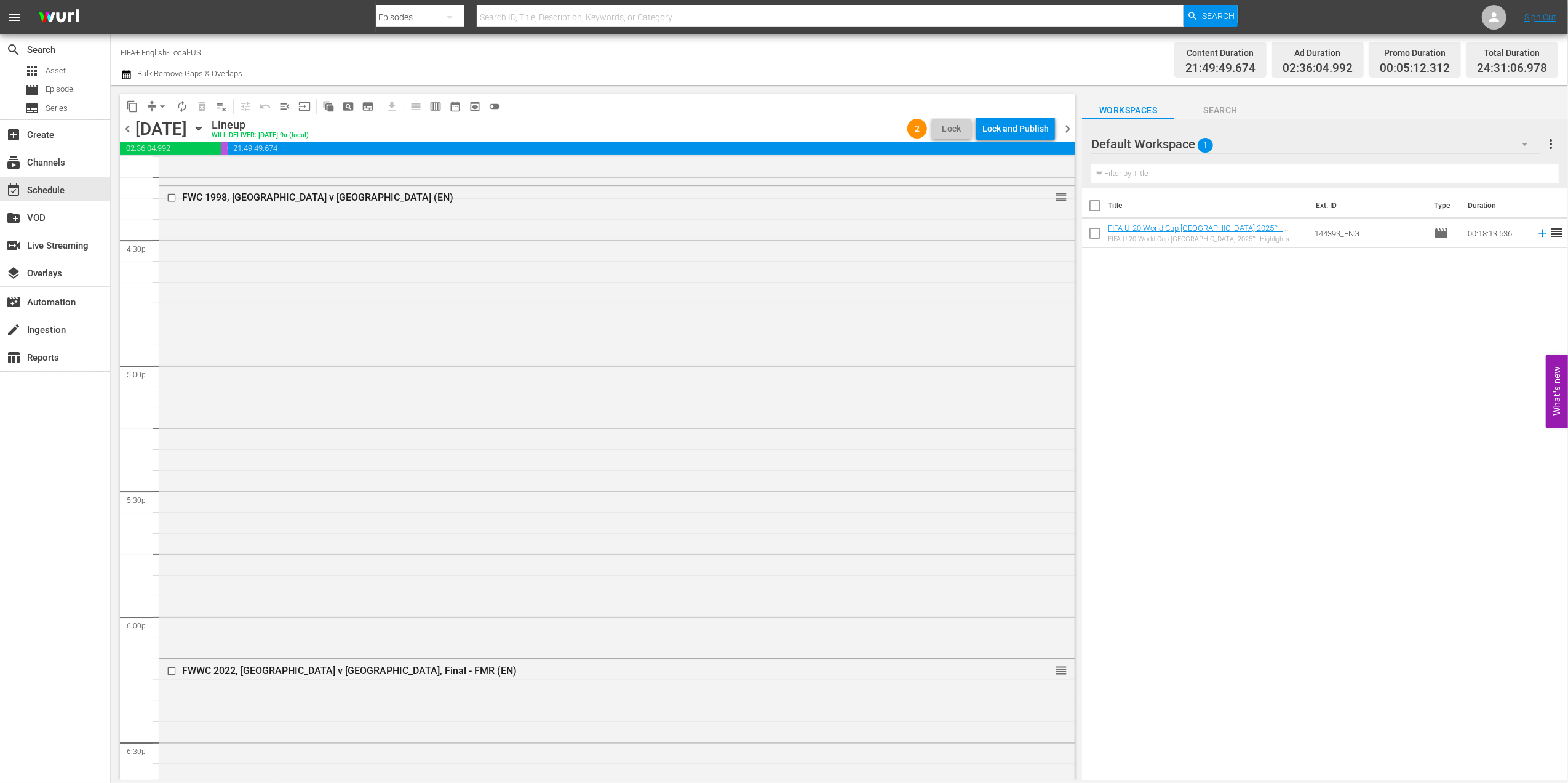
click at [1067, 125] on span "chevron_right" at bounding box center [1067, 129] width 16 height 16
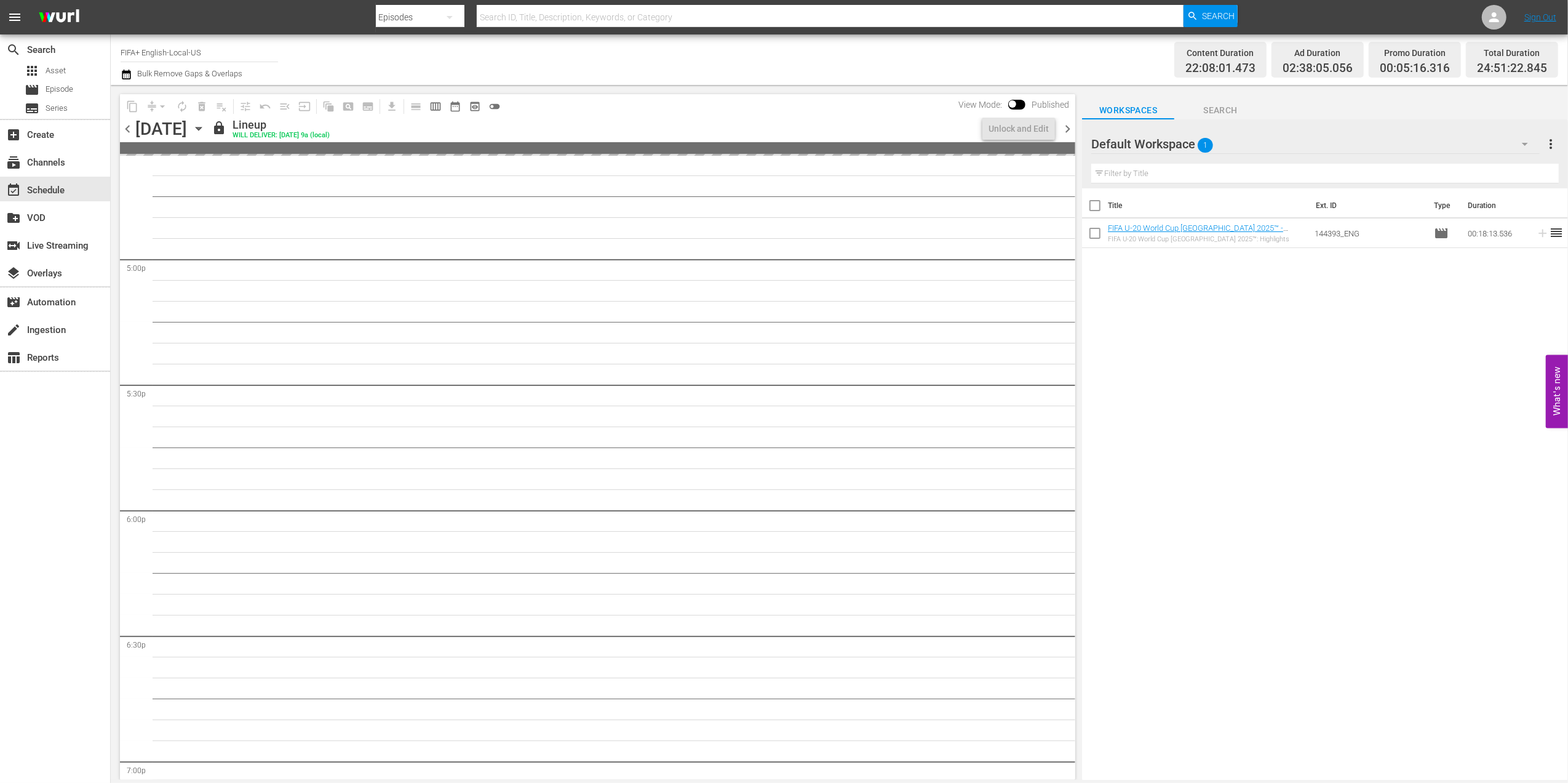
scroll to position [3996, 0]
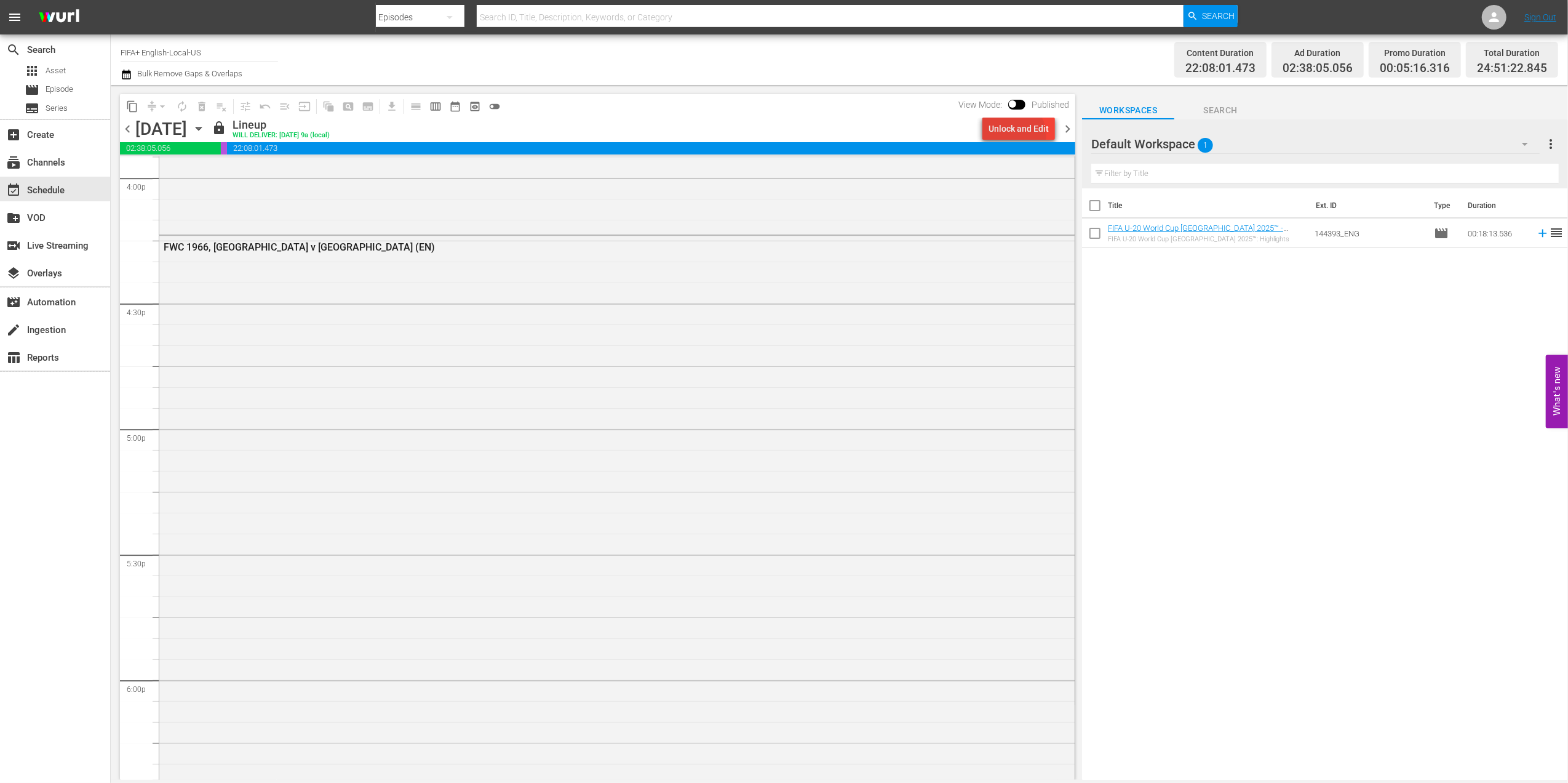
click at [1014, 135] on div "Unlock and Edit" at bounding box center [1018, 129] width 60 height 22
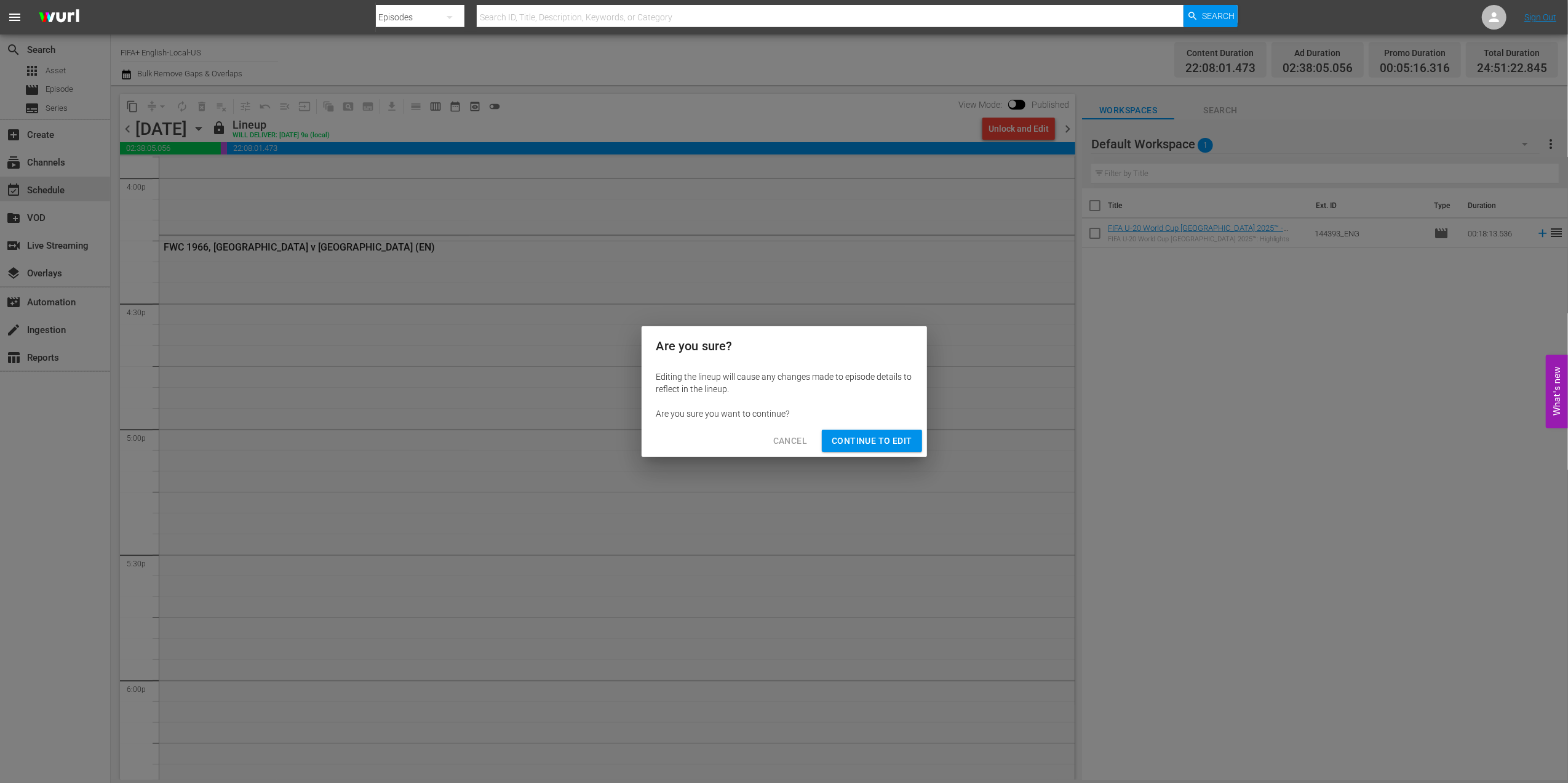
click at [858, 434] on span "Continue to Edit" at bounding box center [871, 441] width 80 height 16
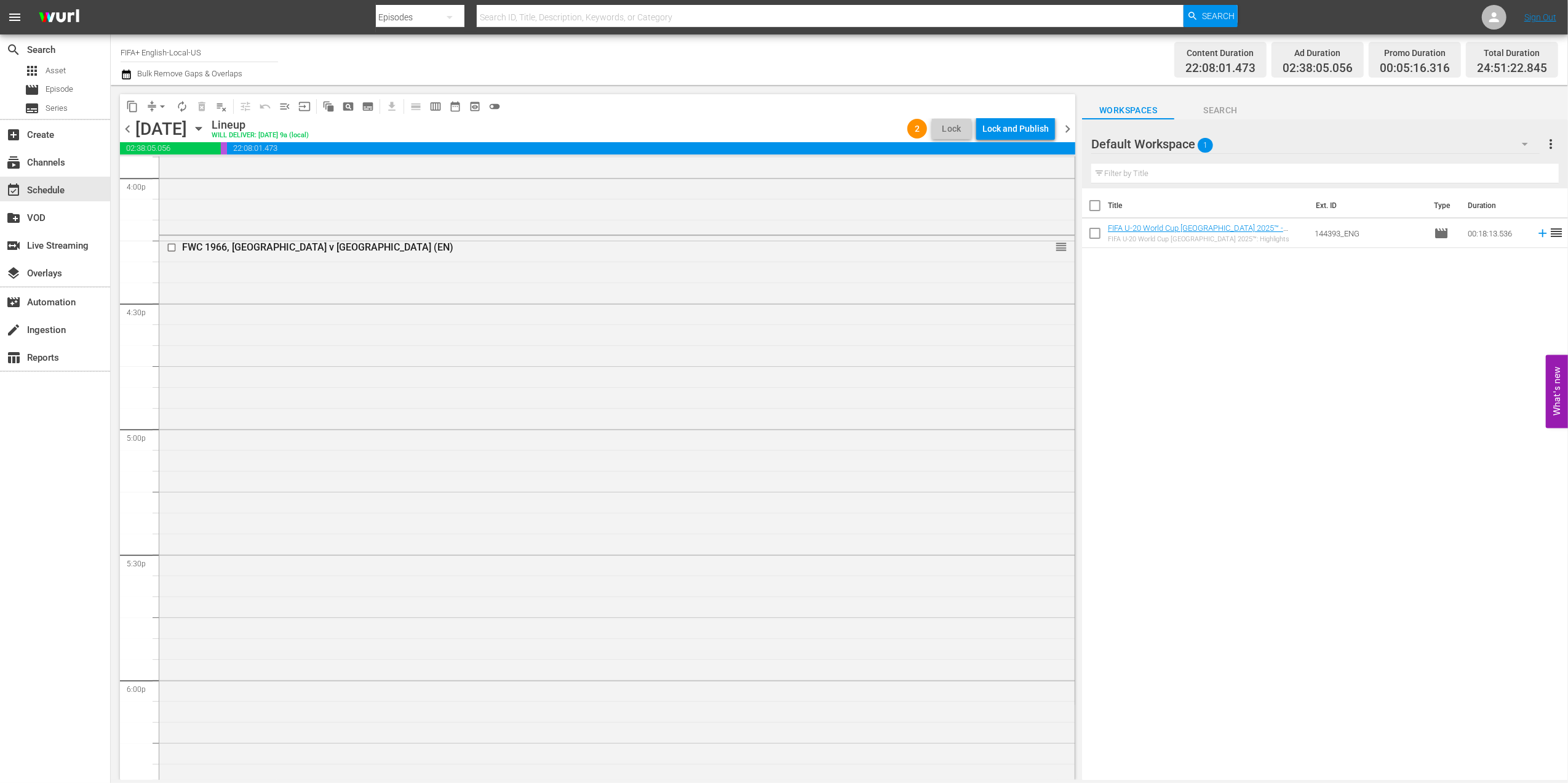
click at [124, 129] on span "chevron_left" at bounding box center [127, 129] width 16 height 16
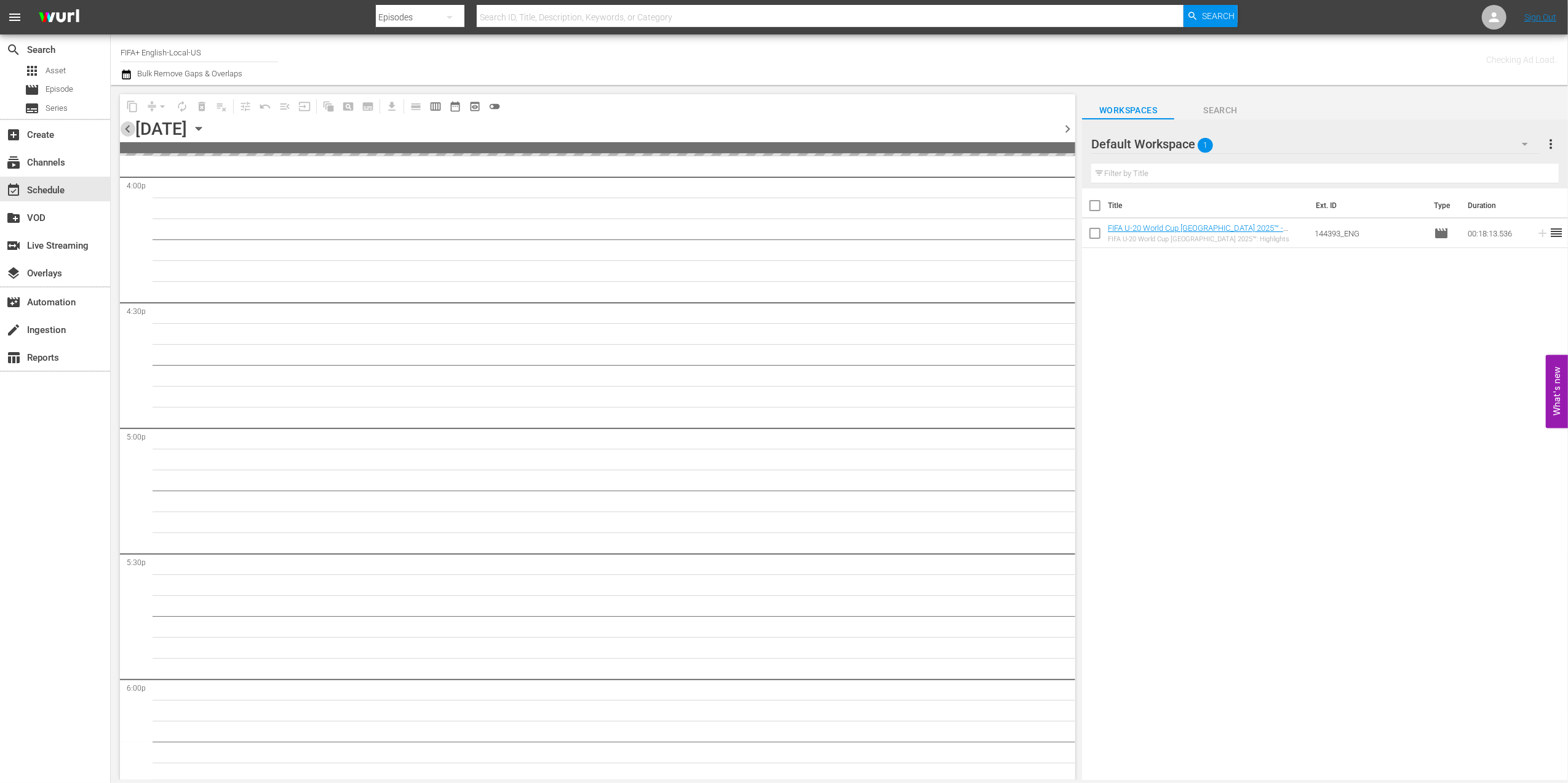
click at [124, 129] on span "chevron_left" at bounding box center [127, 129] width 16 height 16
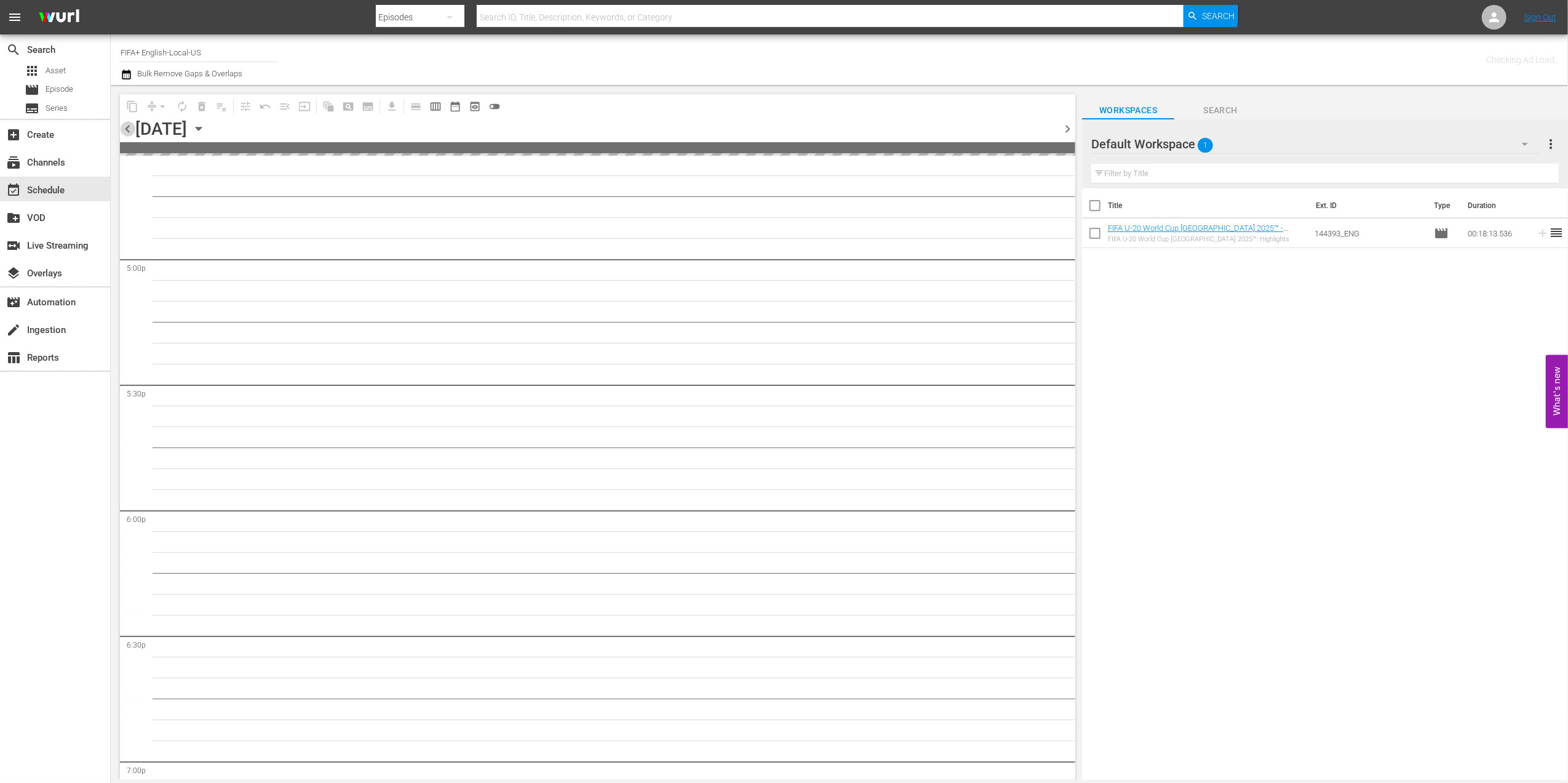
click at [124, 129] on span "chevron_left" at bounding box center [127, 129] width 16 height 16
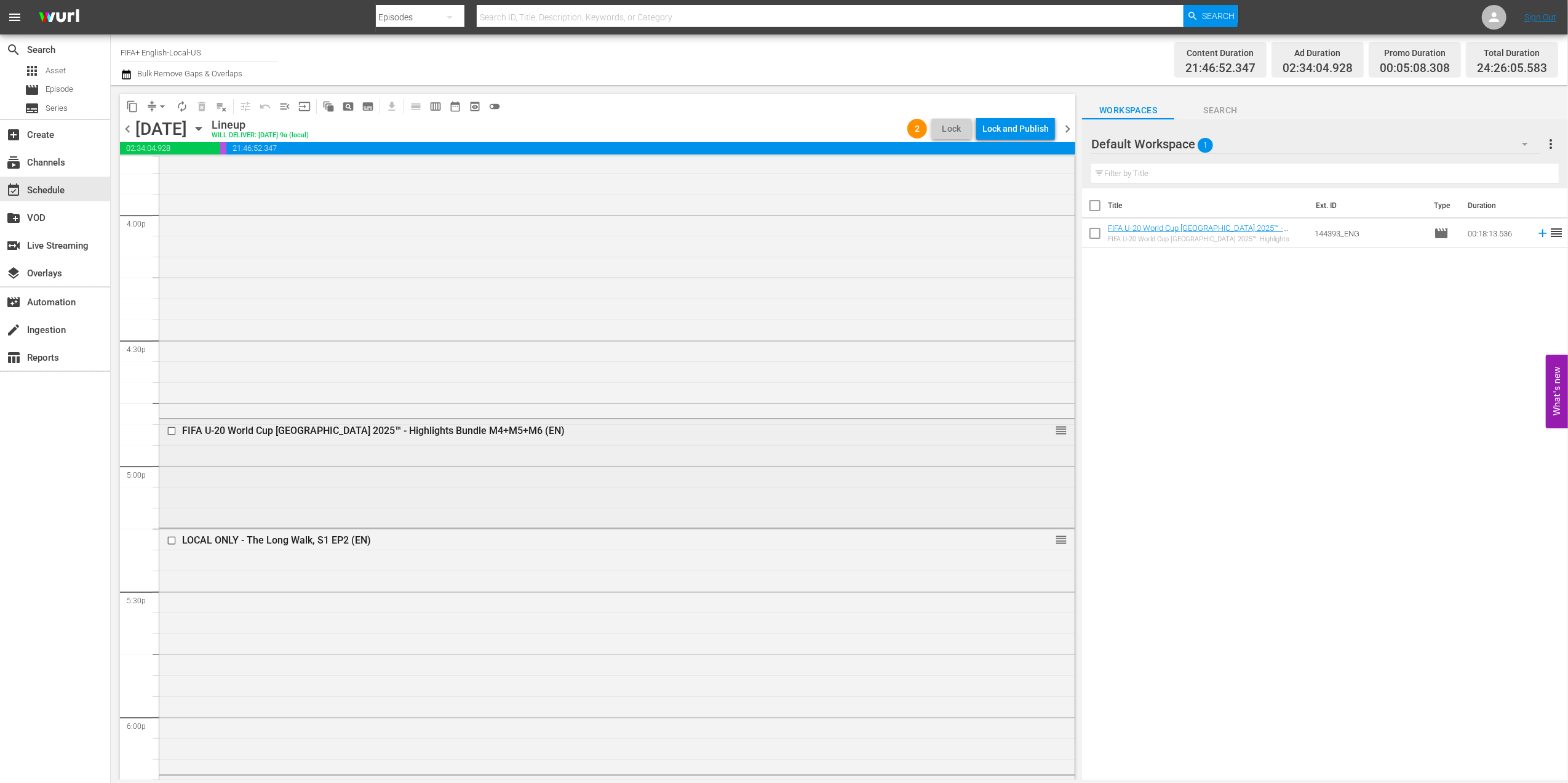
scroll to position [3966, 0]
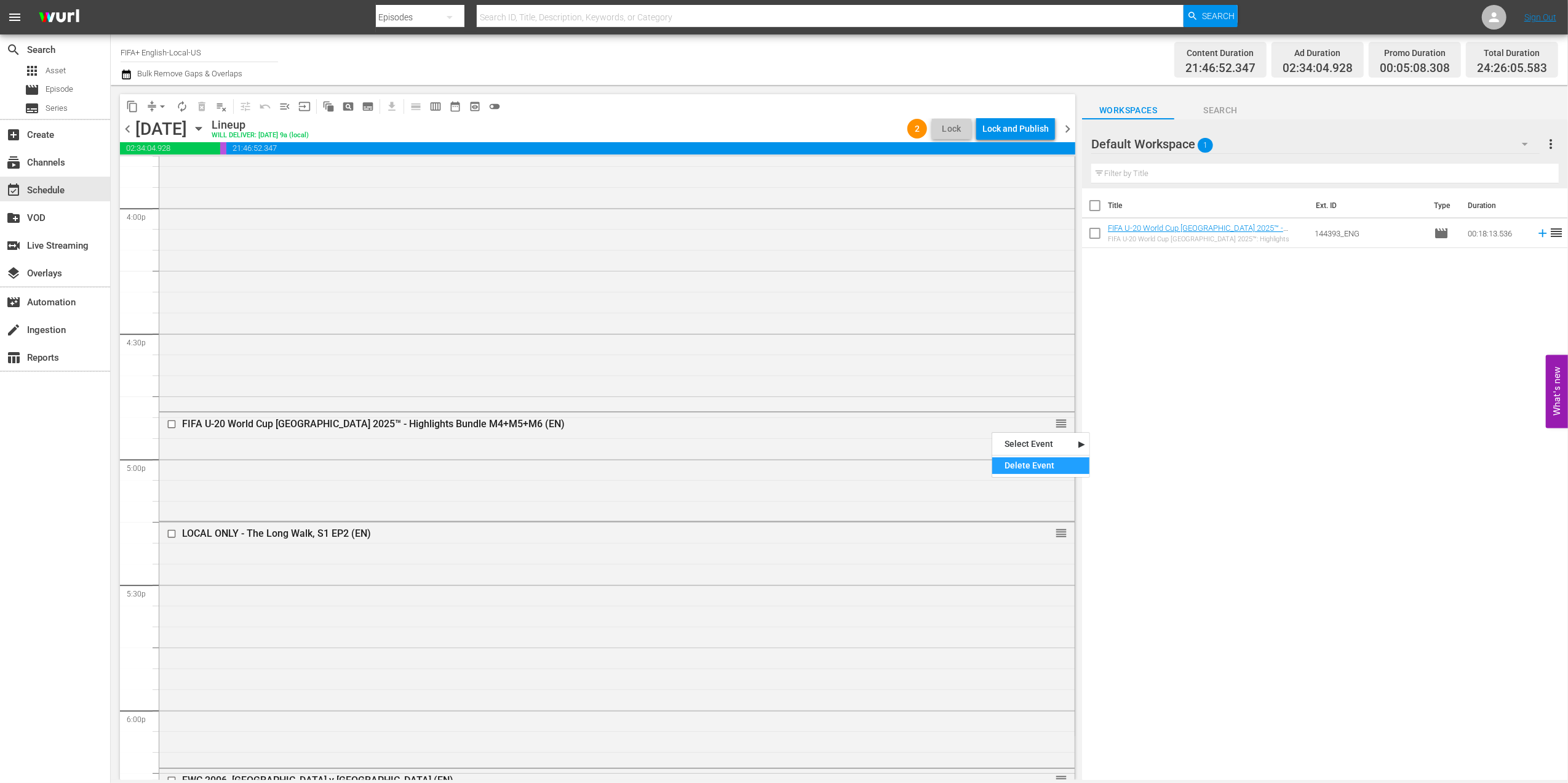
click at [1017, 463] on div "Delete Event" at bounding box center [1041, 466] width 97 height 17
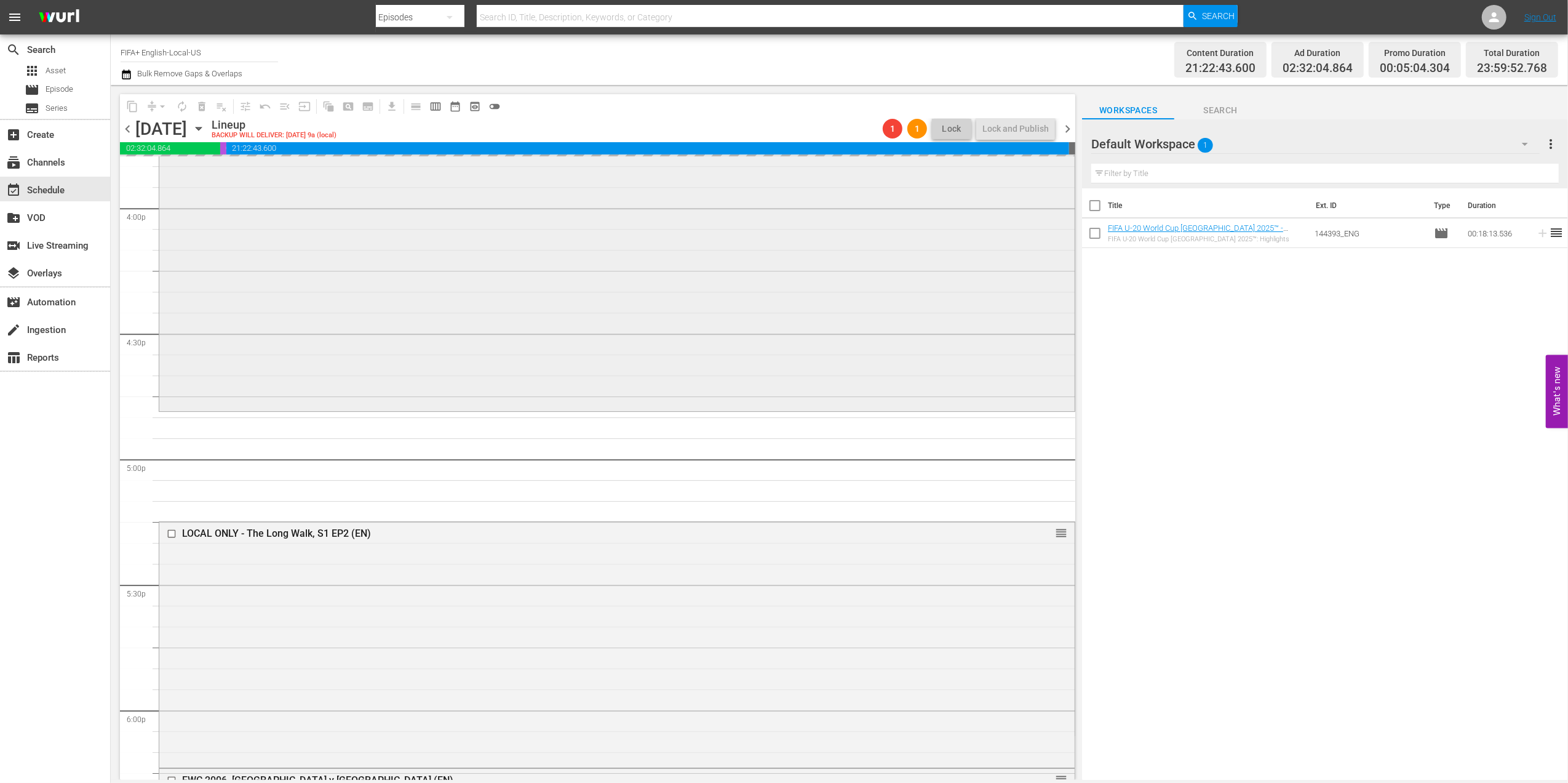
click at [817, 323] on div "FWC 2006, [GEOGRAPHIC_DATA] v [GEOGRAPHIC_DATA] (EN) 1 reorder" at bounding box center [617, 178] width 915 height 460
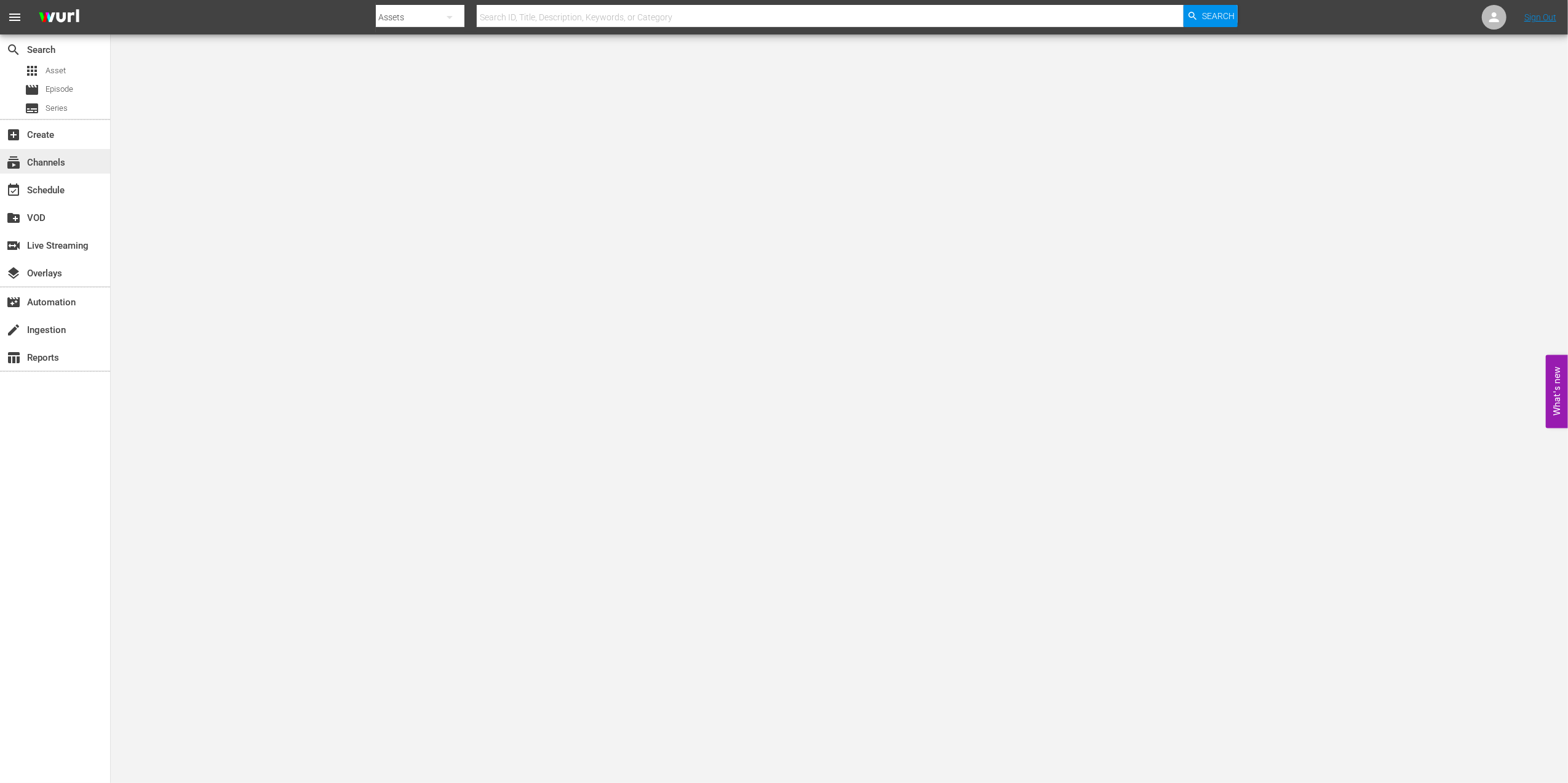
click at [68, 158] on div "subscriptions Channels" at bounding box center [34, 160] width 69 height 11
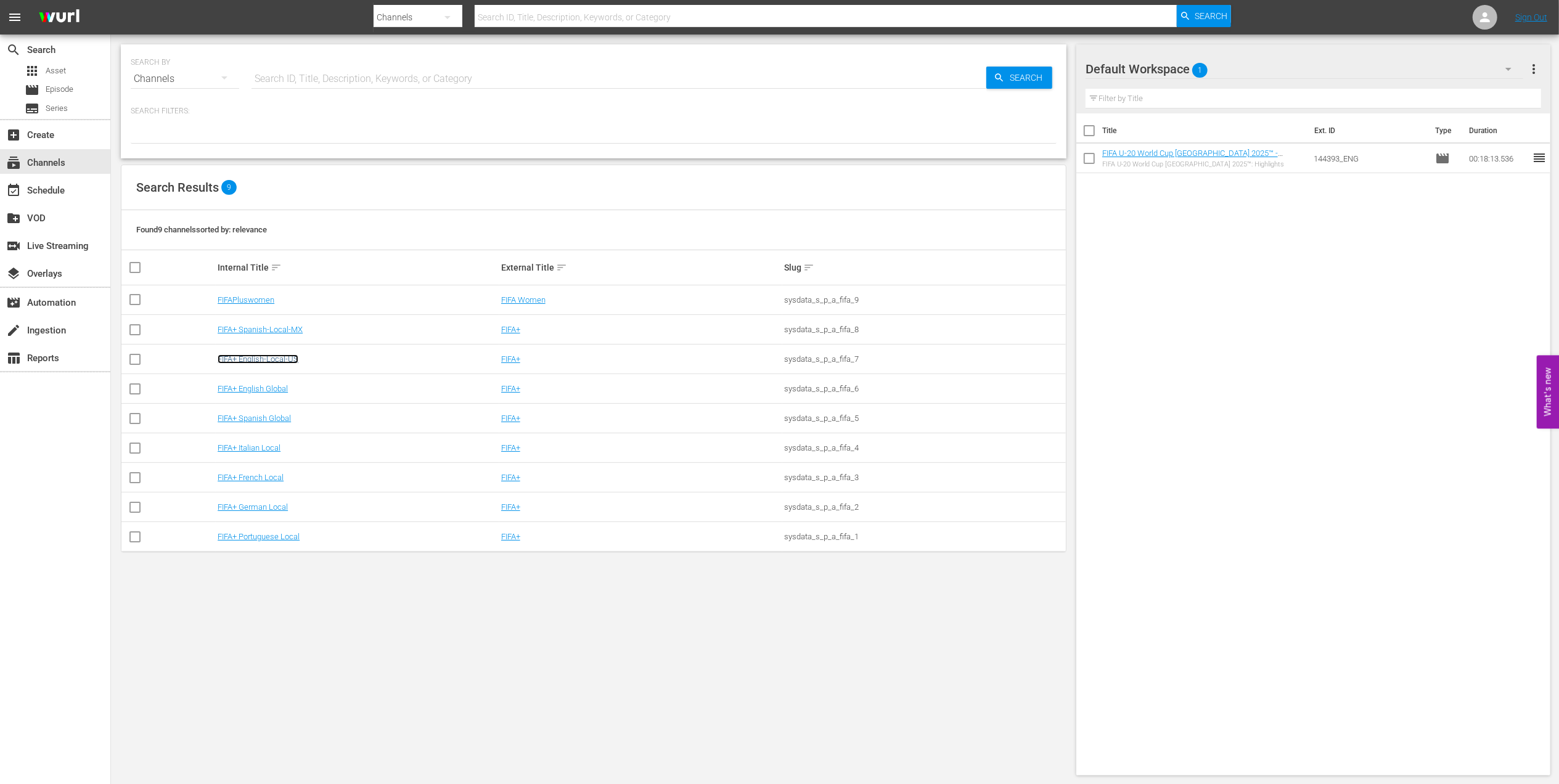
click at [283, 358] on link "FIFA+ English-Local-US" at bounding box center [258, 359] width 81 height 9
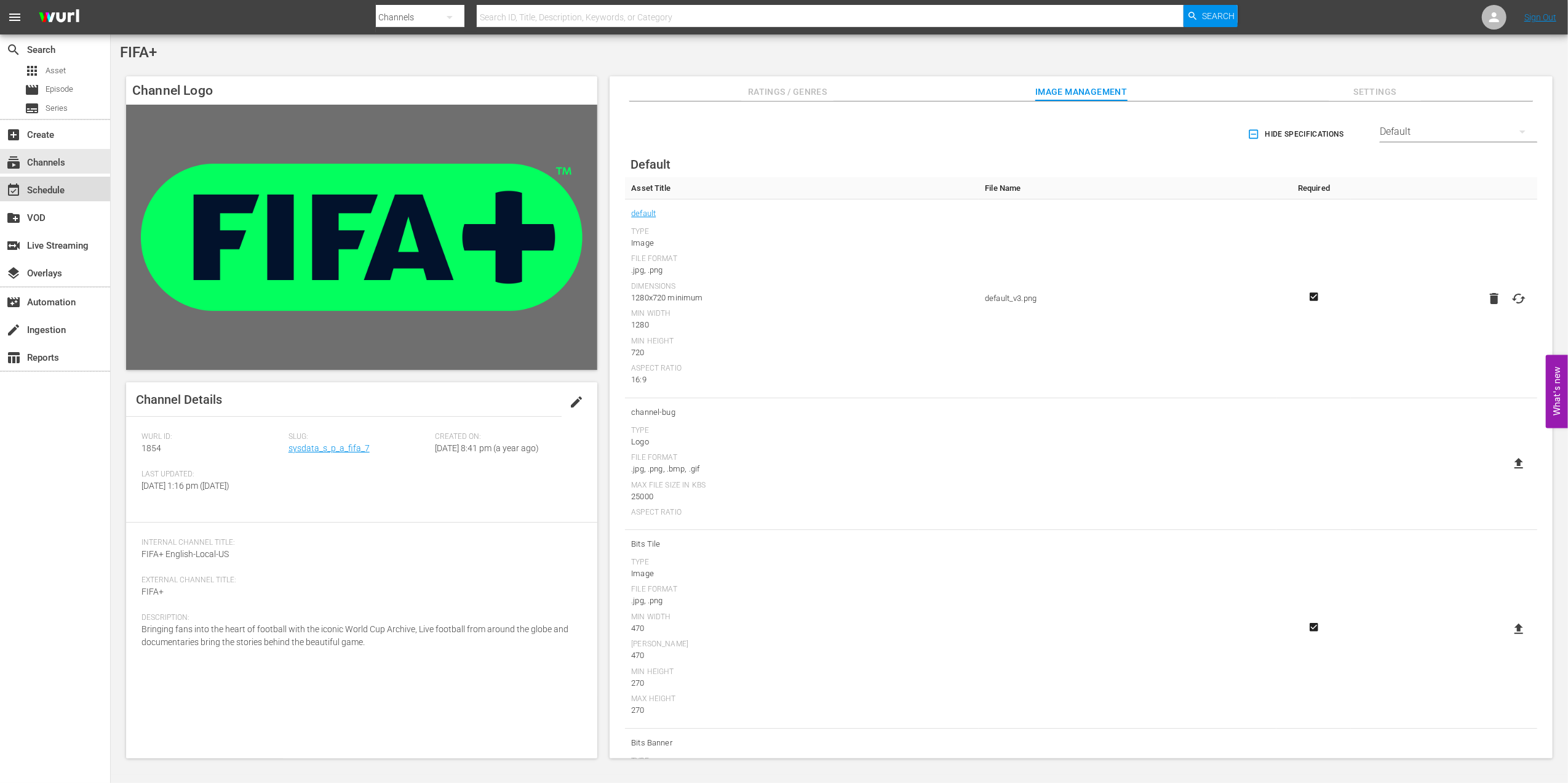
click at [65, 188] on div "event_available Schedule" at bounding box center [34, 188] width 69 height 11
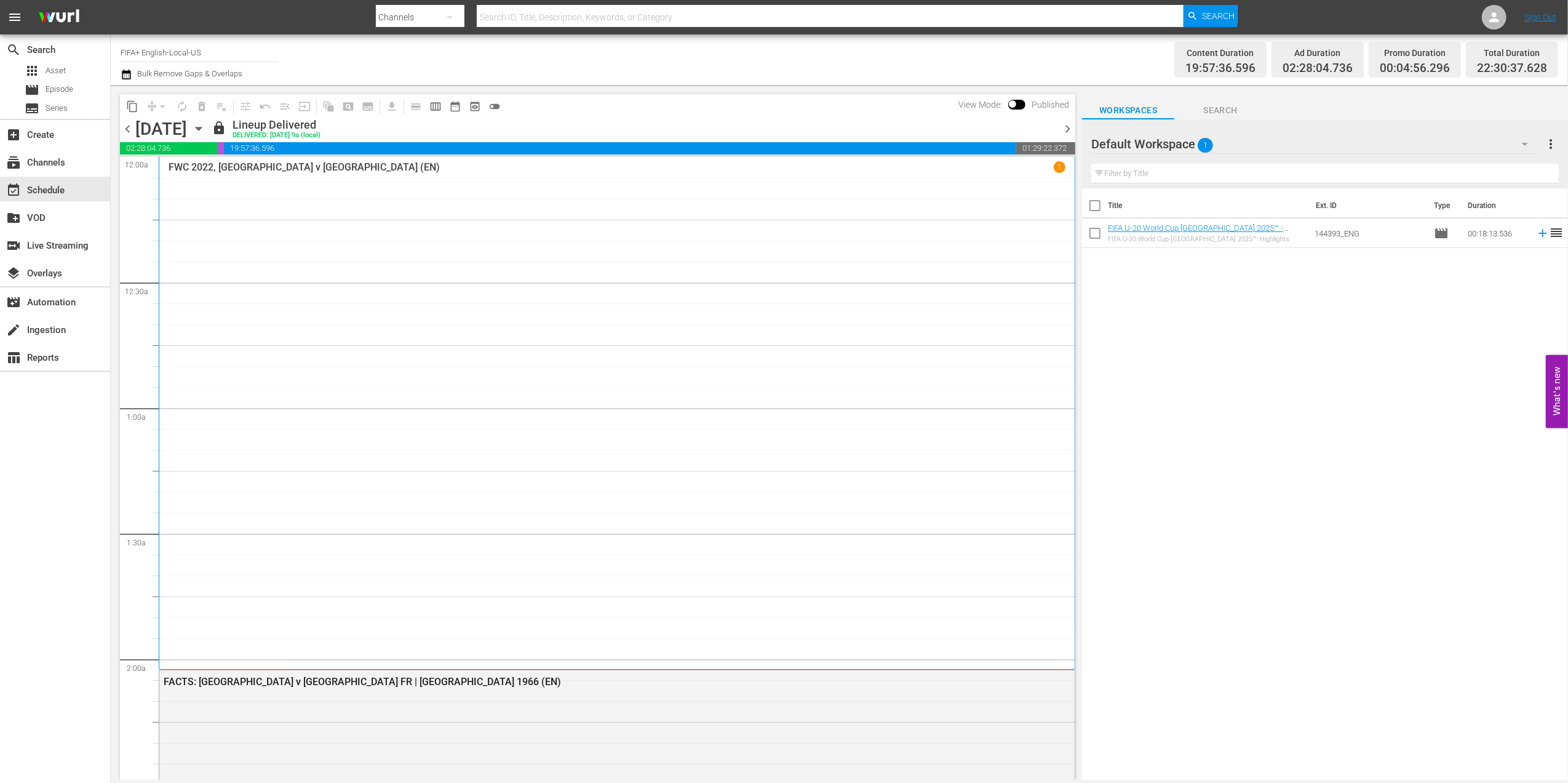
click at [1071, 129] on span "chevron_right" at bounding box center [1067, 129] width 16 height 16
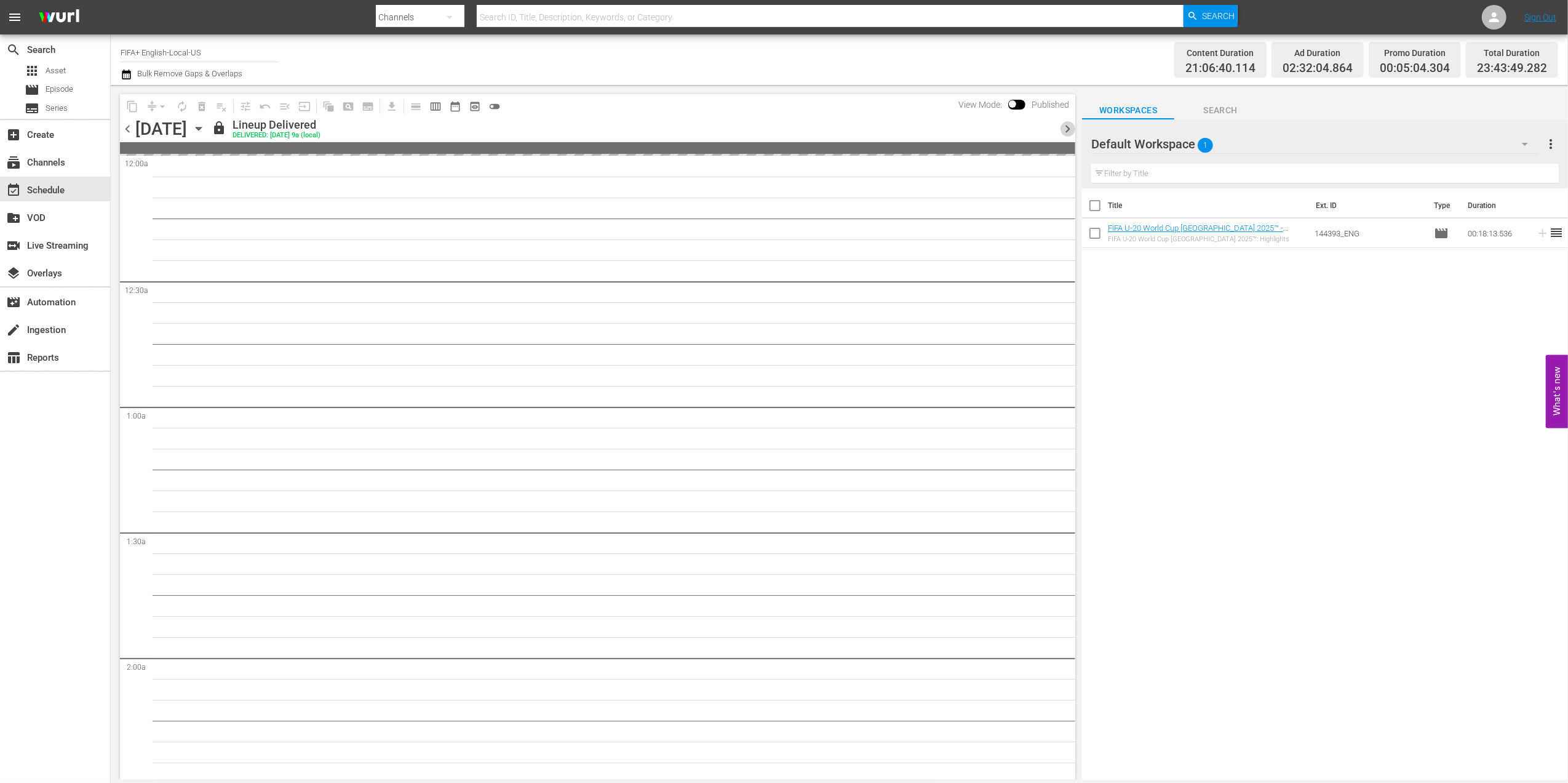
click at [1071, 127] on span "chevron_right" at bounding box center [1067, 129] width 16 height 16
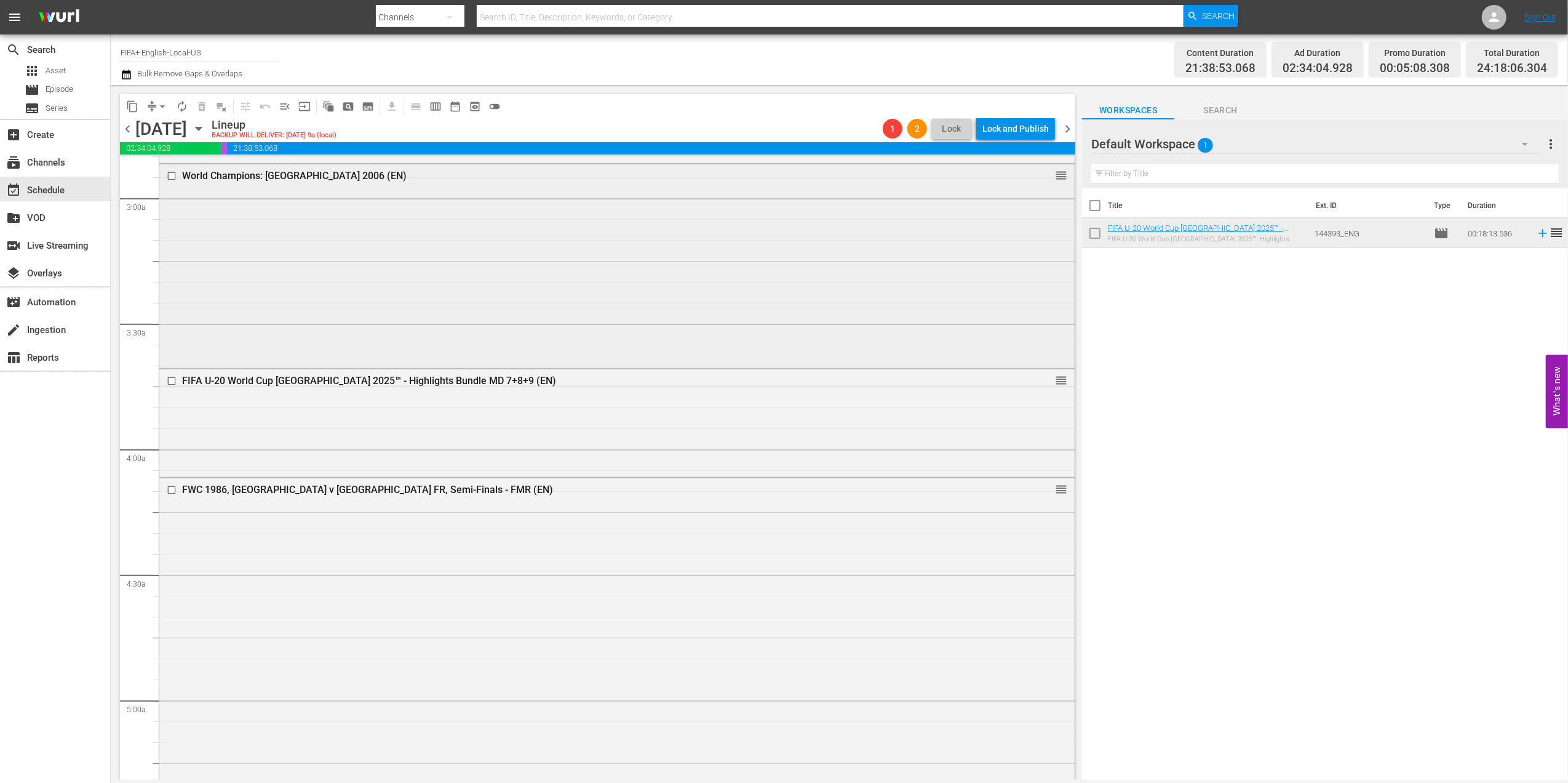
scroll to position [724, 0]
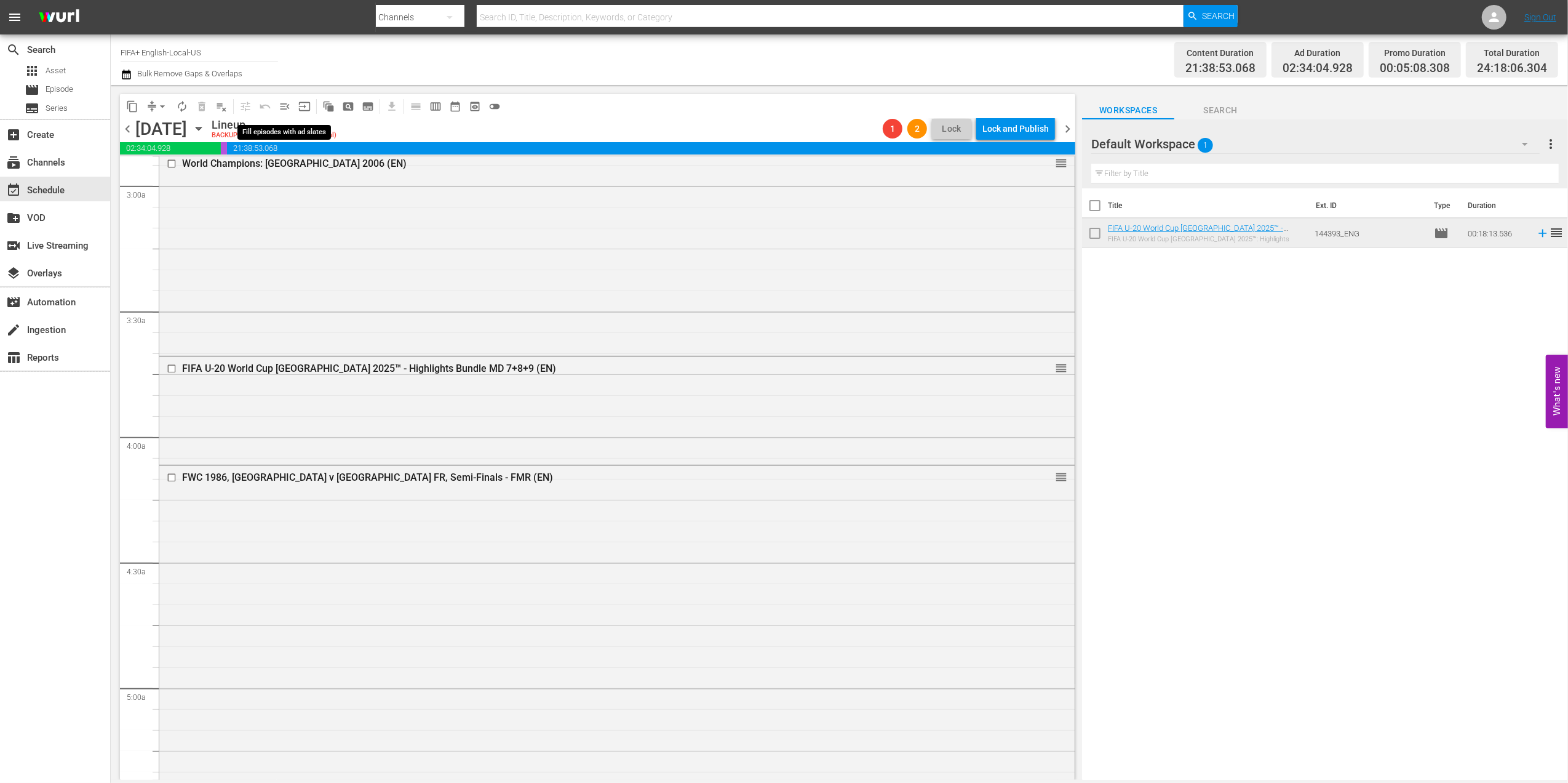
click at [285, 105] on span "menu_open" at bounding box center [285, 106] width 12 height 12
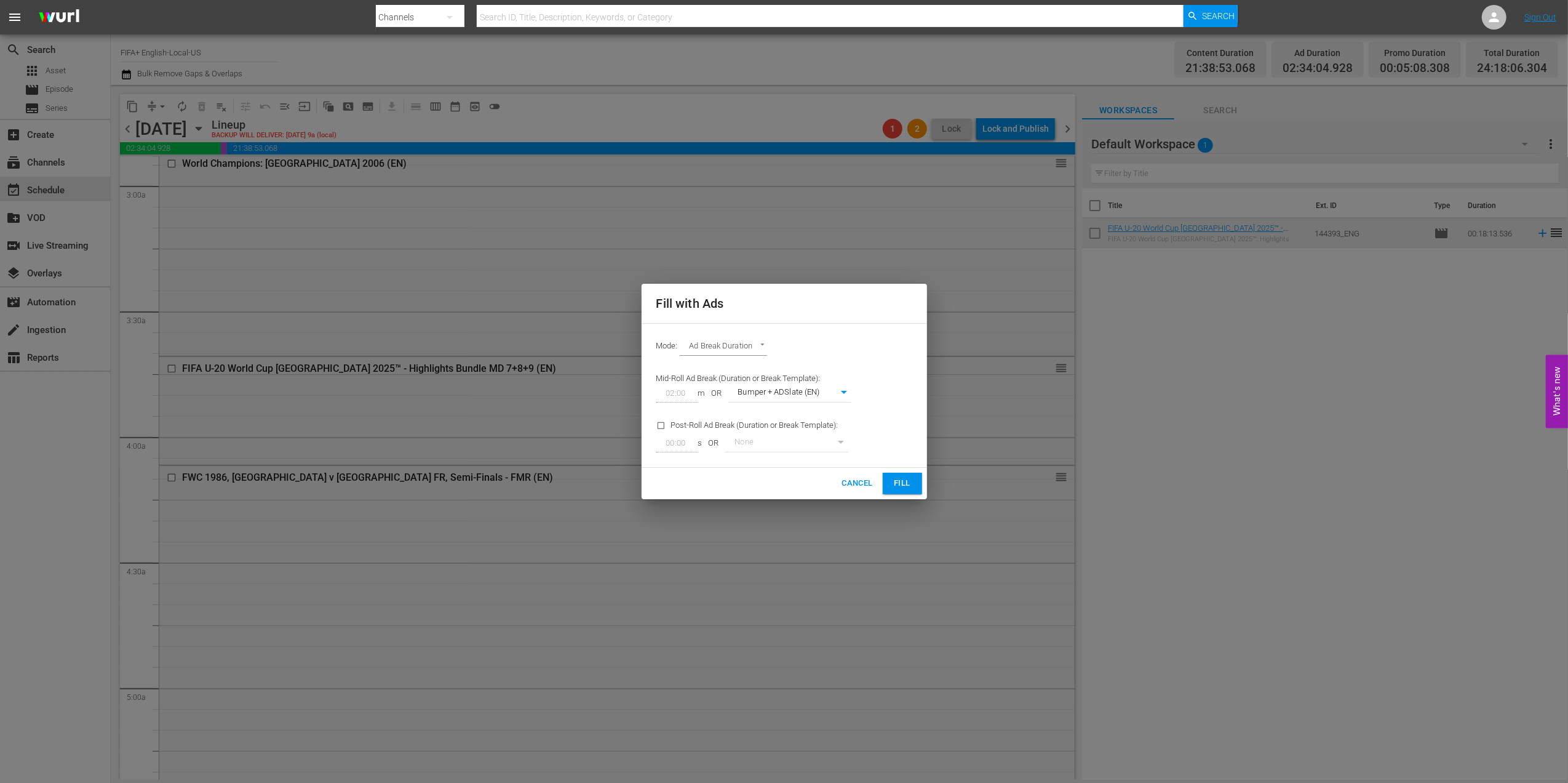
click at [898, 478] on span "Fill" at bounding box center [902, 483] width 20 height 14
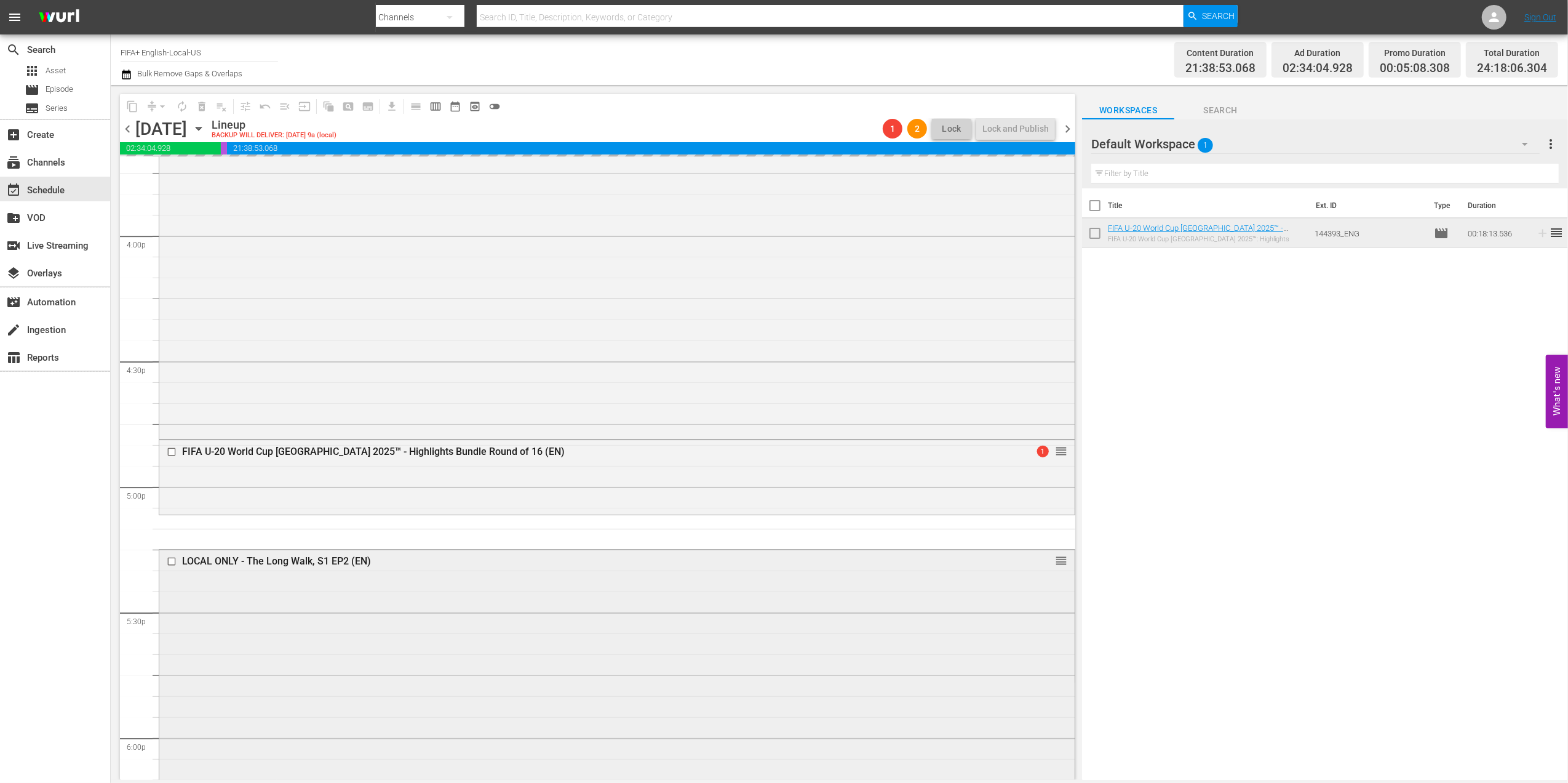
scroll to position [3949, 0]
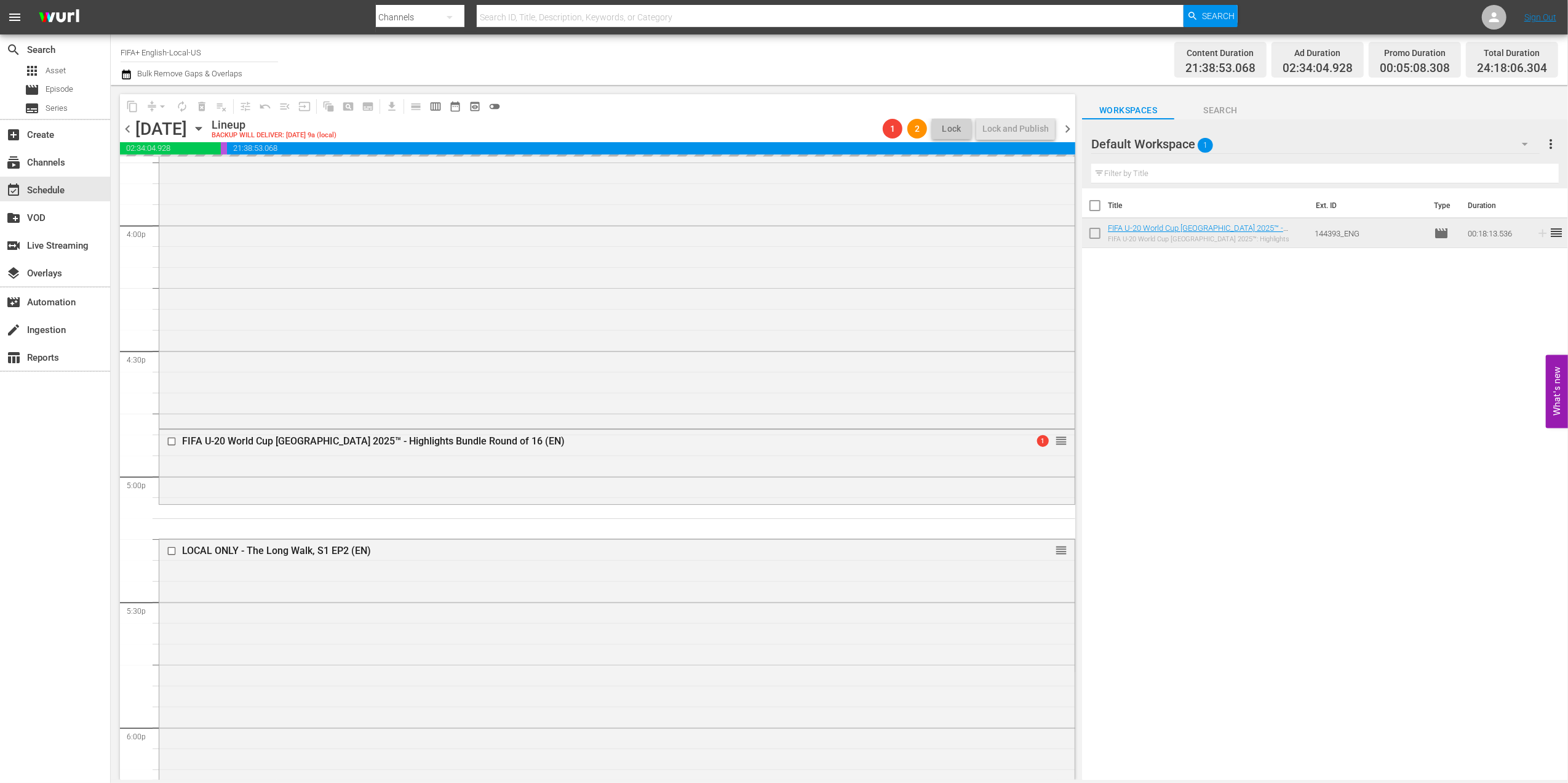
drag, startPoint x: 1068, startPoint y: 125, endPoint x: 992, endPoint y: 128, distance: 76.1
click at [1068, 126] on span "chevron_right" at bounding box center [1067, 129] width 16 height 16
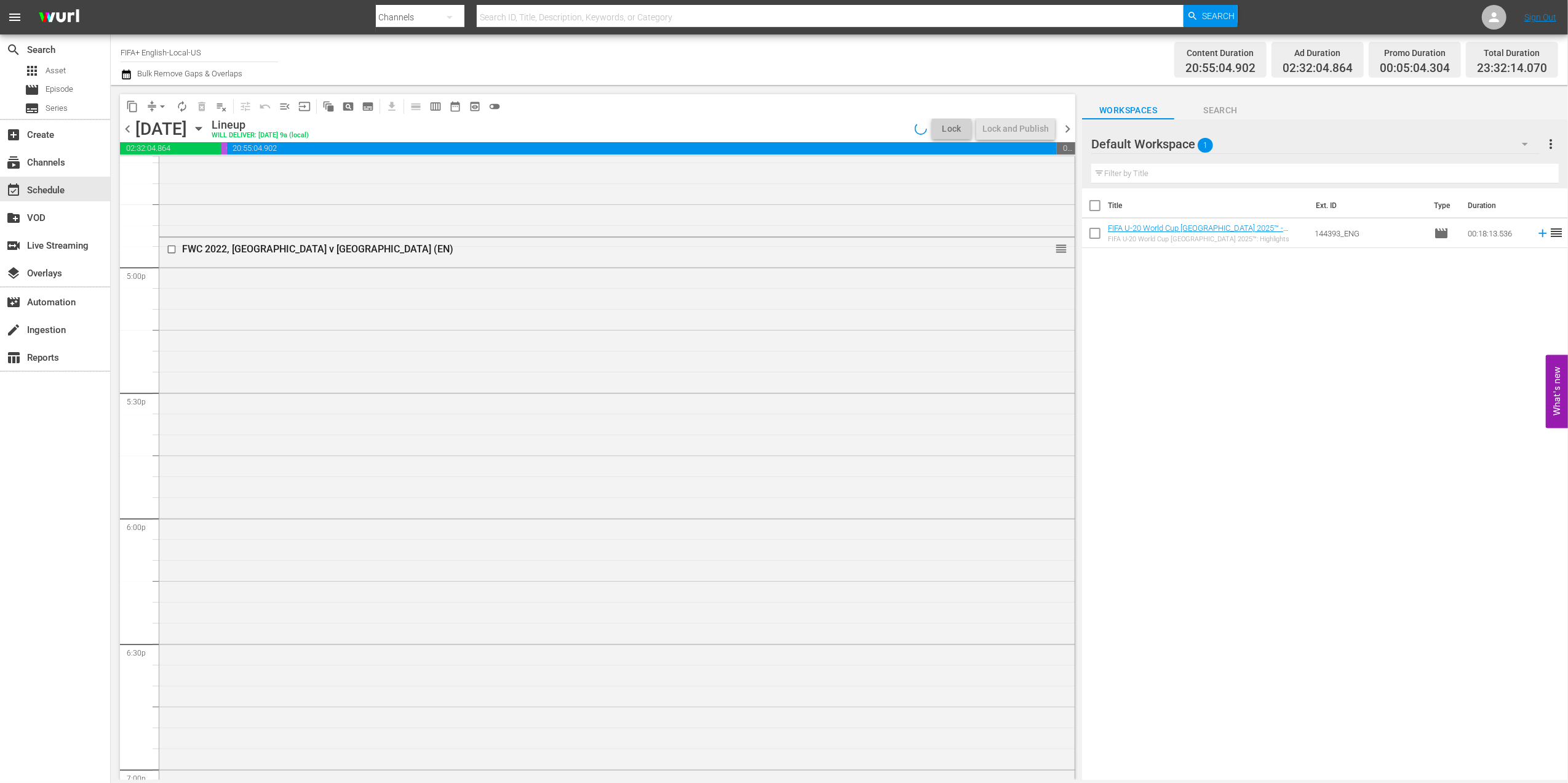
scroll to position [4052, 0]
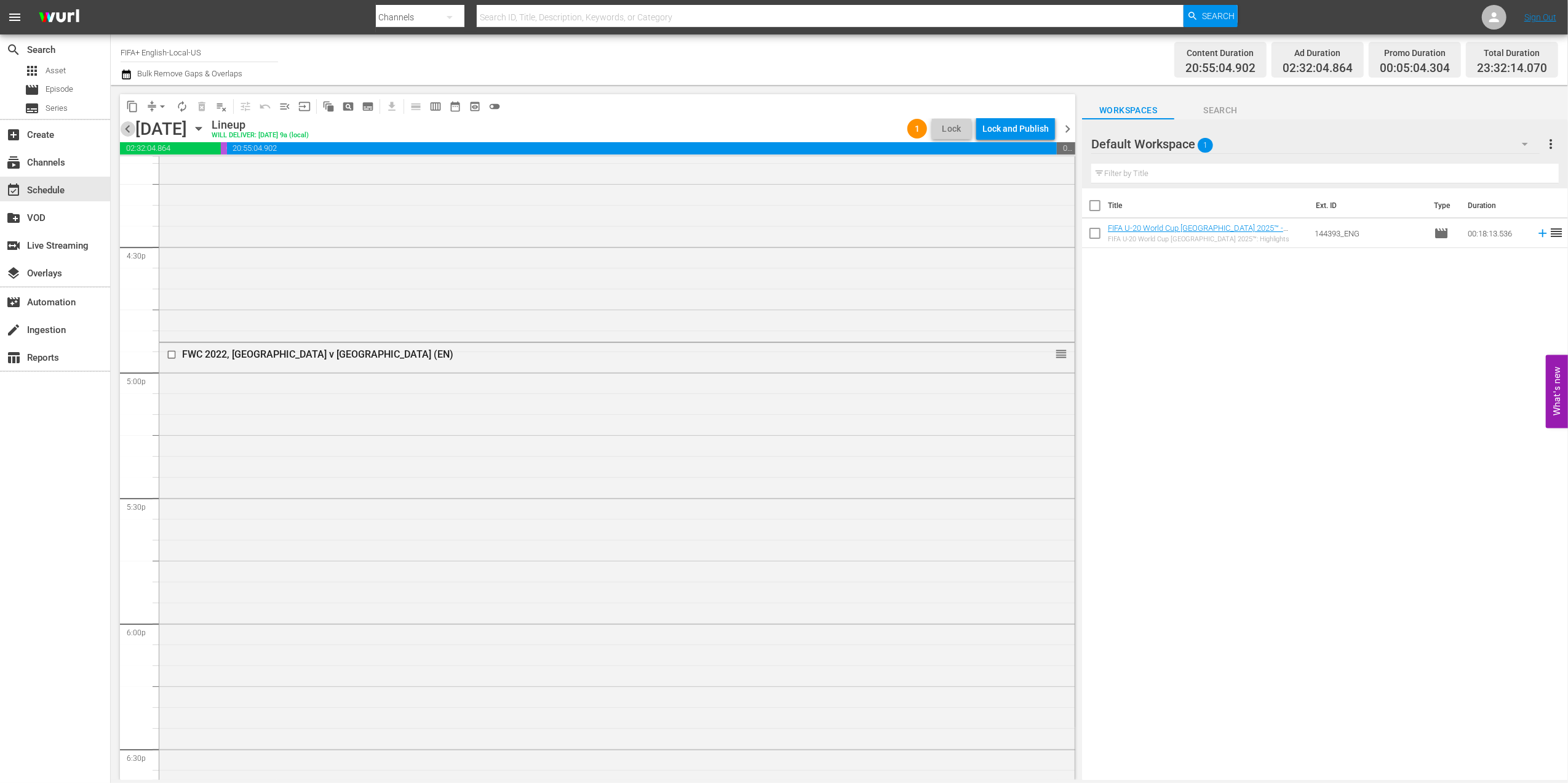
click at [129, 128] on span "chevron_left" at bounding box center [127, 129] width 16 height 16
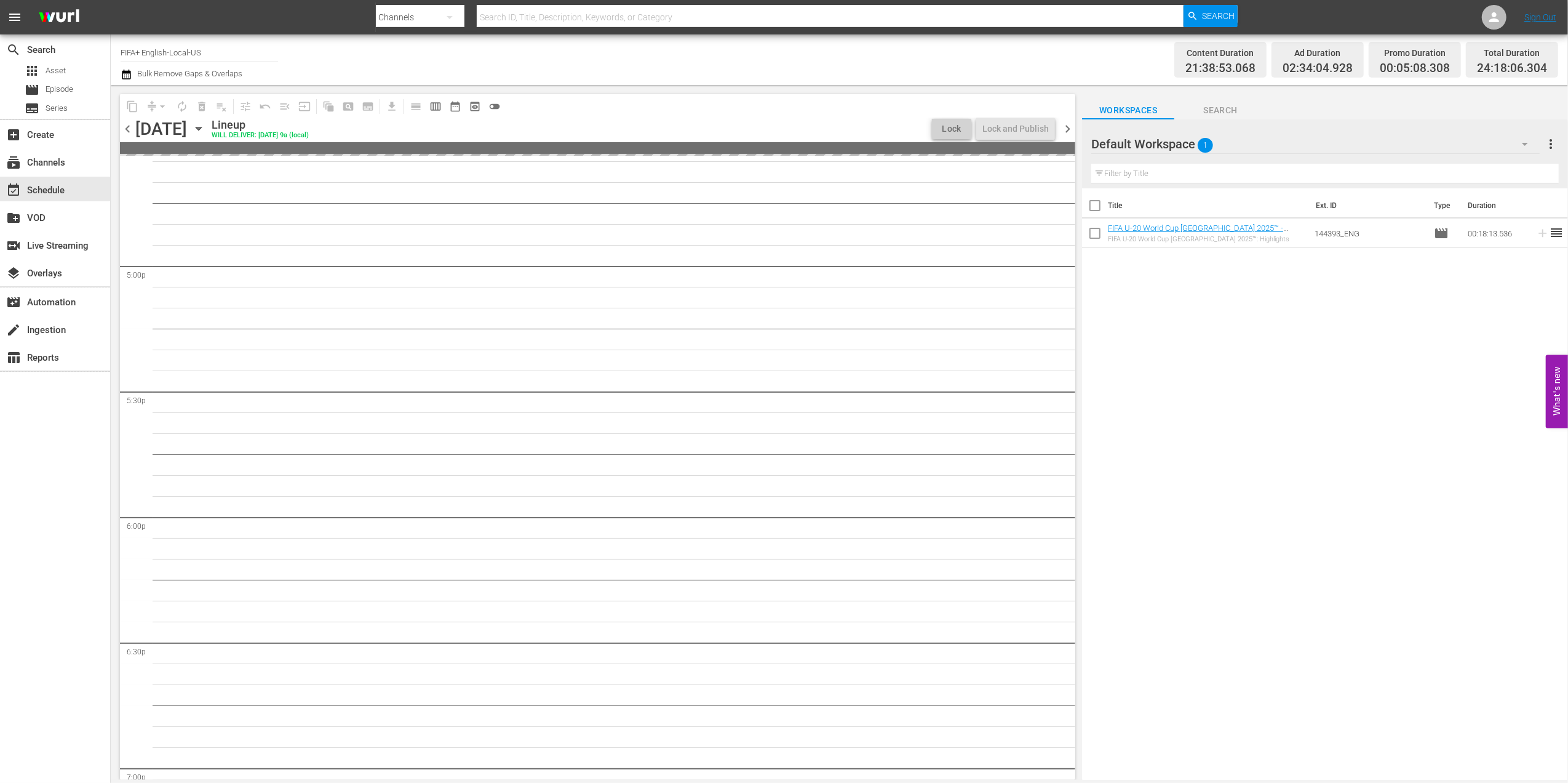
scroll to position [3949, 0]
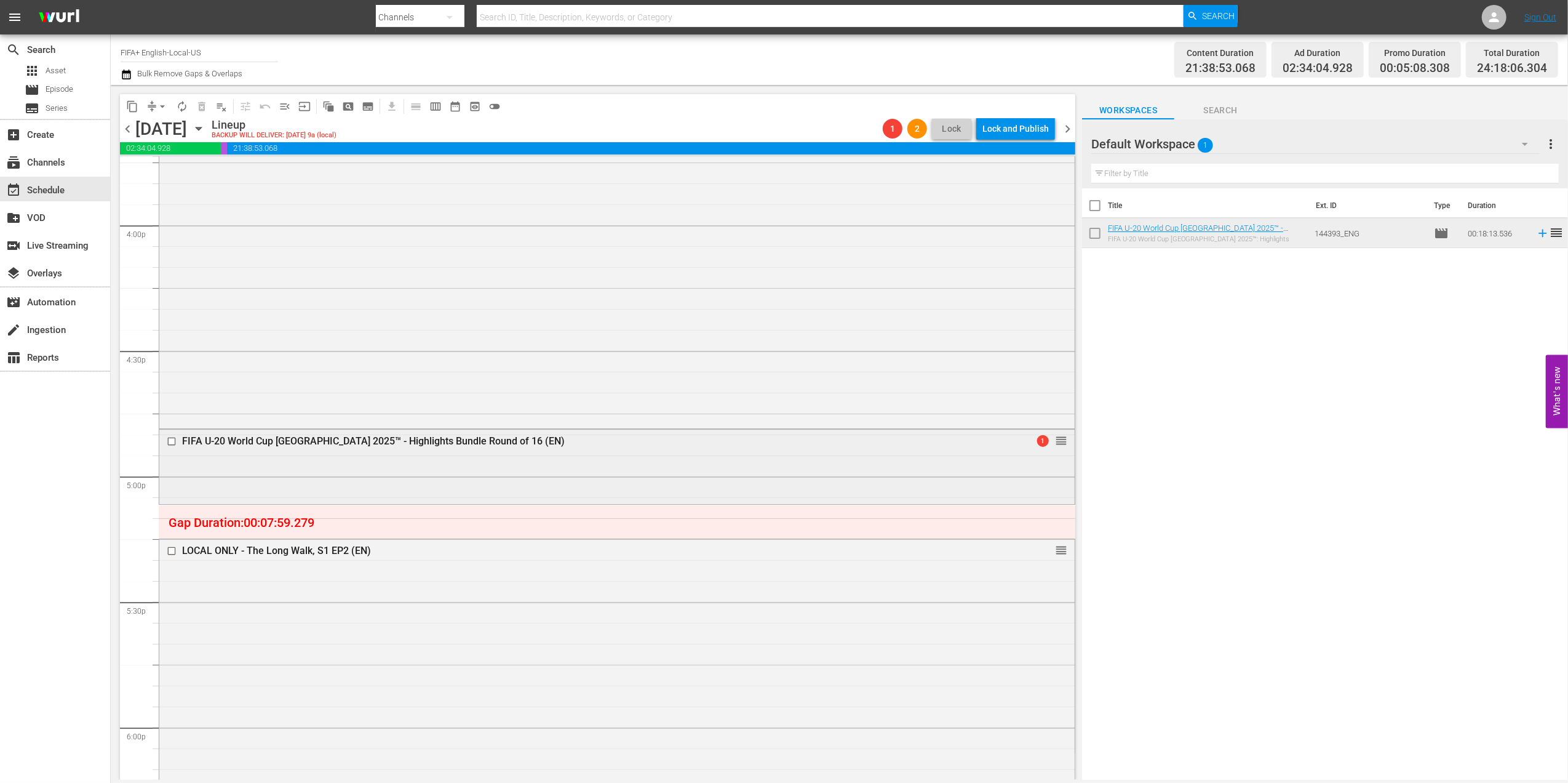
click at [368, 439] on div "FIFA U-20 World Cup [GEOGRAPHIC_DATA] 2025™ - Highlights Bundle Round of 16 (EN)" at bounding box center [593, 441] width 823 height 12
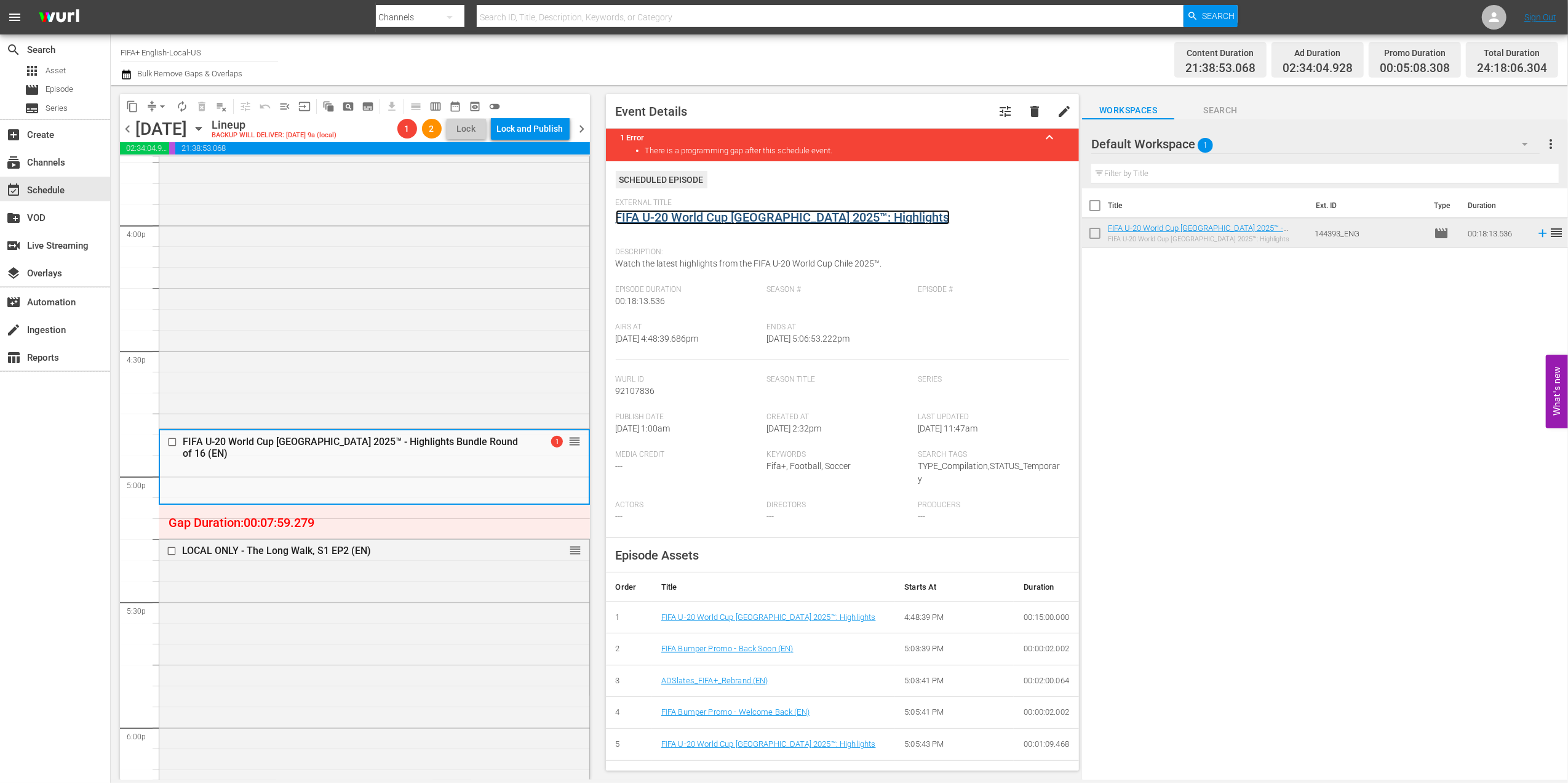
click at [749, 219] on link "FIFA U-20 World Cup [GEOGRAPHIC_DATA] 2025™: Highlights" at bounding box center [783, 217] width 334 height 15
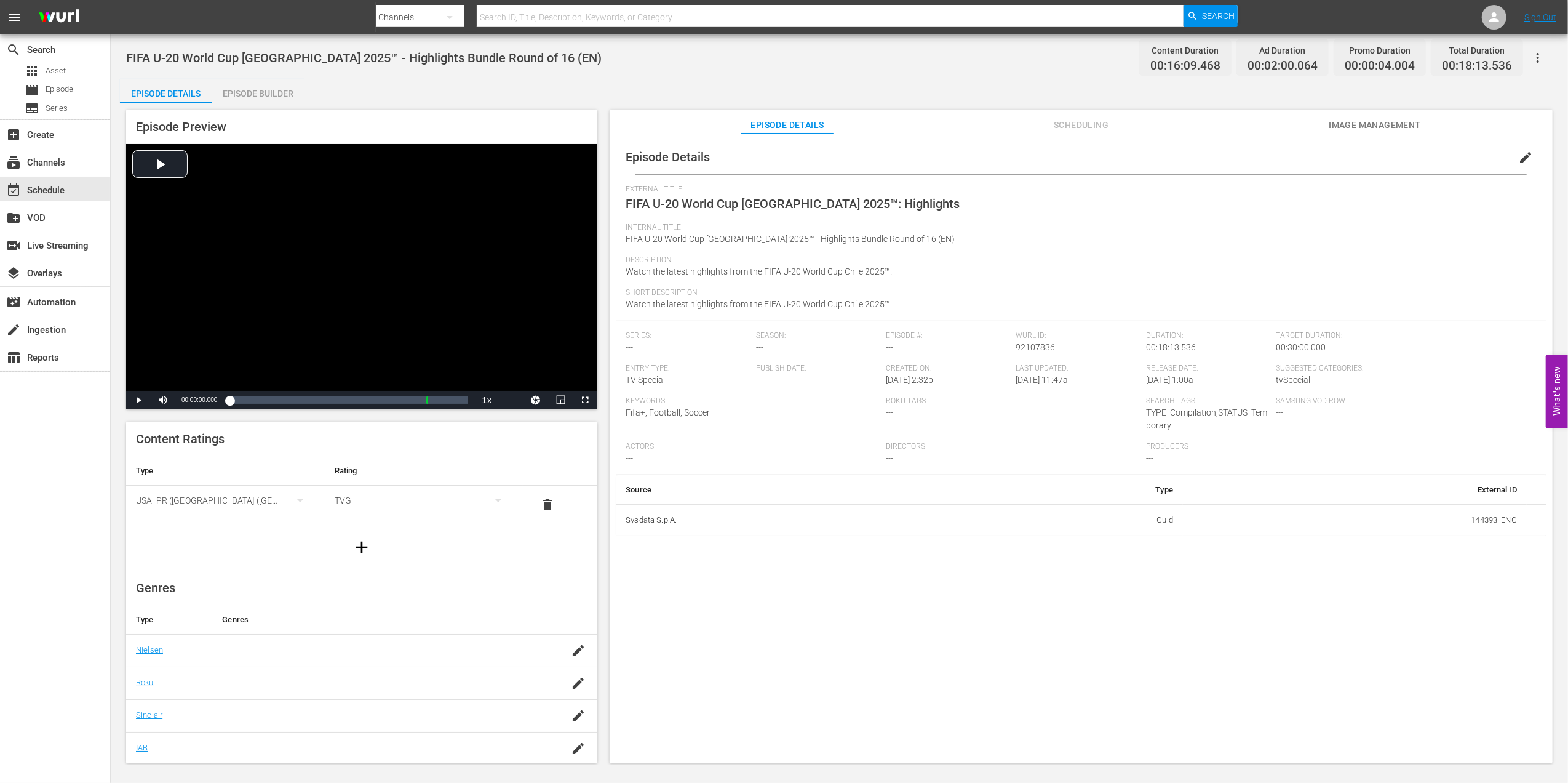
click at [261, 91] on div "Episode Builder" at bounding box center [258, 93] width 92 height 30
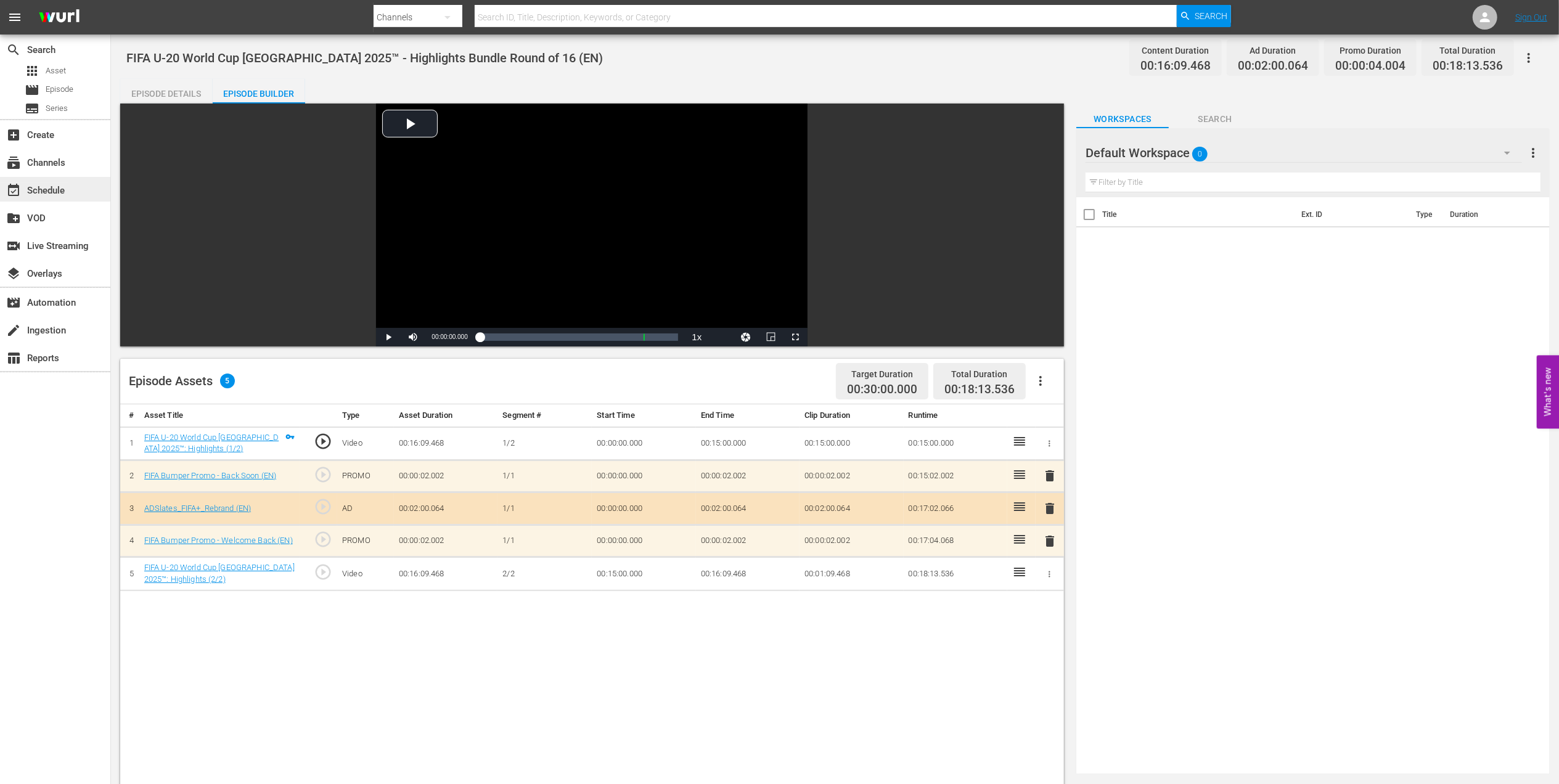
click at [58, 190] on div "event_available Schedule" at bounding box center [35, 188] width 69 height 11
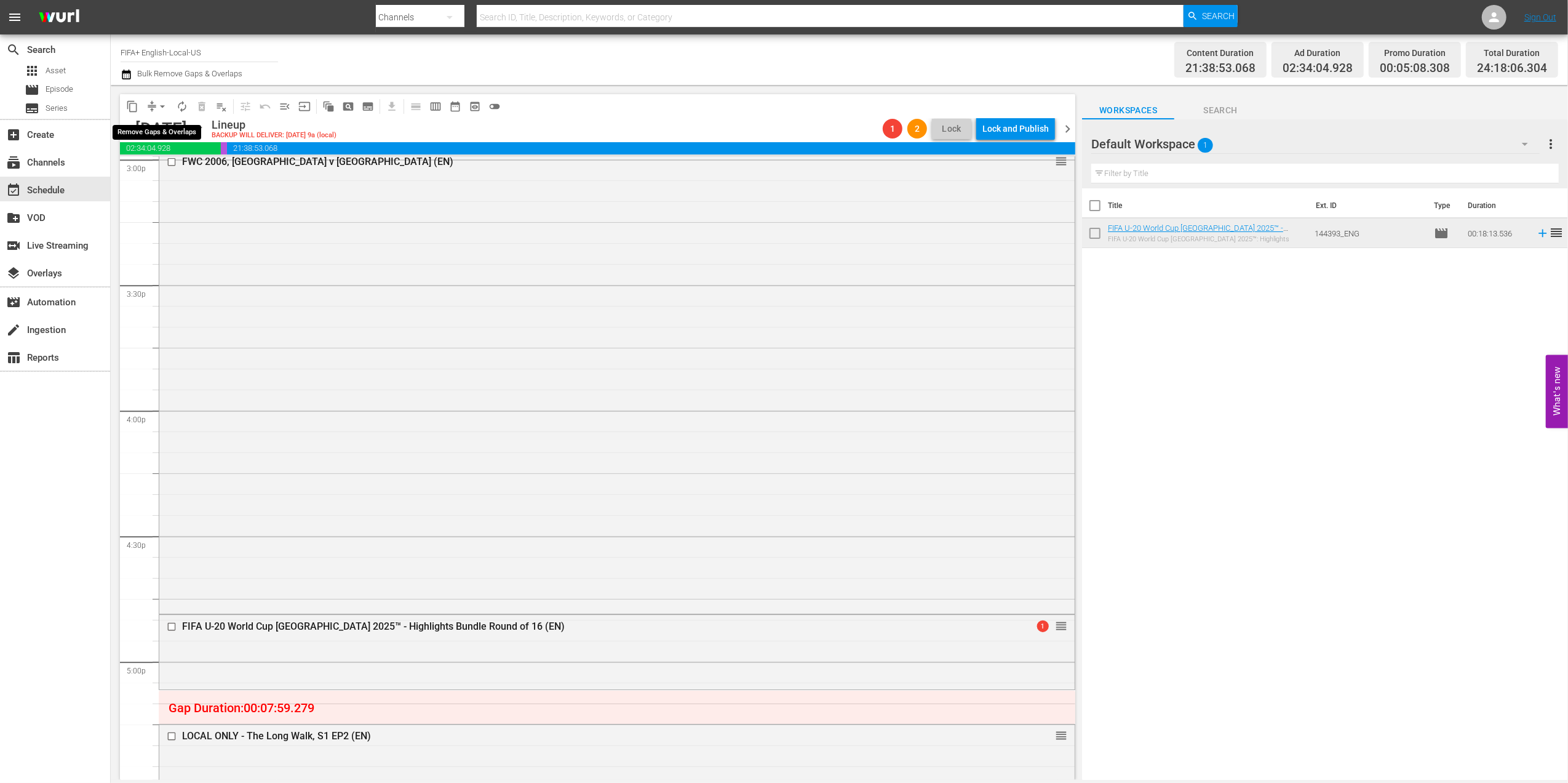
click at [166, 102] on span "arrow_drop_down" at bounding box center [162, 106] width 12 height 12
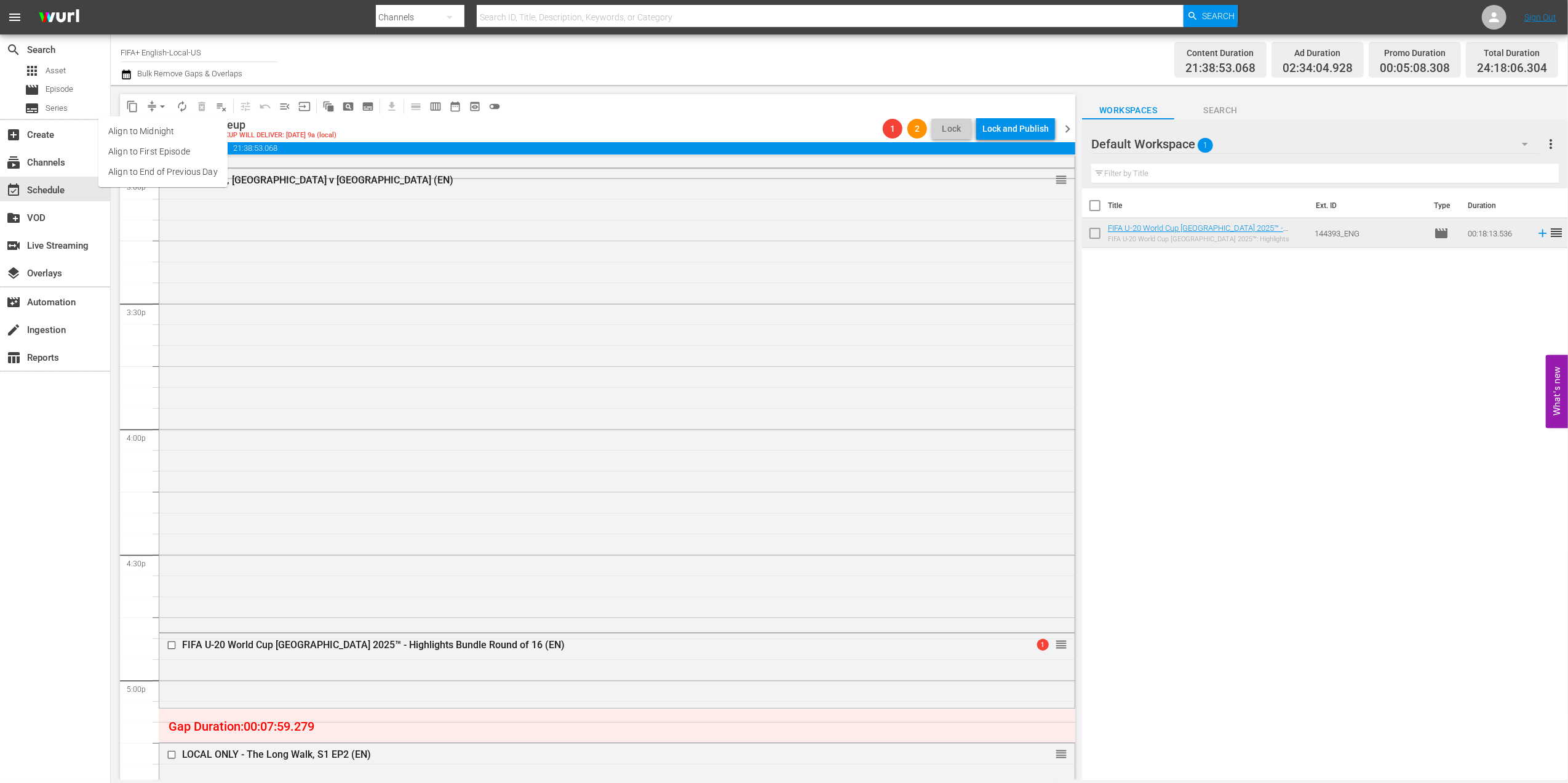
scroll to position [3744, 0]
click at [191, 173] on li "Align to End of Previous Day" at bounding box center [162, 172] width 129 height 20
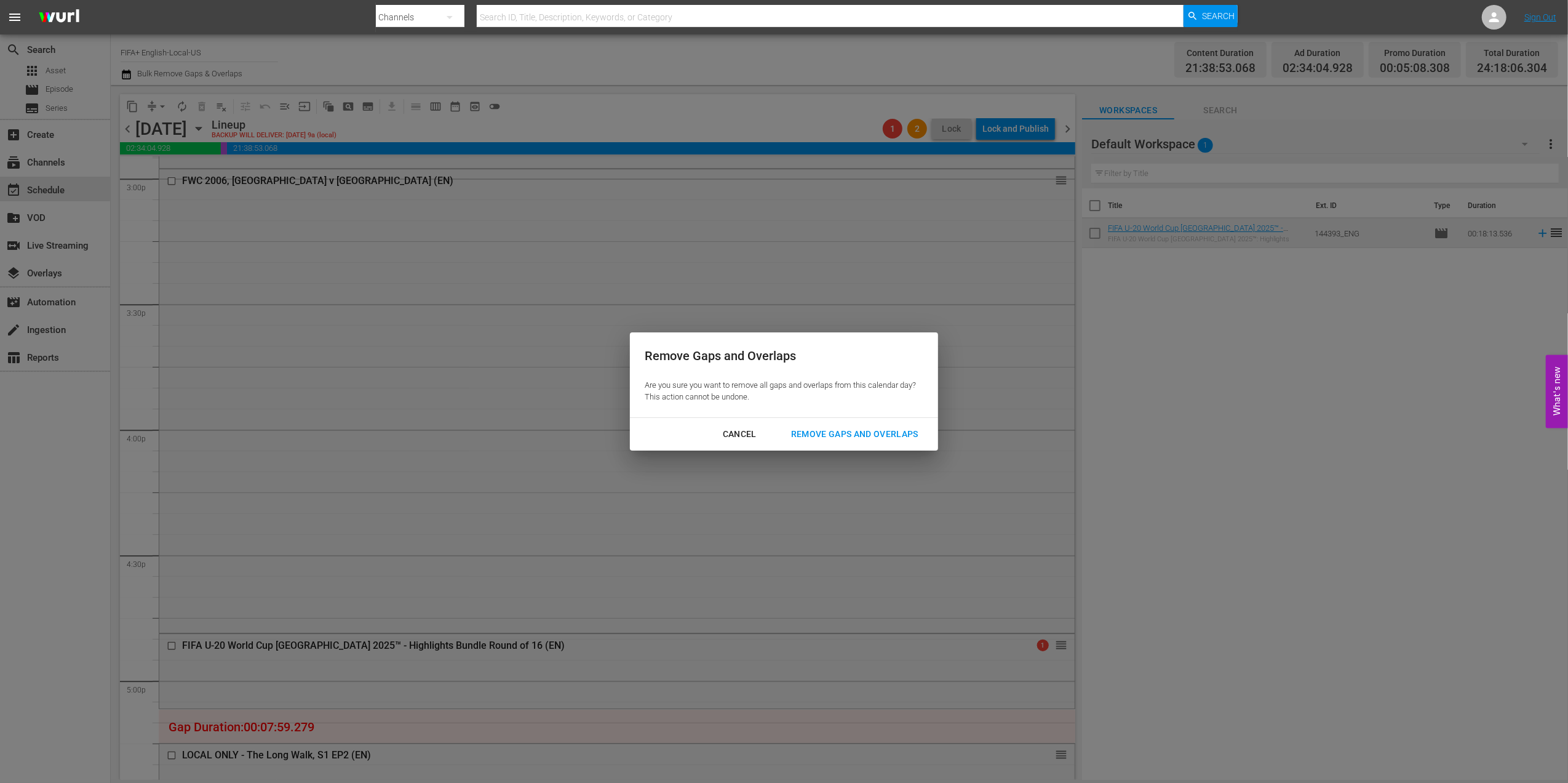
click at [872, 433] on div "Remove Gaps and Overlaps" at bounding box center [854, 434] width 147 height 16
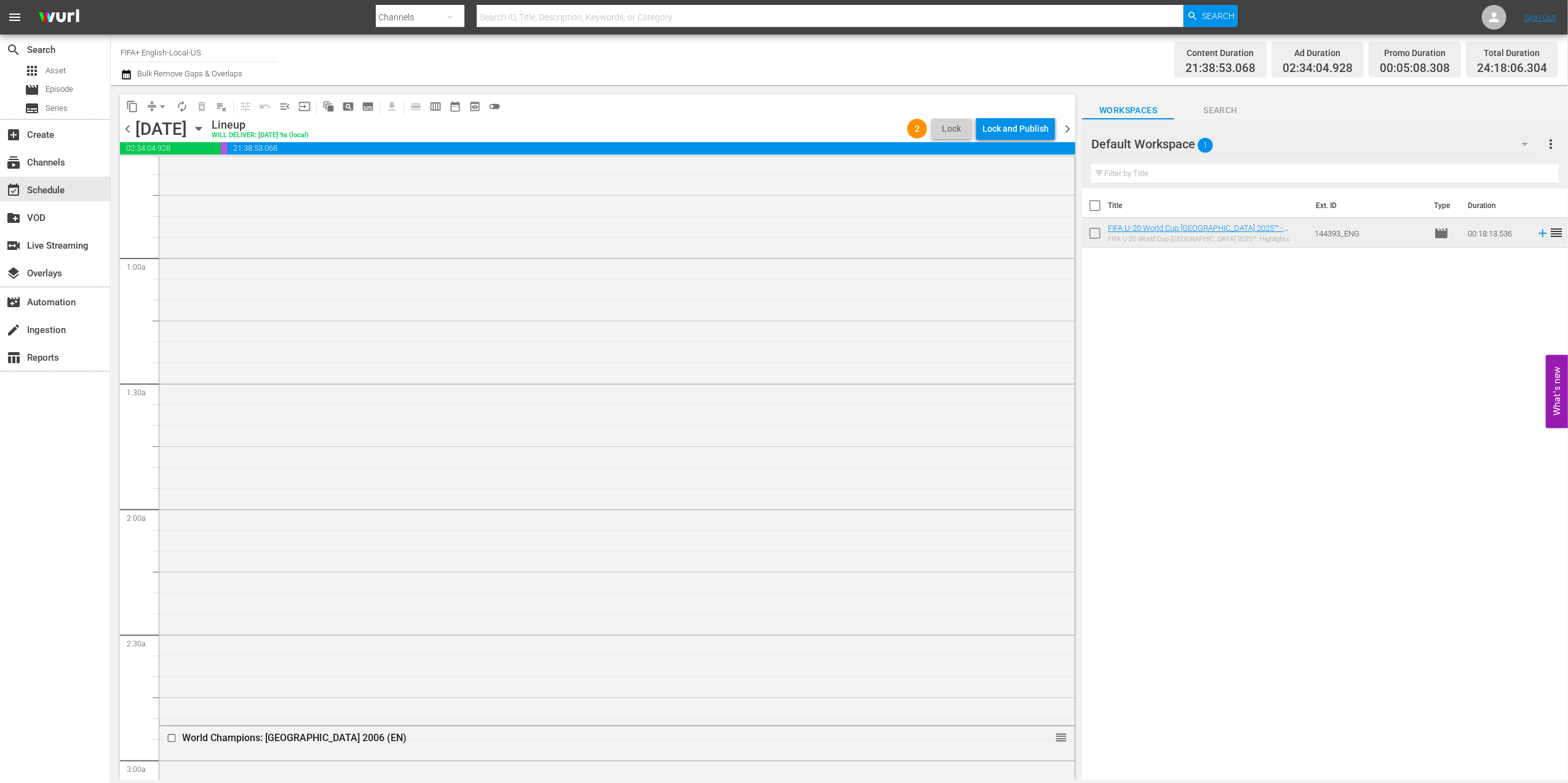
scroll to position [0, 0]
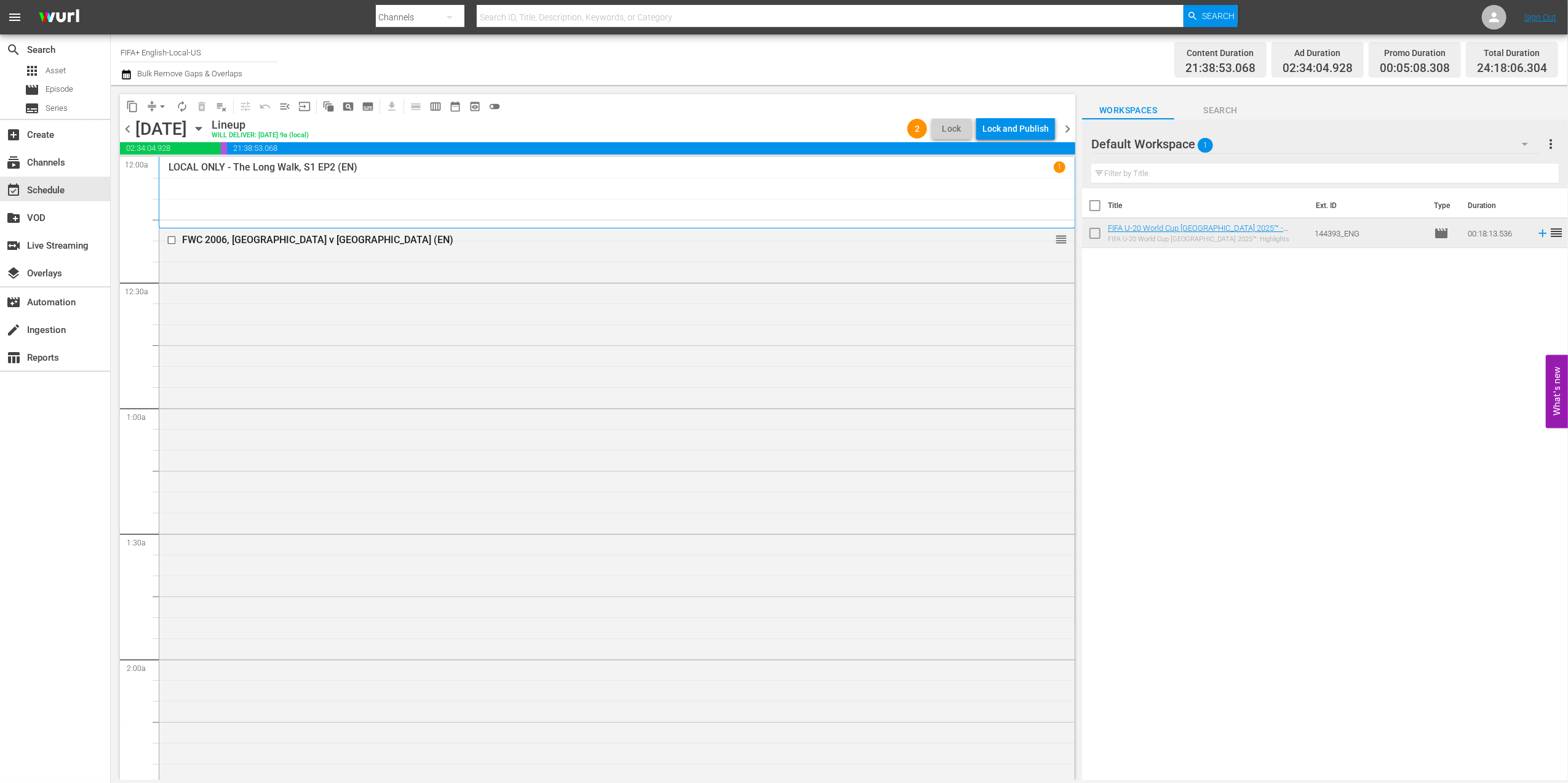
click at [1073, 127] on span "chevron_right" at bounding box center [1067, 129] width 16 height 16
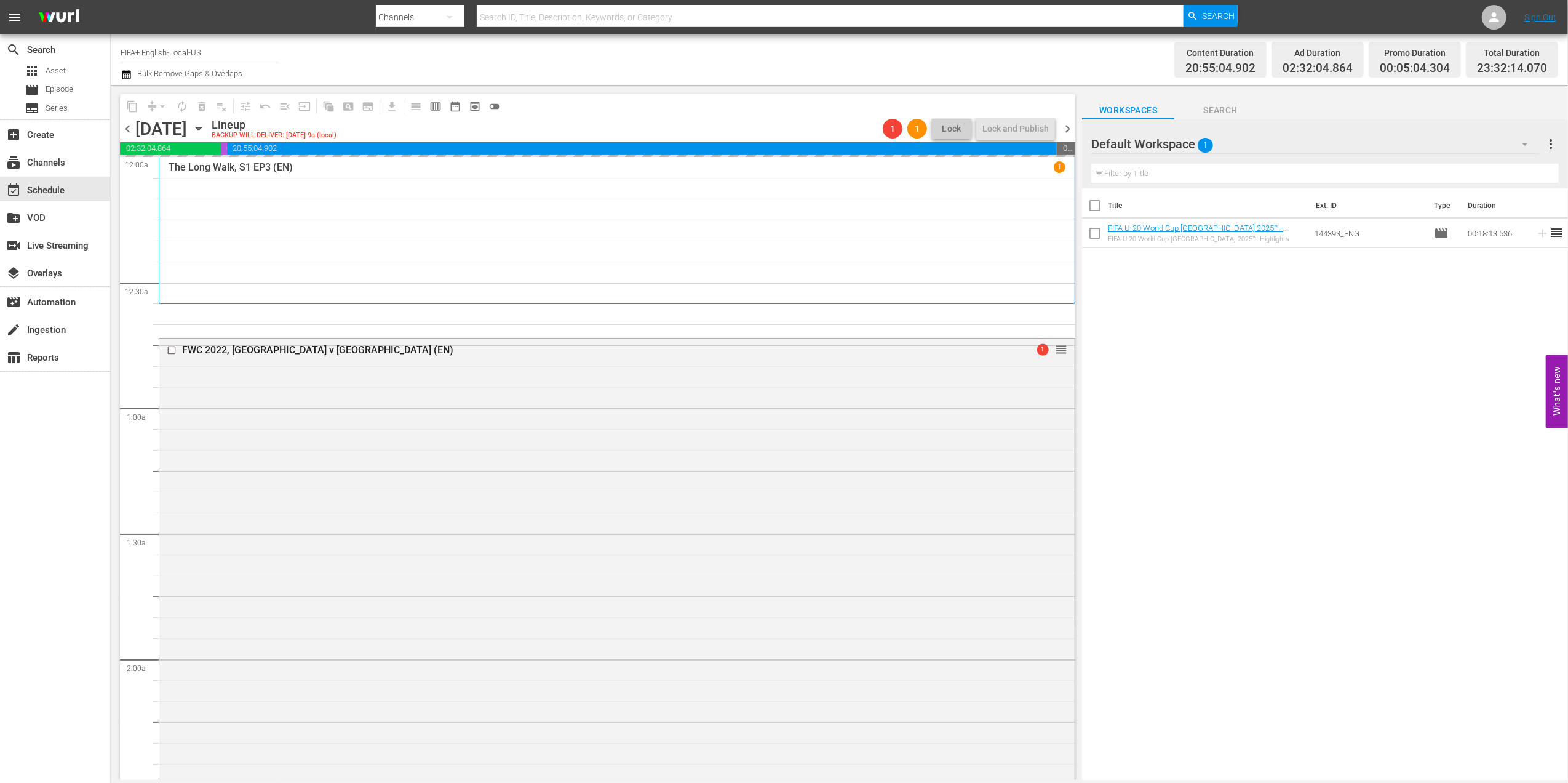
drag, startPoint x: 1073, startPoint y: 127, endPoint x: 376, endPoint y: 5, distance: 707.6
click at [1073, 127] on span "chevron_right" at bounding box center [1067, 129] width 16 height 16
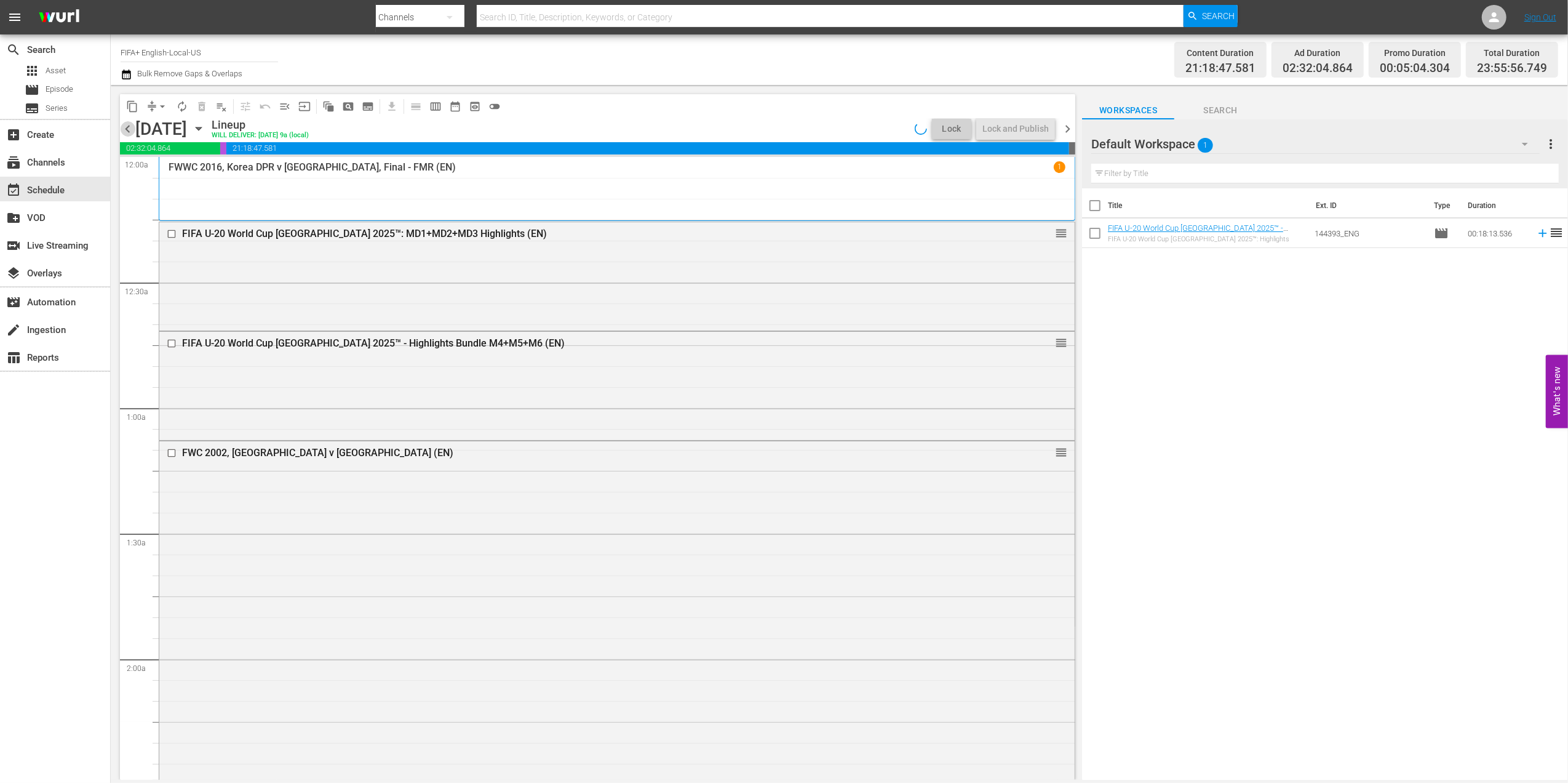
click at [128, 128] on span "chevron_left" at bounding box center [127, 129] width 16 height 16
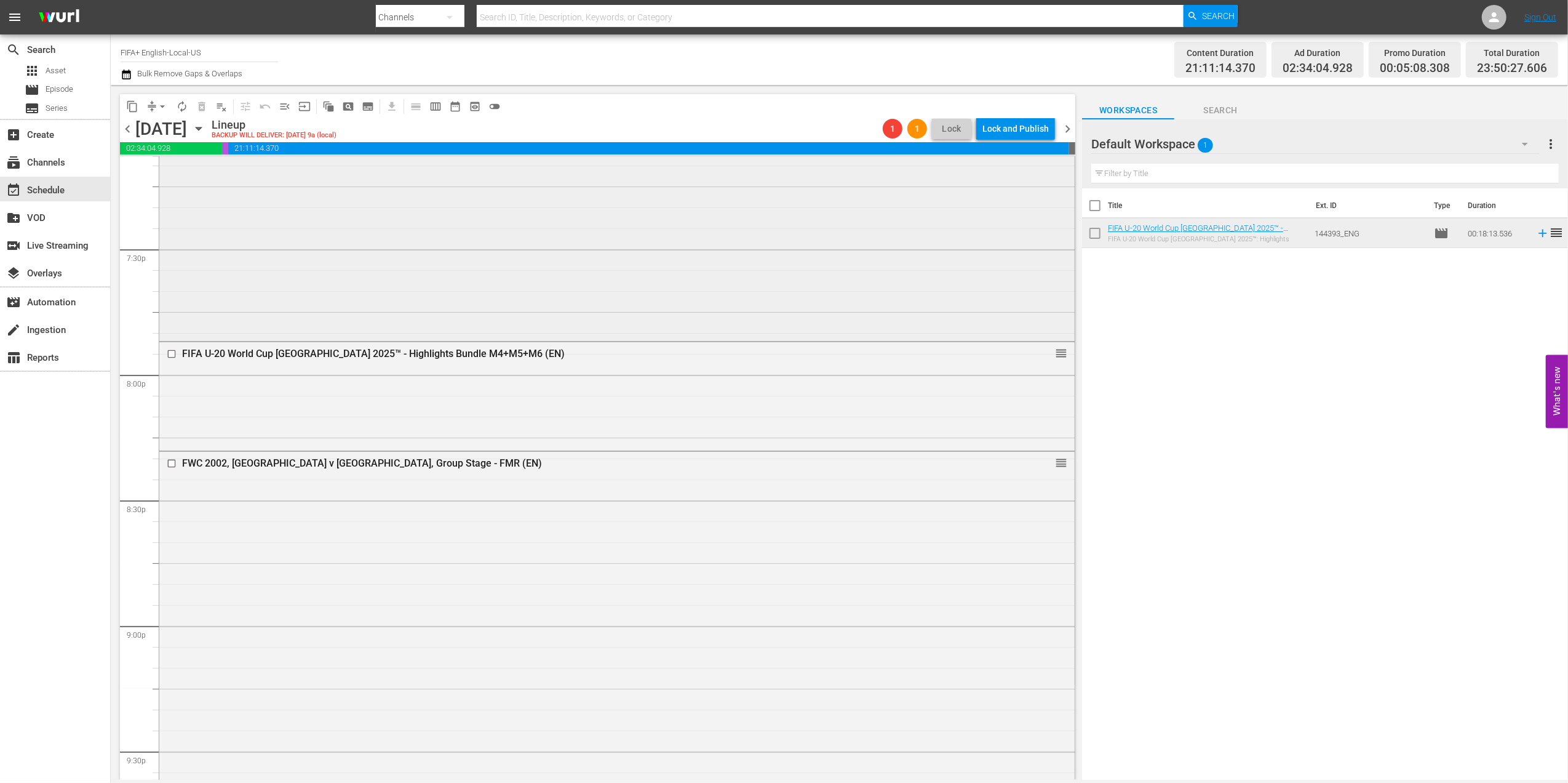
scroll to position [4779, 0]
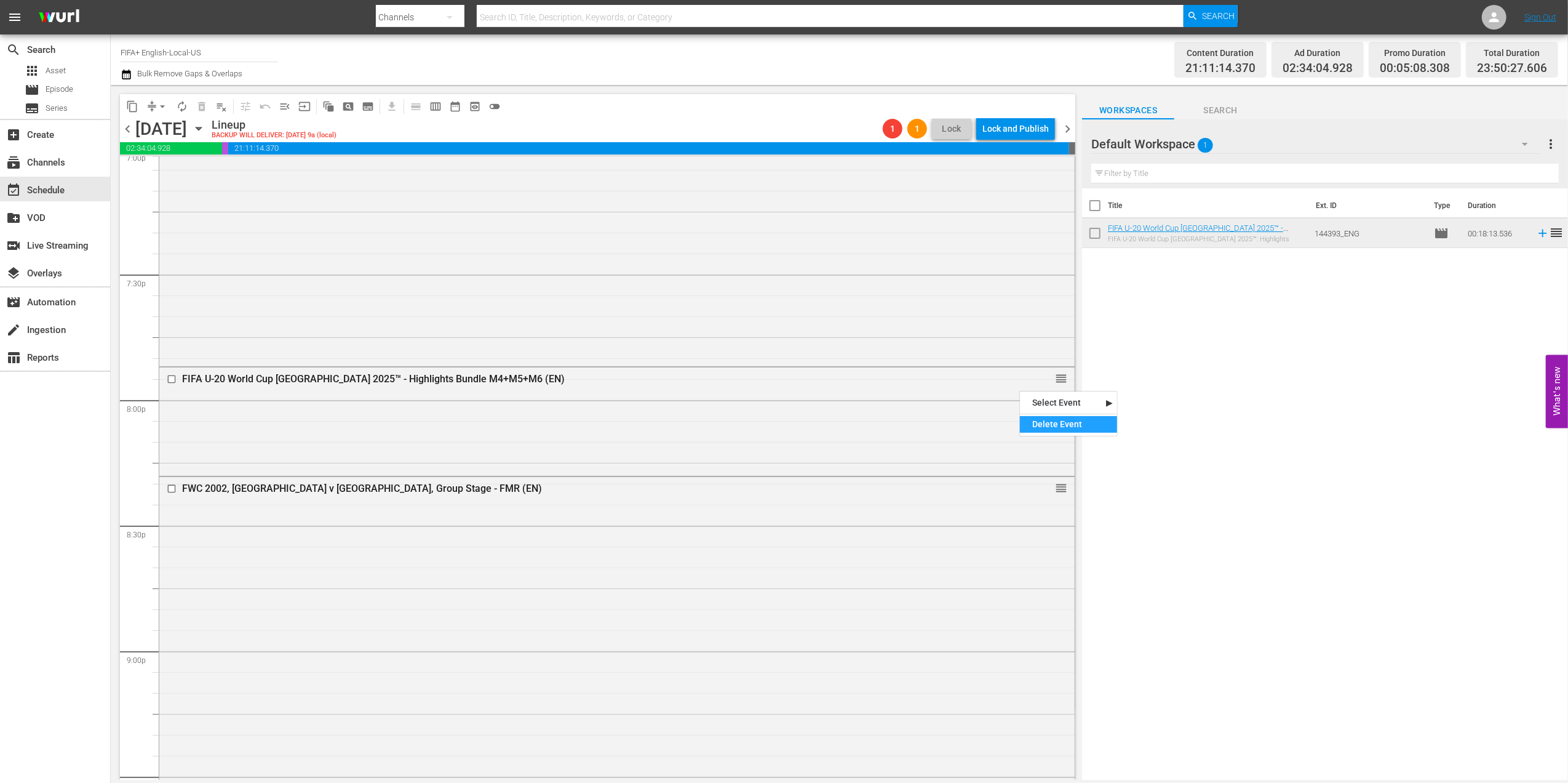
click at [1041, 421] on div "Delete Event" at bounding box center [1069, 424] width 97 height 17
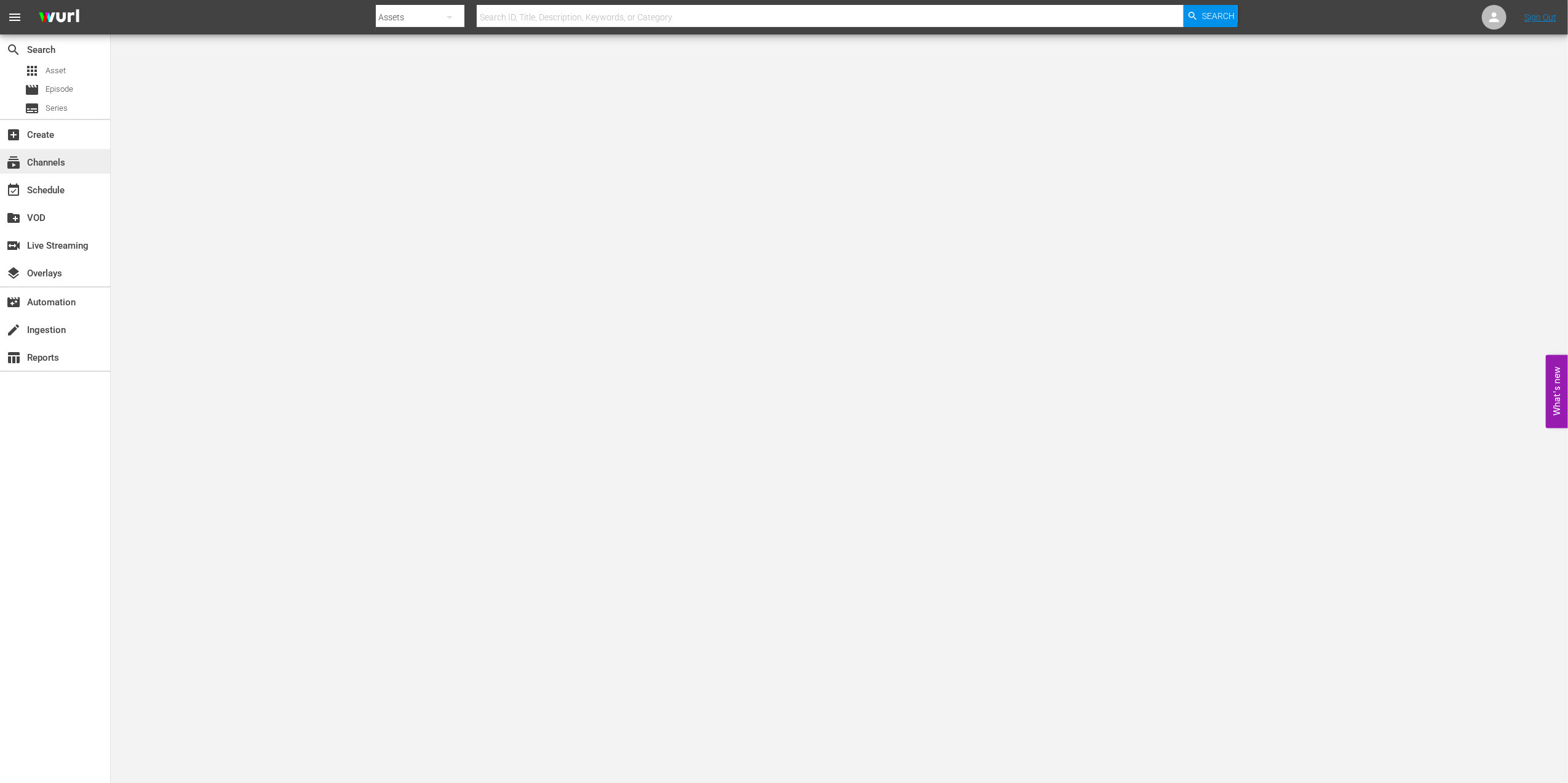
click at [70, 156] on div "subscriptions Channels" at bounding box center [55, 161] width 110 height 24
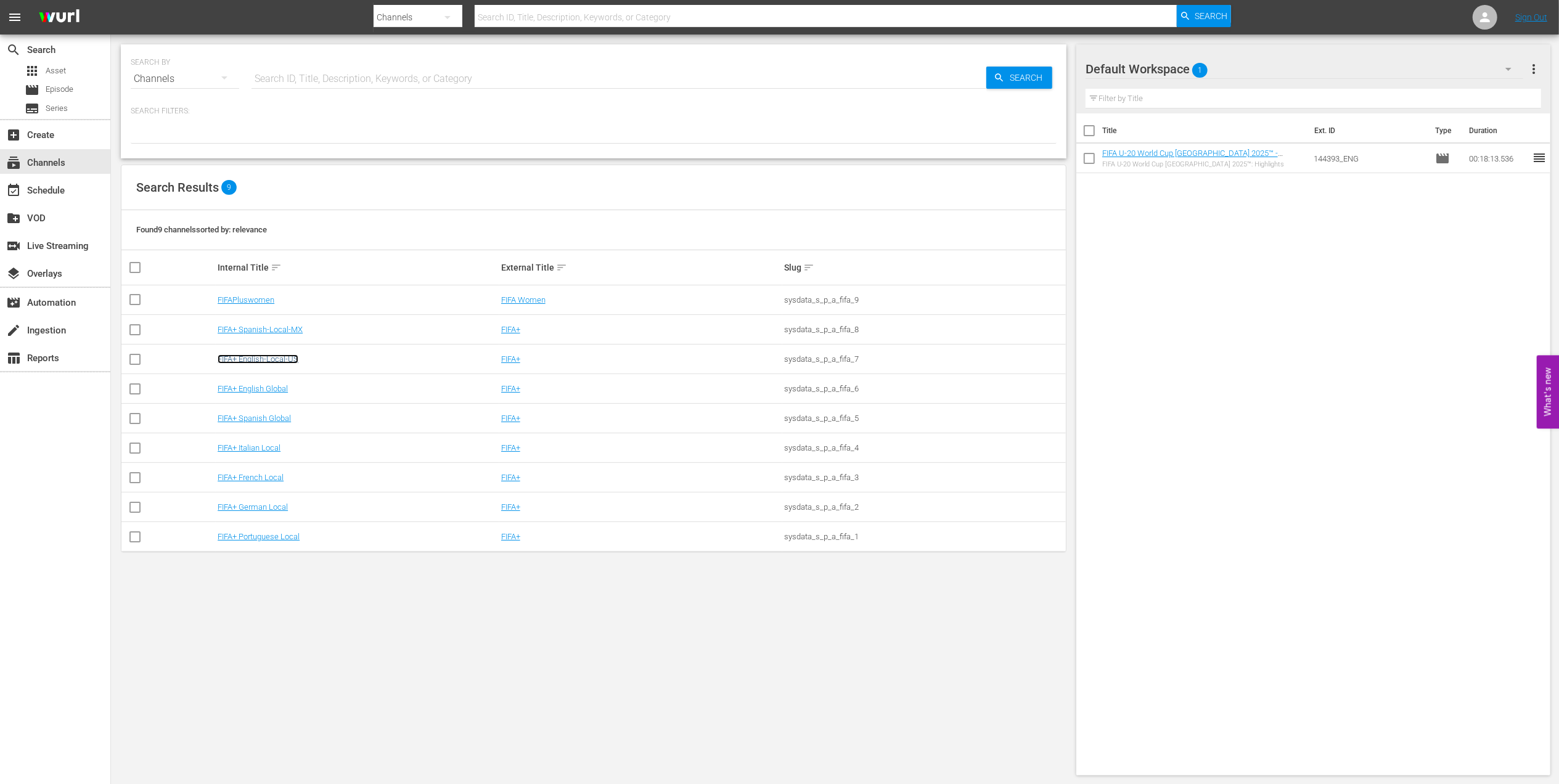
click at [289, 360] on link "FIFA+ English-Local-US" at bounding box center [258, 359] width 81 height 9
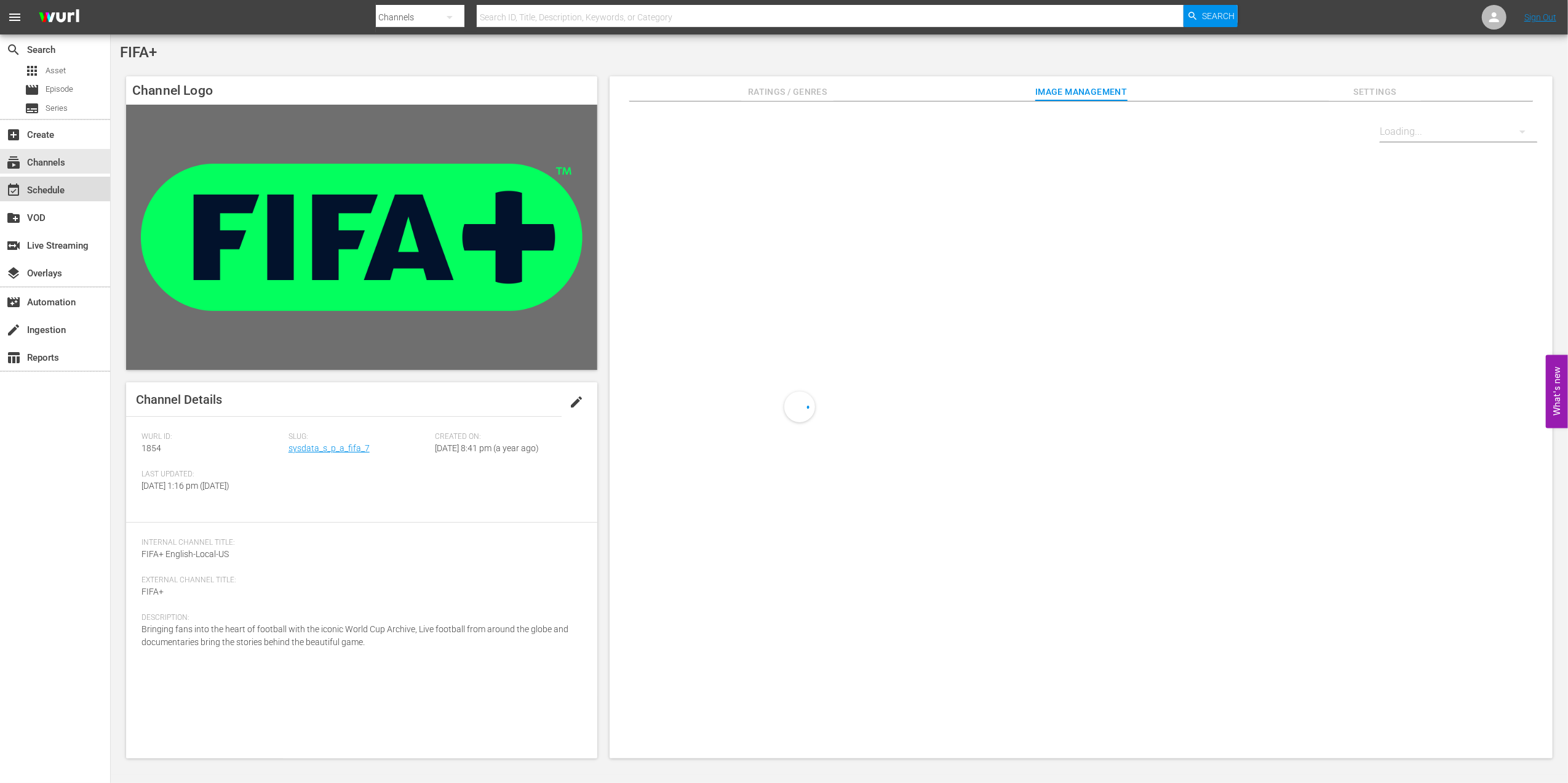
click at [78, 194] on div "event_available Schedule" at bounding box center [55, 189] width 110 height 24
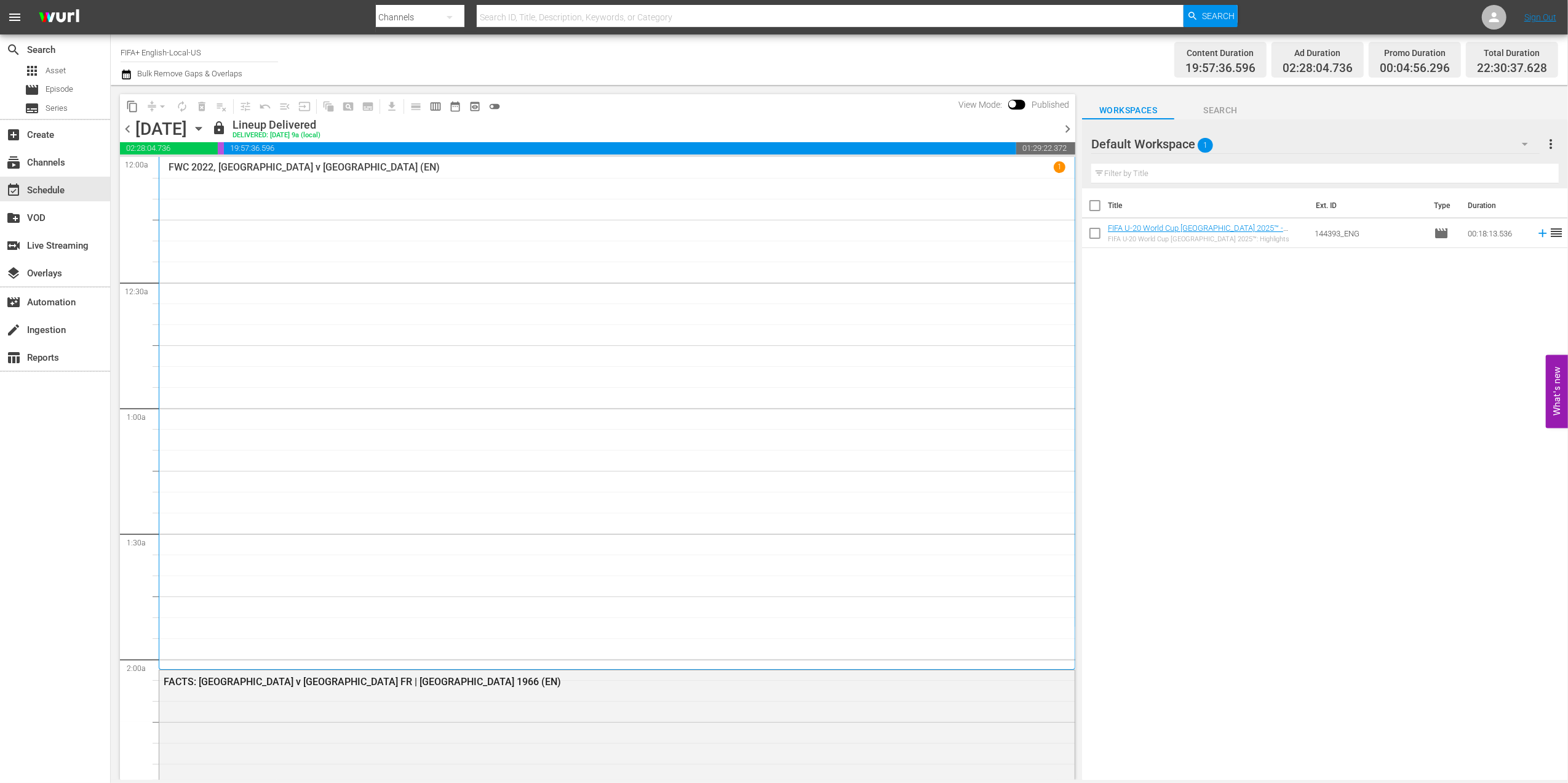
click at [1073, 131] on span "chevron_right" at bounding box center [1067, 129] width 16 height 16
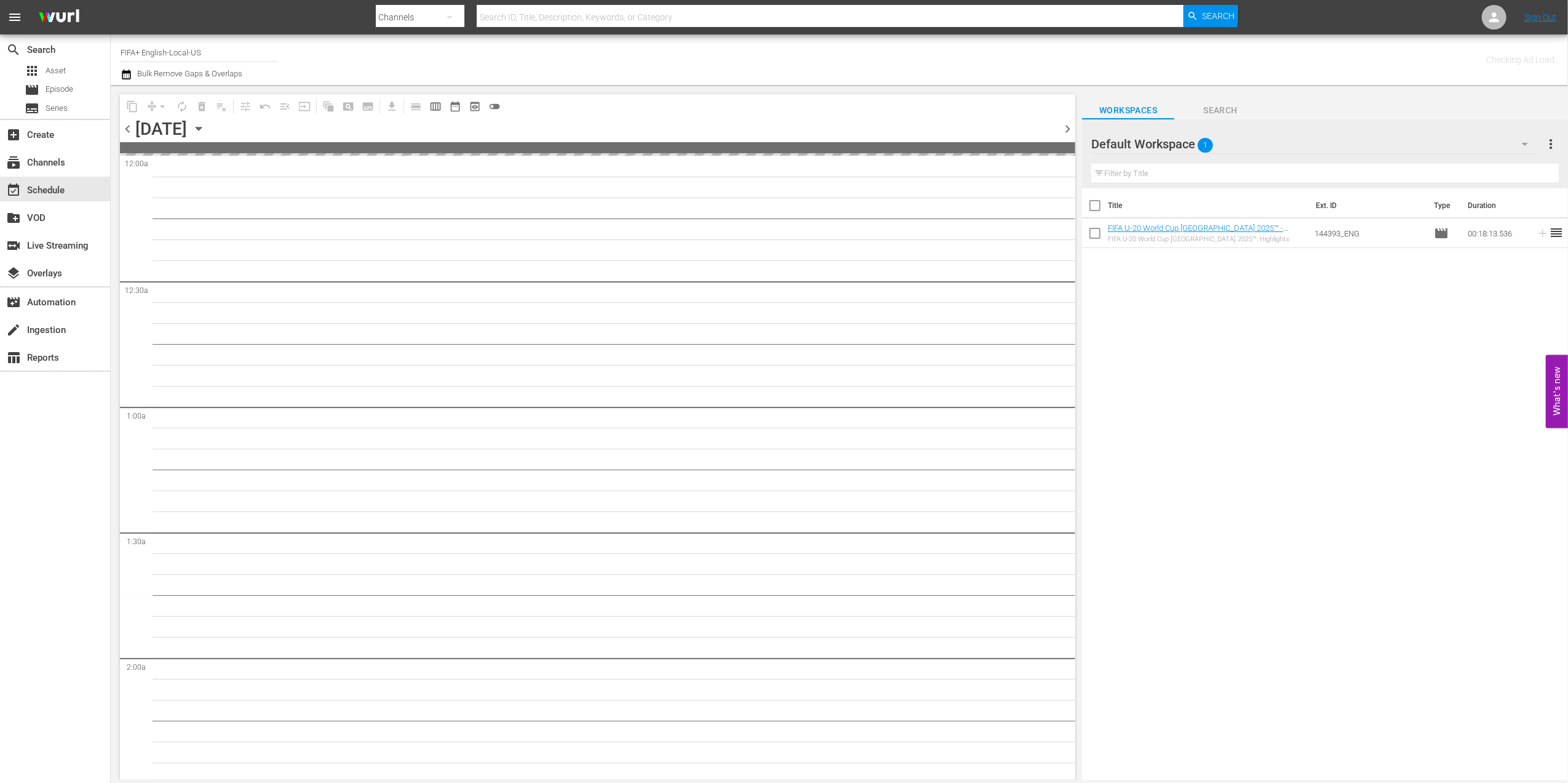
click at [1073, 131] on span "chevron_right" at bounding box center [1067, 129] width 16 height 16
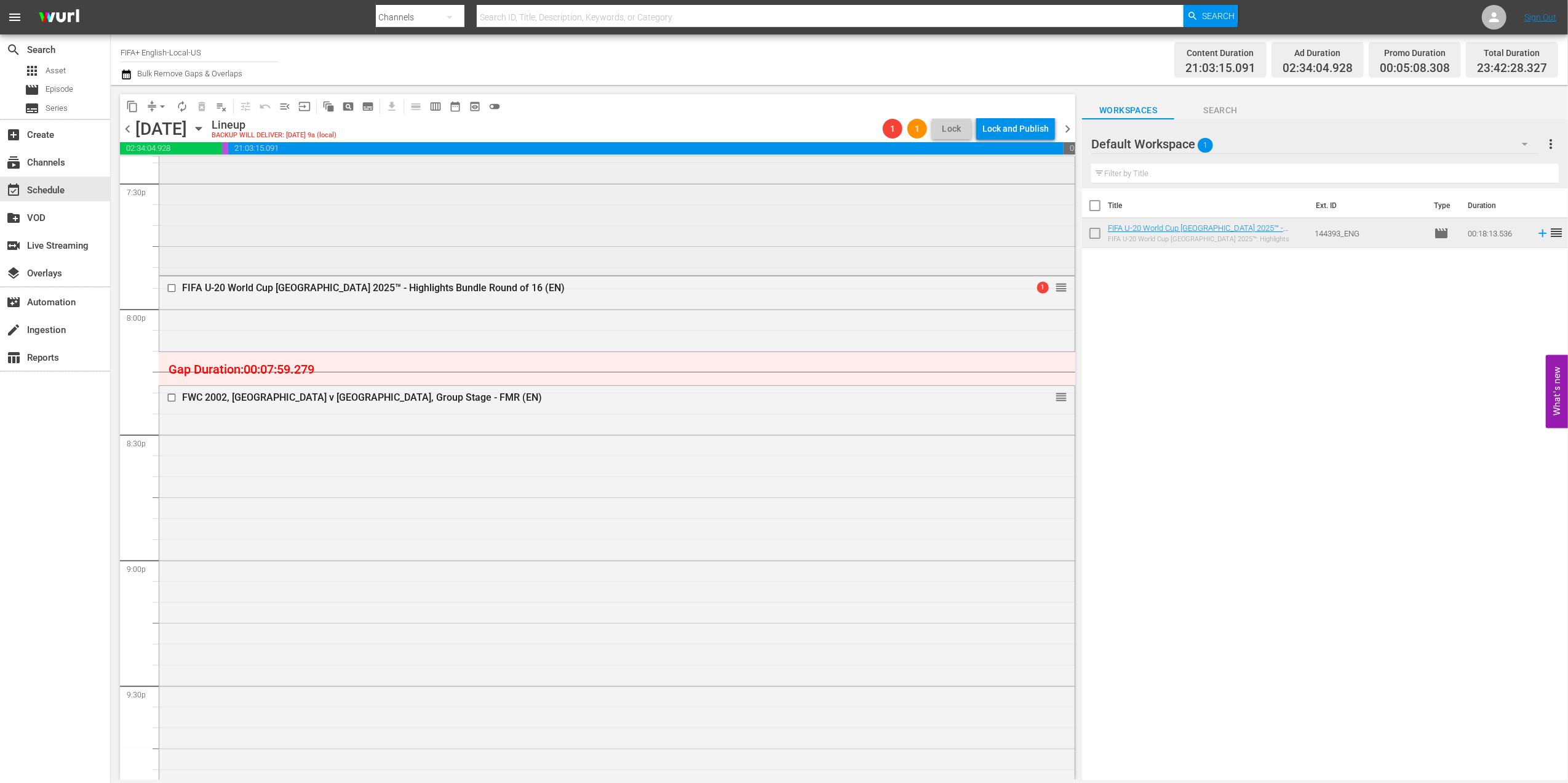
scroll to position [4807, 0]
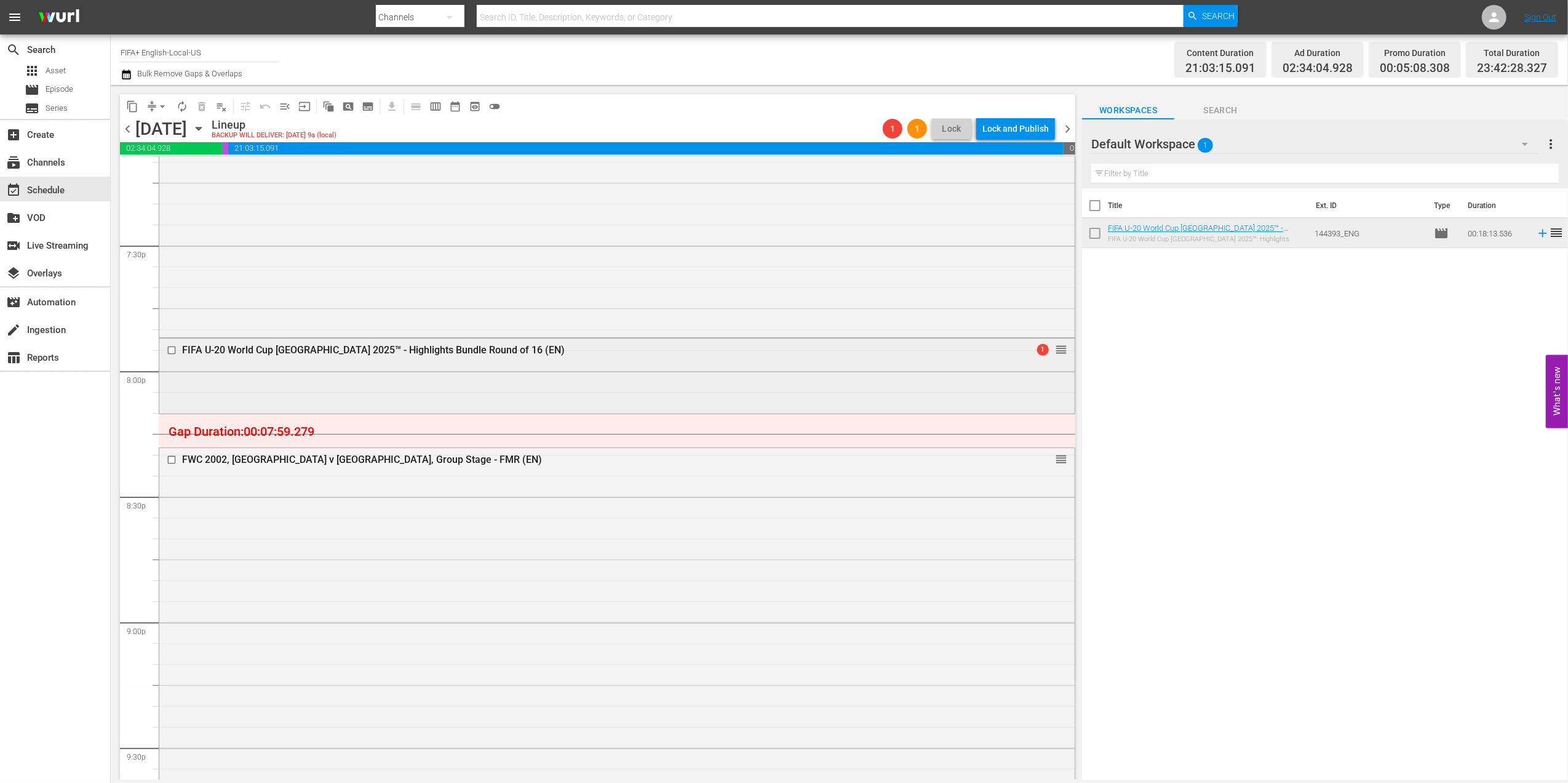
click at [451, 344] on div "FIFA U-20 World Cup [GEOGRAPHIC_DATA] 2025™ - Highlights Bundle Round of 16 (EN)" at bounding box center [593, 349] width 823 height 12
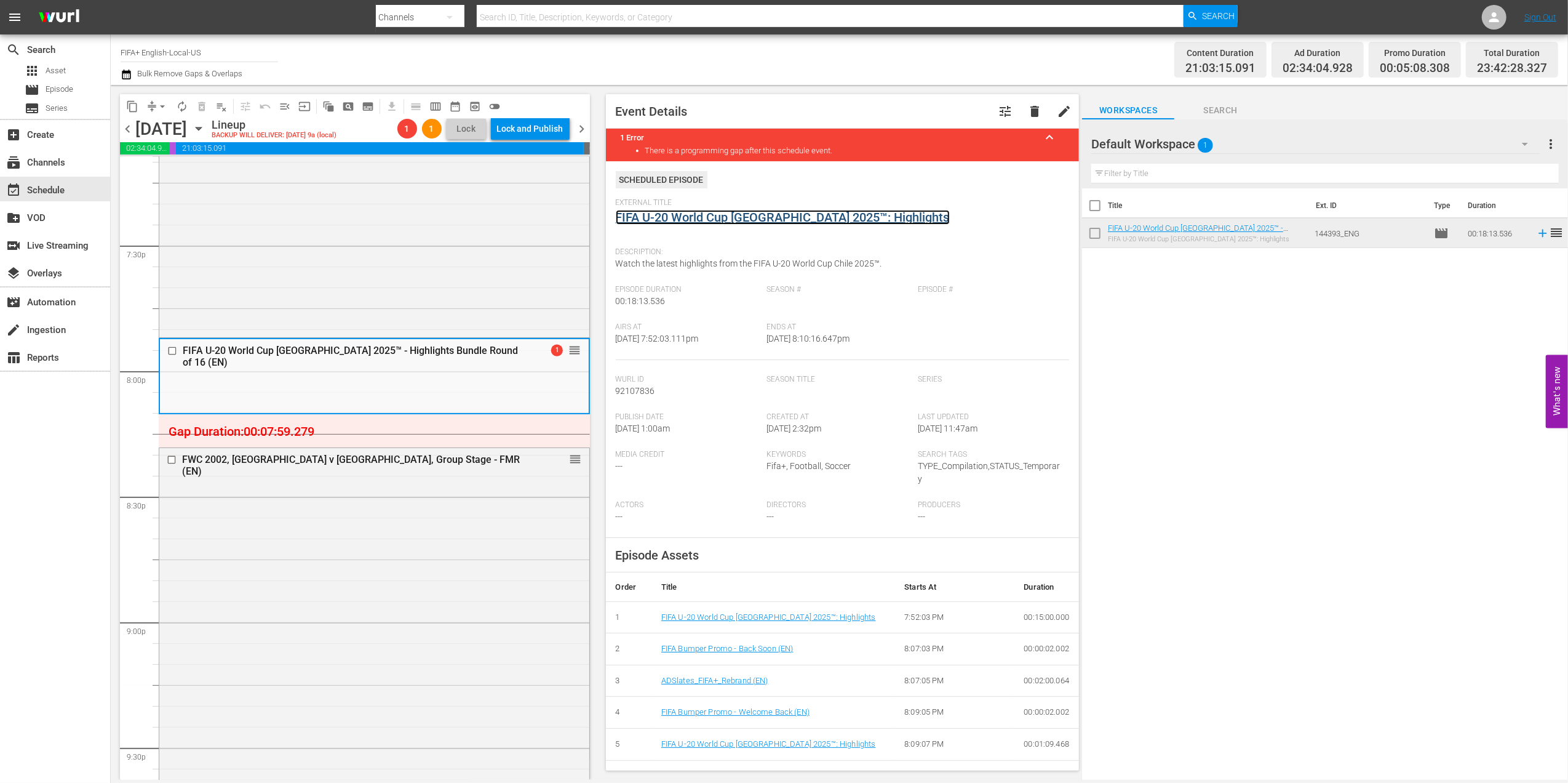
click at [724, 217] on link "FIFA U-20 World Cup [GEOGRAPHIC_DATA] 2025™: Highlights" at bounding box center [783, 217] width 334 height 15
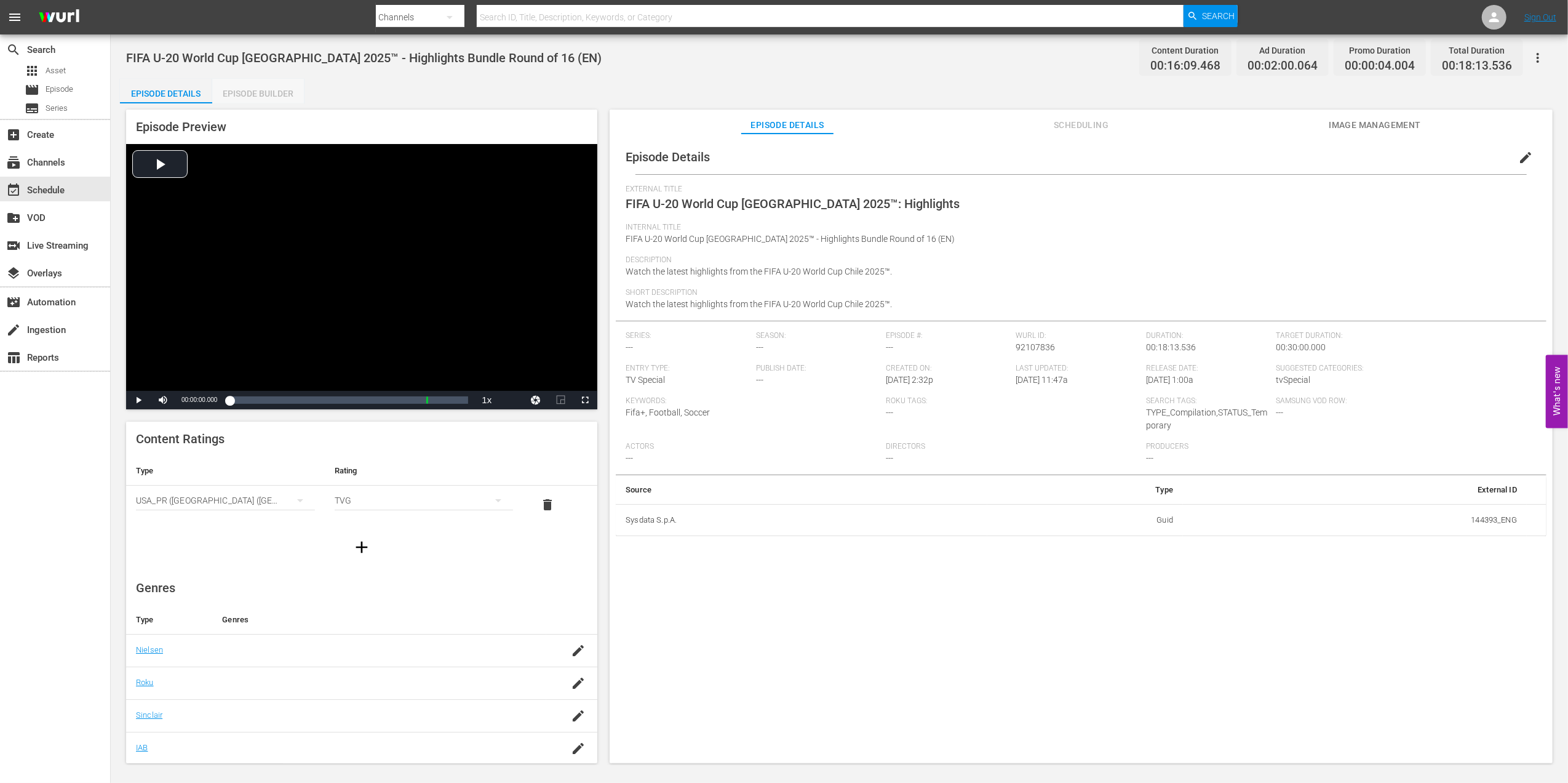
click at [263, 97] on div "Episode Builder" at bounding box center [258, 93] width 92 height 30
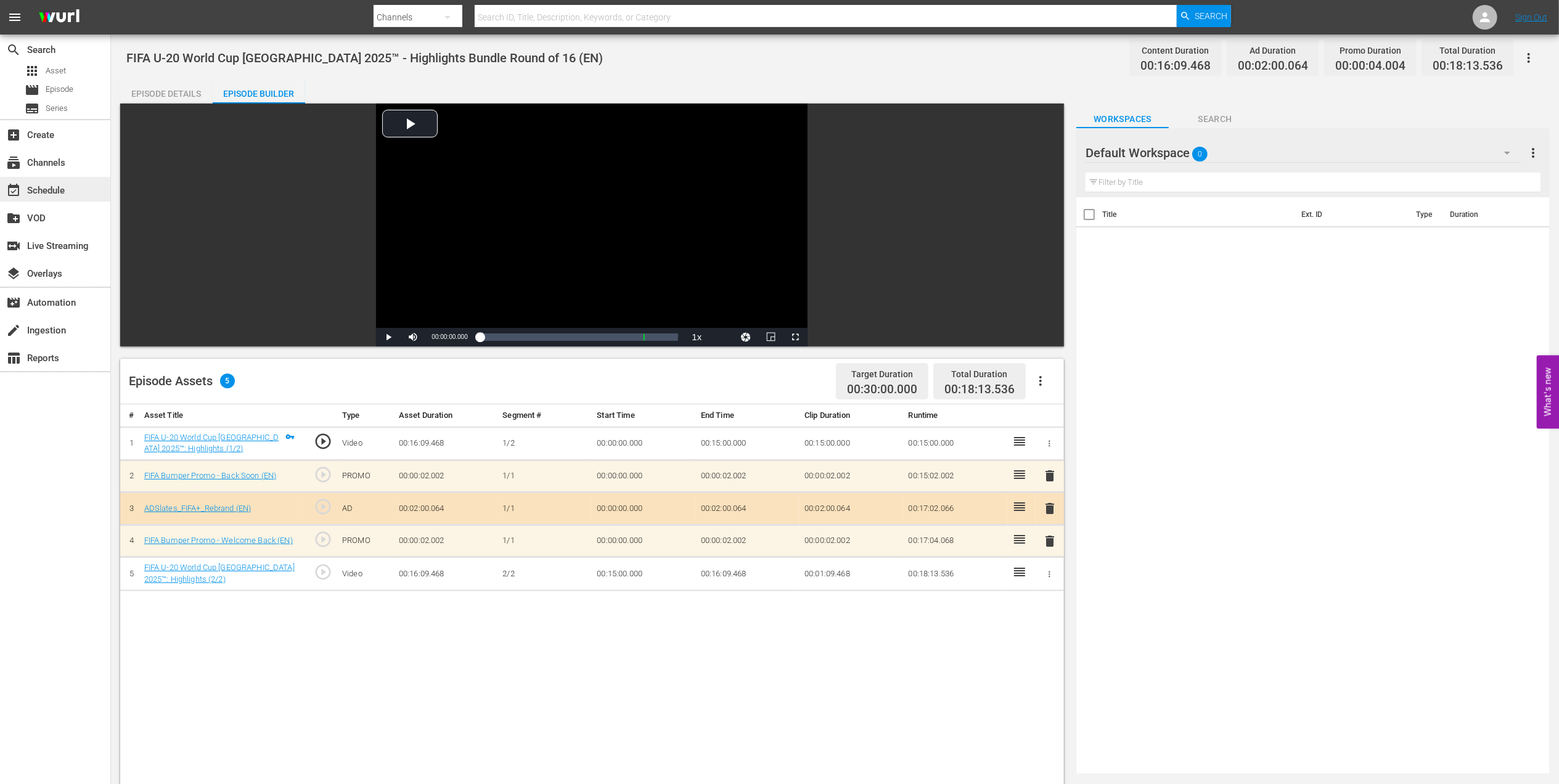
click at [37, 194] on div "event_available Schedule" at bounding box center [35, 188] width 69 height 11
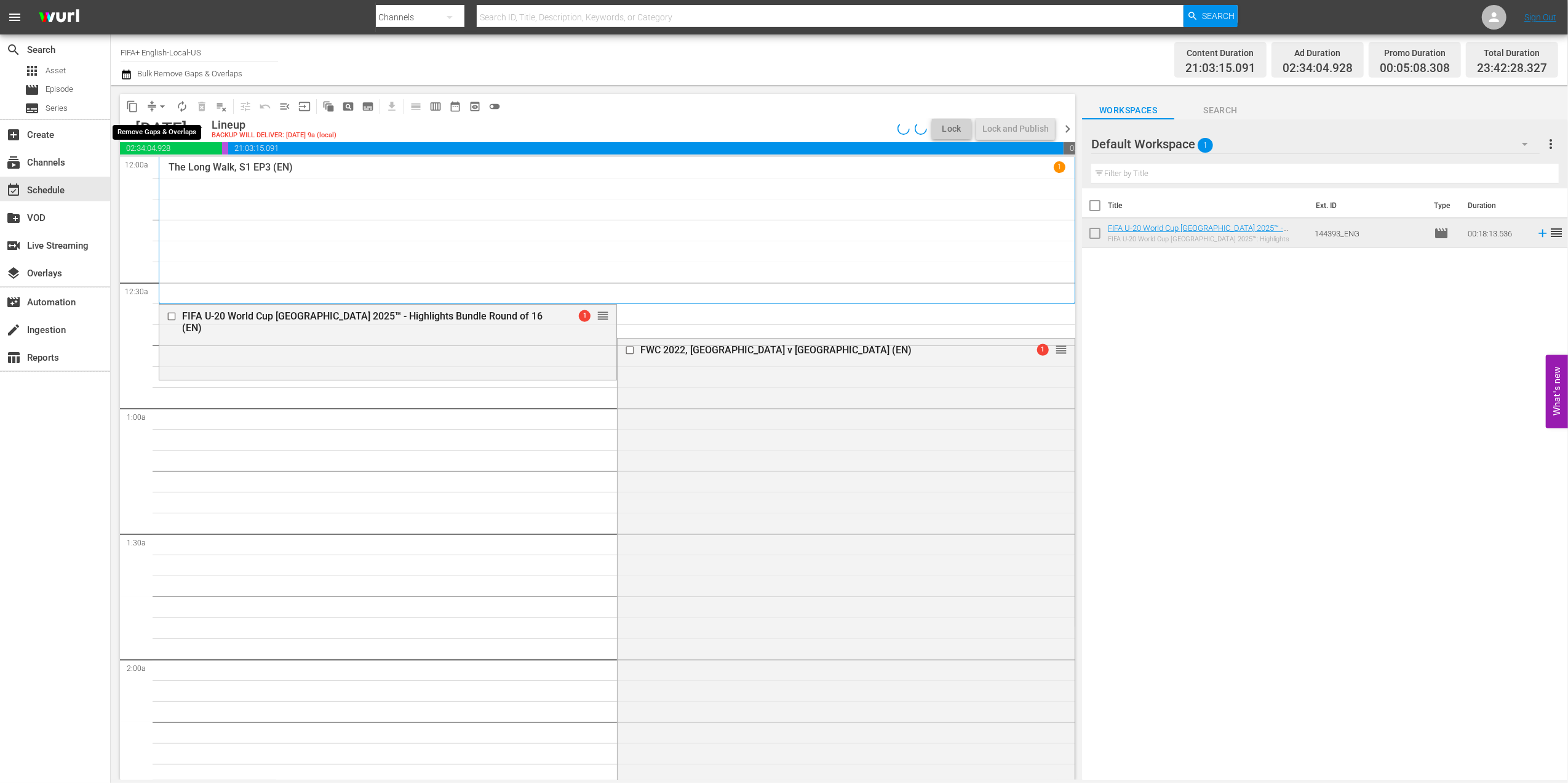
click at [160, 104] on span "arrow_drop_down" at bounding box center [162, 106] width 12 height 12
click at [183, 164] on li "Align to End of Previous Day" at bounding box center [162, 172] width 129 height 20
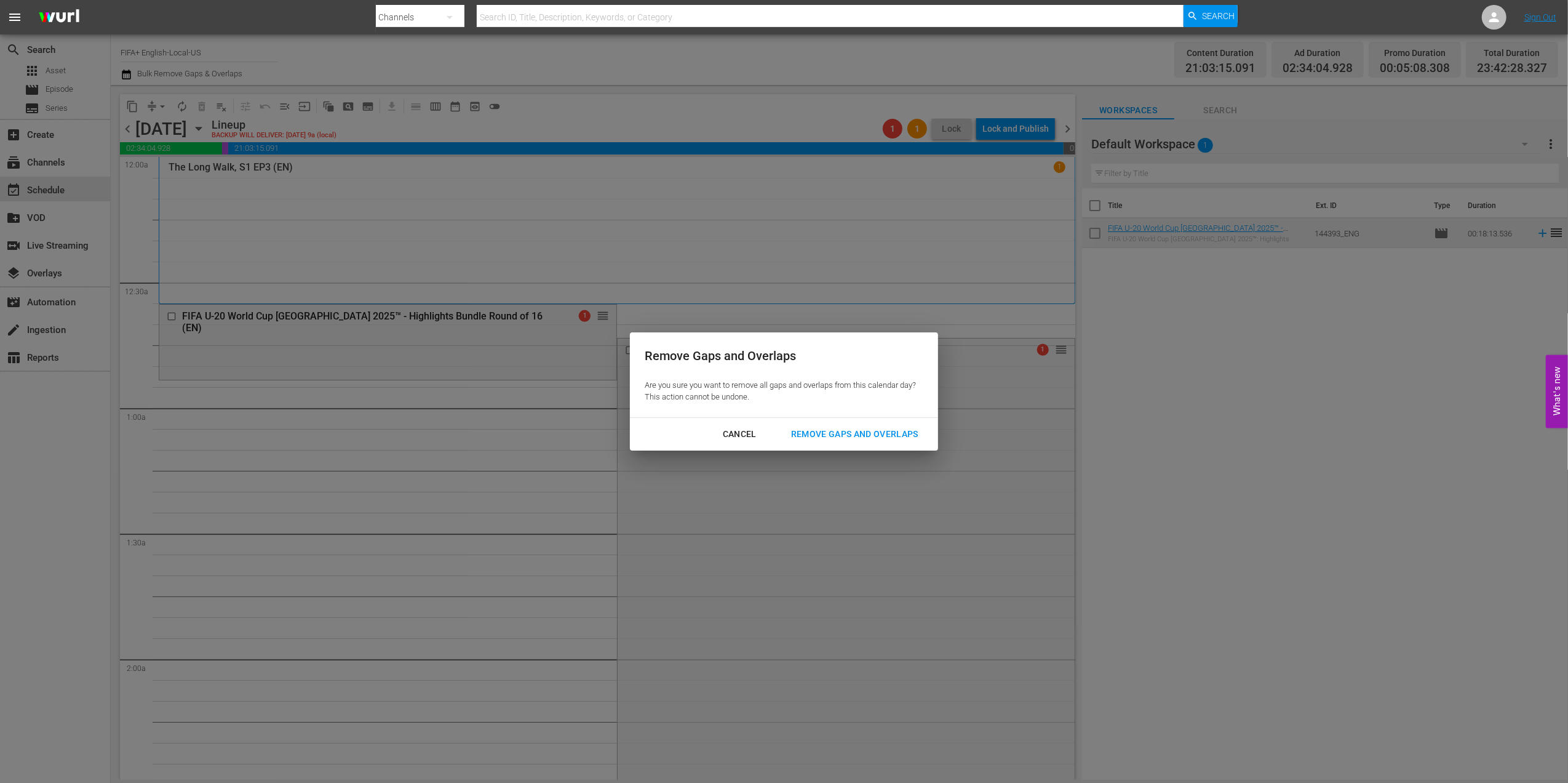
click at [812, 431] on div "Remove Gaps and Overlaps" at bounding box center [854, 434] width 147 height 16
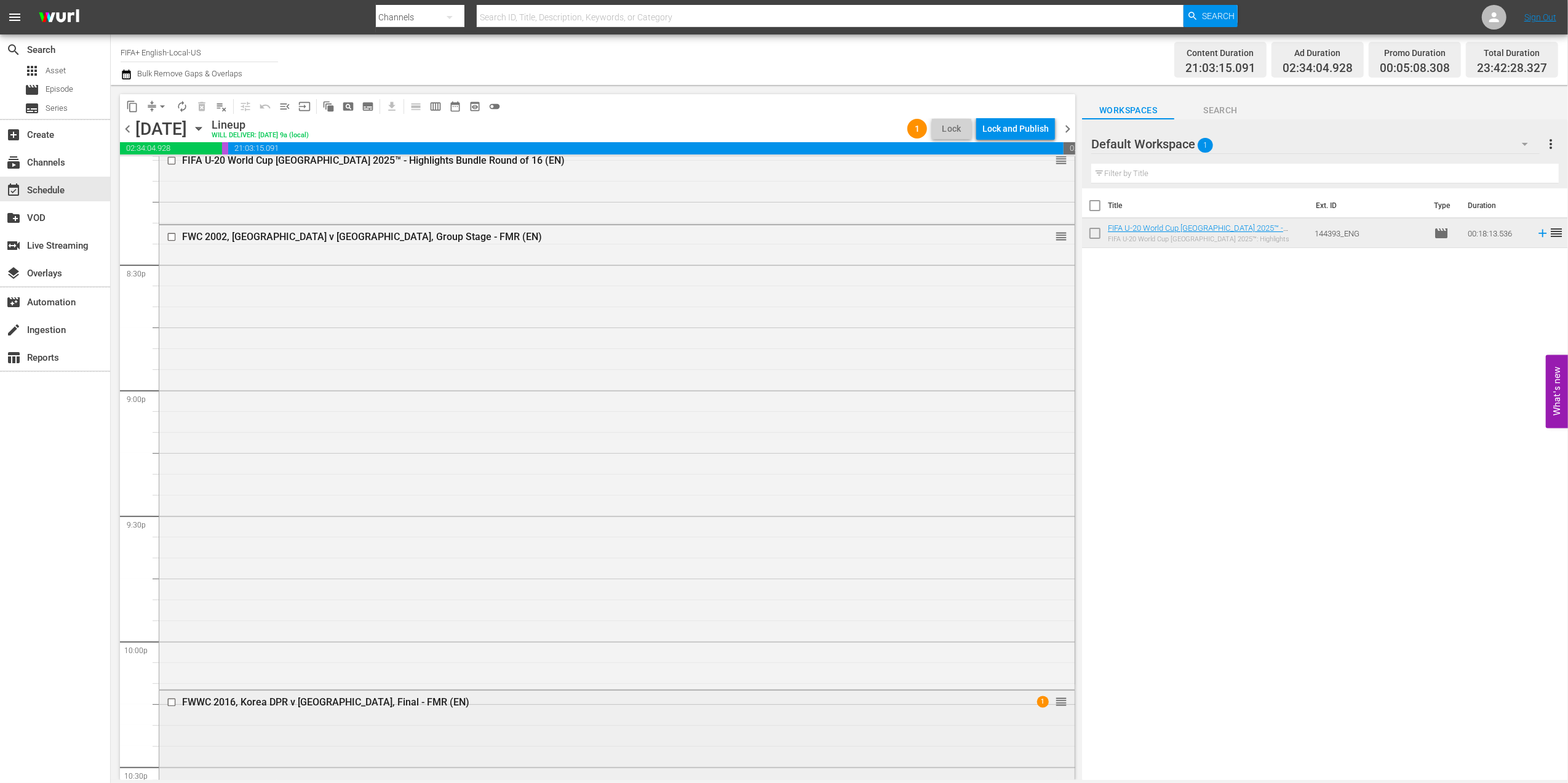
scroll to position [5477, 0]
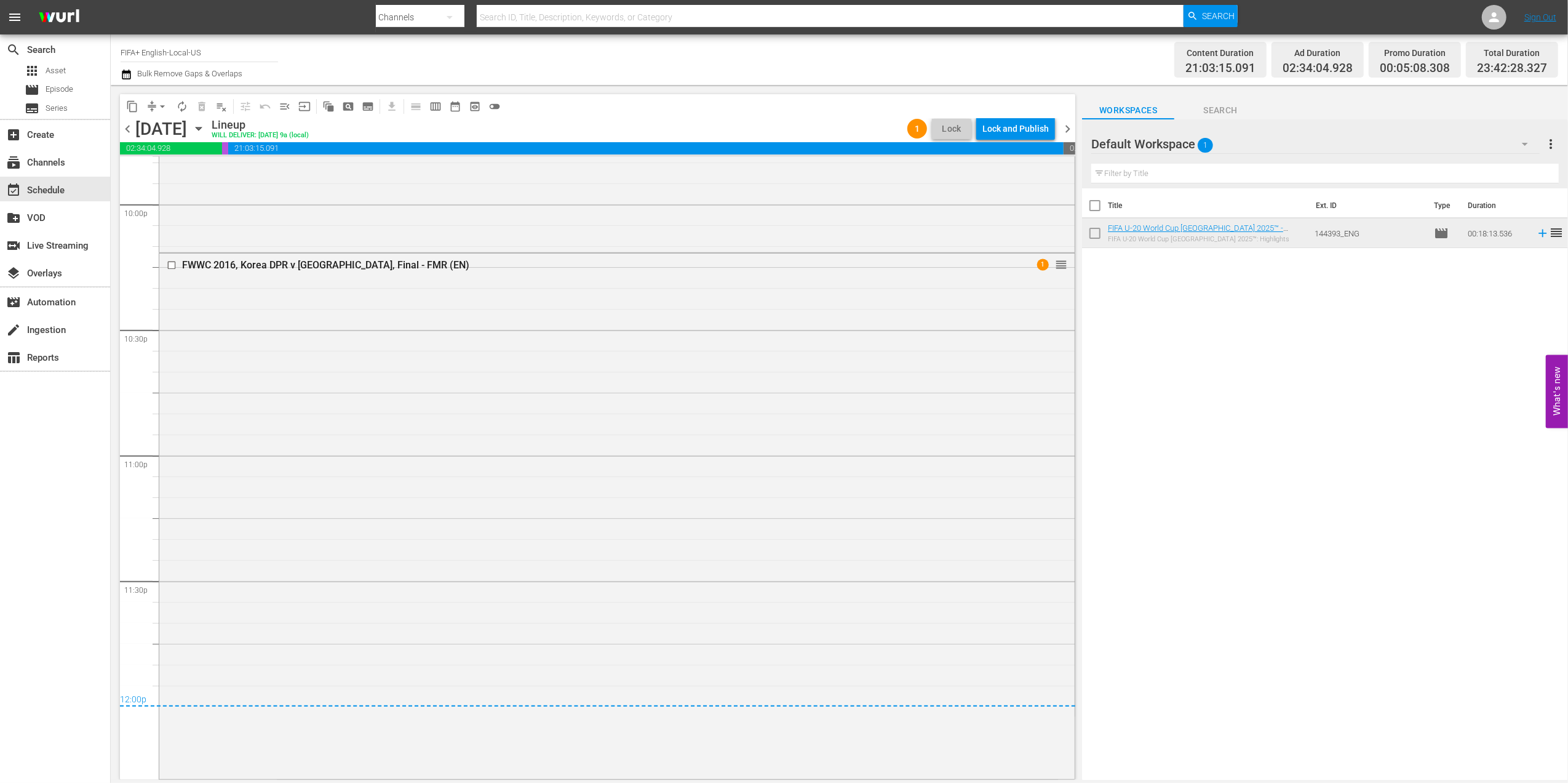
click at [1067, 133] on span "chevron_right" at bounding box center [1067, 129] width 16 height 16
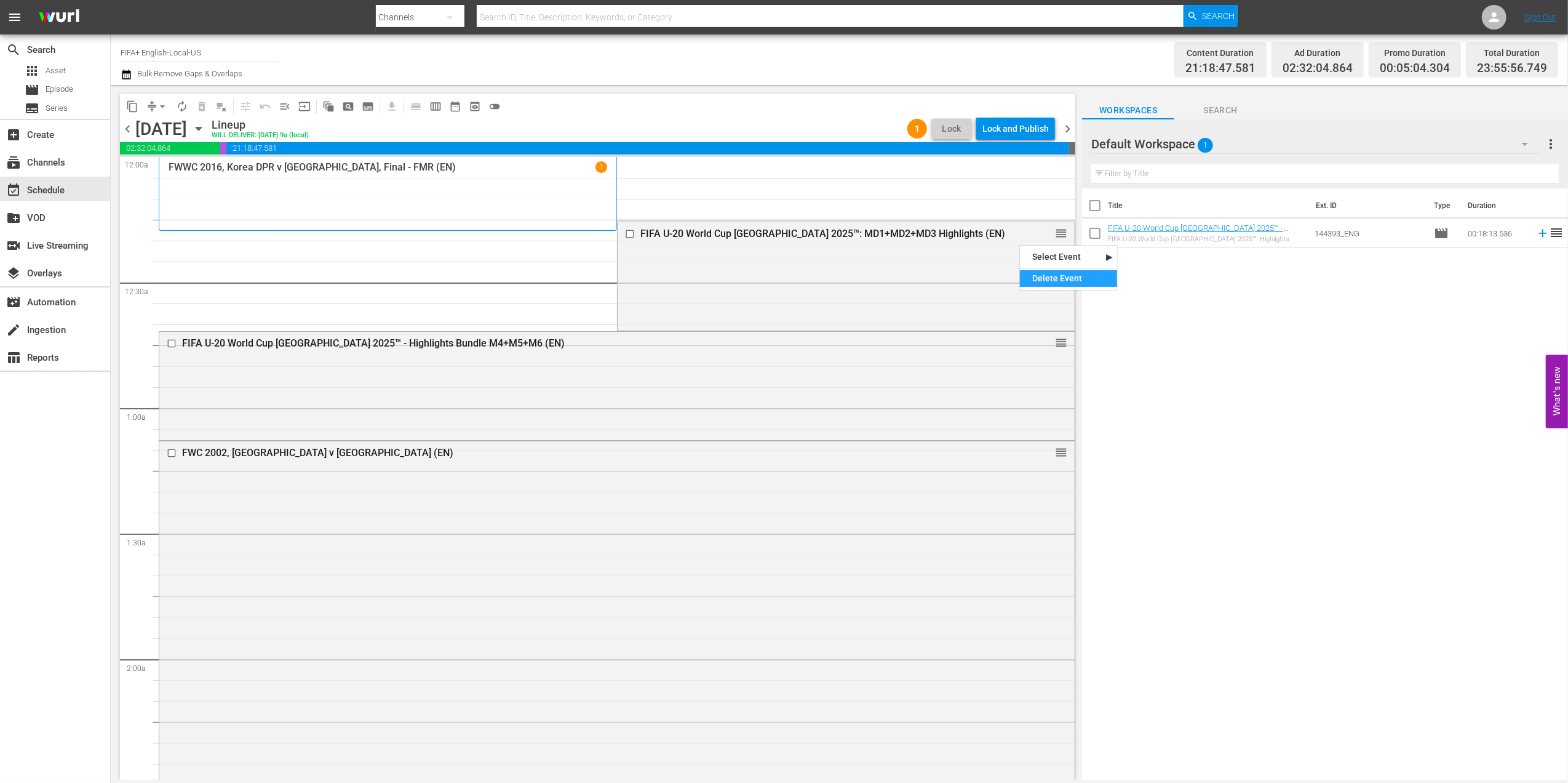
click at [1066, 284] on div "Delete Event" at bounding box center [1069, 278] width 97 height 17
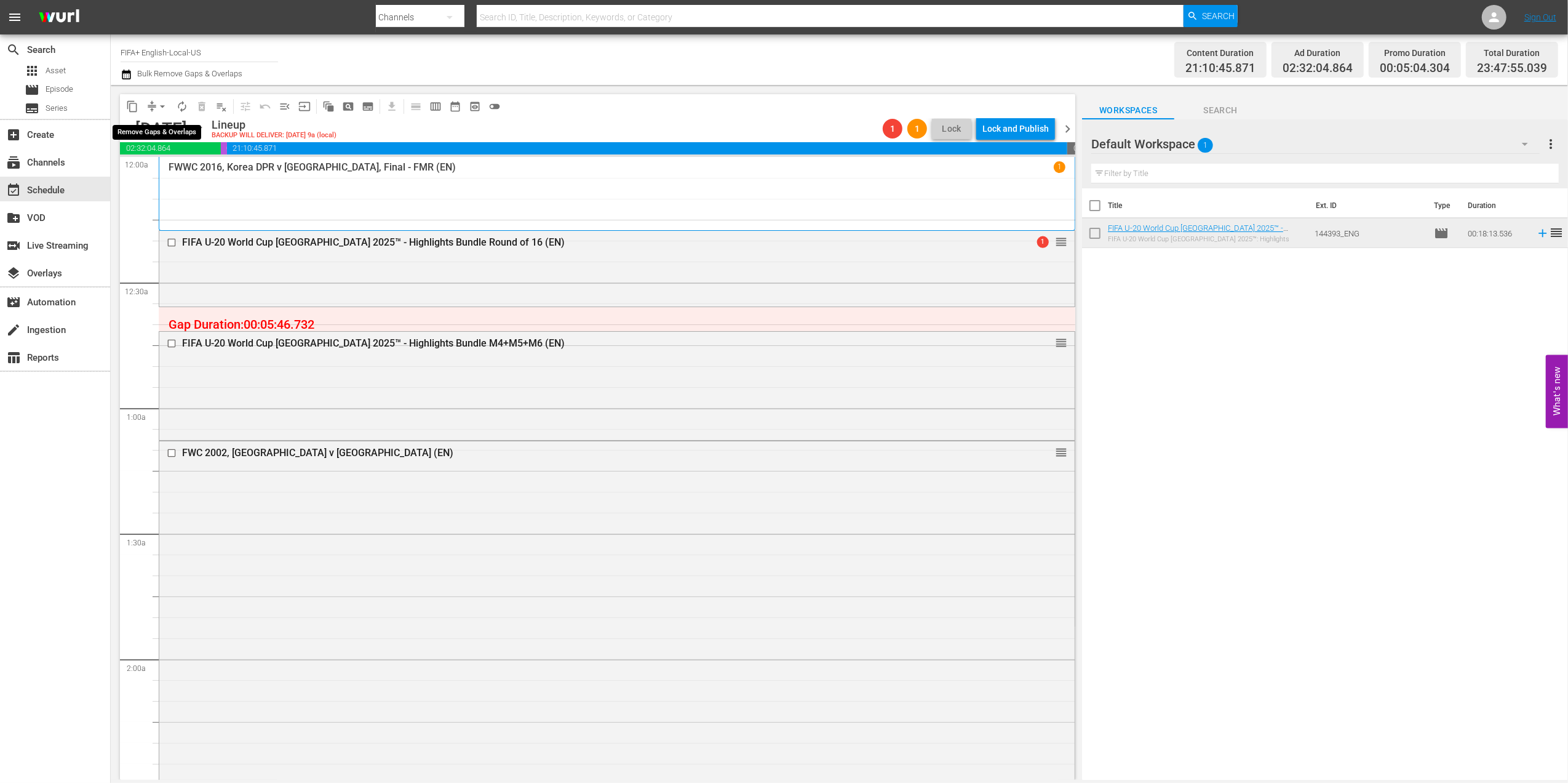
click at [161, 104] on span "arrow_drop_down" at bounding box center [162, 106] width 12 height 12
click at [160, 171] on li "Align to End of Previous Day" at bounding box center [162, 172] width 129 height 20
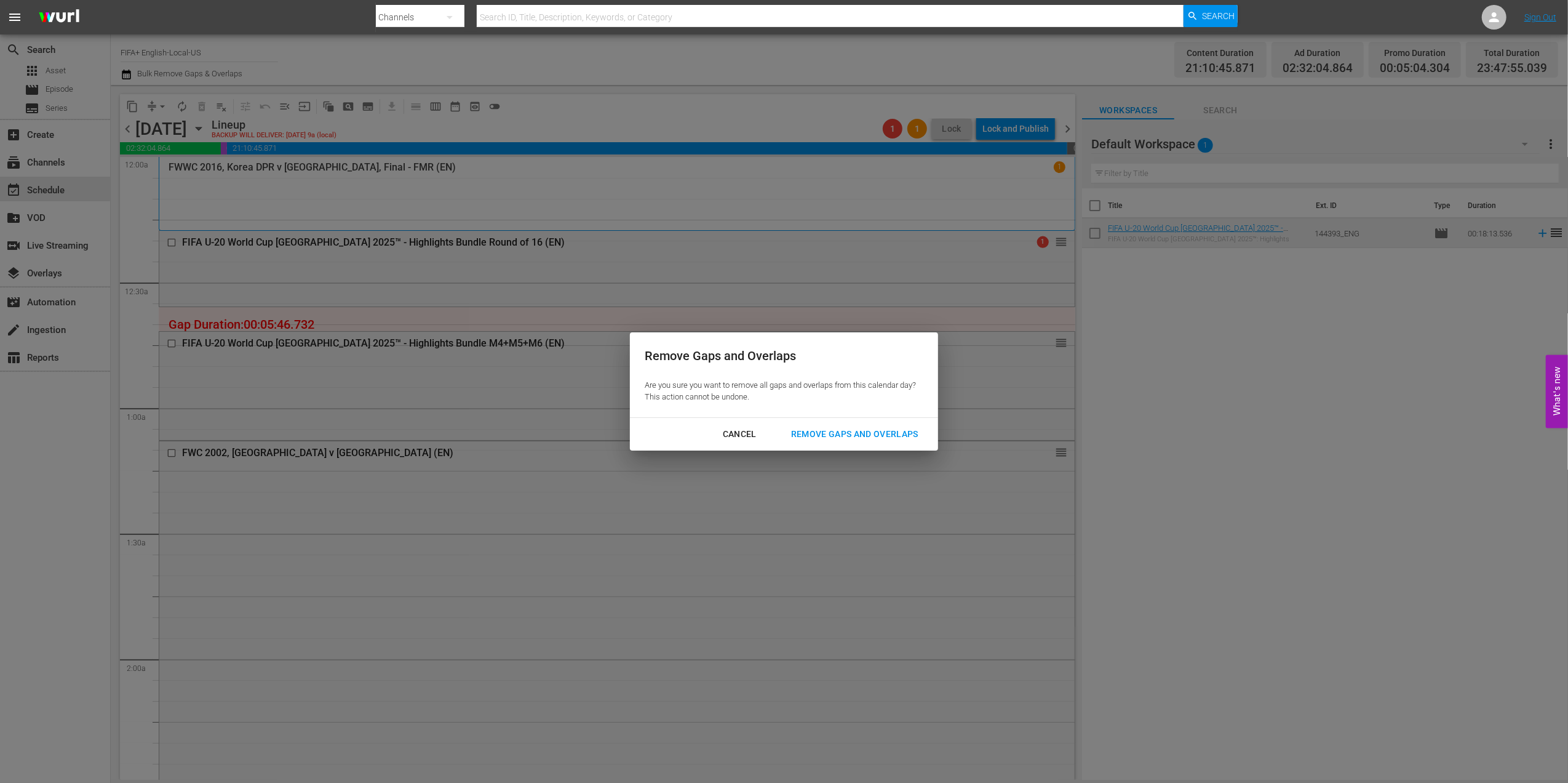
click at [904, 432] on div "Remove Gaps and Overlaps" at bounding box center [854, 434] width 147 height 16
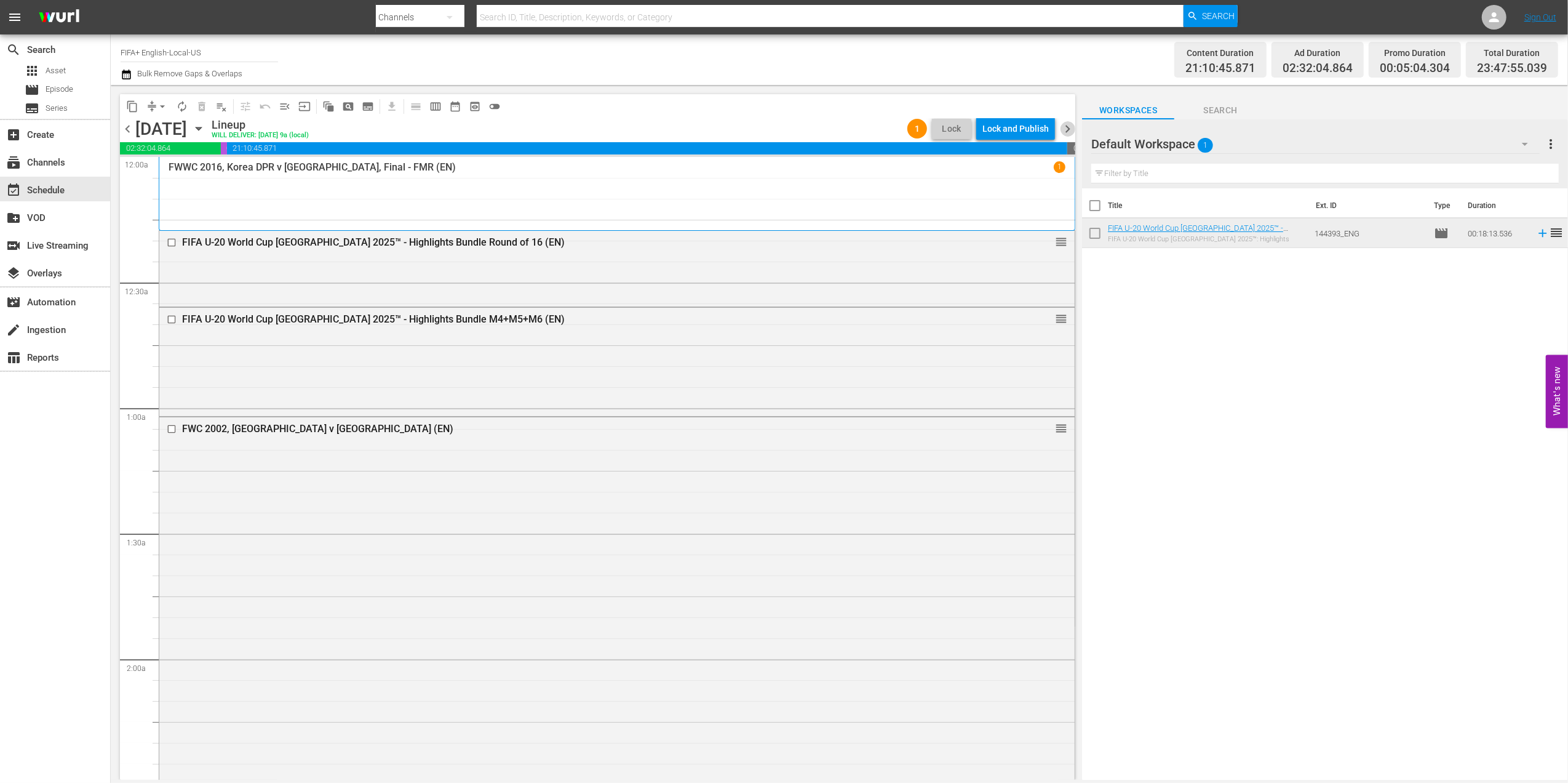
click at [1068, 125] on span "chevron_right" at bounding box center [1067, 129] width 16 height 16
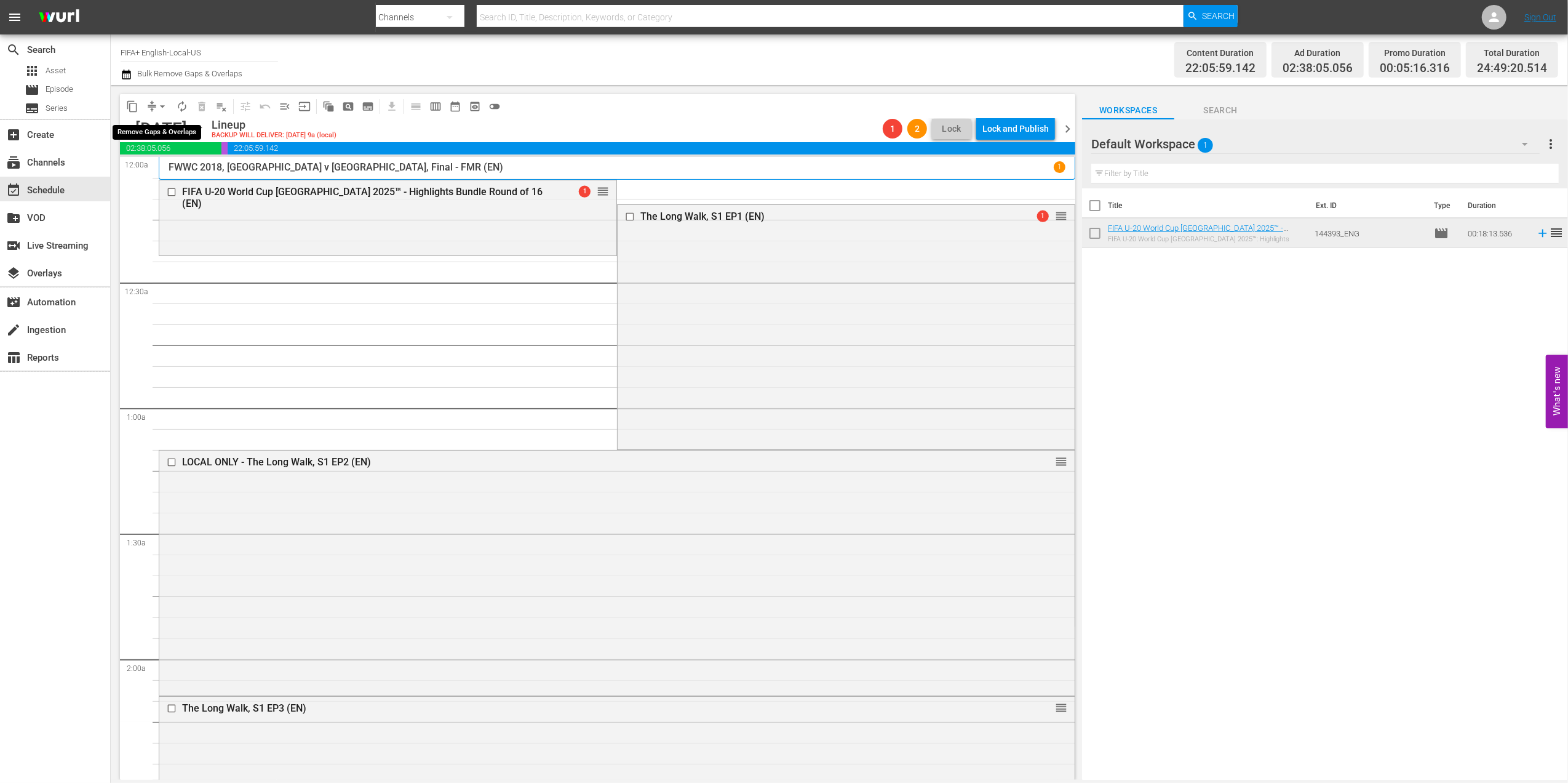
click at [159, 104] on span "arrow_drop_down" at bounding box center [162, 106] width 12 height 12
click at [167, 165] on li "Align to End of Previous Day" at bounding box center [162, 172] width 129 height 20
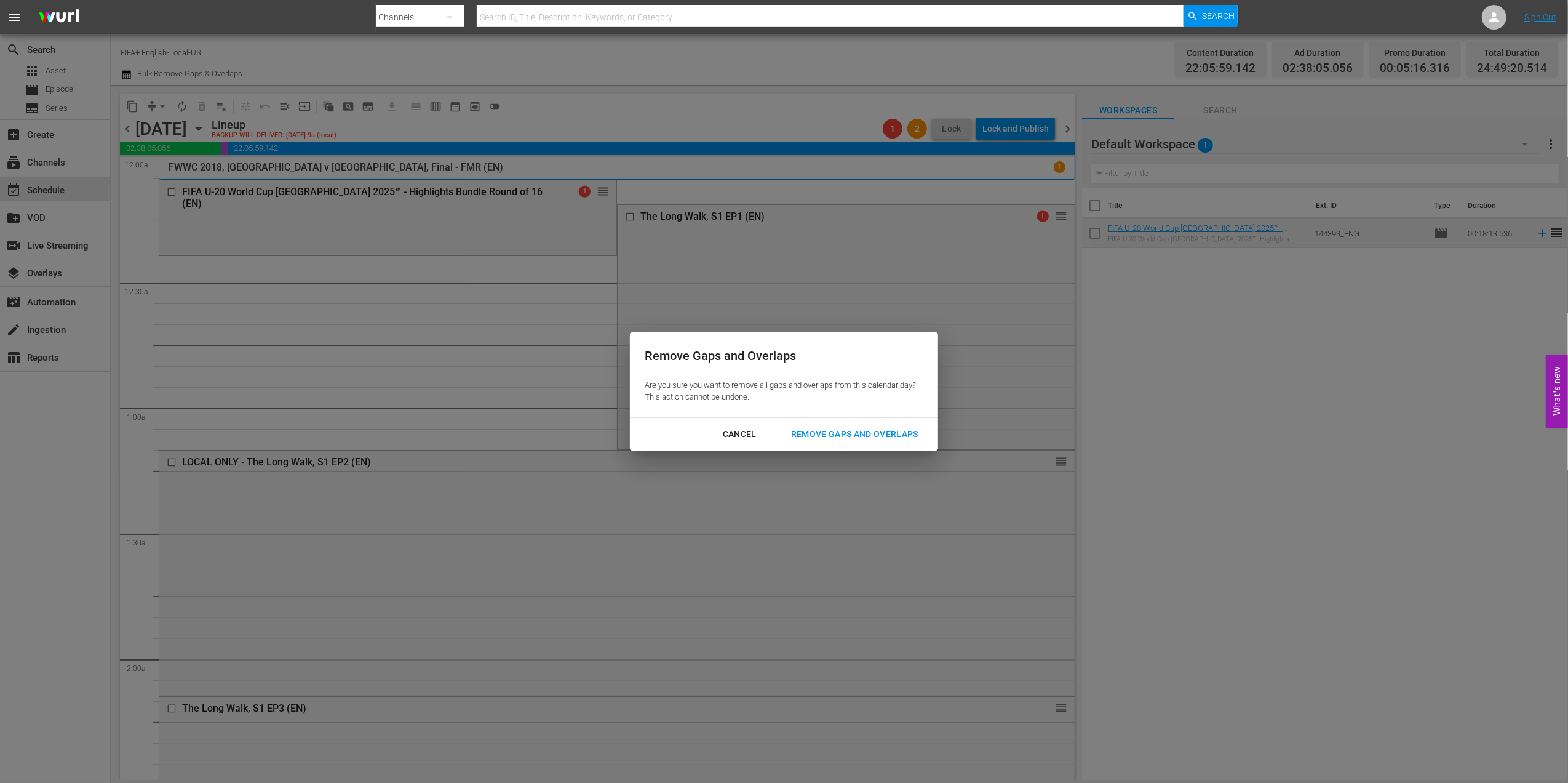
click at [893, 442] on button "Remove Gaps and Overlaps" at bounding box center [855, 434] width 157 height 23
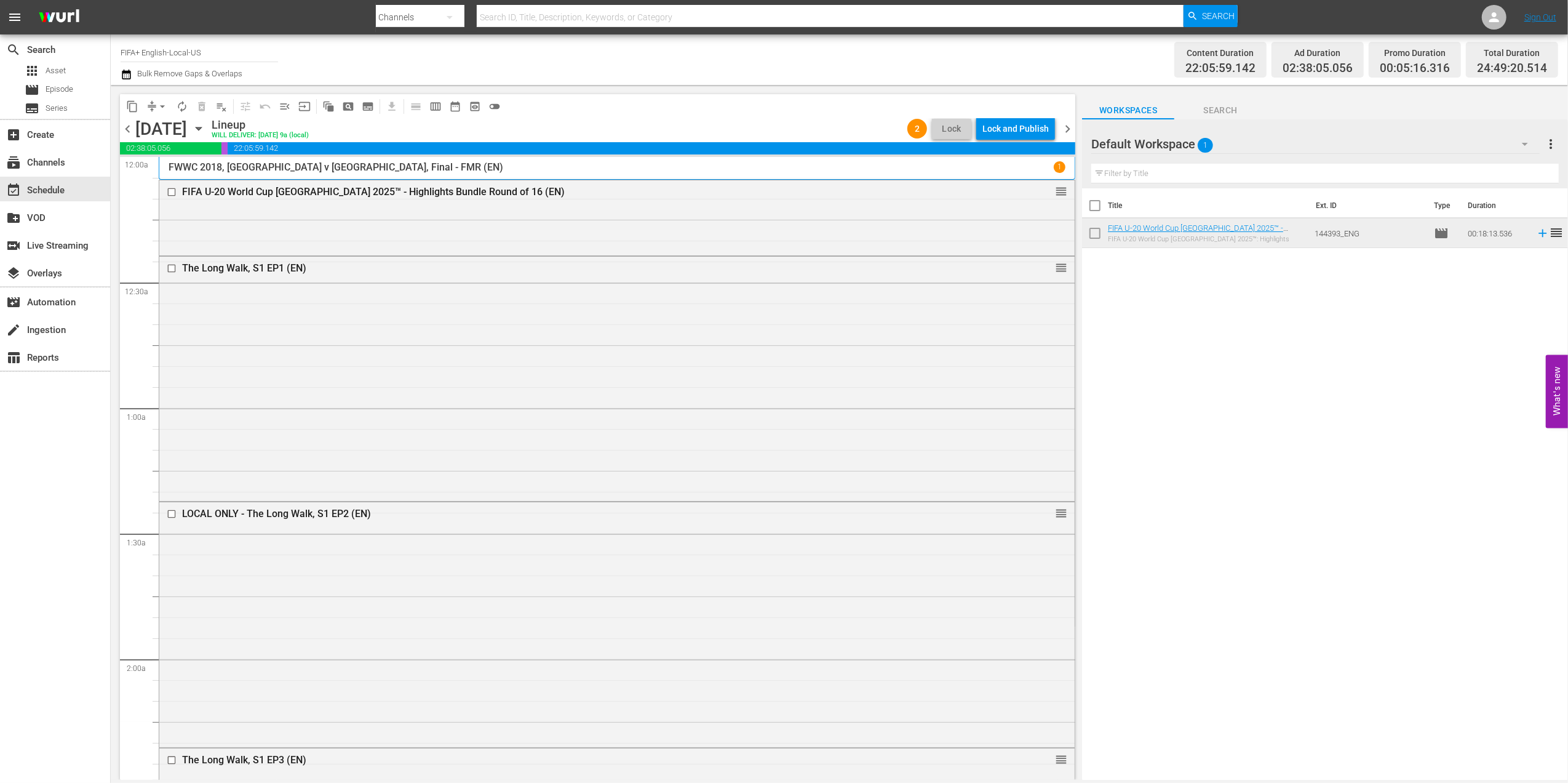
click at [1071, 120] on div "chevron_left Saturday, October 18th October 18th Lineup WILL DELIVER: 10/17 @ 9…" at bounding box center [597, 130] width 955 height 24
click at [1071, 126] on span "chevron_right" at bounding box center [1067, 129] width 16 height 16
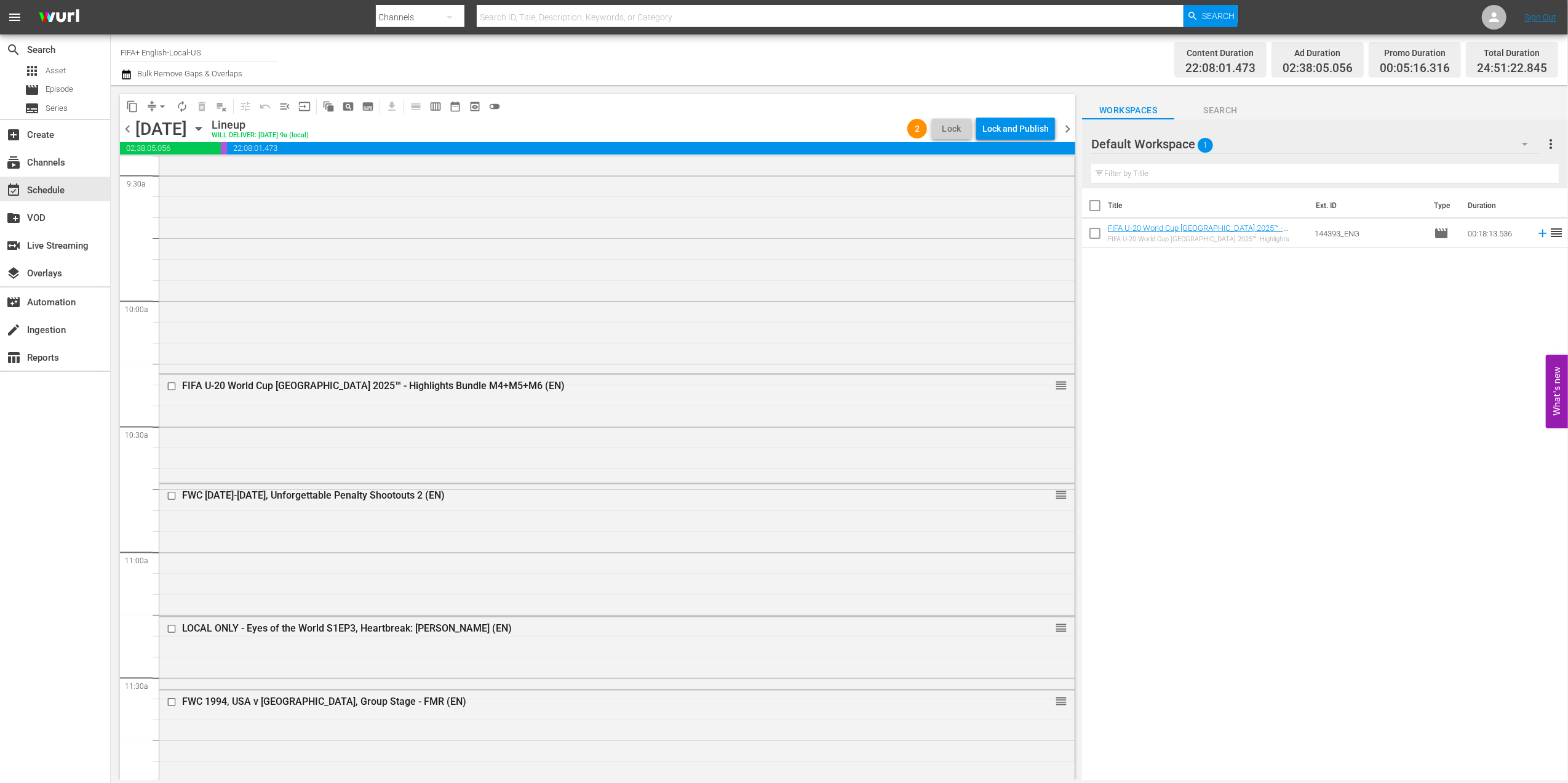
scroll to position [2448, 0]
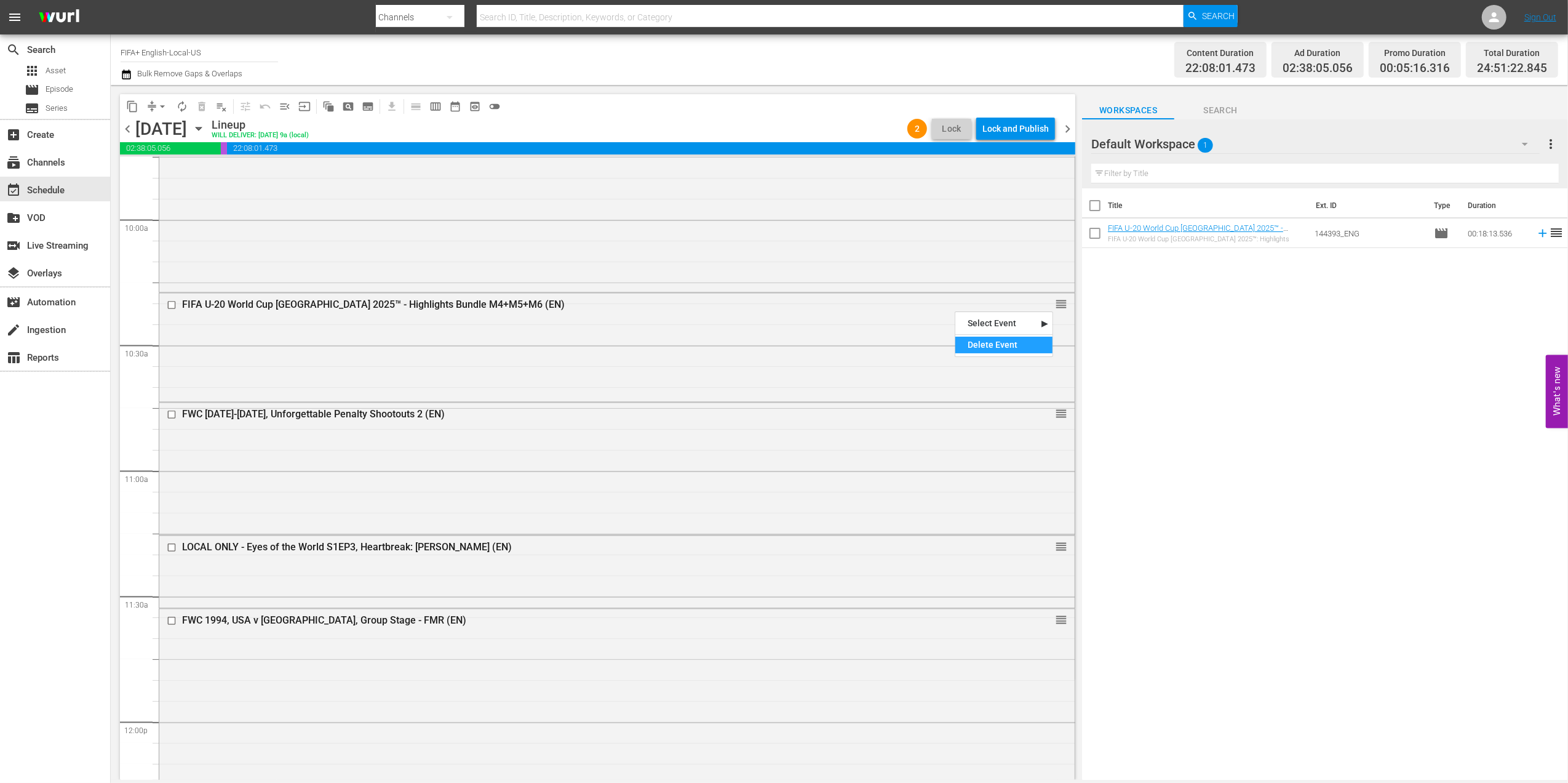
click at [1007, 342] on div "Delete Event" at bounding box center [1004, 344] width 97 height 17
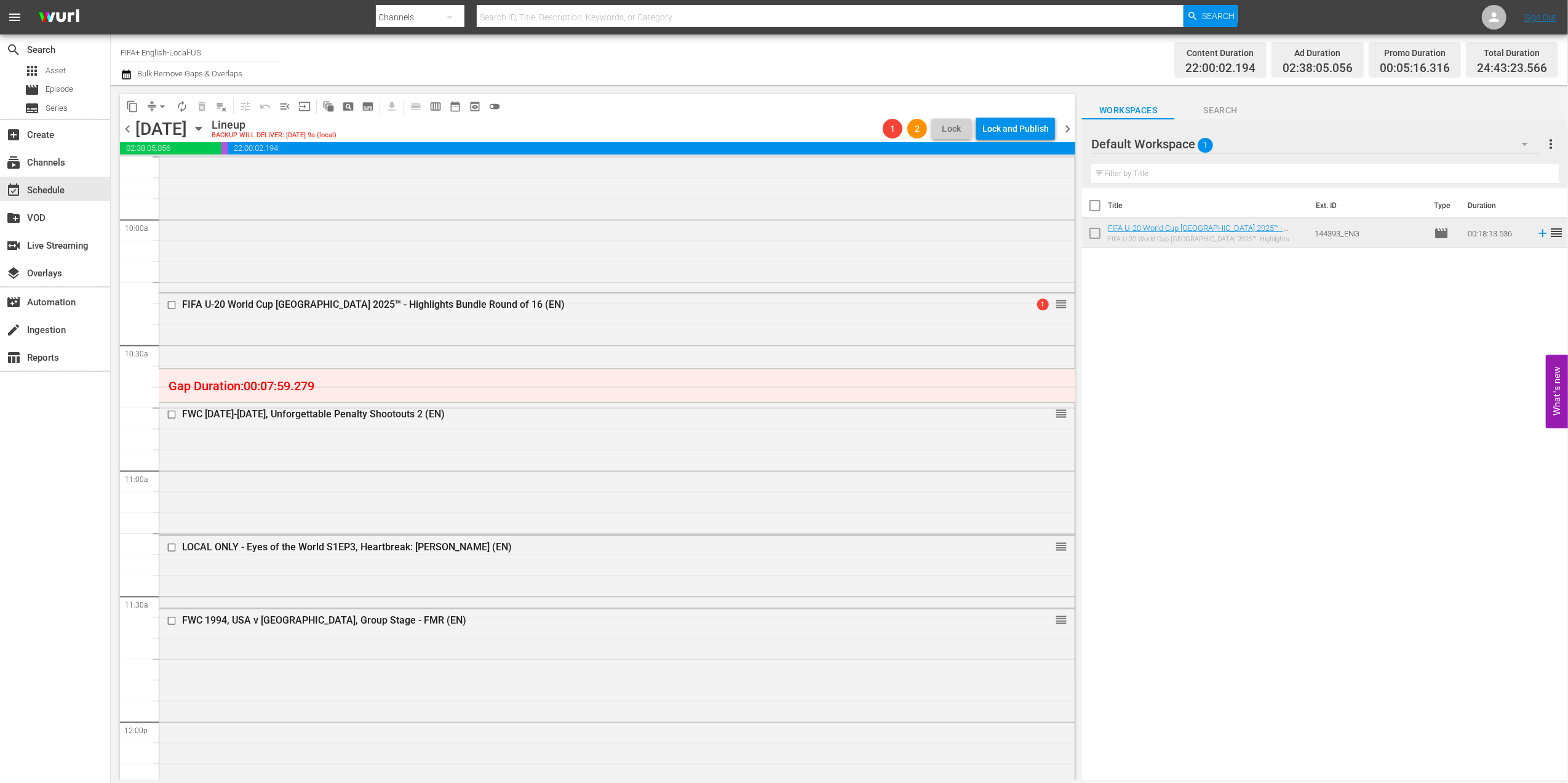
click at [160, 104] on span "arrow_drop_down" at bounding box center [162, 106] width 12 height 12
click at [200, 173] on li "Align to End of Previous Day" at bounding box center [162, 172] width 129 height 20
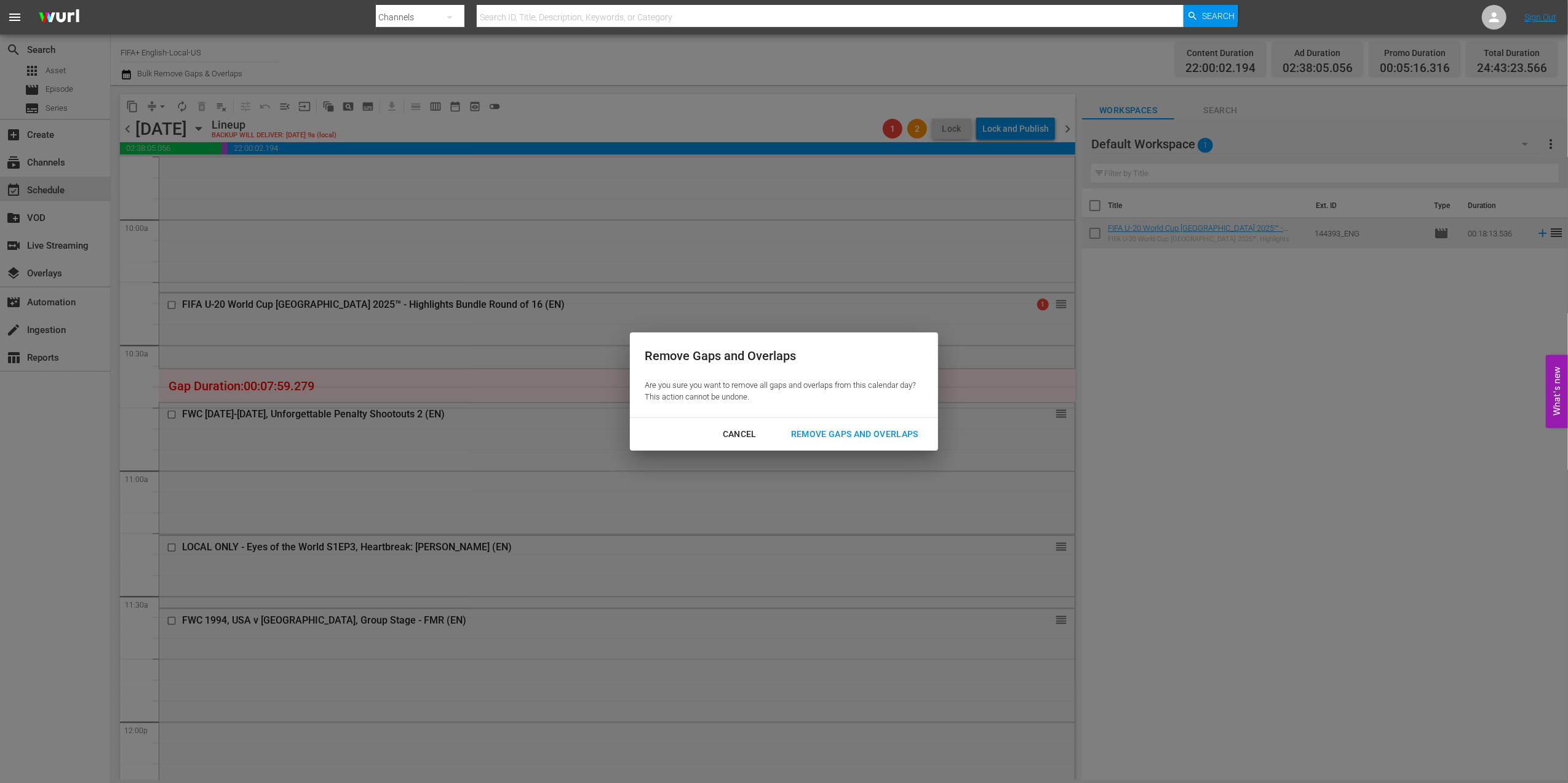
click at [810, 430] on div "Remove Gaps and Overlaps" at bounding box center [854, 434] width 147 height 16
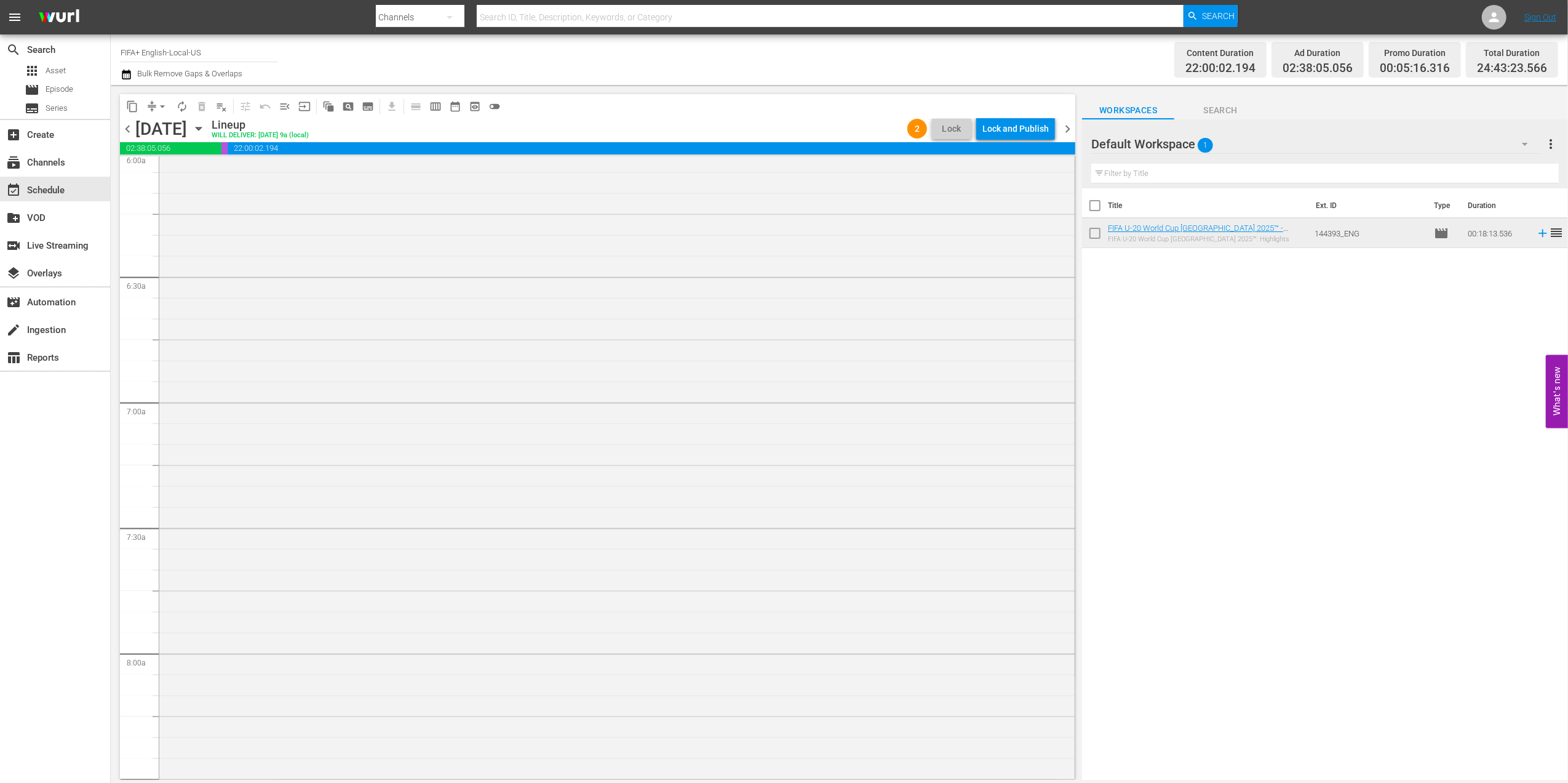
scroll to position [0, 0]
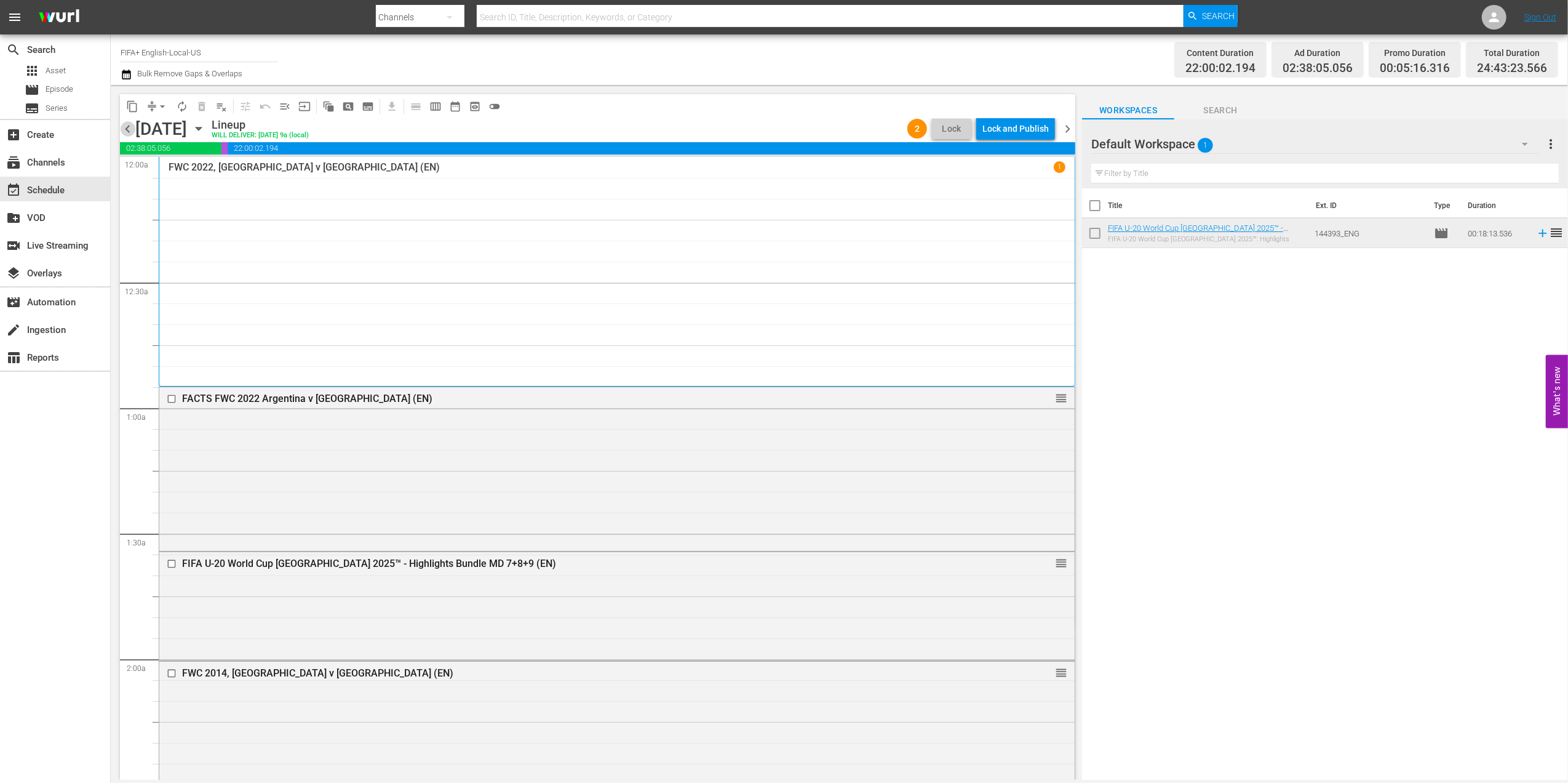
click at [122, 125] on span "chevron_left" at bounding box center [127, 129] width 16 height 16
click at [122, 126] on span "chevron_left" at bounding box center [127, 129] width 16 height 16
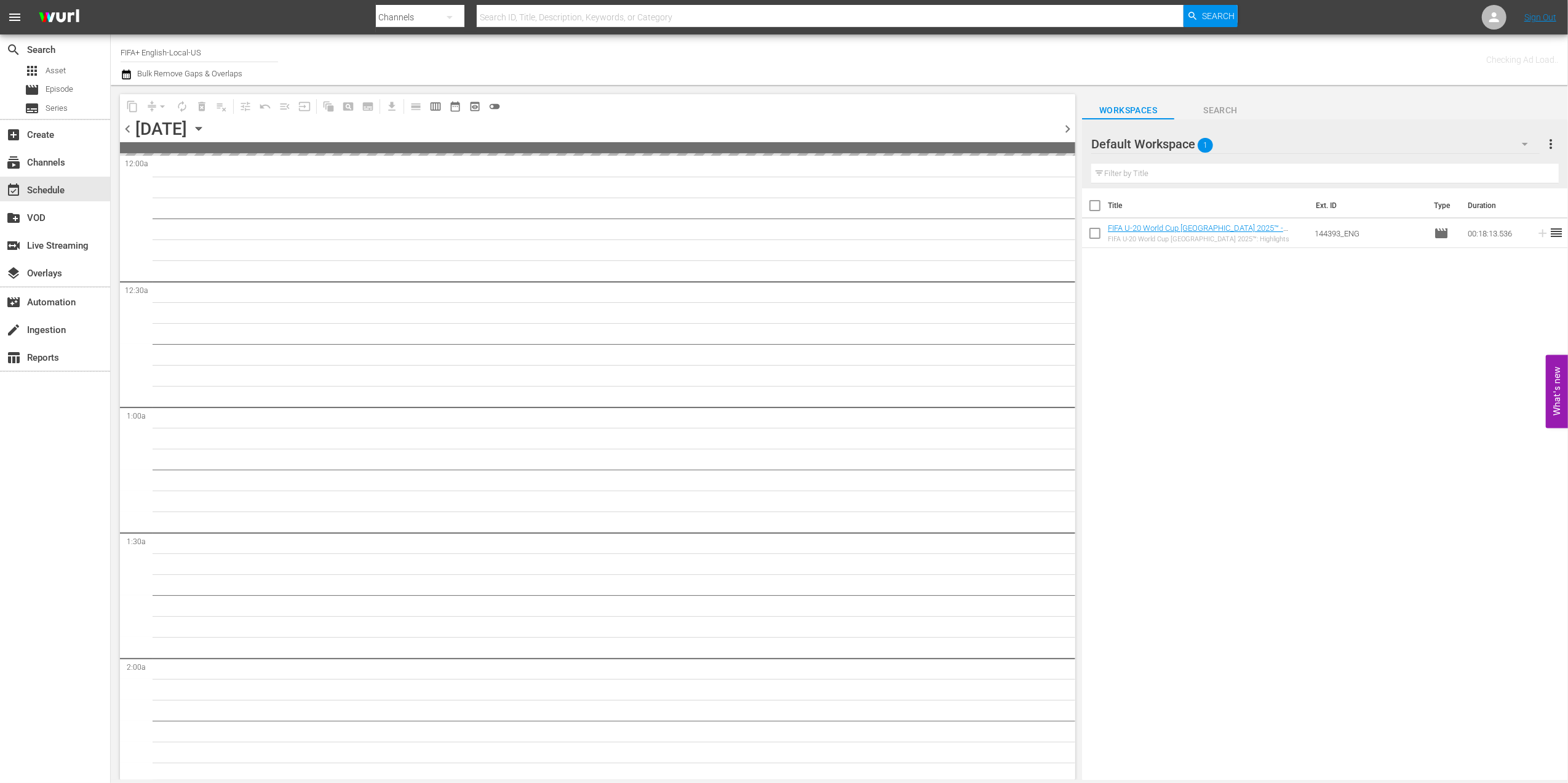
click at [122, 126] on span "chevron_left" at bounding box center [127, 129] width 16 height 16
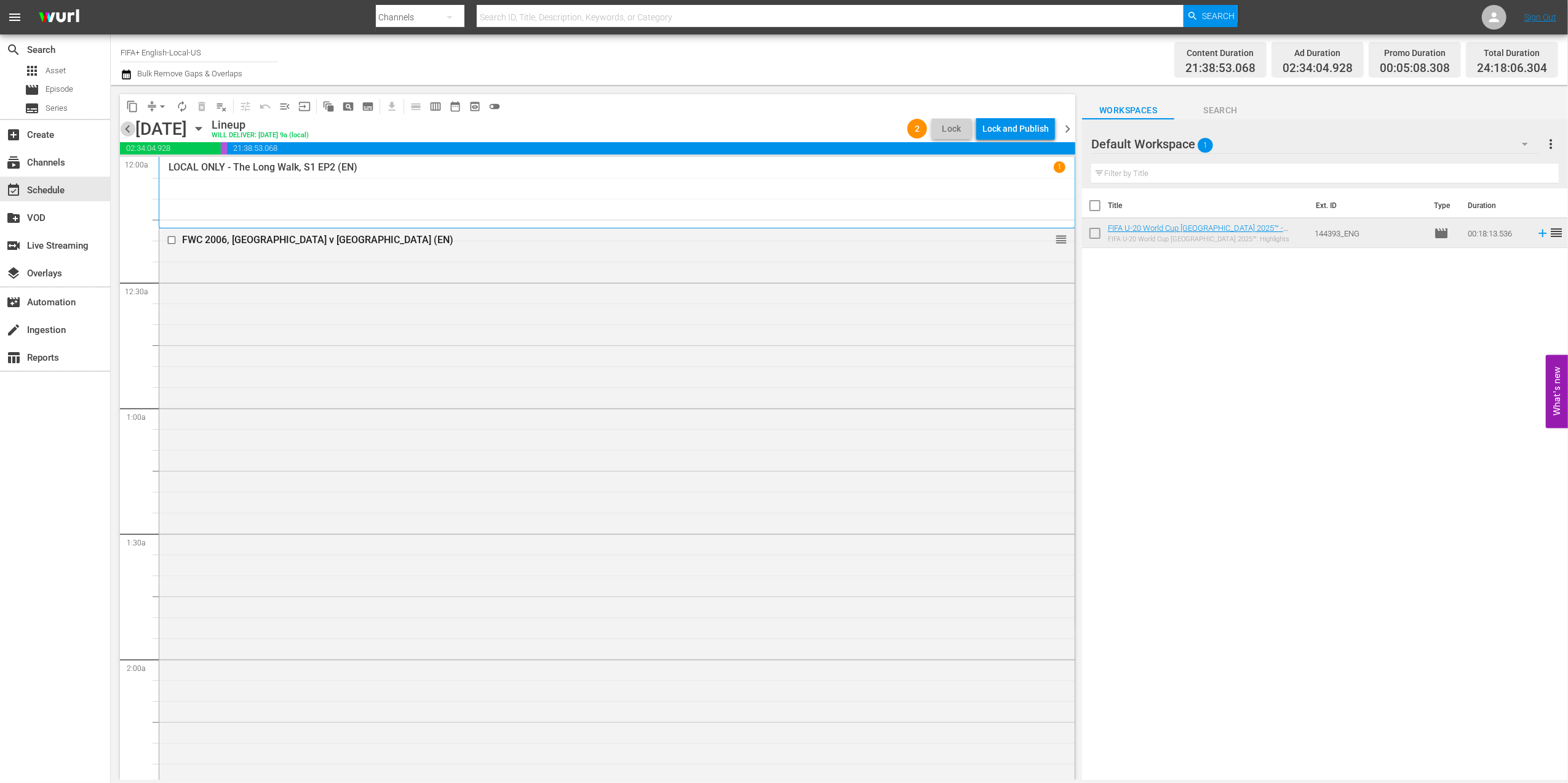
click at [129, 128] on span "chevron_left" at bounding box center [127, 129] width 16 height 16
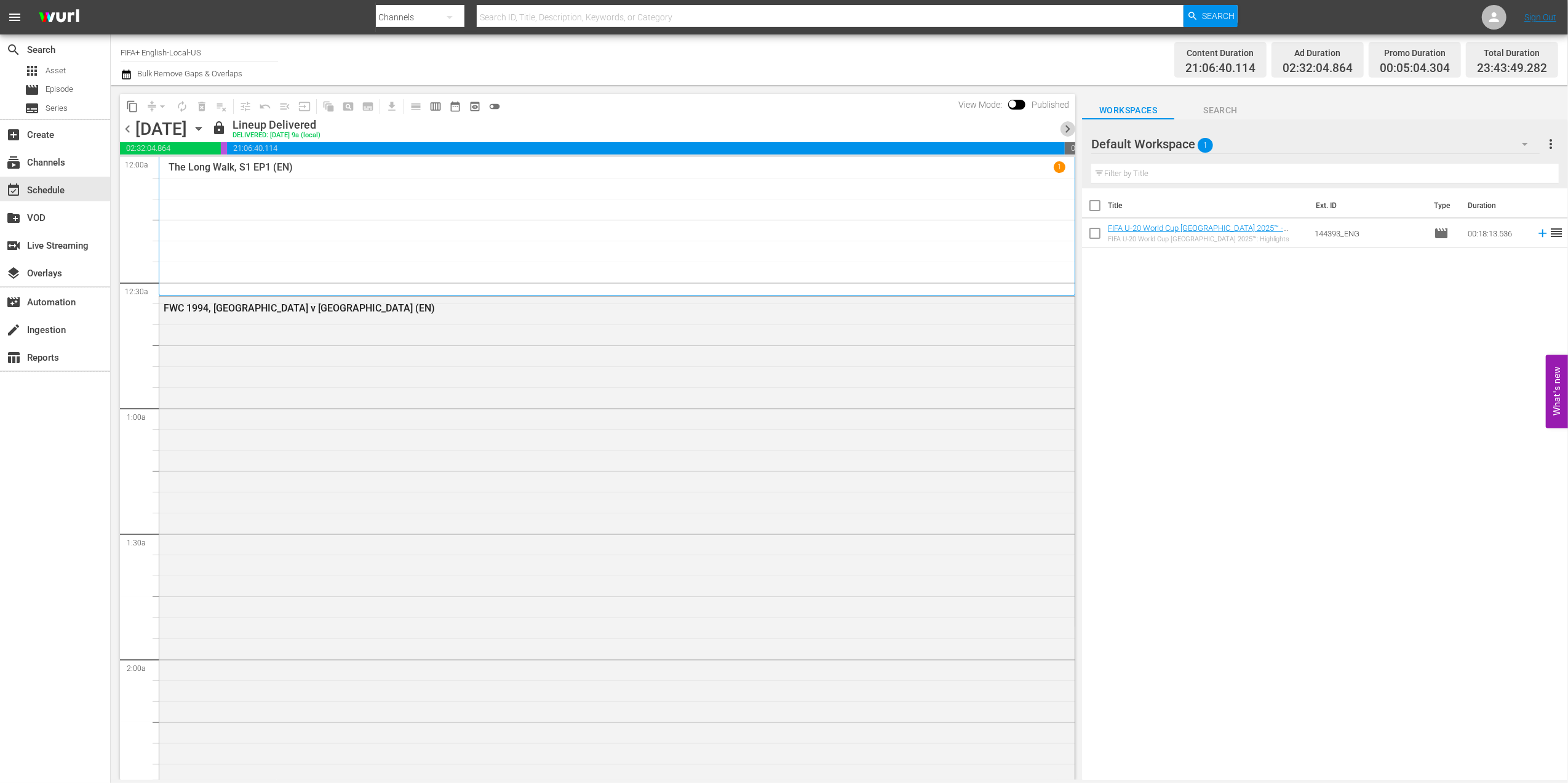
click at [1064, 129] on span "chevron_right" at bounding box center [1067, 129] width 16 height 16
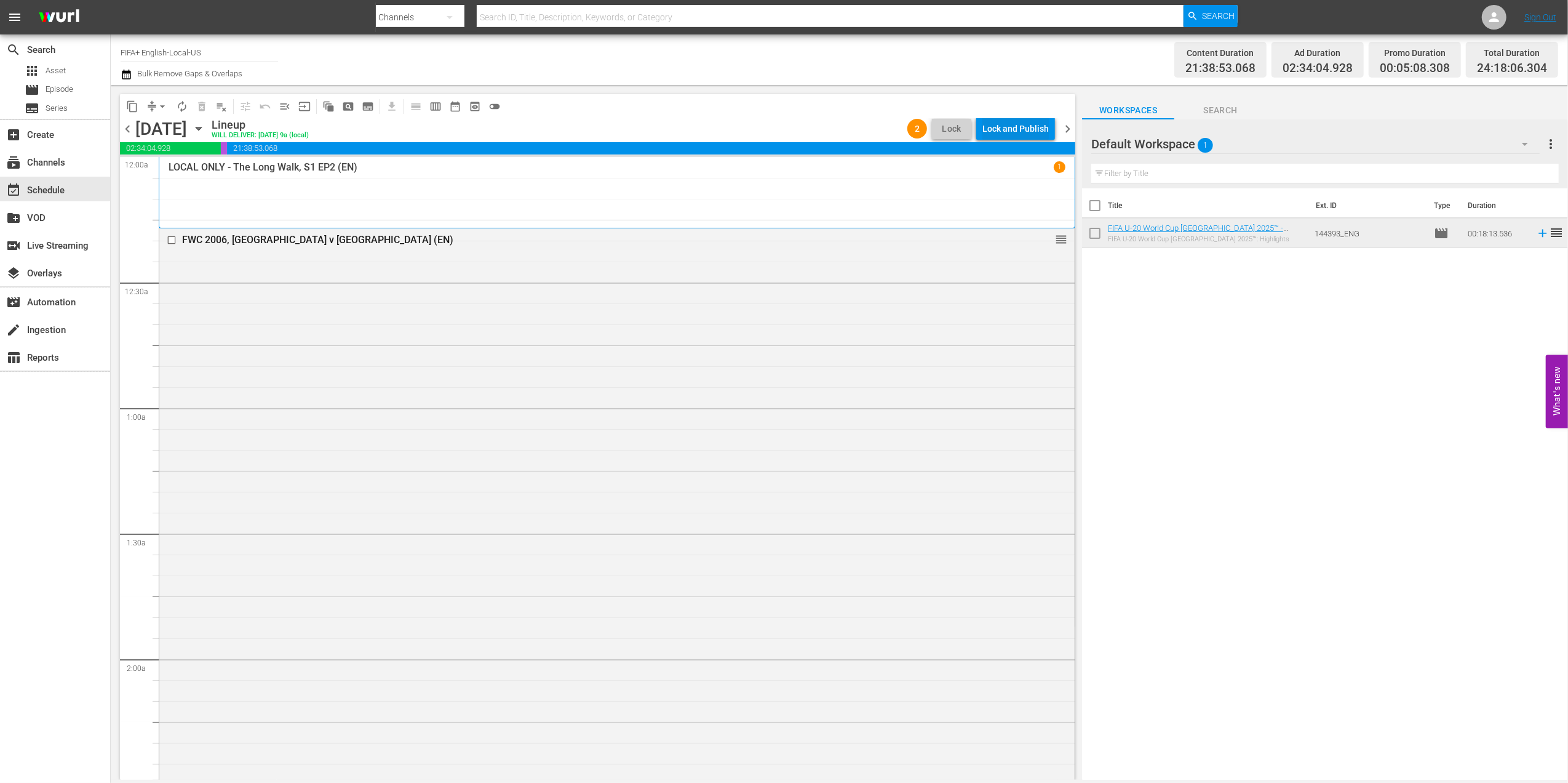
click at [994, 131] on div "Lock and Publish" at bounding box center [1015, 129] width 66 height 22
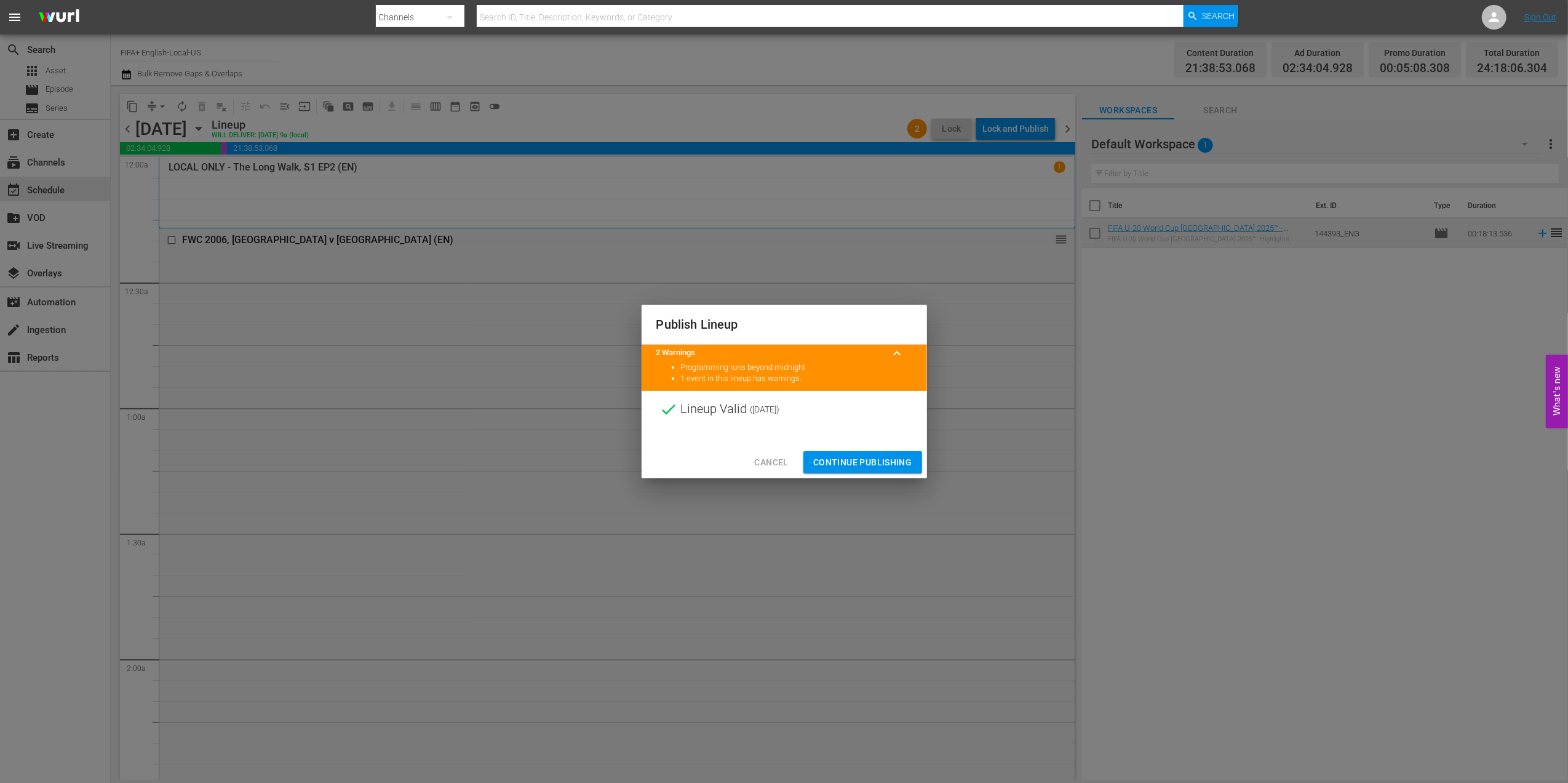
click at [854, 464] on span "Continue Publishing" at bounding box center [862, 462] width 99 height 16
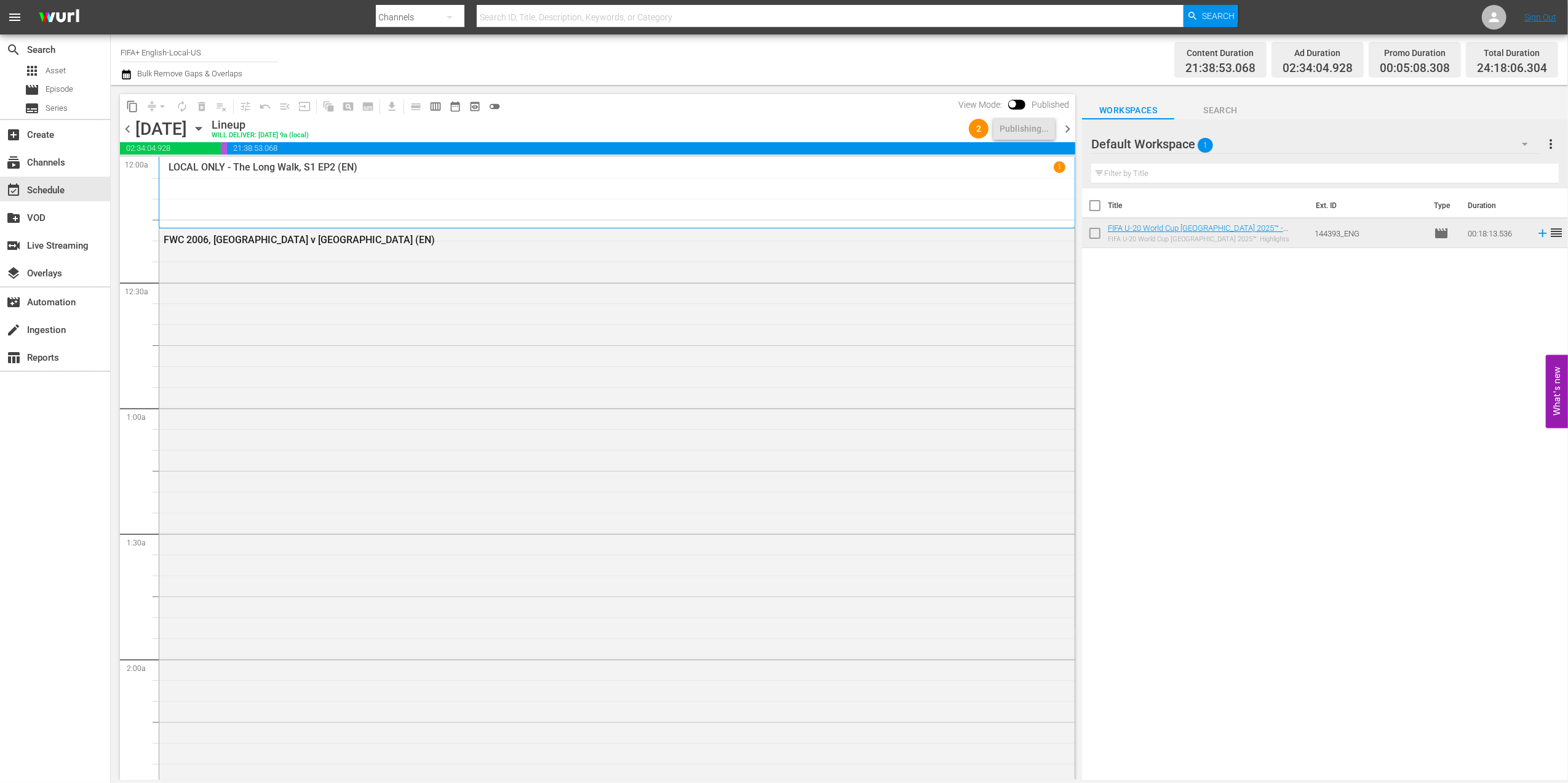
click at [1073, 129] on span "chevron_right" at bounding box center [1067, 129] width 16 height 16
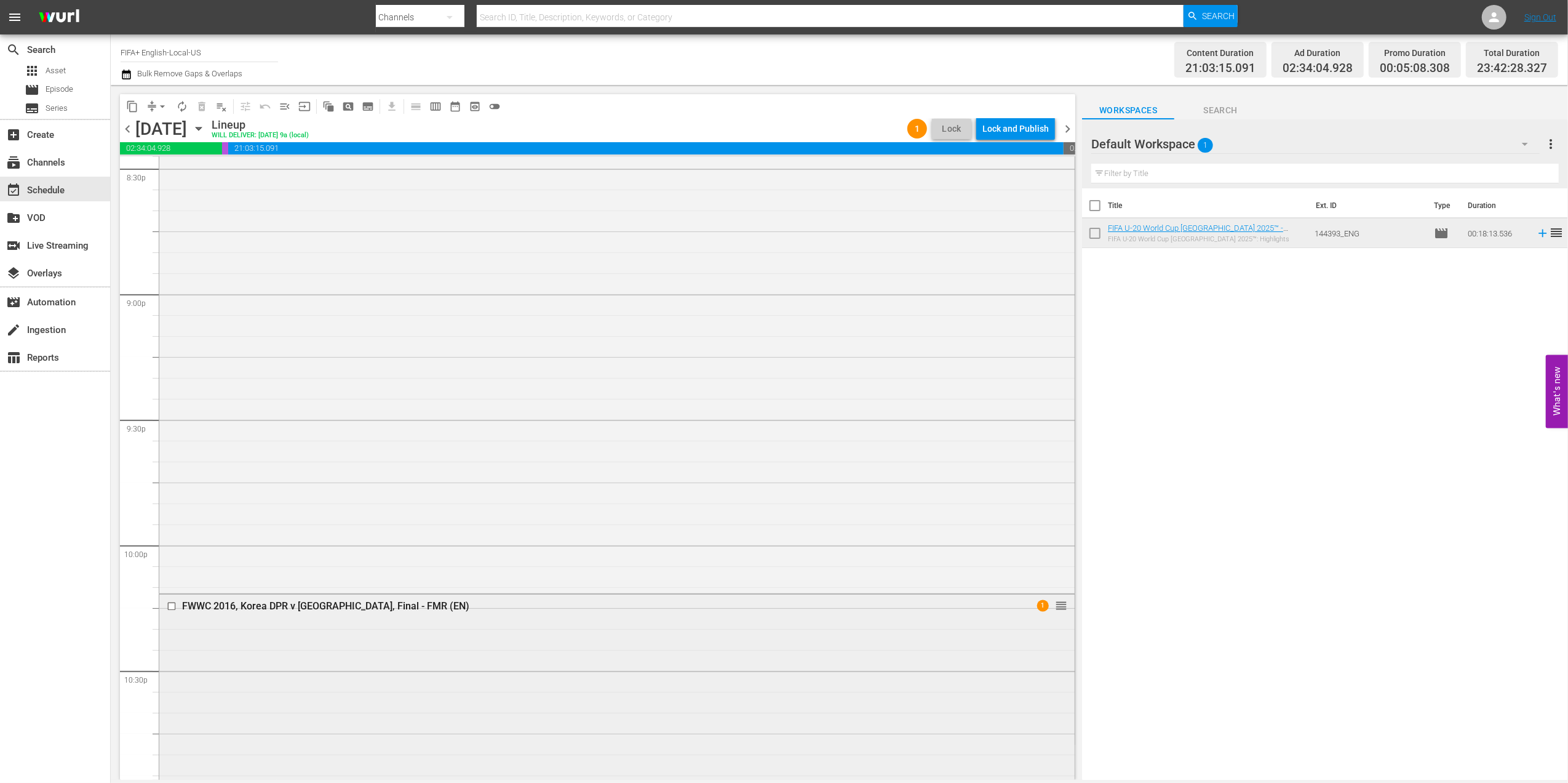
scroll to position [5477, 0]
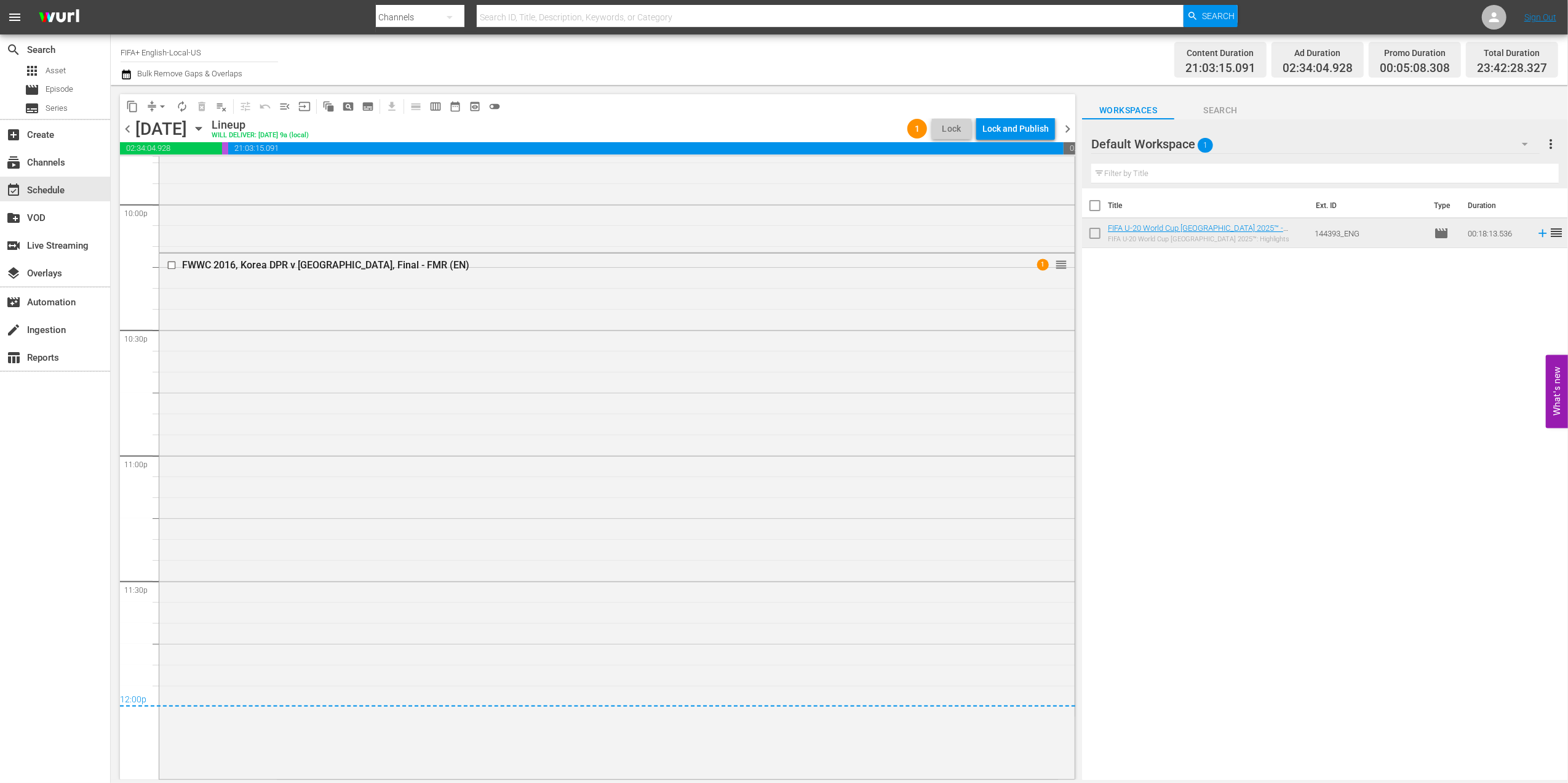
click at [129, 124] on span "chevron_left" at bounding box center [127, 129] width 16 height 16
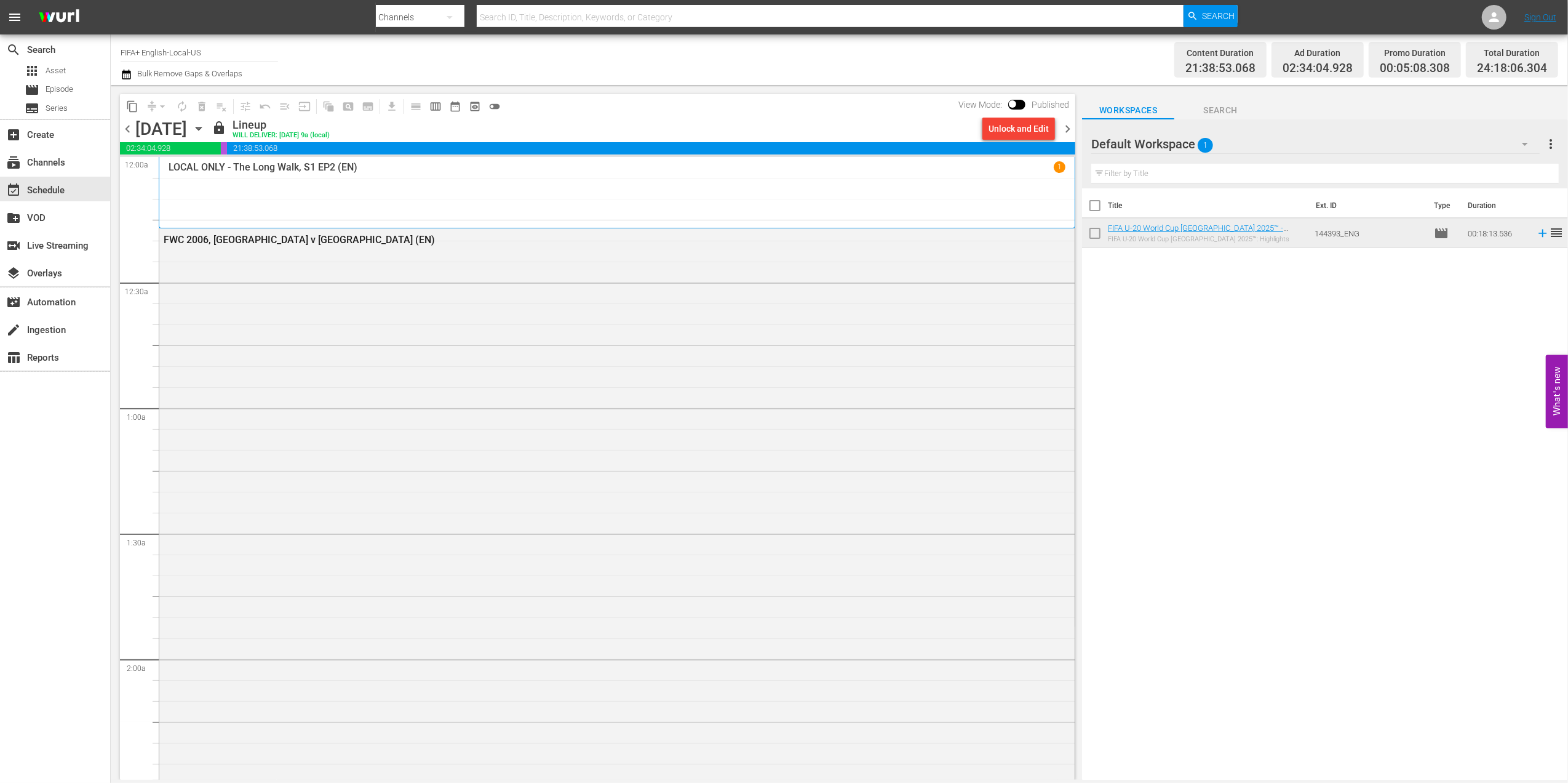
click at [1074, 121] on span "chevron_right" at bounding box center [1067, 129] width 16 height 16
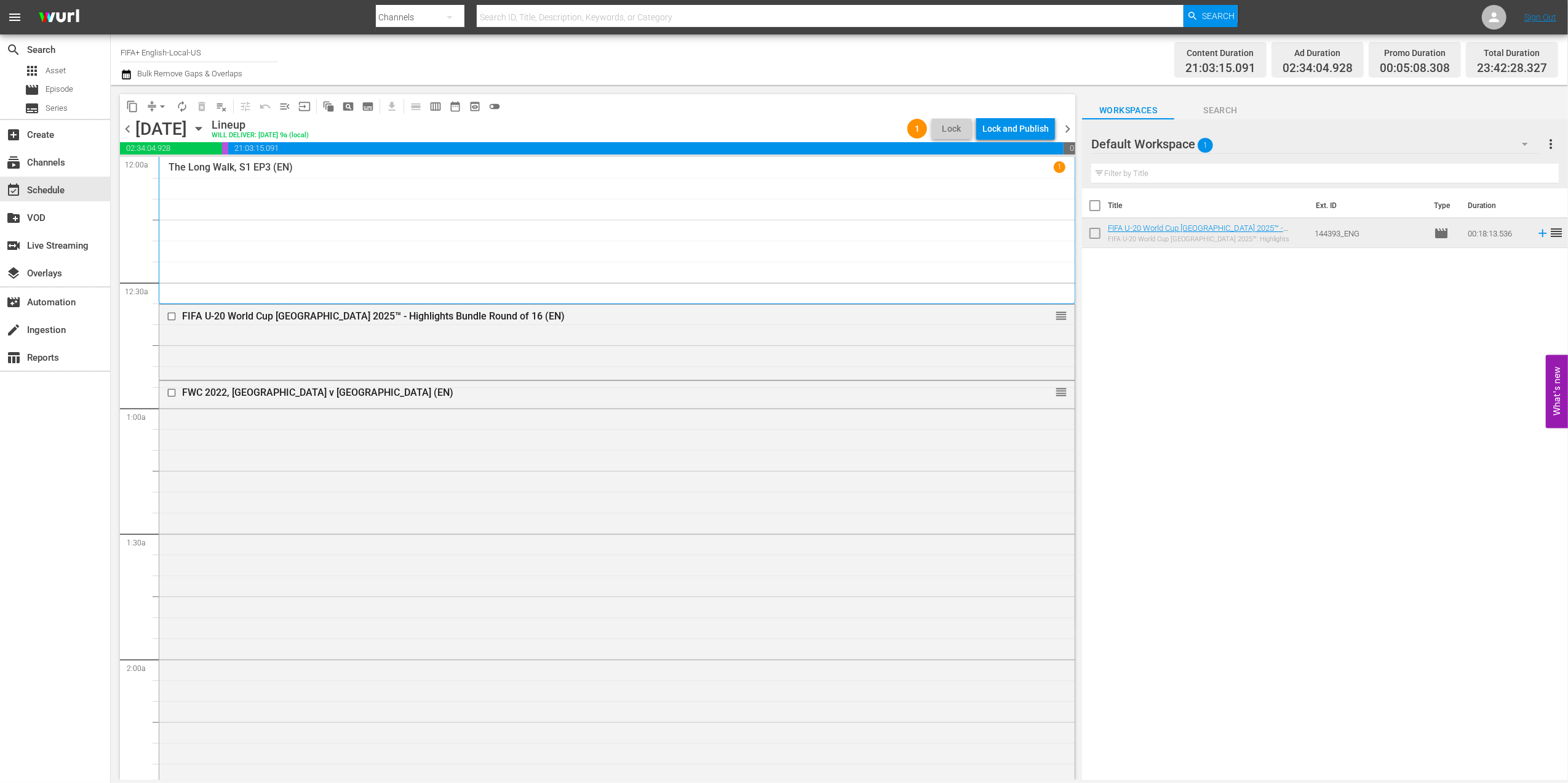
click at [1021, 131] on div "Lock and Publish" at bounding box center [1015, 129] width 66 height 22
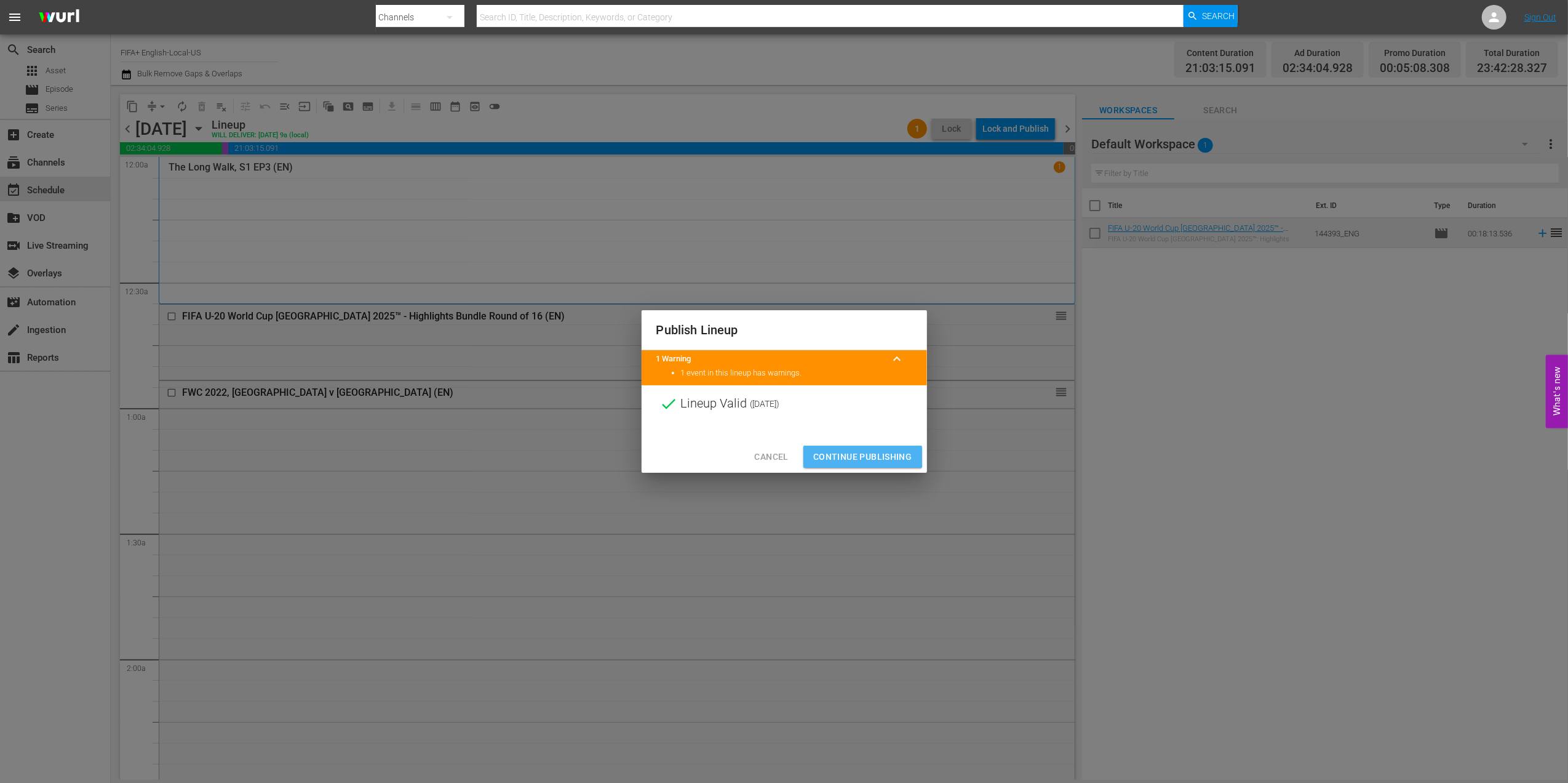
click at [852, 451] on span "Continue Publishing" at bounding box center [862, 457] width 99 height 16
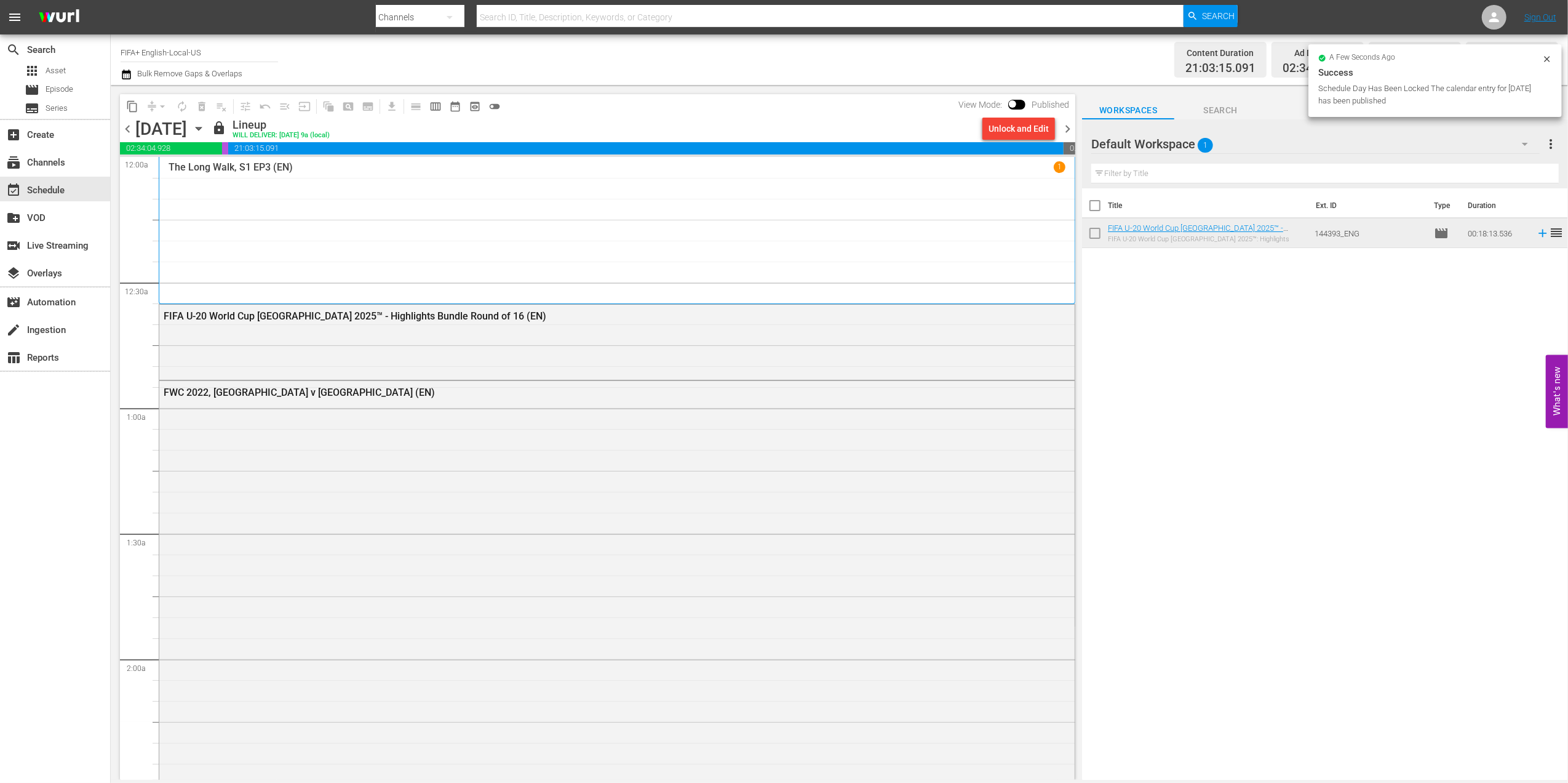
click at [1069, 126] on span "chevron_right" at bounding box center [1067, 129] width 16 height 16
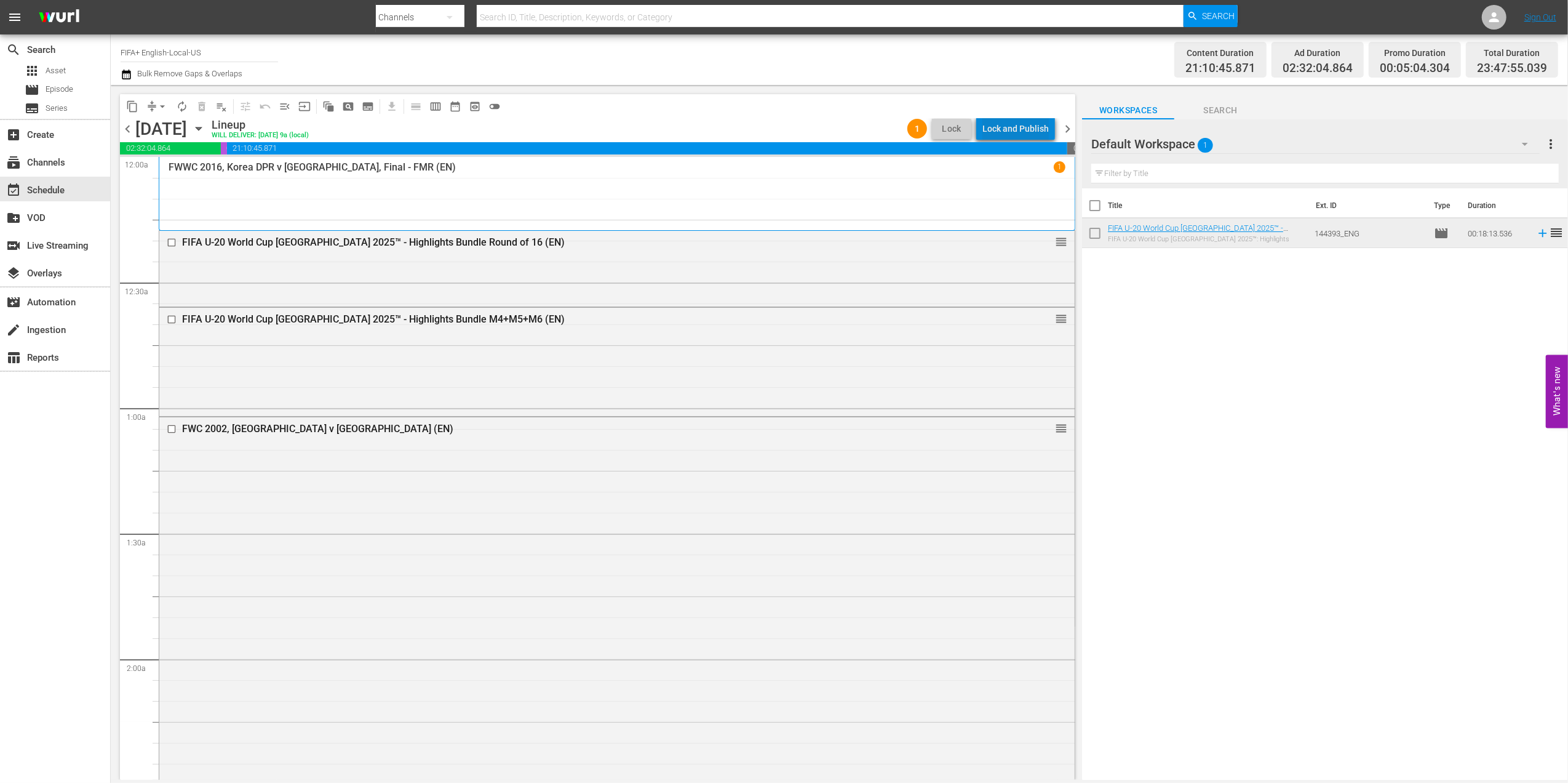
click at [1021, 124] on div "Lock and Publish" at bounding box center [1015, 129] width 66 height 22
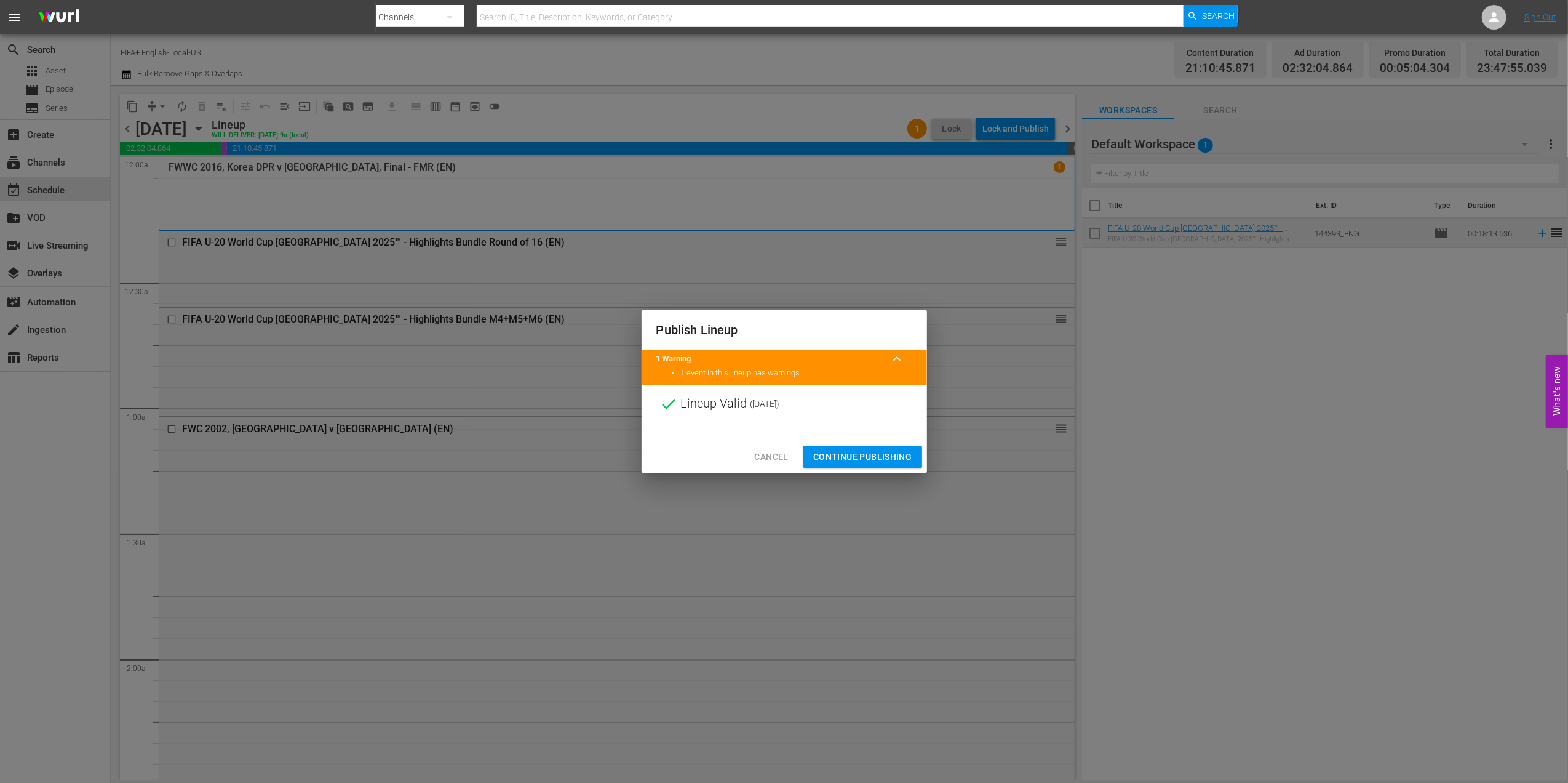
click at [858, 451] on span "Continue Publishing" at bounding box center [862, 457] width 99 height 16
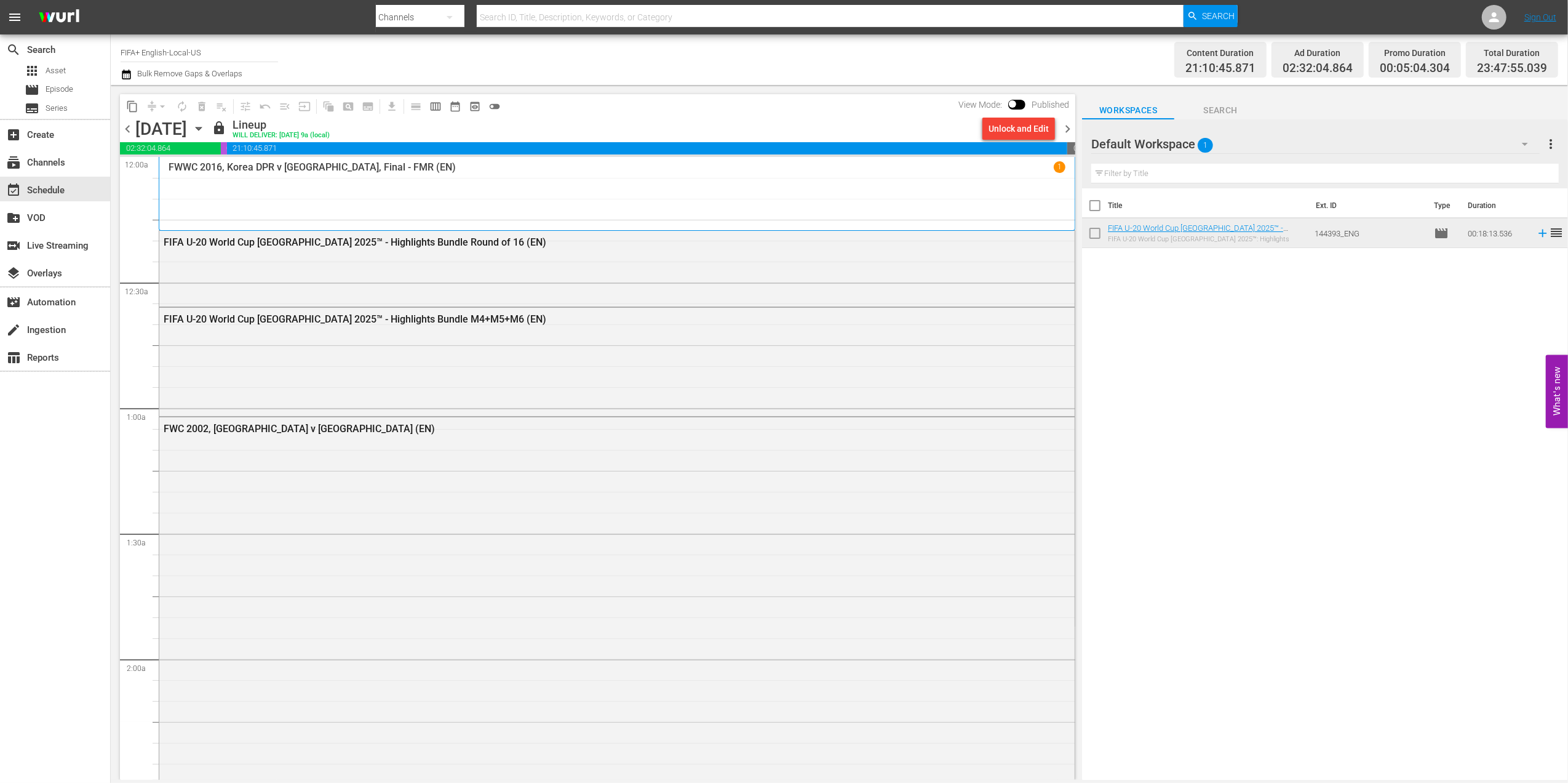
click at [1069, 125] on span "chevron_right" at bounding box center [1067, 129] width 16 height 16
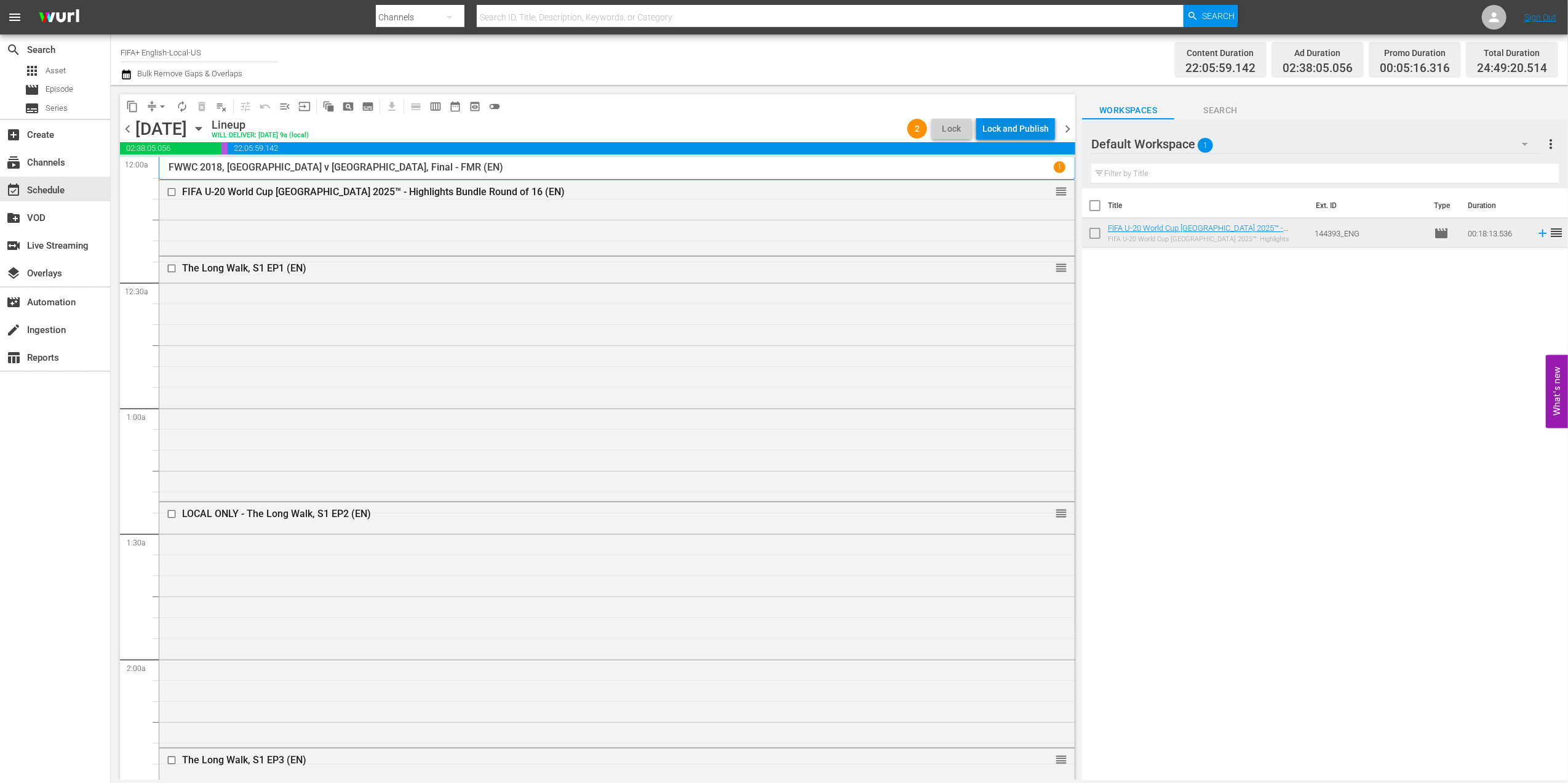
click at [1023, 120] on div "Lock and Publish" at bounding box center [1015, 129] width 66 height 22
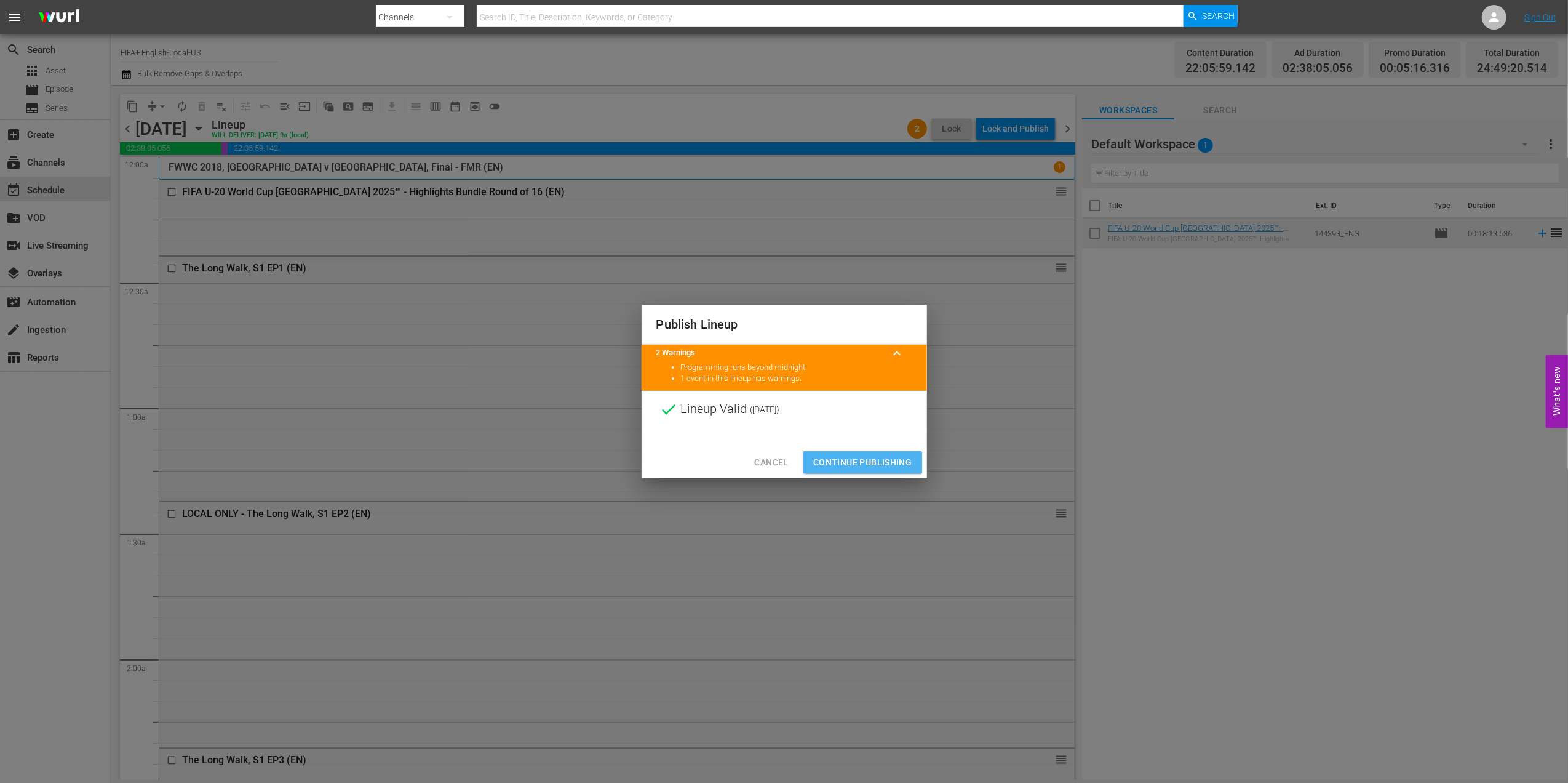
click at [874, 451] on button "Continue Publishing" at bounding box center [862, 462] width 118 height 23
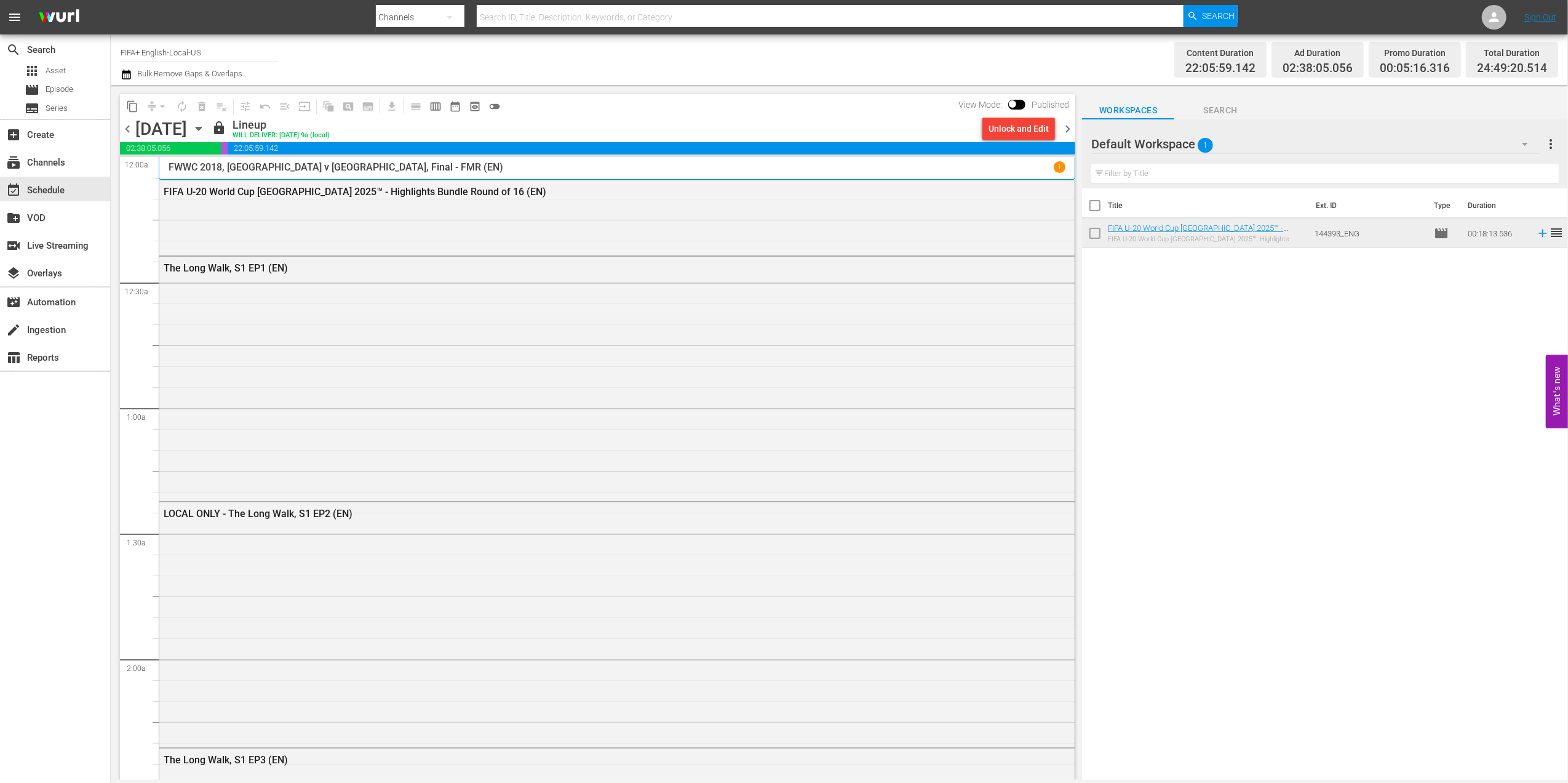
click at [1070, 128] on span "chevron_right" at bounding box center [1067, 129] width 16 height 16
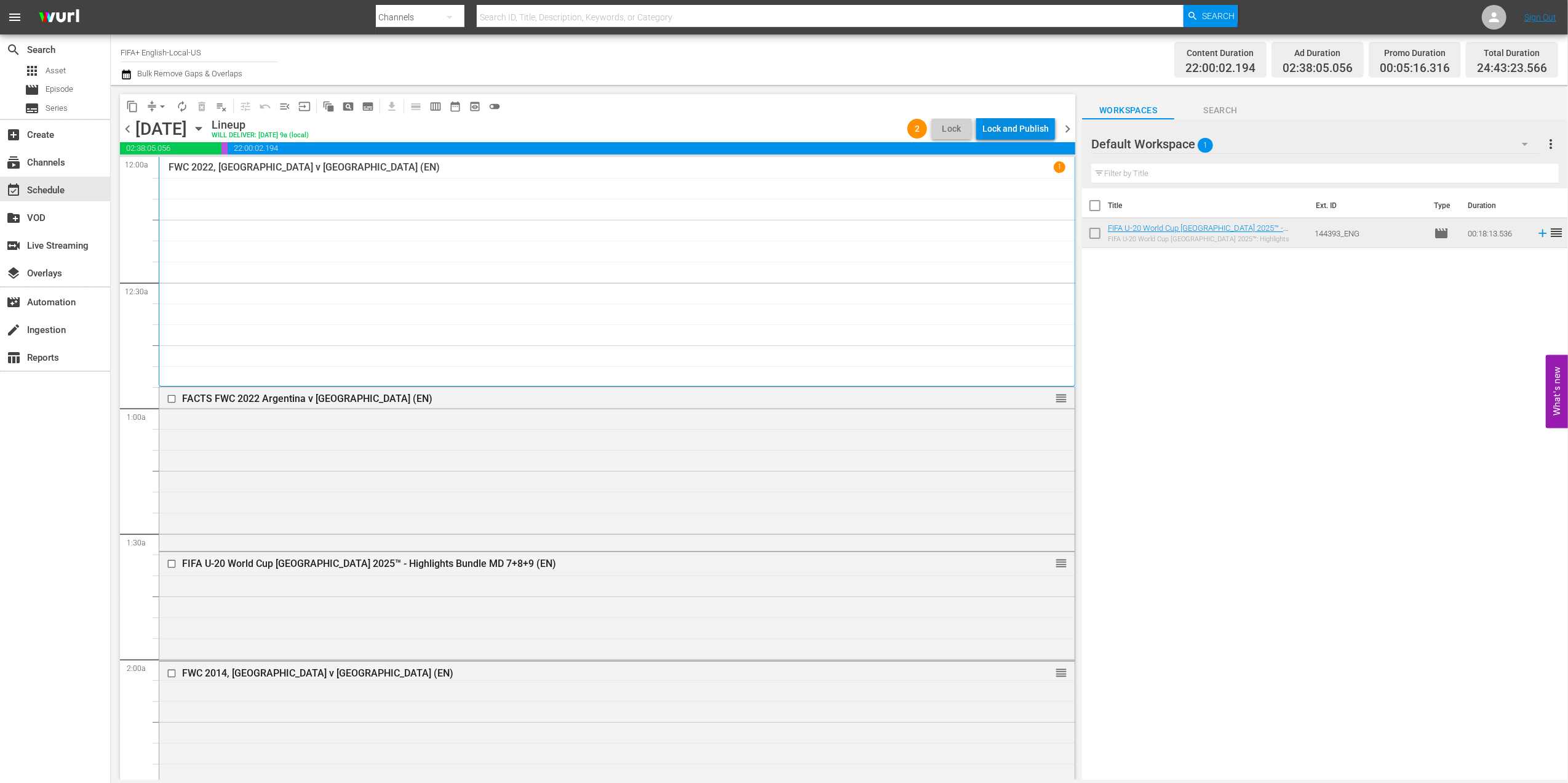
click at [1021, 132] on div "Lock and Publish" at bounding box center [1015, 129] width 66 height 22
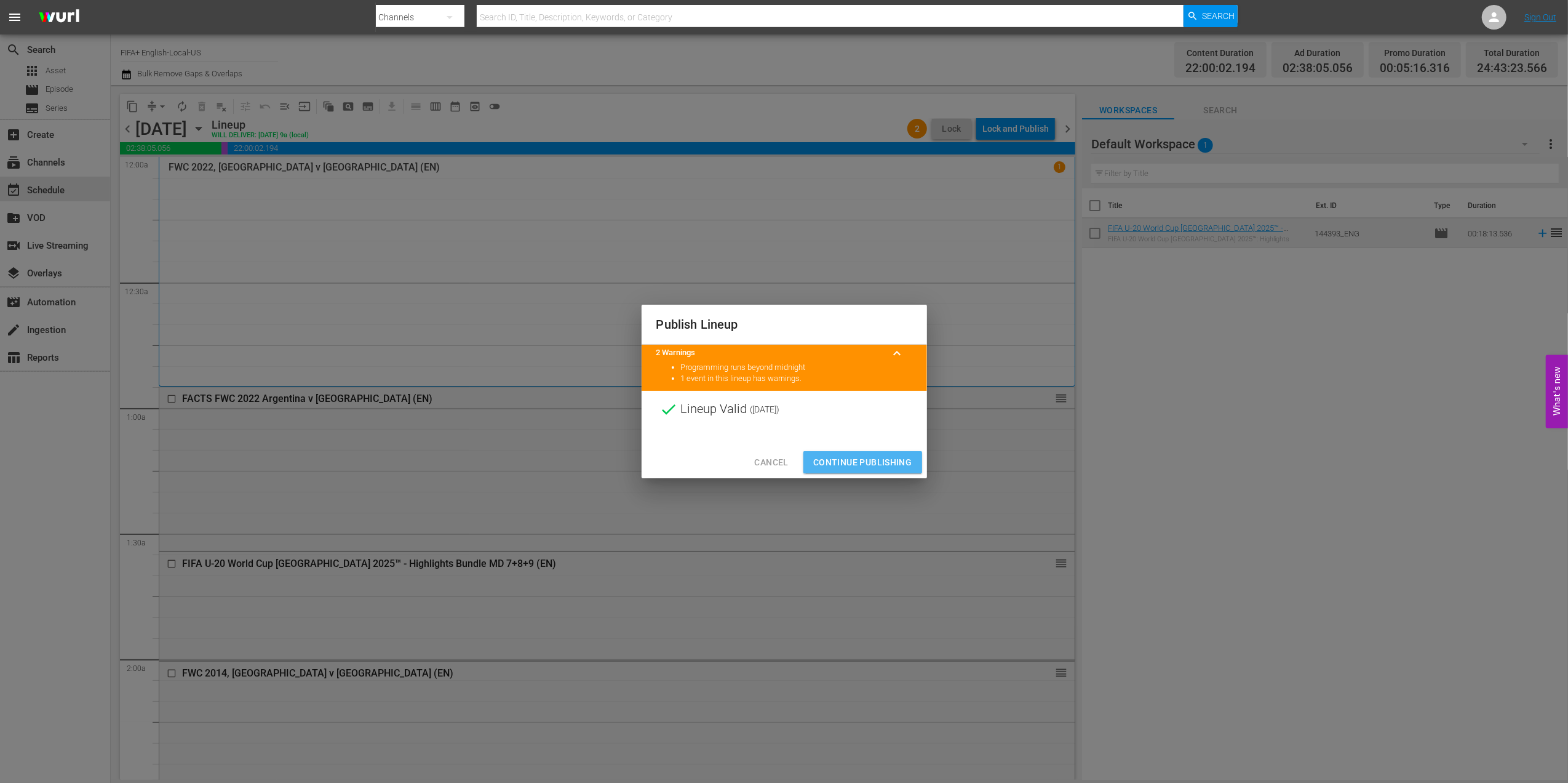
click at [877, 463] on span "Continue Publishing" at bounding box center [862, 462] width 99 height 16
